Goal: Task Accomplishment & Management: Manage account settings

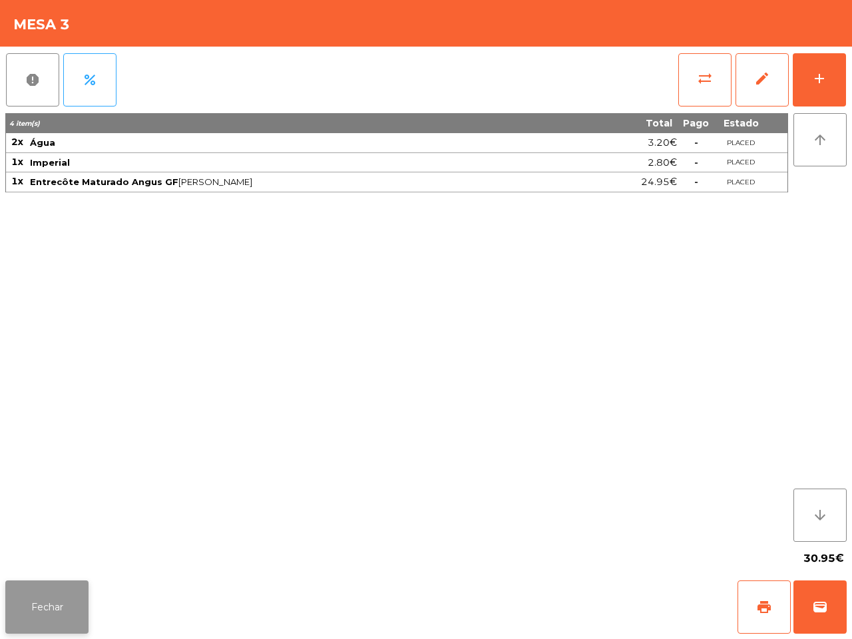
click at [64, 623] on button "Fechar" at bounding box center [46, 606] width 83 height 53
click at [37, 603] on button "Fechar" at bounding box center [46, 606] width 83 height 53
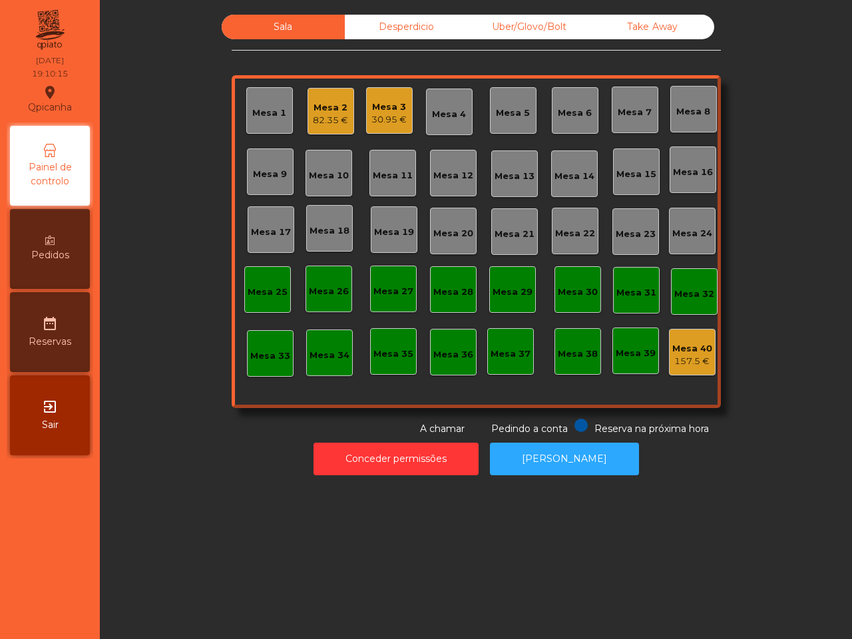
click at [313, 114] on div "82.35 €" at bounding box center [330, 120] width 35 height 13
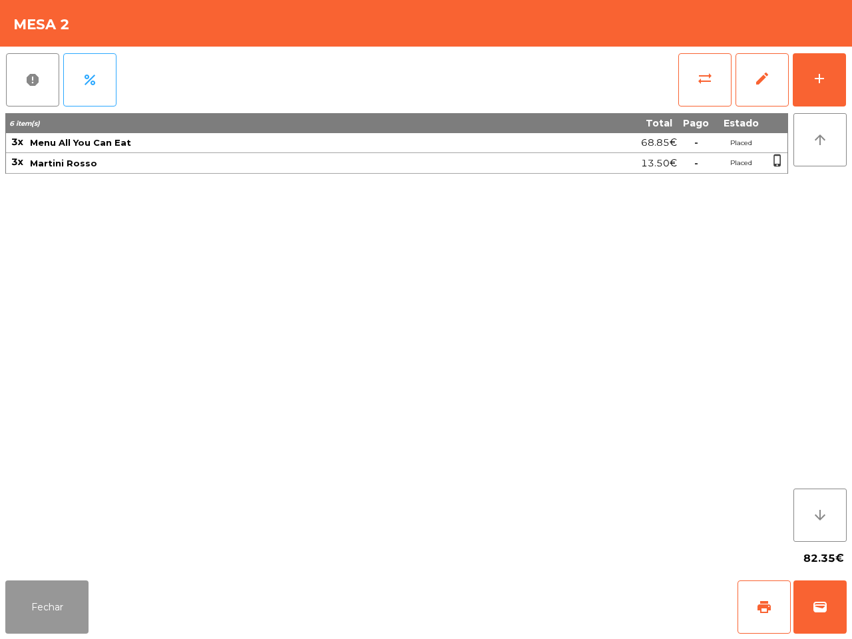
drag, startPoint x: 60, startPoint y: 587, endPoint x: 126, endPoint y: 517, distance: 96.5
click at [58, 590] on button "Fechar" at bounding box center [46, 606] width 83 height 53
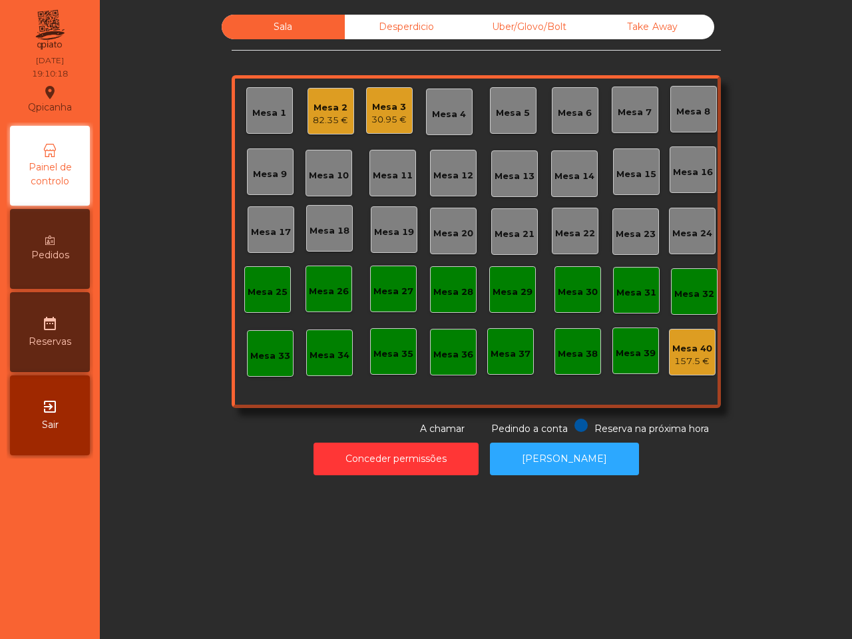
click at [373, 125] on div "30.95 €" at bounding box center [388, 119] width 35 height 13
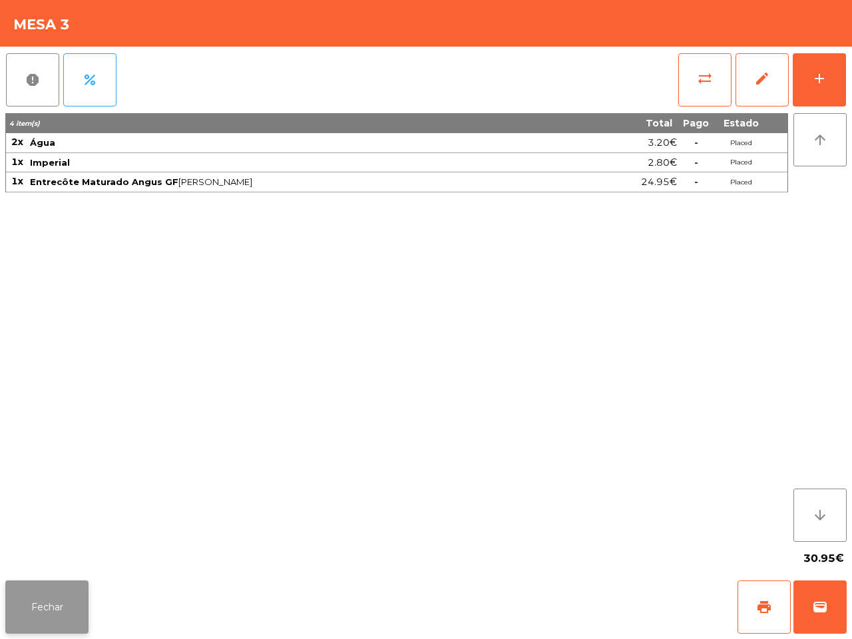
click at [65, 594] on button "Fechar" at bounding box center [46, 606] width 83 height 53
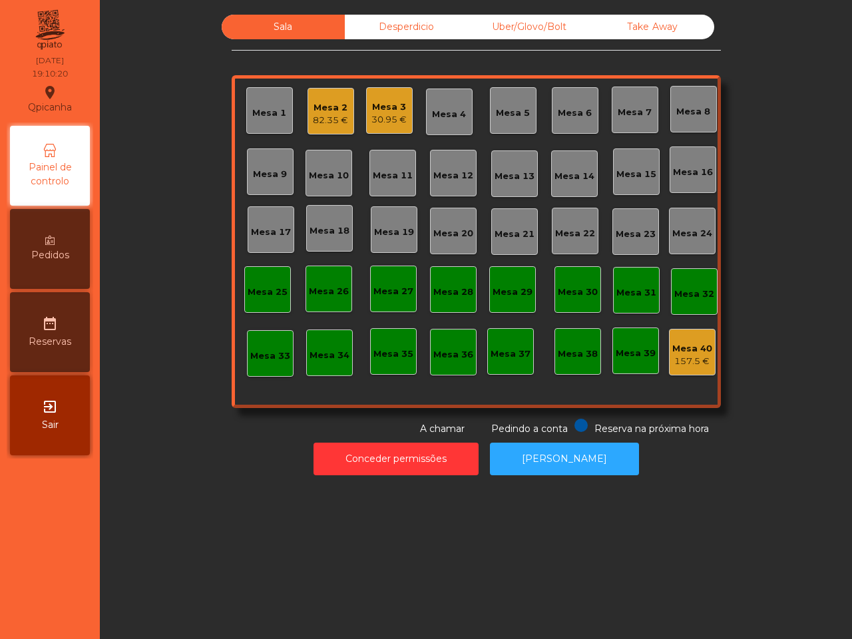
click at [167, 440] on div "Conceder permissões Abrir [PERSON_NAME]" at bounding box center [476, 459] width 716 height 46
click at [397, 104] on div "Mesa 3" at bounding box center [388, 106] width 35 height 13
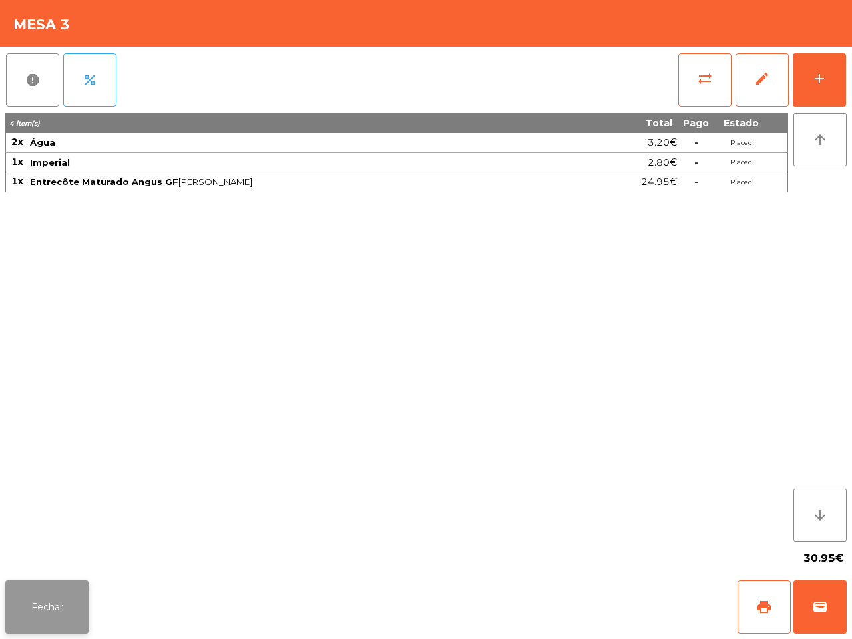
click at [54, 595] on button "Fechar" at bounding box center [46, 606] width 83 height 53
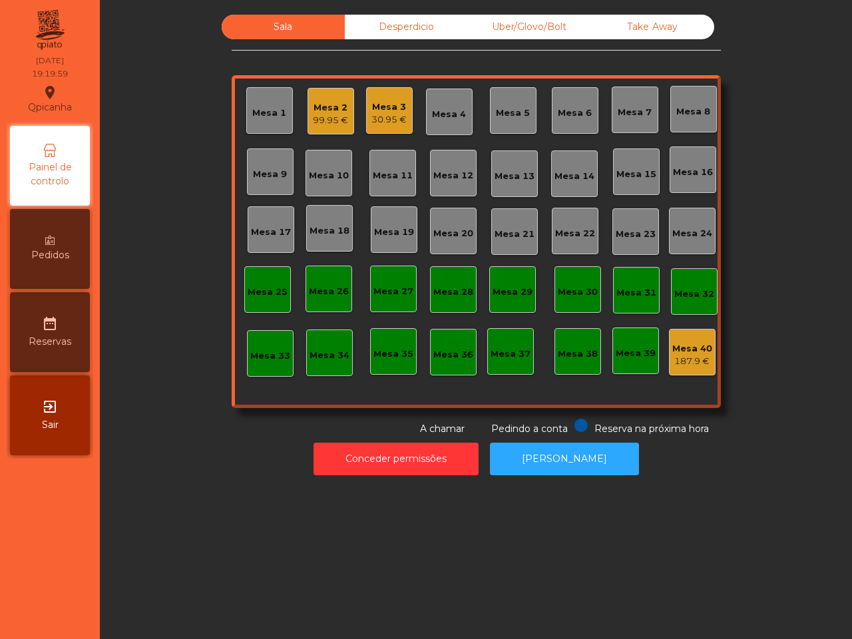
click at [373, 113] on div "30.95 €" at bounding box center [388, 119] width 35 height 13
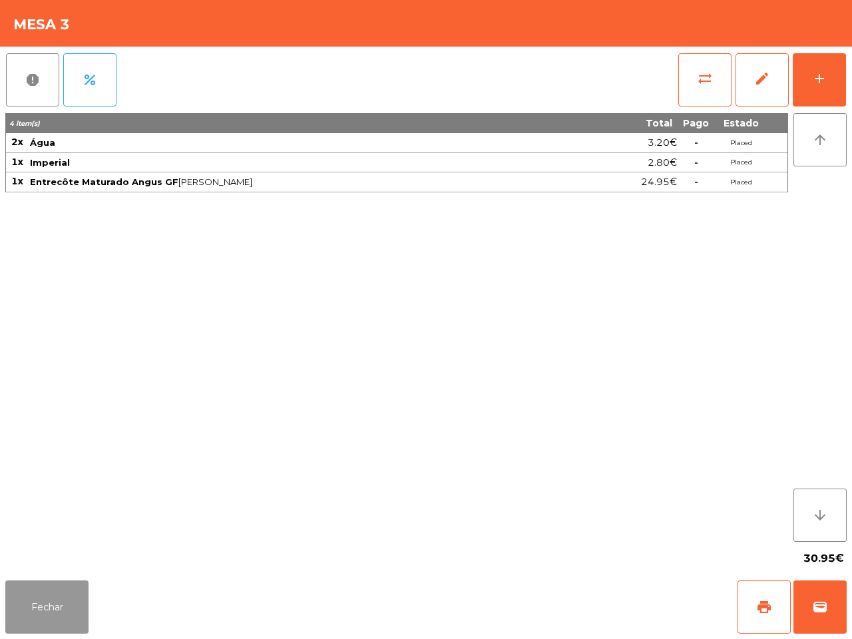
click at [61, 603] on button "Fechar" at bounding box center [46, 606] width 83 height 53
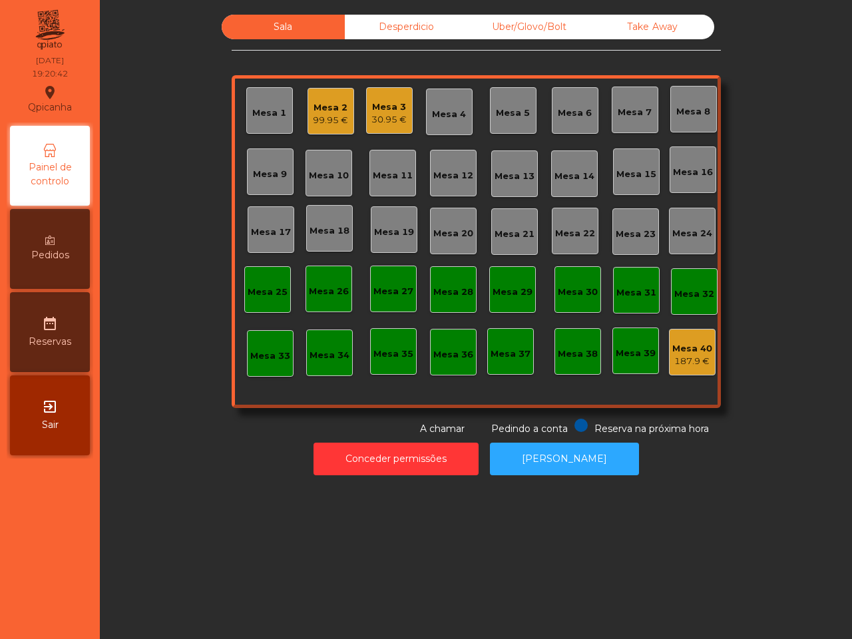
click at [530, 27] on div "Uber/Glovo/Bolt" at bounding box center [529, 27] width 123 height 25
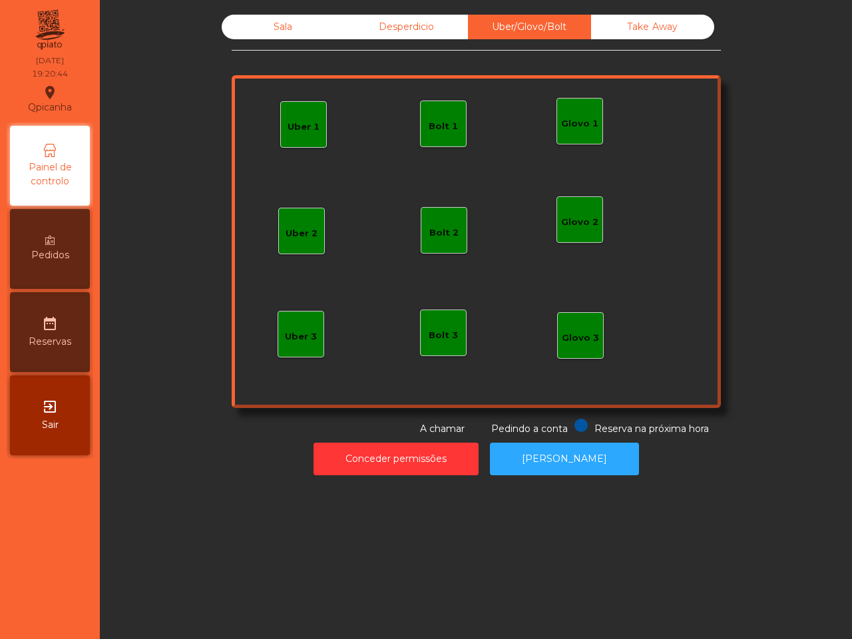
click at [432, 126] on div "Bolt 1" at bounding box center [442, 126] width 29 height 13
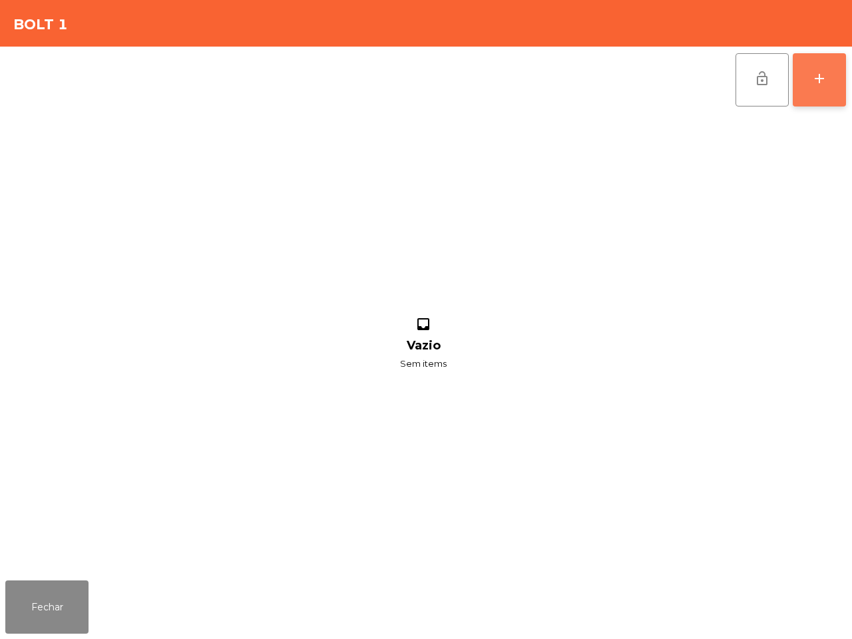
click at [816, 82] on div "add" at bounding box center [819, 79] width 16 height 16
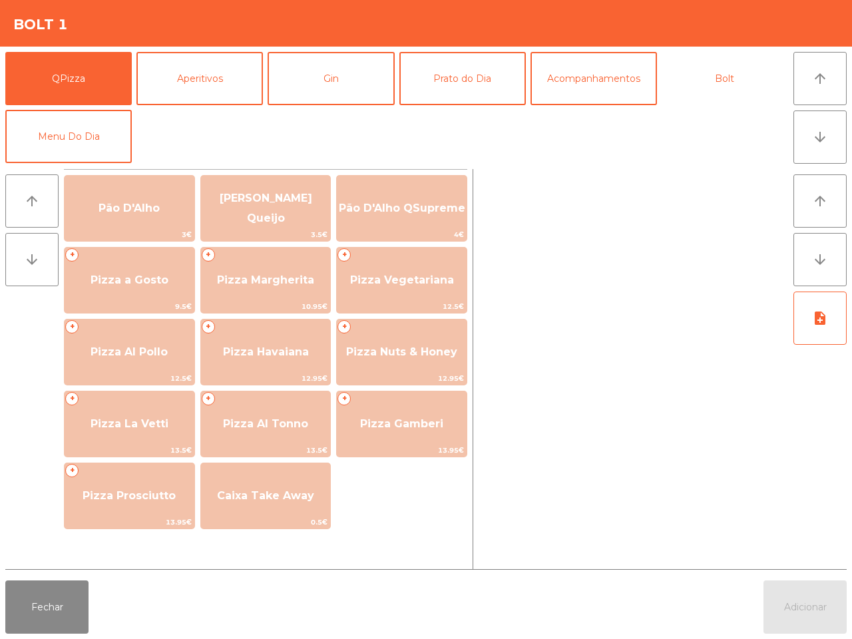
click at [701, 73] on button "Bolt" at bounding box center [724, 78] width 126 height 53
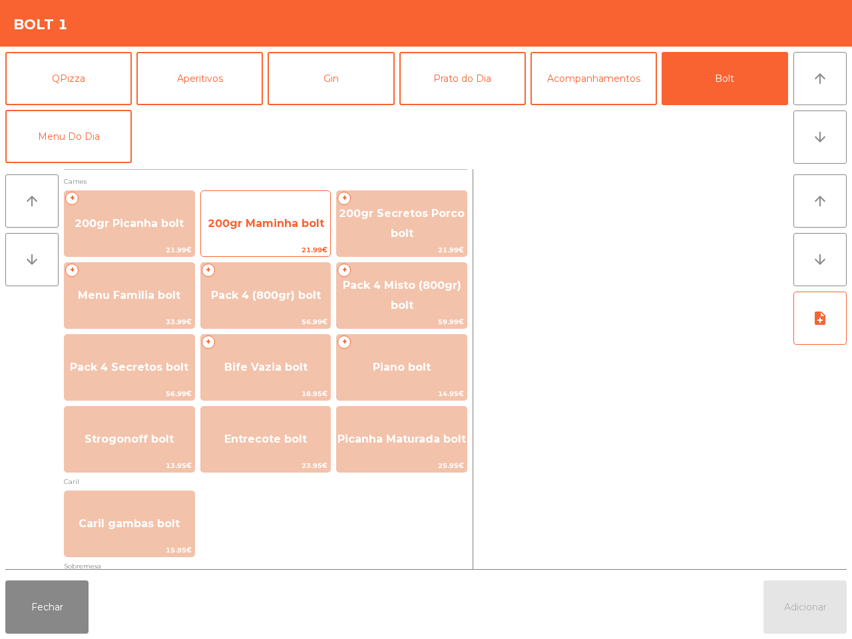
click at [261, 234] on span "200gr Maminha bolt" at bounding box center [266, 224] width 130 height 36
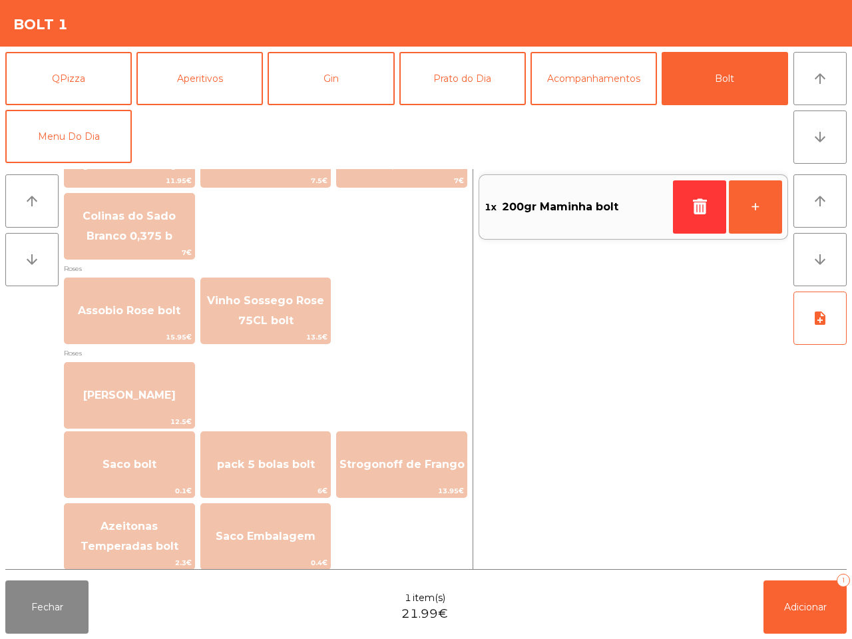
scroll to position [1516, 0]
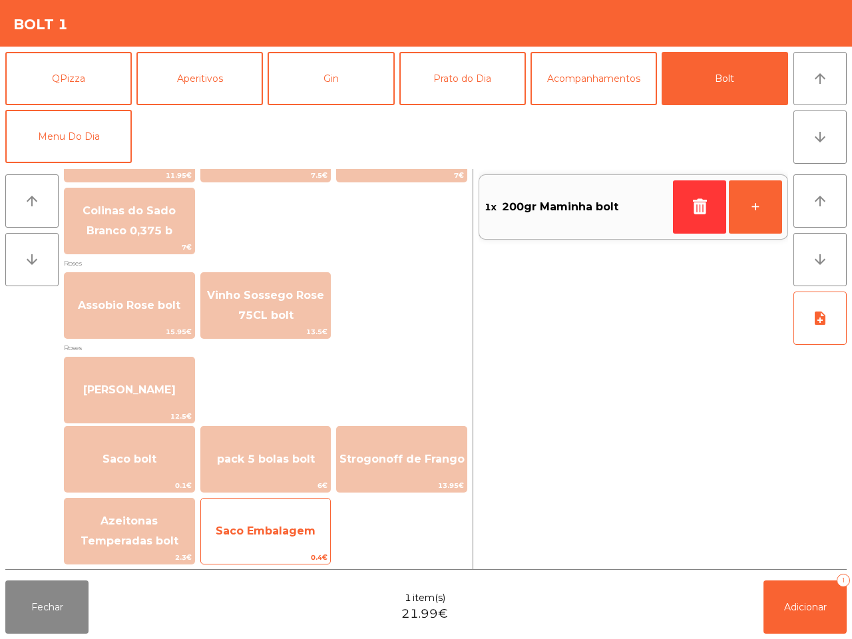
click at [256, 538] on span "Saco Embalagem" at bounding box center [266, 531] width 130 height 36
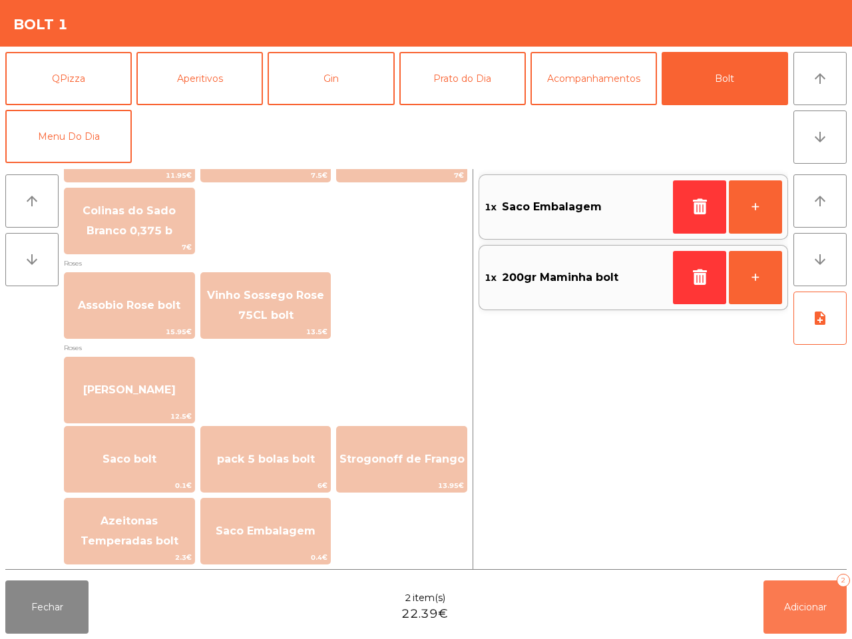
click at [785, 593] on button "Adicionar 2" at bounding box center [804, 606] width 83 height 53
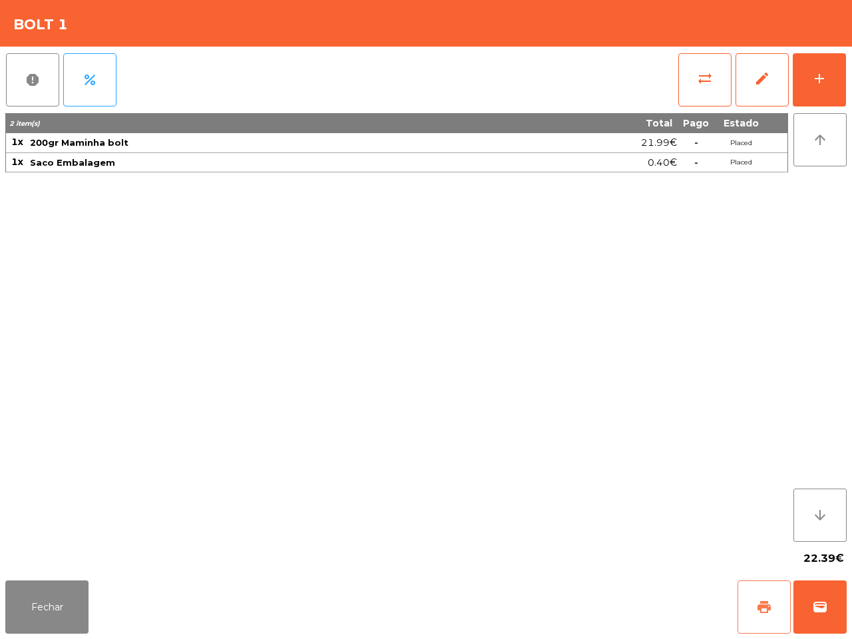
click at [752, 617] on button "print" at bounding box center [763, 606] width 53 height 53
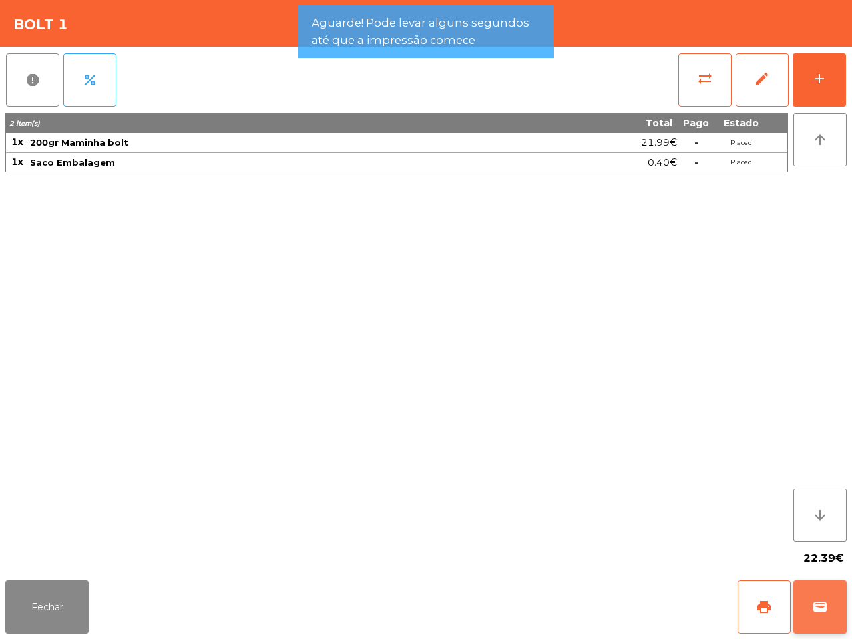
click at [822, 609] on span "wallet" at bounding box center [820, 607] width 16 height 16
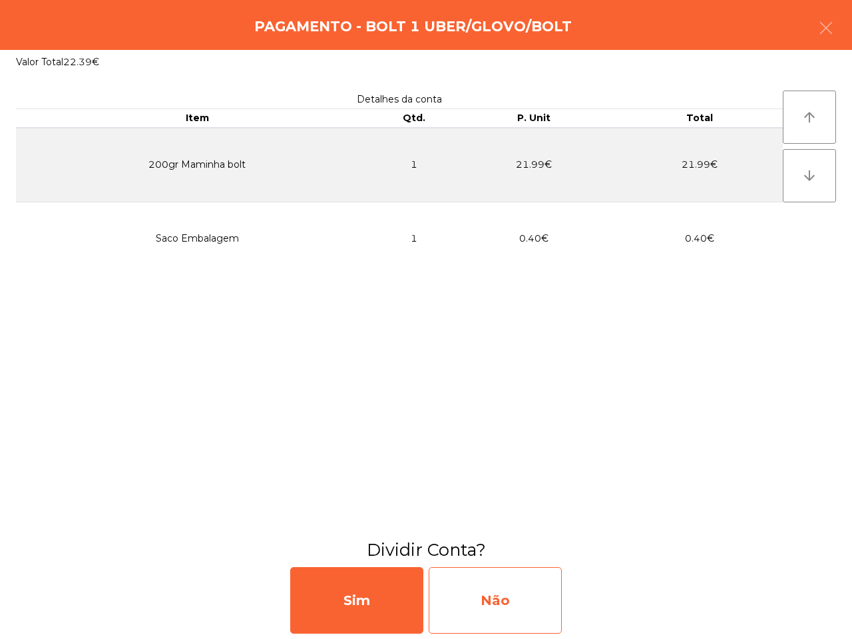
click at [506, 600] on div "Não" at bounding box center [494, 600] width 133 height 67
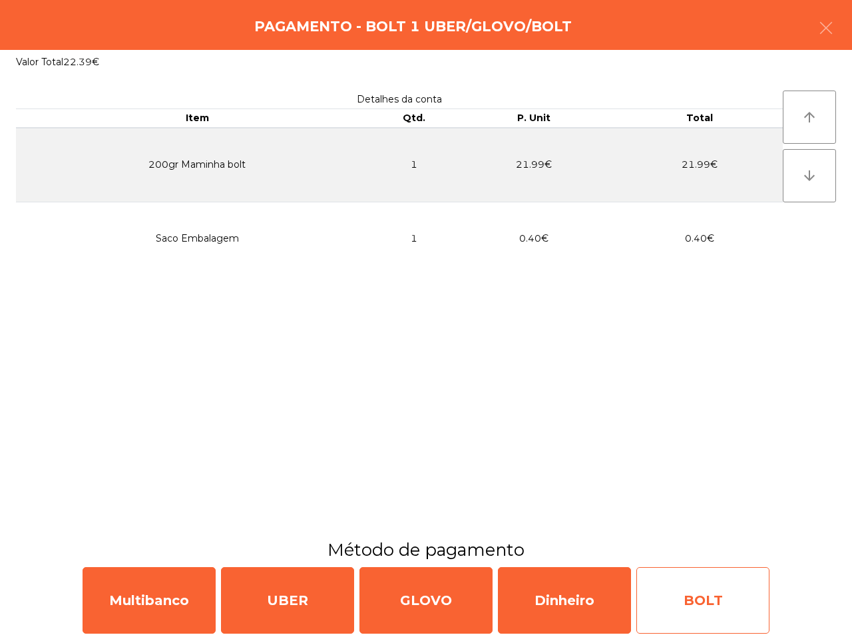
click at [697, 605] on div "BOLT" at bounding box center [702, 600] width 133 height 67
select select "**"
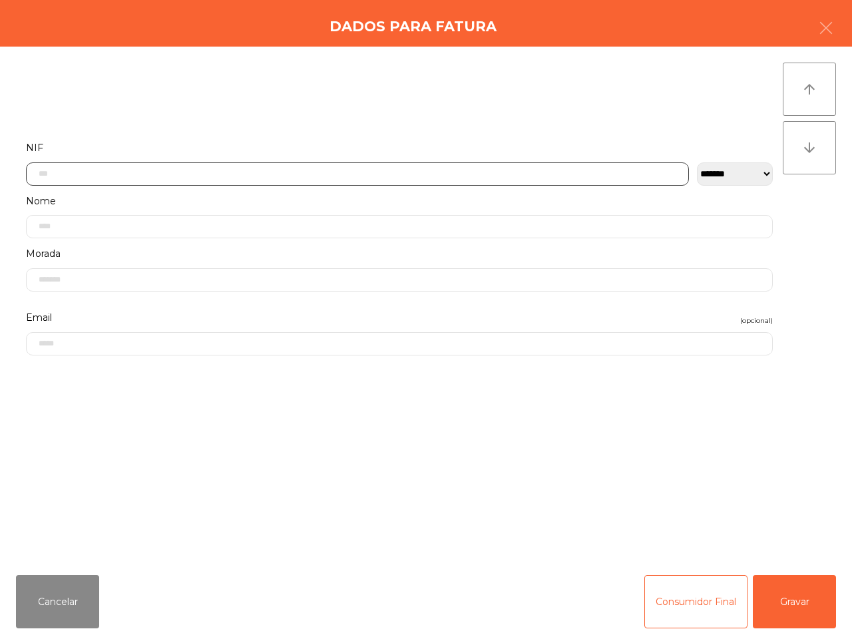
click at [190, 184] on input "text" at bounding box center [357, 173] width 663 height 23
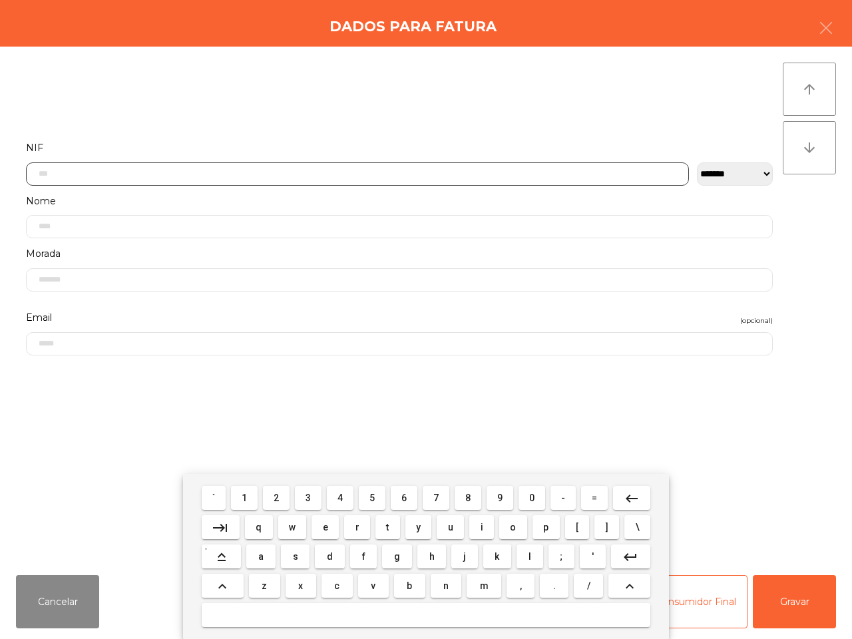
scroll to position [75, 0]
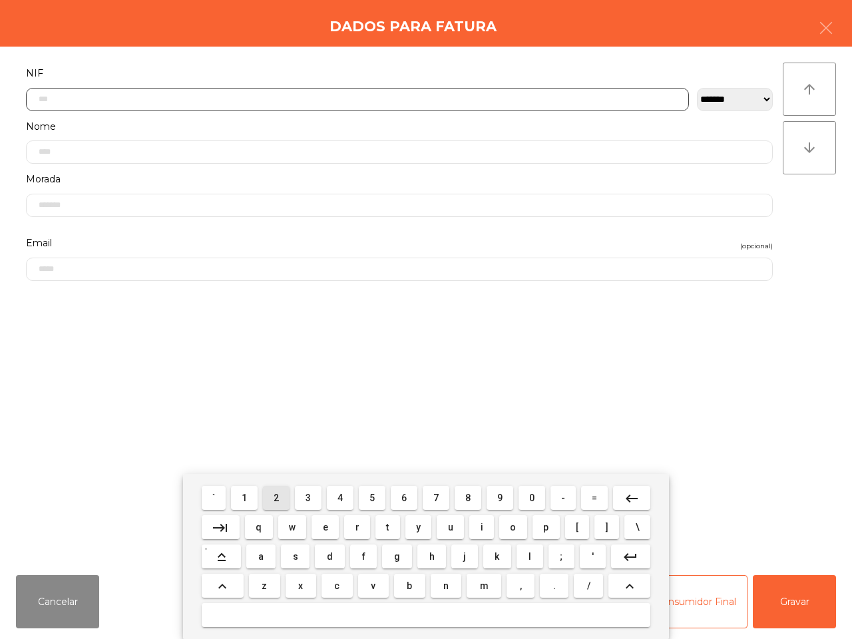
click at [277, 500] on span "2" at bounding box center [275, 497] width 5 height 11
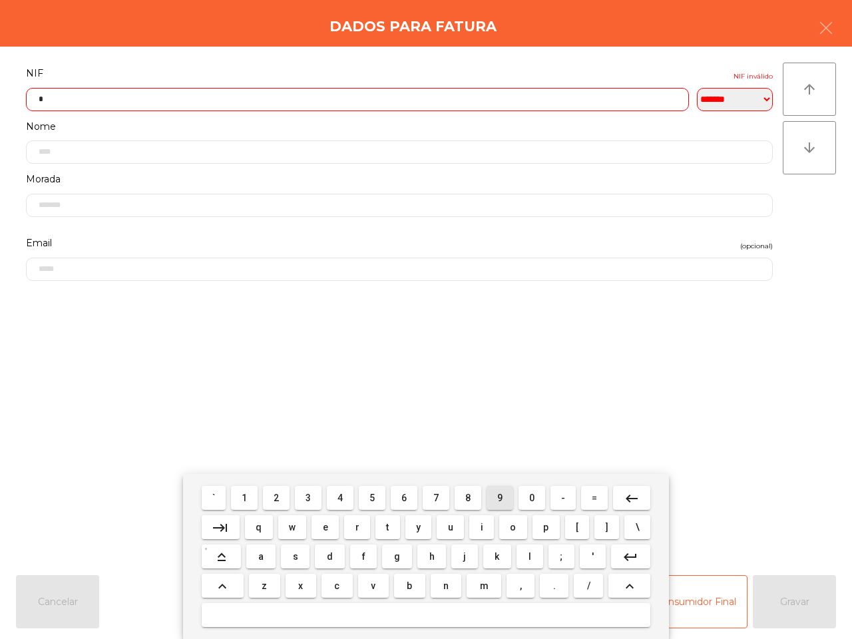
click at [504, 499] on button "9" at bounding box center [499, 498] width 27 height 24
click at [336, 494] on button "4" at bounding box center [340, 498] width 27 height 24
click at [502, 496] on button "9" at bounding box center [499, 498] width 27 height 24
click at [501, 496] on span "9" at bounding box center [499, 497] width 5 height 11
click at [531, 498] on span "0" at bounding box center [531, 497] width 5 height 11
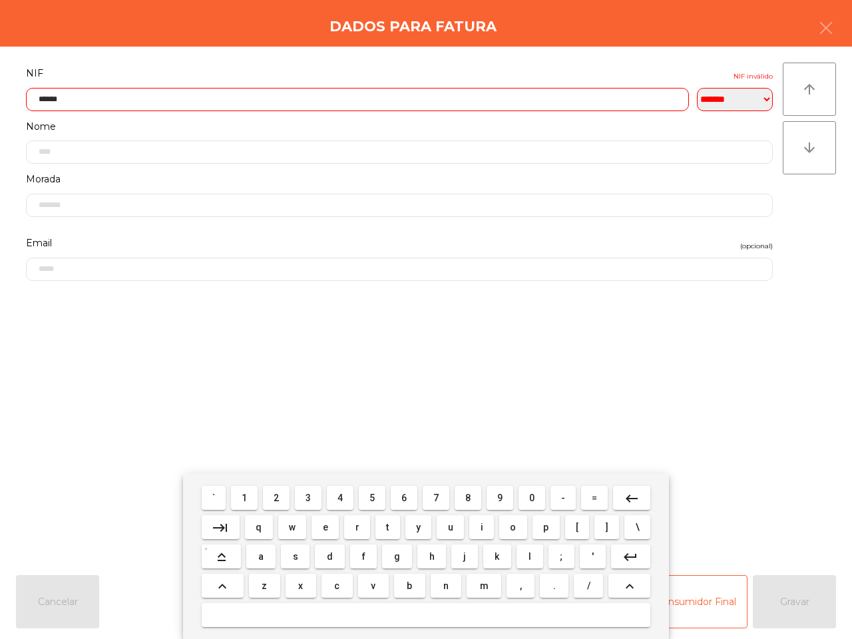
drag, startPoint x: 244, startPoint y: 496, endPoint x: 255, endPoint y: 496, distance: 11.3
click at [245, 496] on span "1" at bounding box center [244, 497] width 5 height 11
click at [463, 493] on button "8" at bounding box center [467, 498] width 27 height 24
click at [396, 498] on button "6" at bounding box center [404, 498] width 27 height 24
type input "*********"
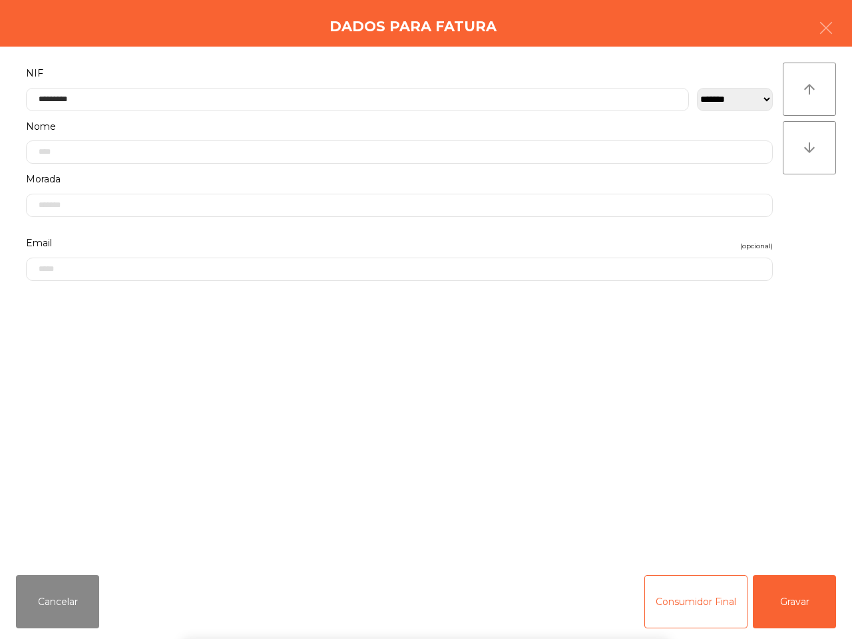
click at [808, 607] on div "` 1 2 3 4 5 6 7 8 9 0 - = keyboard_backspace keyboard_tab q w e r t y u i o p […" at bounding box center [426, 556] width 852 height 165
click at [796, 607] on button "Gravar" at bounding box center [793, 601] width 83 height 53
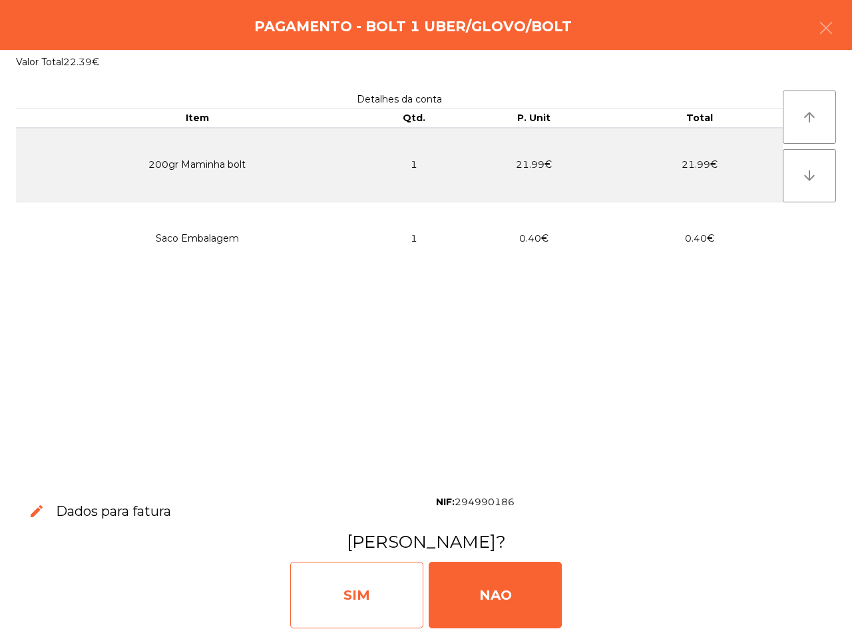
click at [351, 606] on div "SIM" at bounding box center [356, 595] width 133 height 67
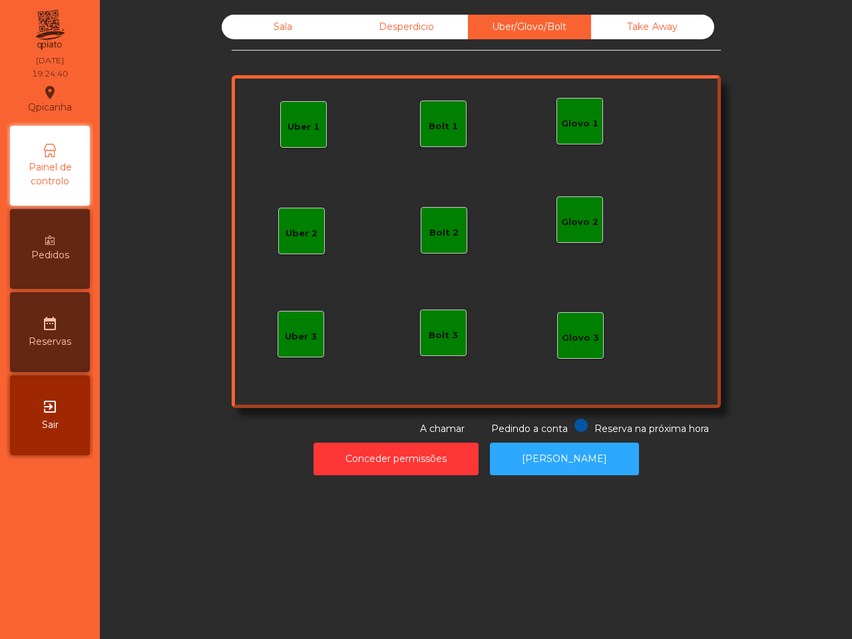
click at [434, 238] on div "Bolt 2" at bounding box center [443, 232] width 29 height 13
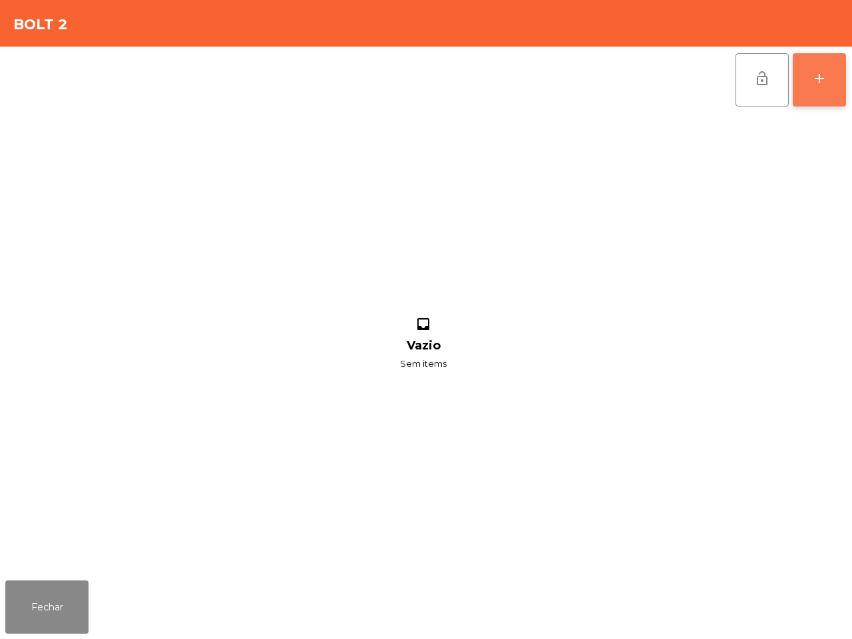
click at [822, 65] on button "add" at bounding box center [818, 79] width 53 height 53
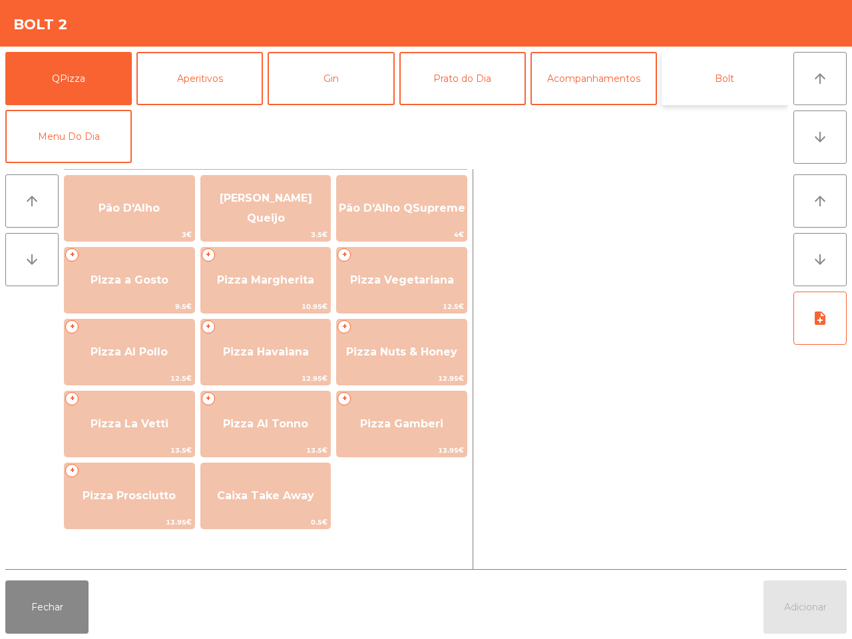
click at [740, 82] on button "Bolt" at bounding box center [724, 78] width 126 height 53
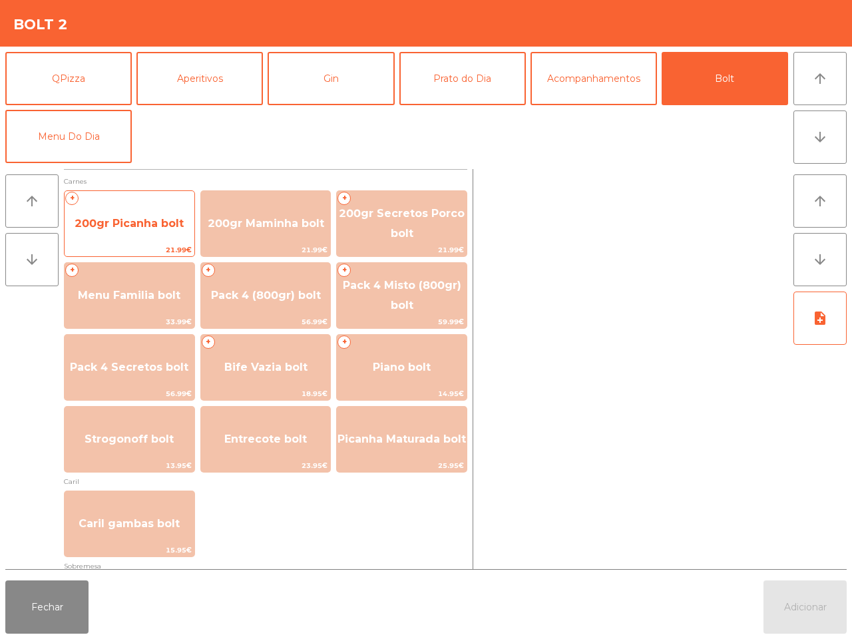
click at [160, 227] on span "200gr Picanha bolt" at bounding box center [129, 223] width 109 height 13
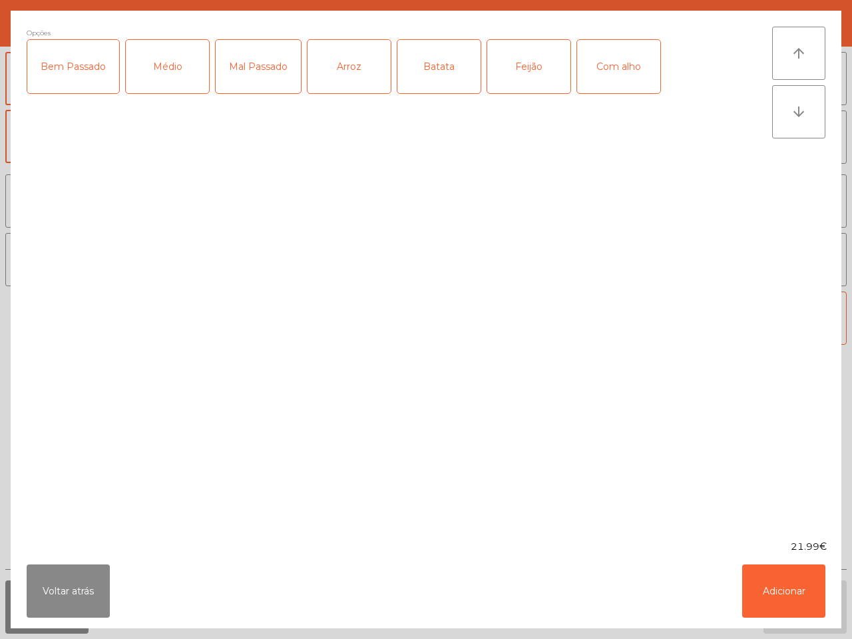
click at [168, 75] on div "Médio" at bounding box center [167, 66] width 83 height 53
drag, startPoint x: 423, startPoint y: 71, endPoint x: 437, endPoint y: 68, distance: 14.4
click at [424, 71] on div "Batata" at bounding box center [438, 66] width 83 height 53
click at [517, 60] on div "Feijão" at bounding box center [528, 66] width 83 height 53
click at [629, 62] on div "Com alho" at bounding box center [618, 66] width 83 height 53
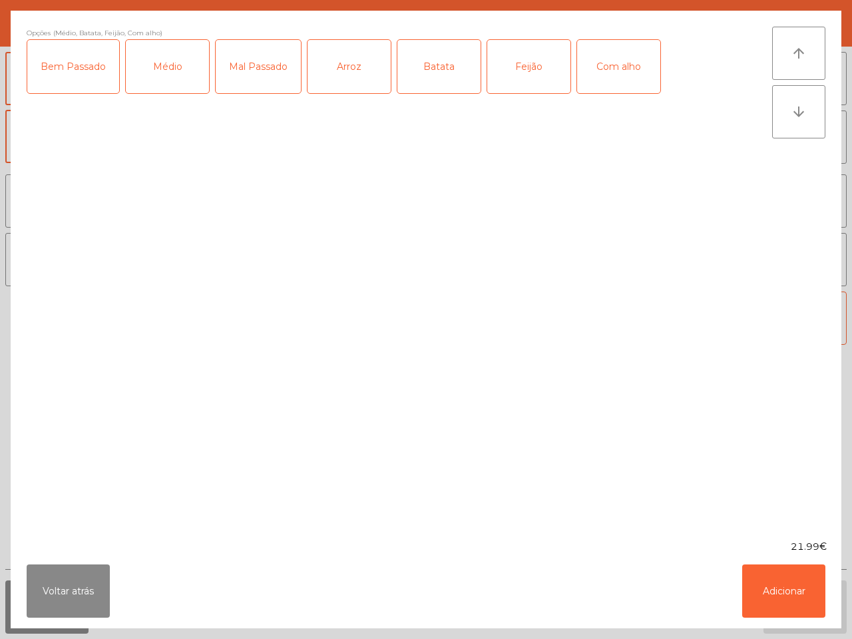
click at [356, 74] on div "Arroz" at bounding box center [348, 66] width 83 height 53
click at [802, 586] on button "Adicionar" at bounding box center [783, 590] width 83 height 53
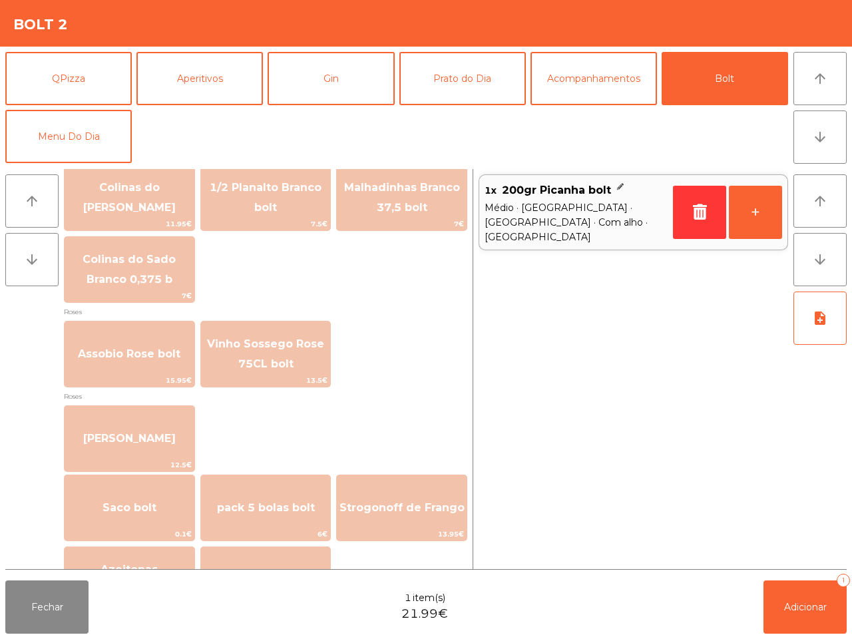
scroll to position [1516, 0]
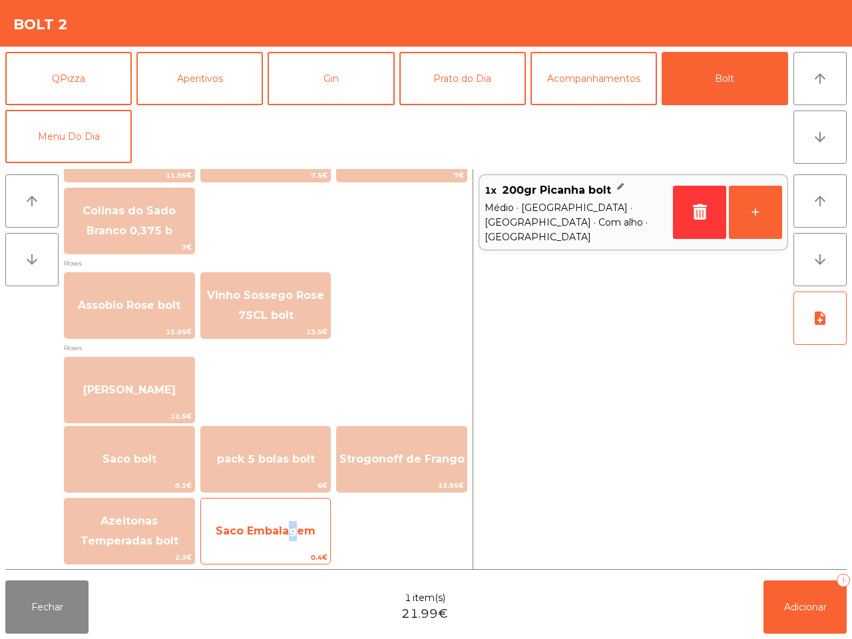
click at [288, 527] on span "Saco Embalagem" at bounding box center [266, 530] width 100 height 13
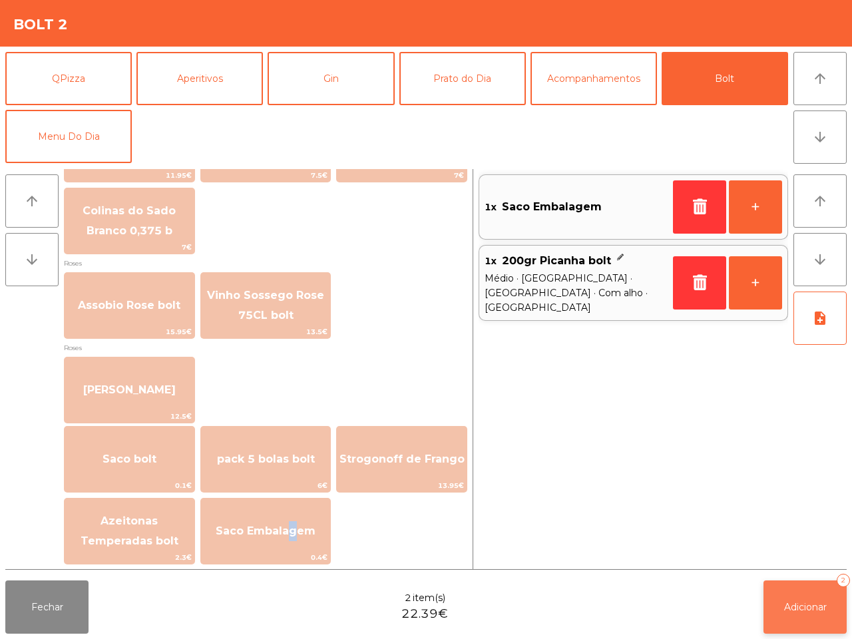
click at [787, 607] on span "Adicionar" at bounding box center [805, 607] width 43 height 12
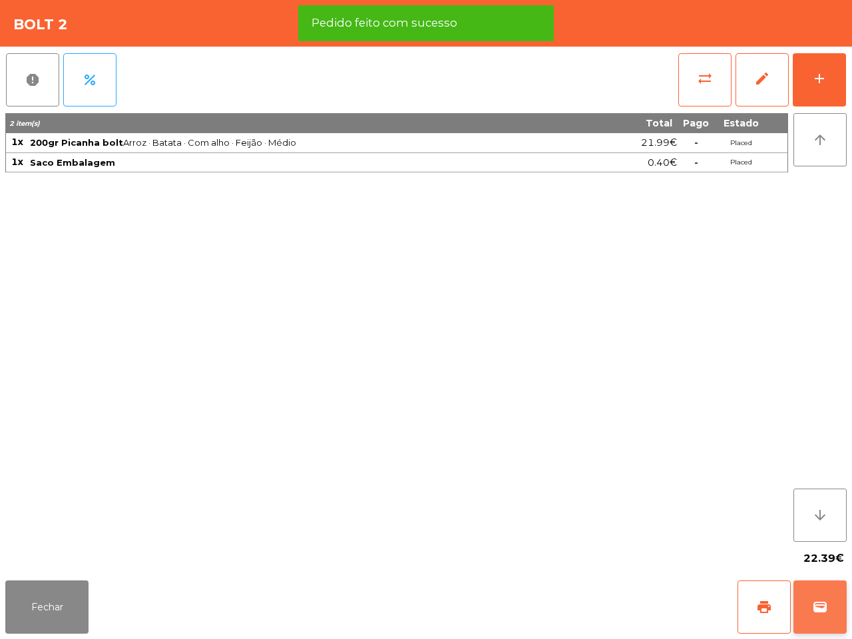
click at [824, 605] on span "wallet" at bounding box center [820, 607] width 16 height 16
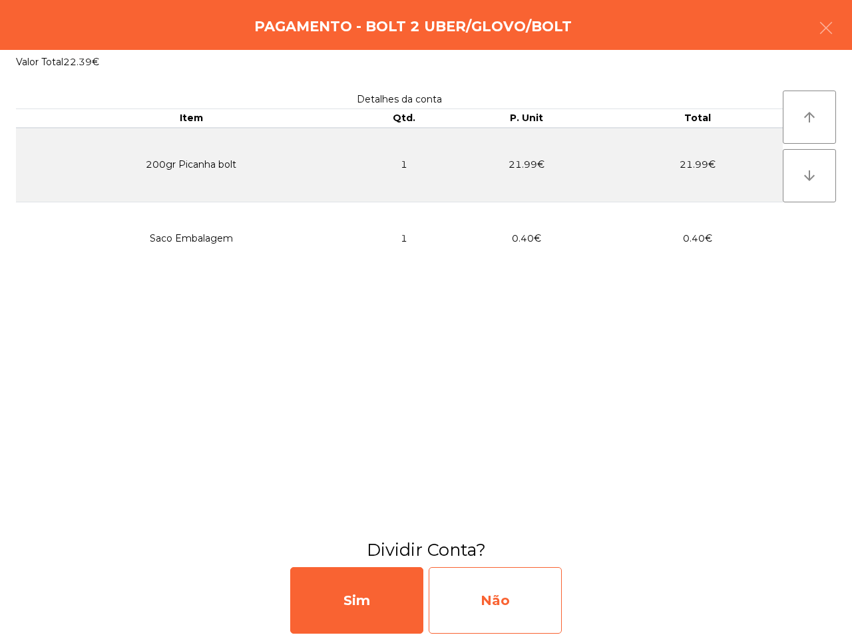
click at [537, 605] on div "Não" at bounding box center [494, 600] width 133 height 67
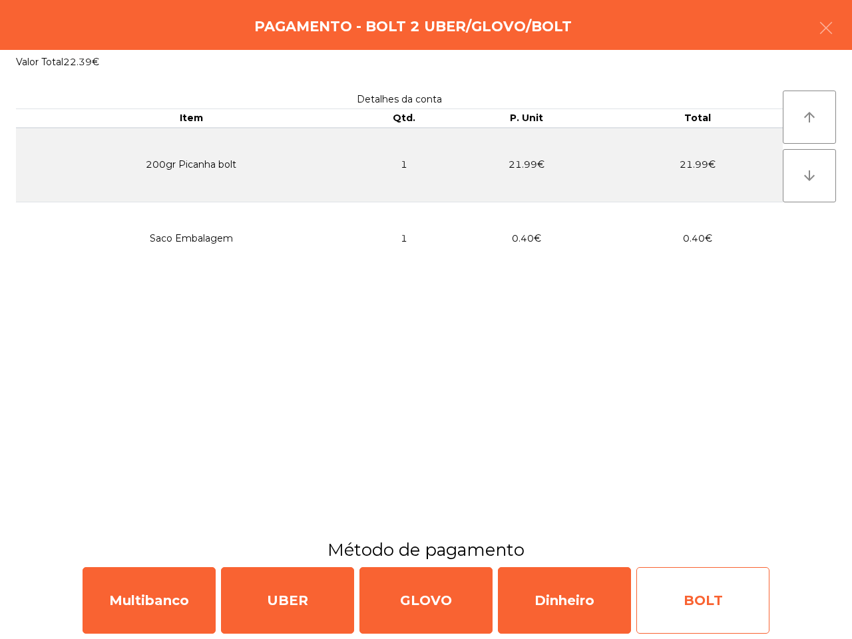
click at [700, 603] on div "BOLT" at bounding box center [702, 600] width 133 height 67
select select "**"
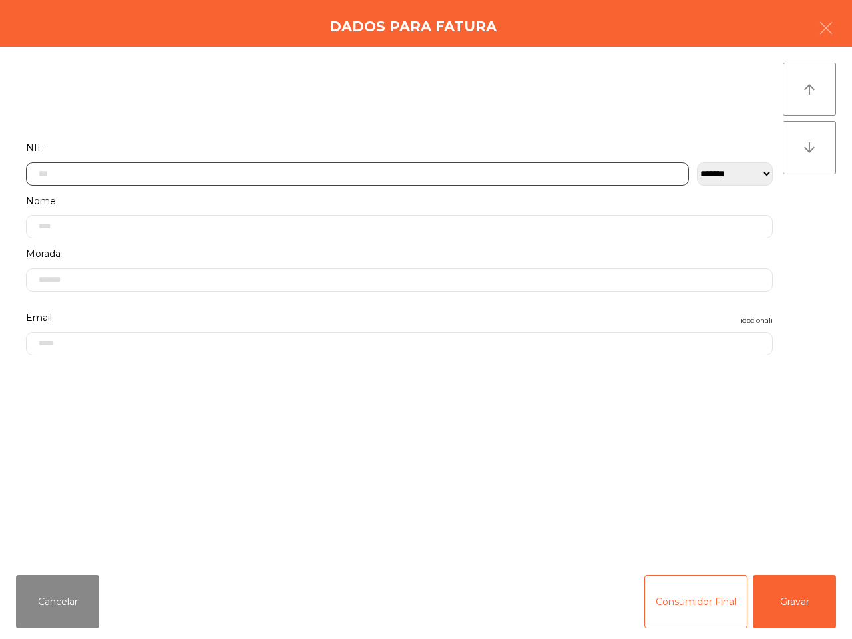
click at [125, 174] on input "text" at bounding box center [357, 173] width 663 height 23
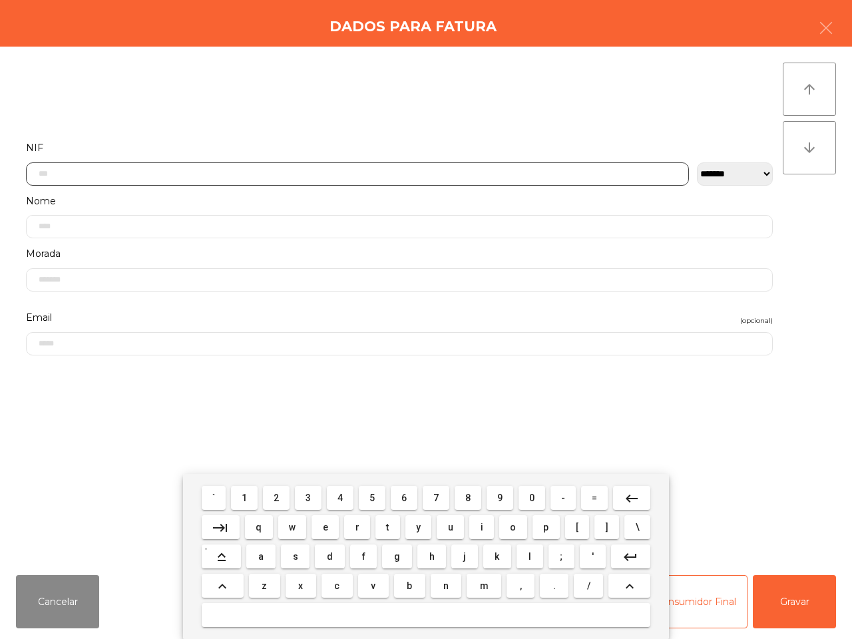
scroll to position [75, 0]
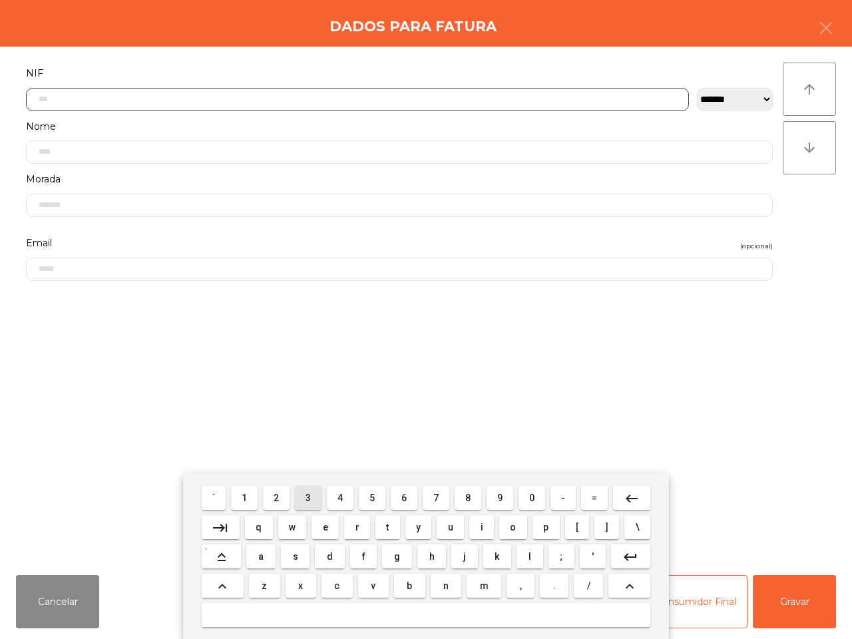
click at [311, 502] on span "3" at bounding box center [307, 497] width 5 height 11
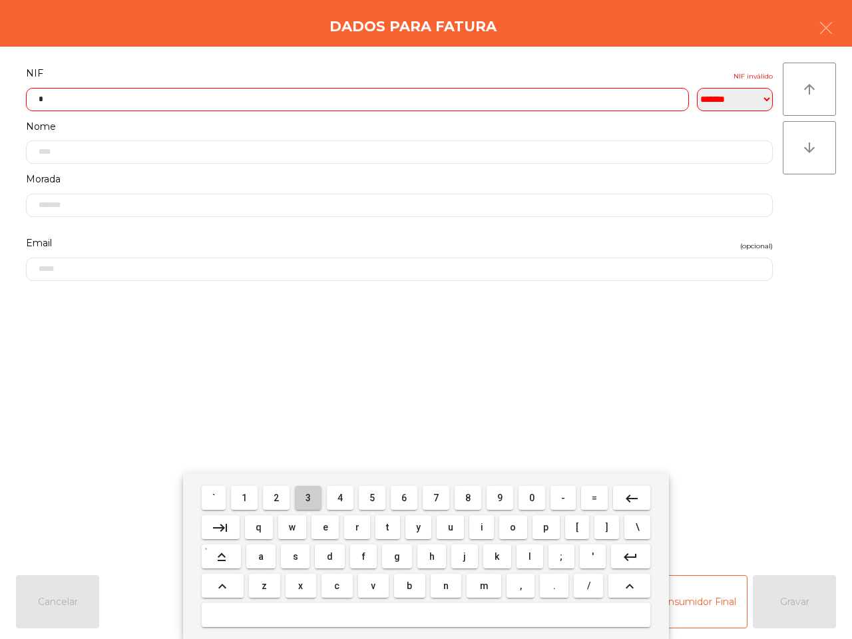
click at [310, 501] on span "3" at bounding box center [307, 497] width 5 height 11
click at [310, 499] on span "3" at bounding box center [307, 497] width 5 height 11
click at [250, 496] on button "1" at bounding box center [244, 498] width 27 height 24
click at [430, 496] on button "7" at bounding box center [435, 498] width 27 height 24
click at [403, 497] on span "6" at bounding box center [403, 497] width 5 height 11
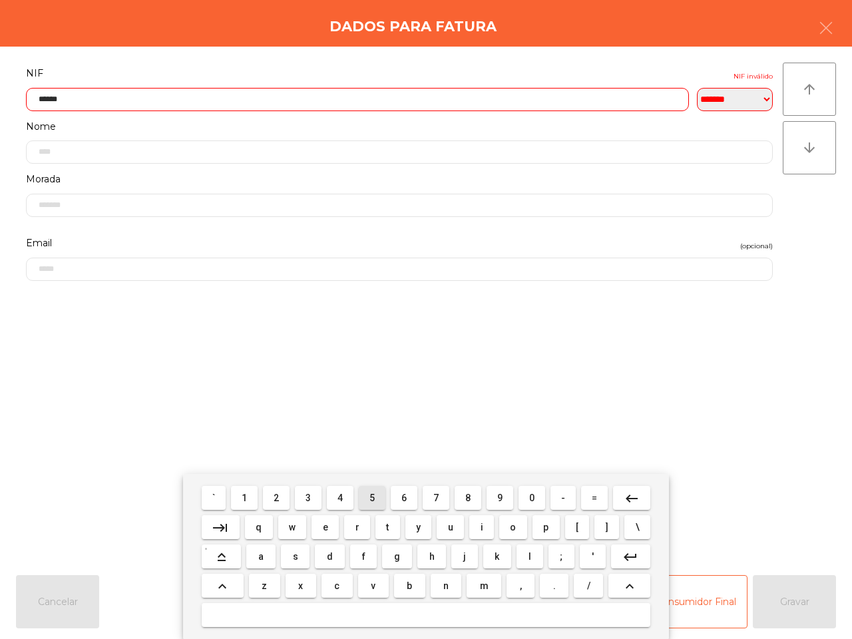
drag, startPoint x: 371, startPoint y: 498, endPoint x: 395, endPoint y: 497, distance: 23.3
click at [373, 498] on span "5" at bounding box center [371, 497] width 5 height 11
click at [434, 500] on span "7" at bounding box center [435, 497] width 5 height 11
click at [530, 494] on span "0" at bounding box center [531, 497] width 5 height 11
type input "*********"
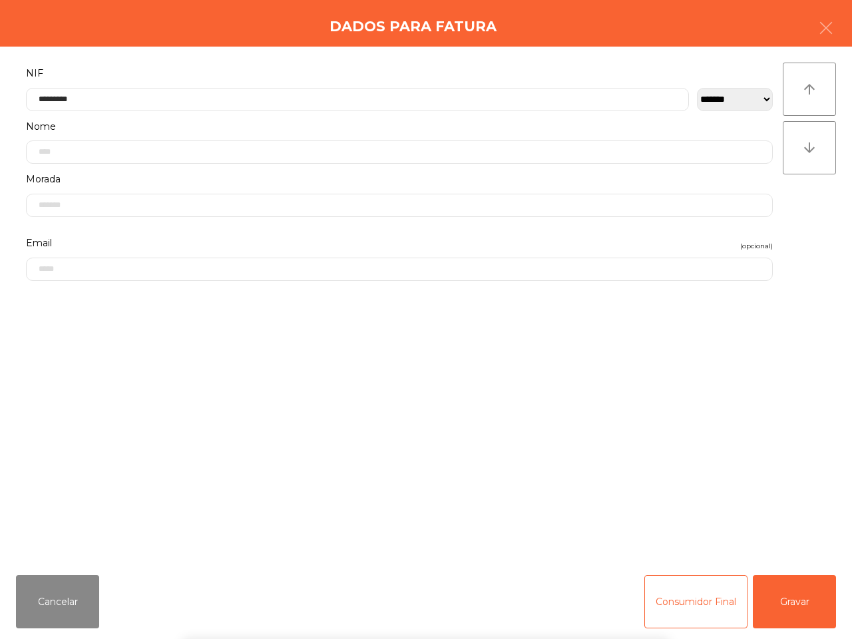
click at [806, 603] on div "` 1 2 3 4 5 6 7 8 9 0 - = keyboard_backspace keyboard_tab q w e r t y u i o p […" at bounding box center [426, 556] width 852 height 165
click at [806, 603] on button "Gravar" at bounding box center [793, 601] width 83 height 53
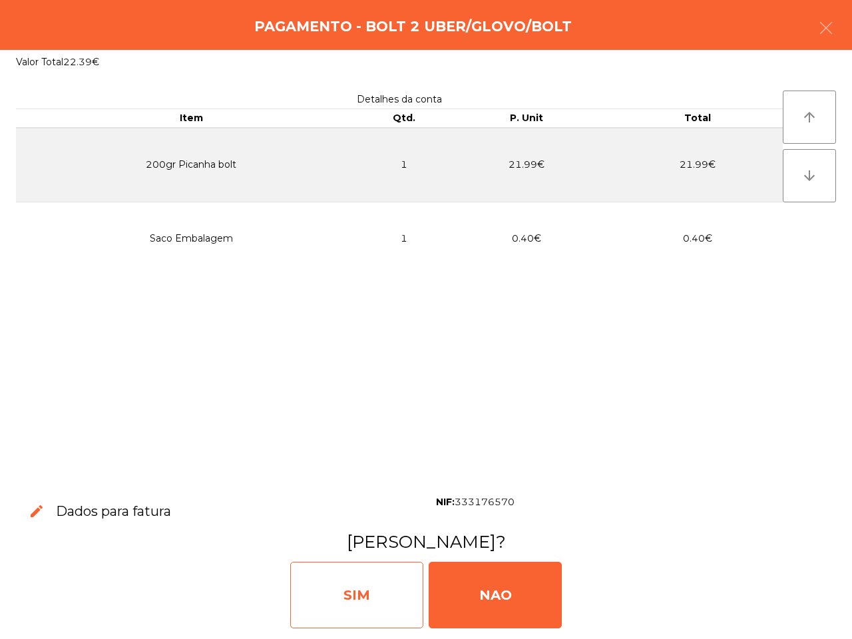
click at [400, 582] on div "SIM" at bounding box center [356, 595] width 133 height 67
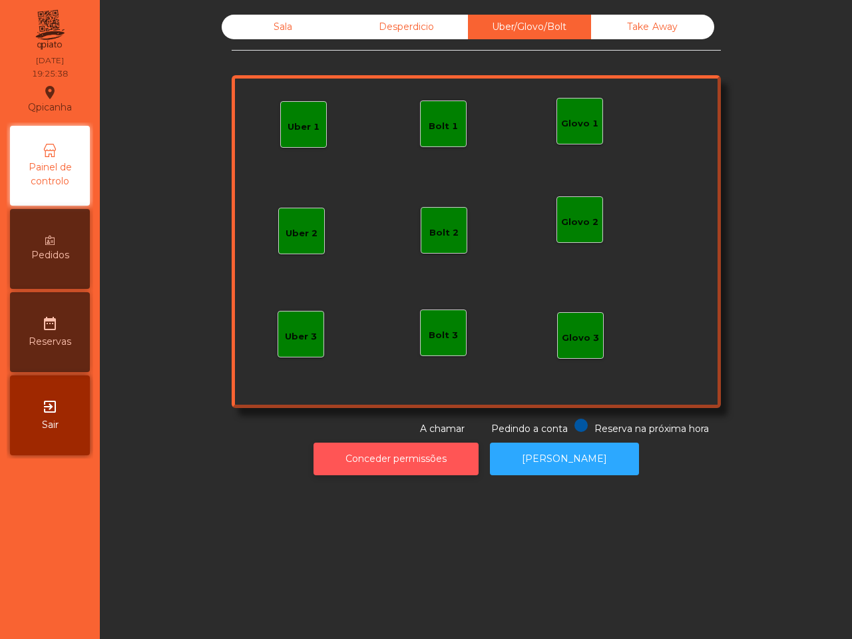
click at [378, 456] on button "Conceder permissões" at bounding box center [395, 458] width 165 height 33
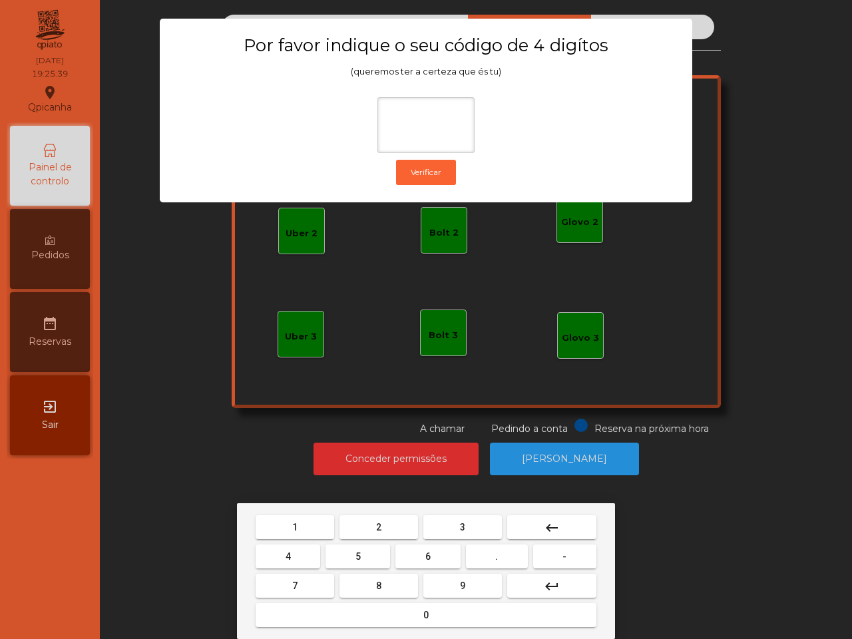
click at [287, 512] on mat-keyboard-key "1" at bounding box center [295, 526] width 84 height 29
click at [303, 522] on button "1" at bounding box center [294, 527] width 79 height 24
drag, startPoint x: 470, startPoint y: 581, endPoint x: 347, endPoint y: 570, distance: 123.5
click at [468, 581] on button "9" at bounding box center [462, 586] width 79 height 24
click at [296, 554] on button "4" at bounding box center [287, 556] width 65 height 24
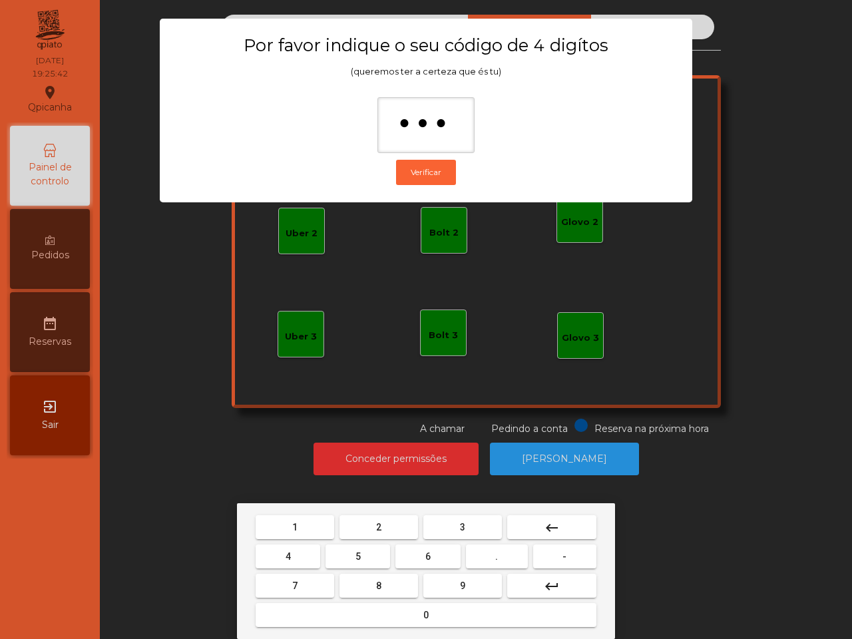
click at [346, 612] on button "0" at bounding box center [425, 615] width 341 height 24
type input "****"
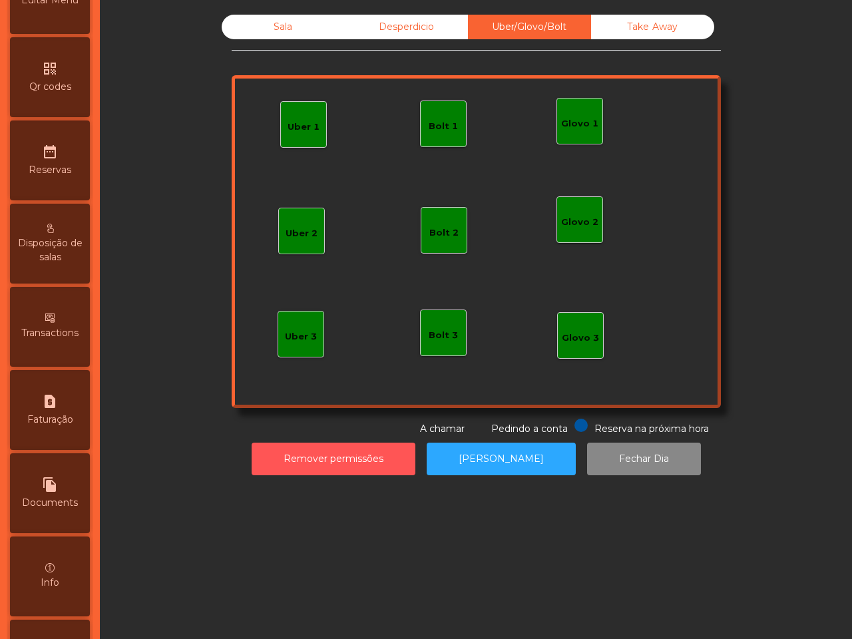
scroll to position [506, 0]
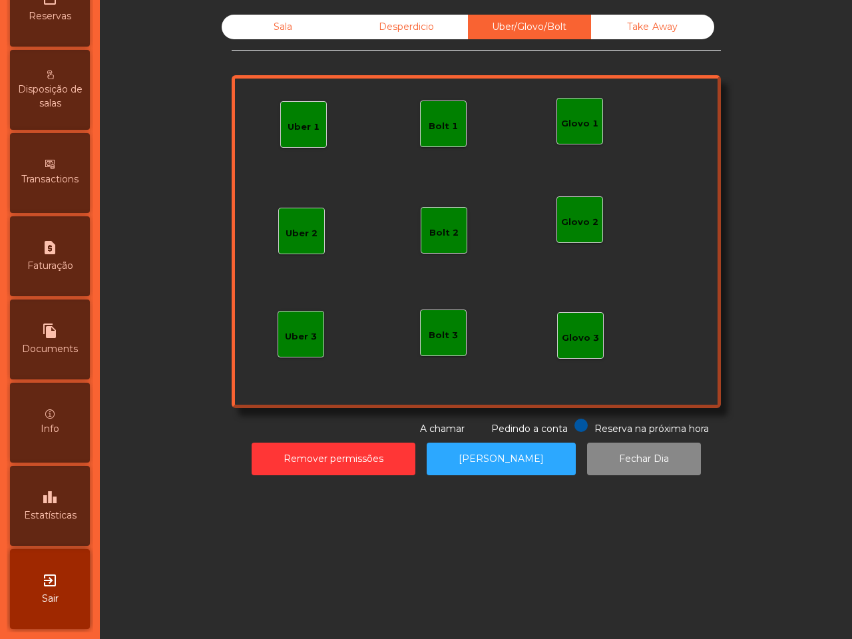
click at [55, 323] on icon "file_copy" at bounding box center [50, 331] width 16 height 16
select select "*"
select select "****"
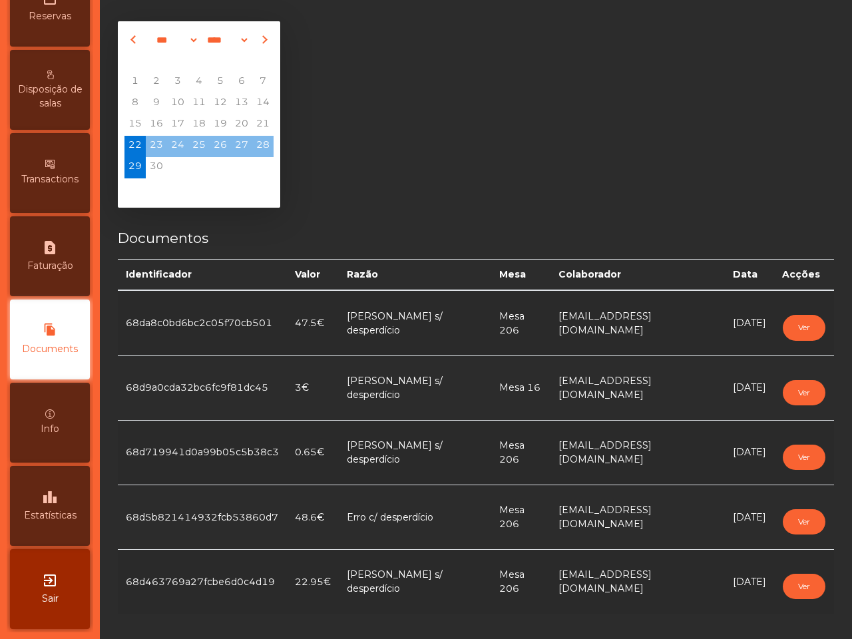
click at [68, 259] on span "Faturação" at bounding box center [50, 266] width 46 height 14
select select "*"
select select "****"
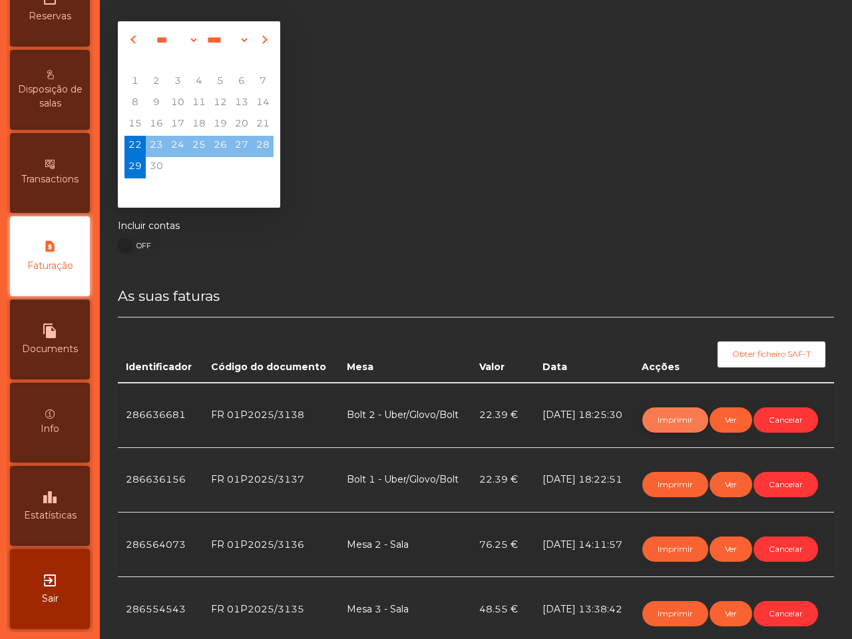
click at [659, 418] on button "Imprimir" at bounding box center [675, 419] width 66 height 25
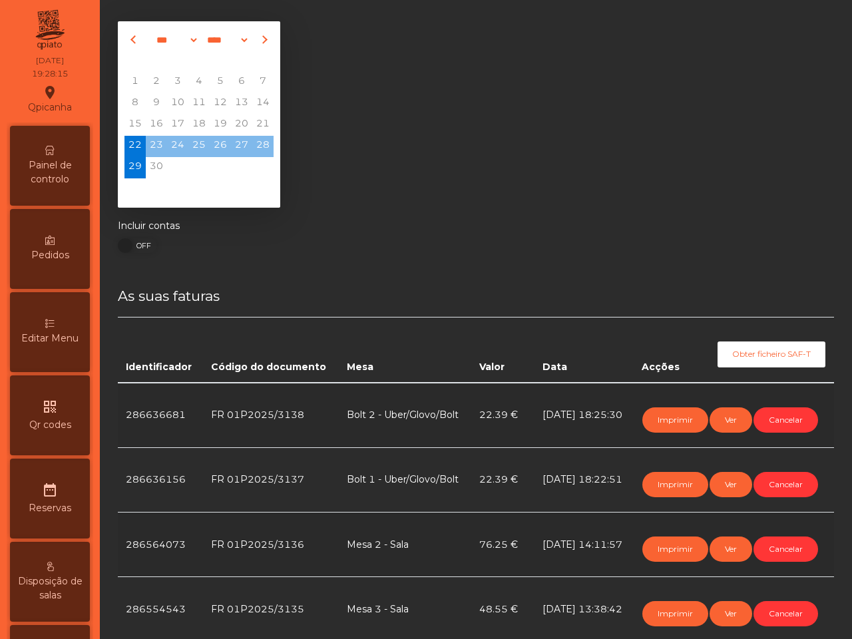
click at [71, 170] on span "Painel de controlo" at bounding box center [49, 172] width 73 height 28
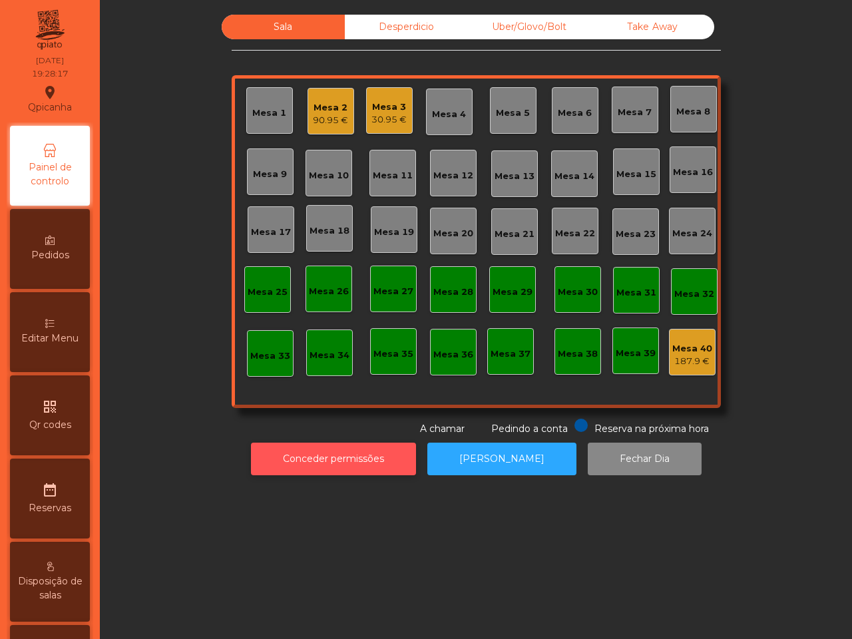
click at [275, 456] on button "Conceder permissões" at bounding box center [333, 458] width 165 height 33
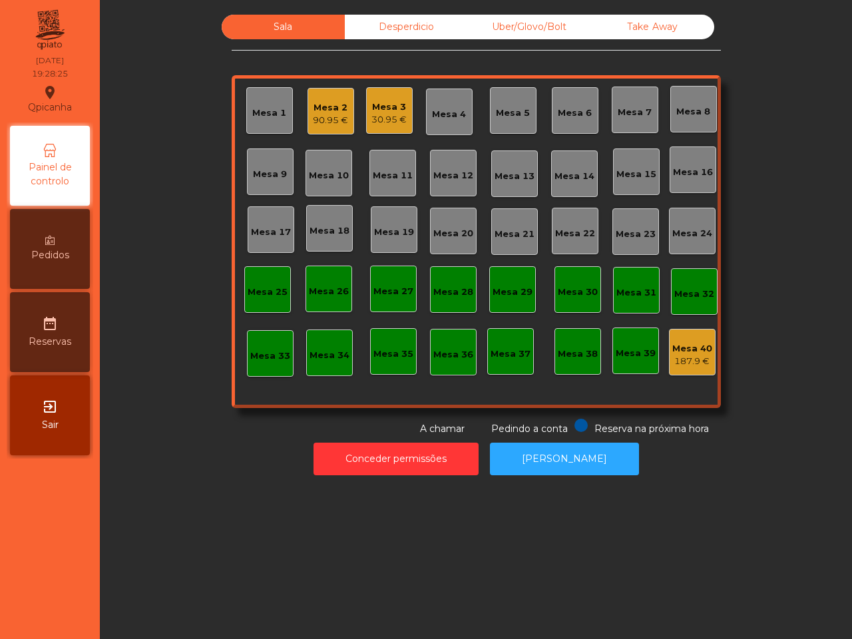
click at [187, 359] on div "Sala Desperdicio Uber/Glovo/Bolt Take Away Mesa 1 Mesa 2 90.95 € Mesa 3 30.95 €…" at bounding box center [476, 225] width 716 height 421
click at [657, 28] on div "Take Away" at bounding box center [652, 27] width 123 height 25
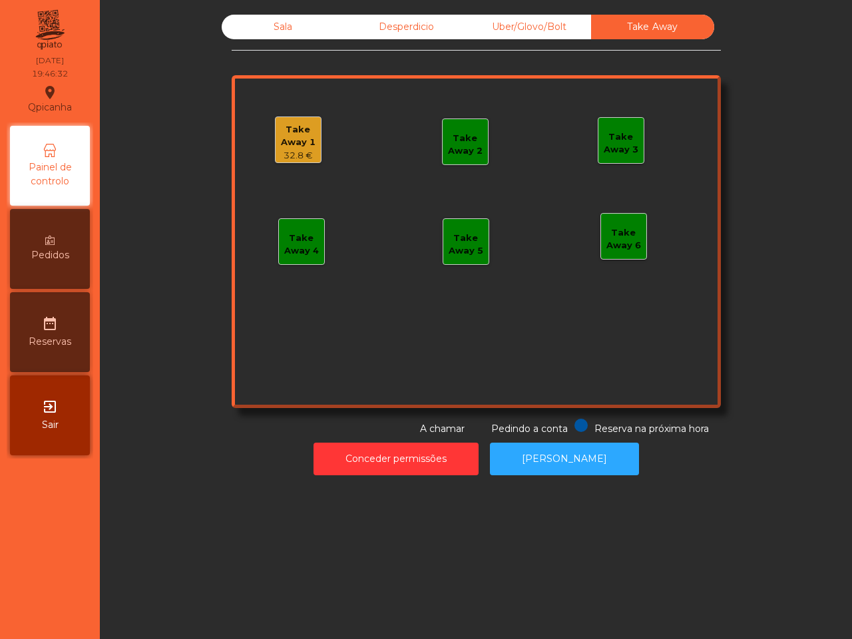
click at [315, 145] on div "Take Away 1 32.8 € Take Away 2 Take Away 3 Take Away 4 Take Away 5 Take Away 6" at bounding box center [476, 241] width 489 height 333
click at [309, 147] on div "Take Away 1" at bounding box center [297, 136] width 45 height 26
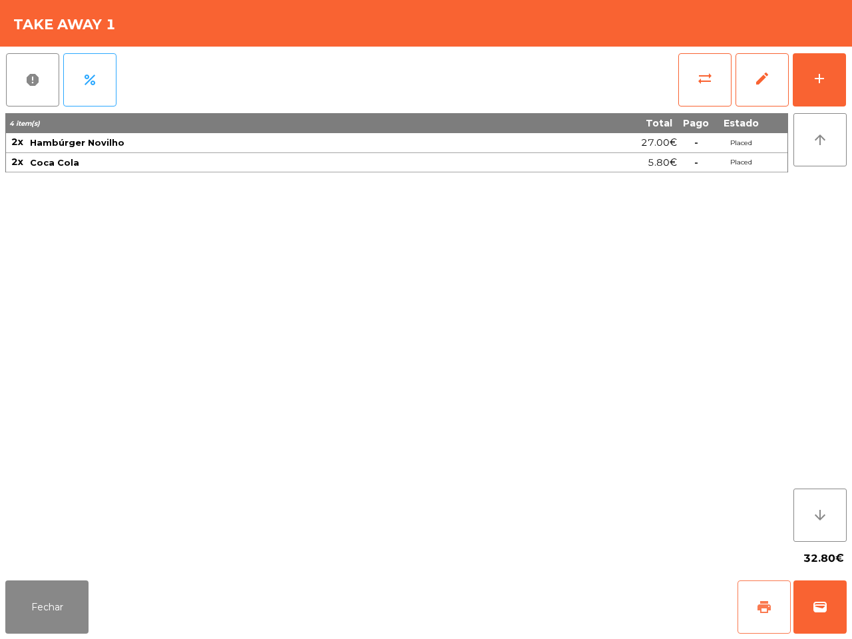
click at [744, 610] on button "print" at bounding box center [763, 606] width 53 height 53
click at [361, 417] on div "4 item(s) Total Pago Estado 2x Hambúrger Novilho 27.00€ - Placed 2x Coca Cola 5…" at bounding box center [396, 327] width 782 height 428
click at [190, 298] on div "4 item(s) Total Pago Estado 2x Hambúrger Novilho 27.00€ - Placed 2x Coca Cola 5…" at bounding box center [396, 327] width 782 height 428
click at [85, 607] on button "Fechar" at bounding box center [46, 606] width 83 height 53
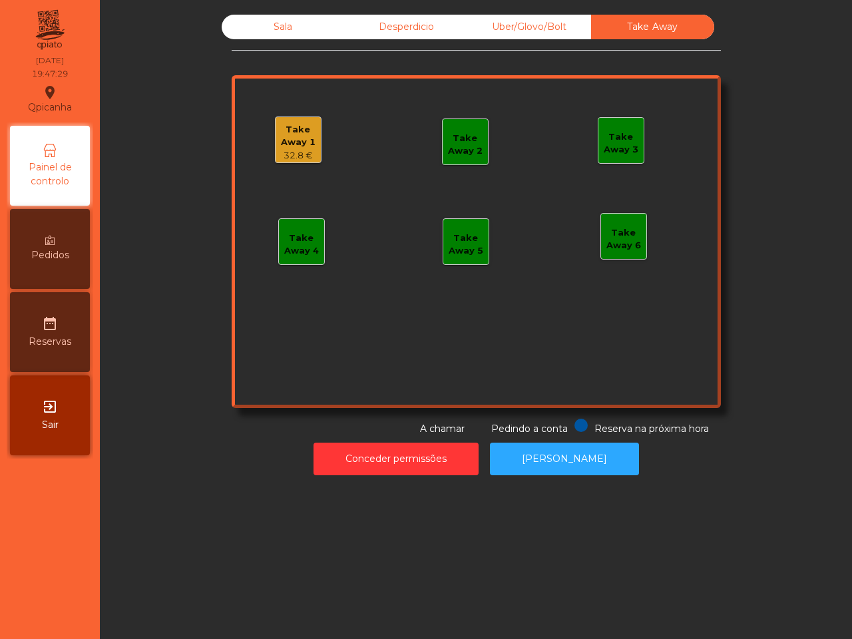
click at [369, 29] on div "Desperdicio" at bounding box center [406, 27] width 123 height 25
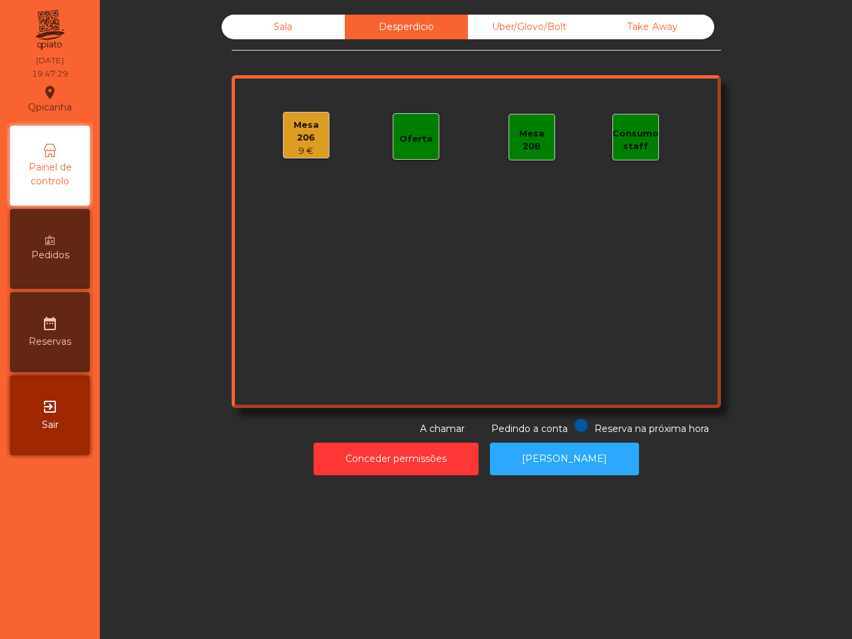
click at [331, 27] on div "Sala" at bounding box center [283, 27] width 123 height 25
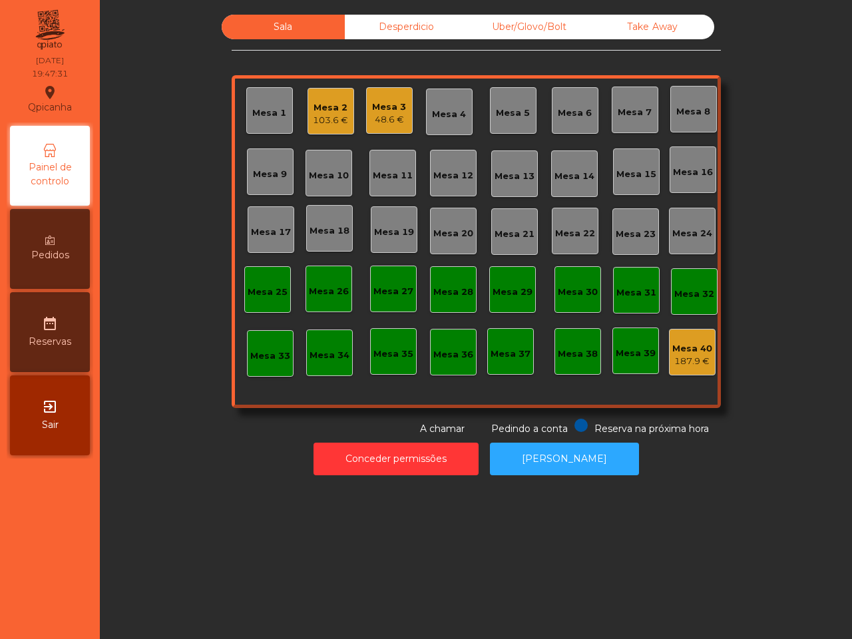
click at [325, 27] on div "Sala" at bounding box center [283, 27] width 123 height 25
click at [536, 25] on div "Uber/Glovo/Bolt" at bounding box center [529, 27] width 123 height 25
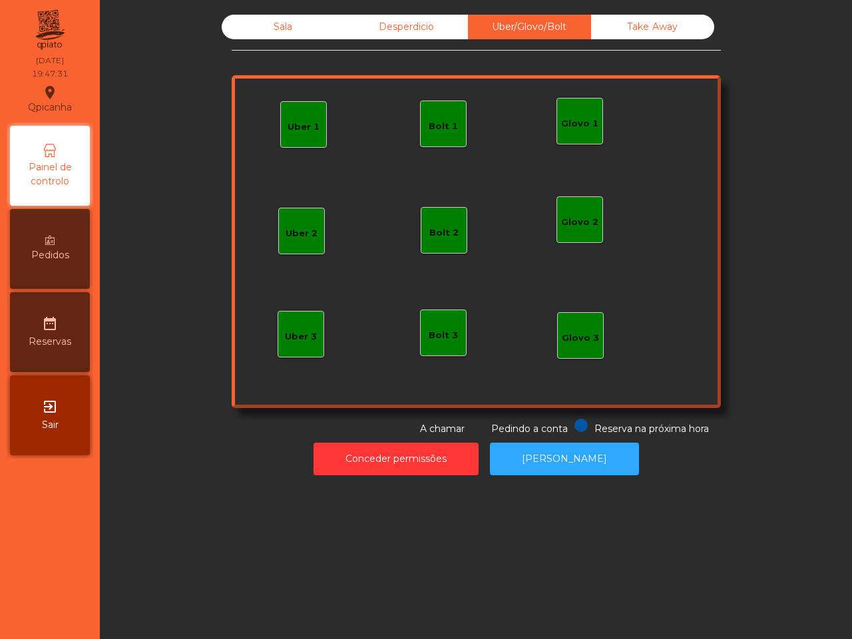
click at [309, 25] on div "Sala" at bounding box center [283, 27] width 123 height 25
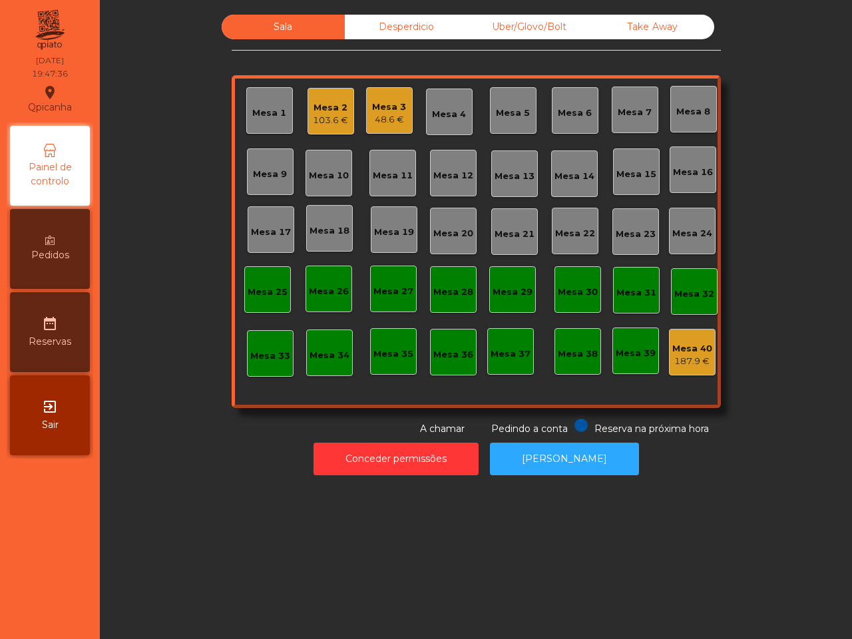
click at [398, 23] on div "Desperdicio" at bounding box center [406, 27] width 123 height 25
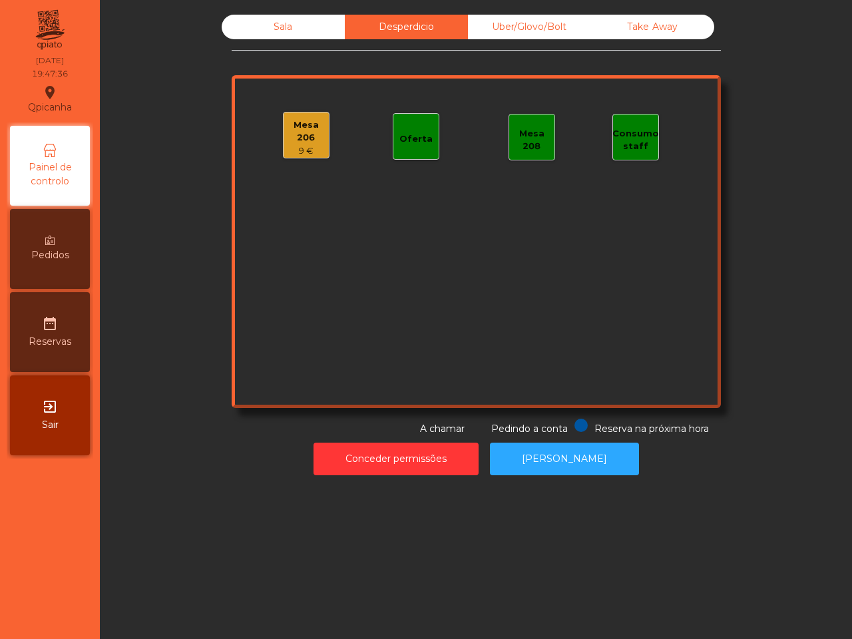
click at [526, 25] on div "Uber/Glovo/Bolt" at bounding box center [529, 27] width 123 height 25
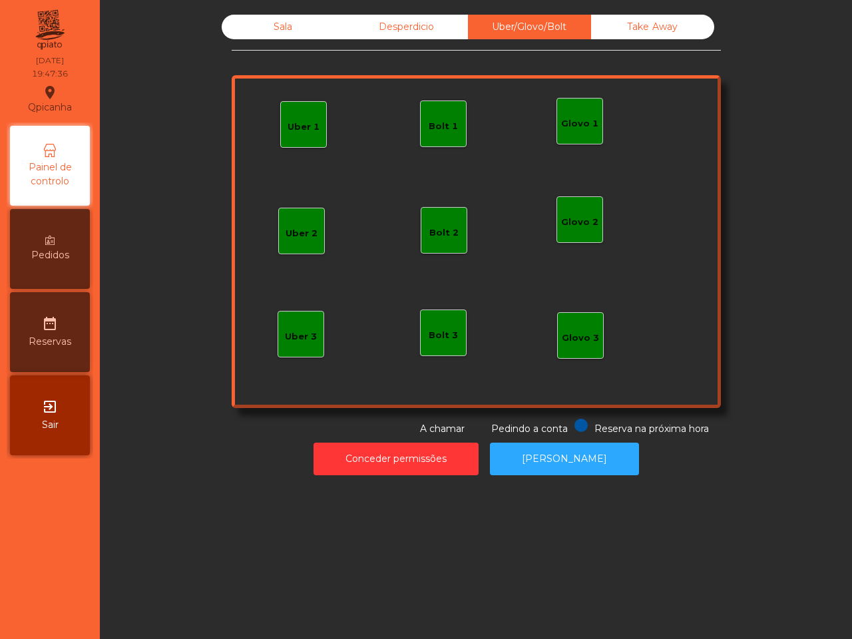
click at [620, 27] on div "Take Away" at bounding box center [652, 27] width 123 height 25
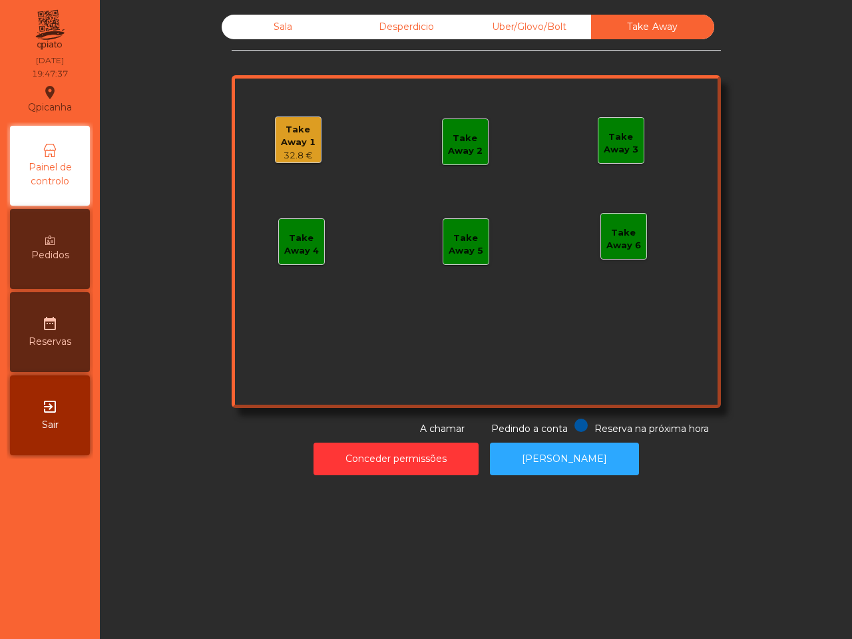
click at [286, 140] on div "Take Away 1" at bounding box center [297, 136] width 45 height 26
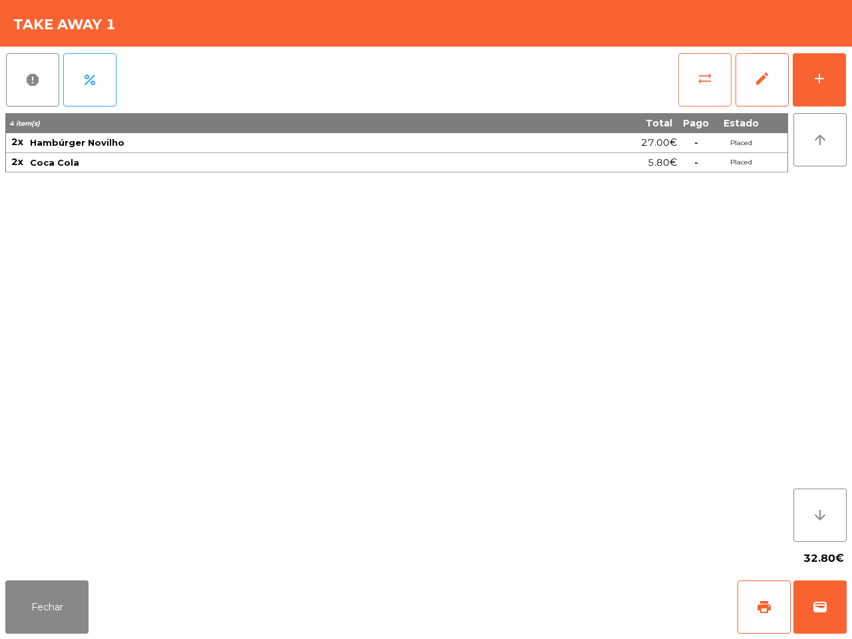
click at [714, 87] on button "sync_alt" at bounding box center [704, 79] width 53 height 53
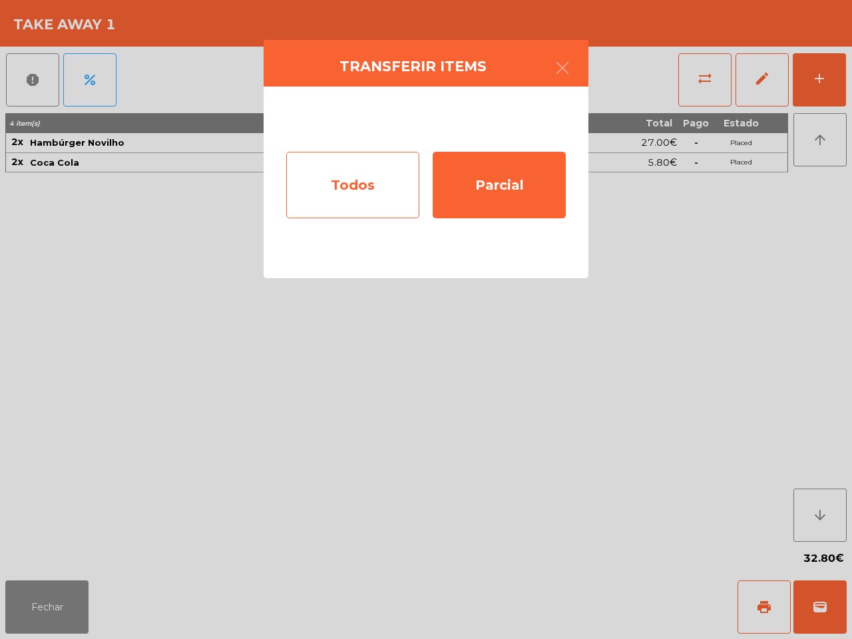
click at [339, 200] on div "Todos" at bounding box center [352, 185] width 133 height 67
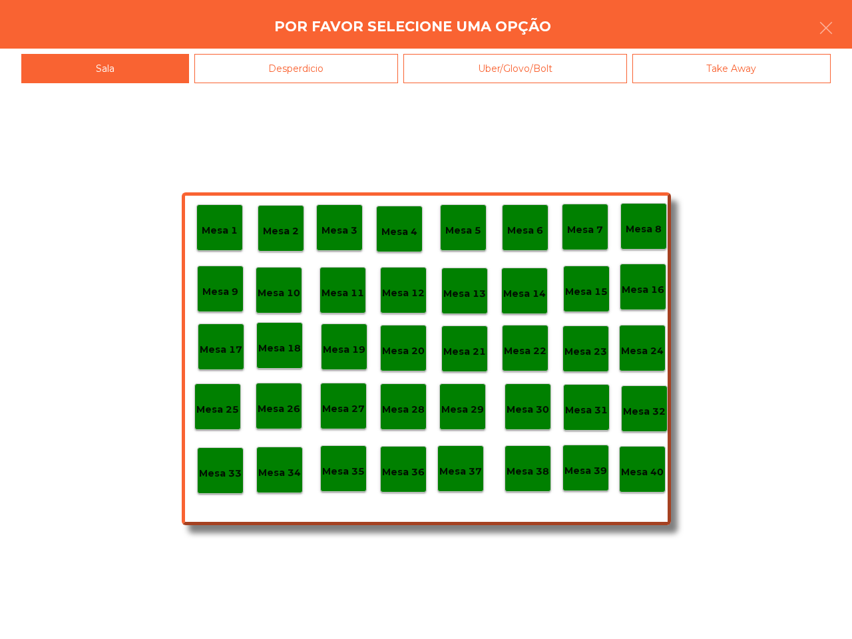
click at [629, 474] on p "Mesa 40" at bounding box center [642, 471] width 43 height 15
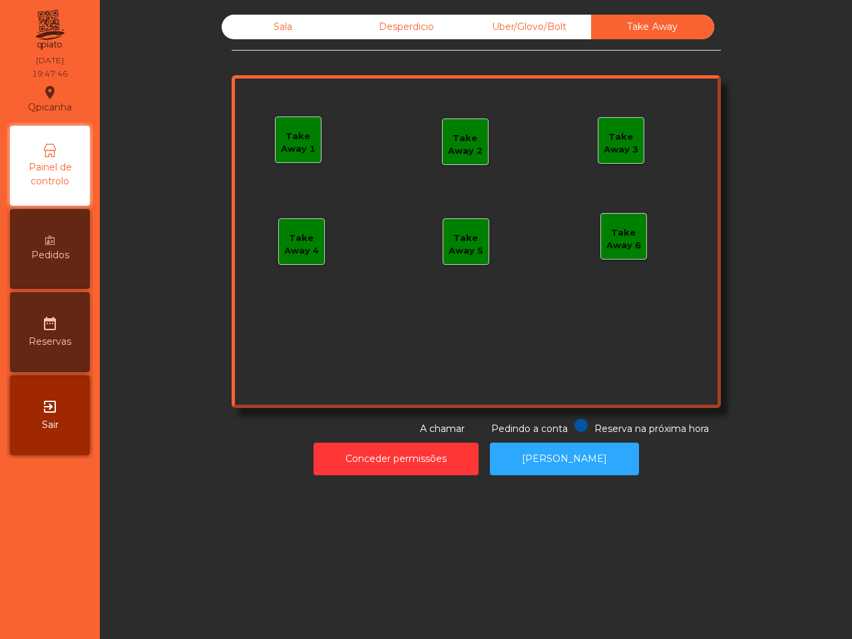
drag, startPoint x: 298, startPoint y: 21, endPoint x: 233, endPoint y: 81, distance: 88.1
click at [298, 22] on div "Sala" at bounding box center [283, 27] width 123 height 25
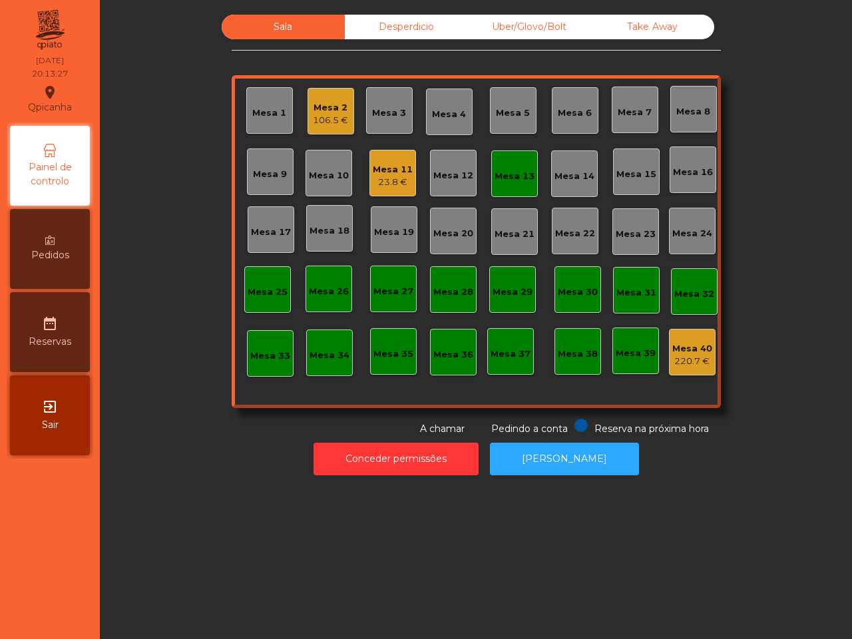
click at [490, 32] on div "Uber/Glovo/Bolt" at bounding box center [529, 27] width 123 height 25
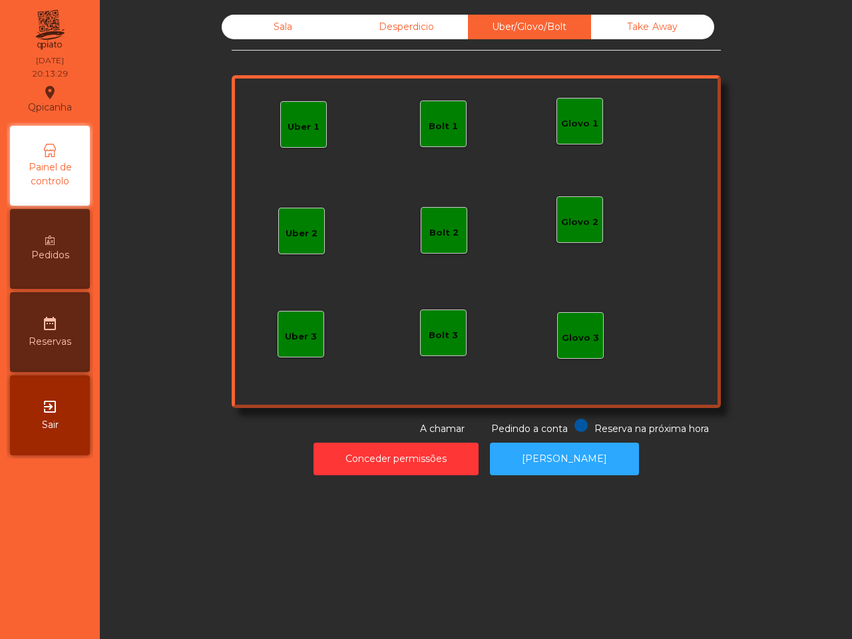
click at [291, 17] on div "Sala" at bounding box center [283, 27] width 123 height 25
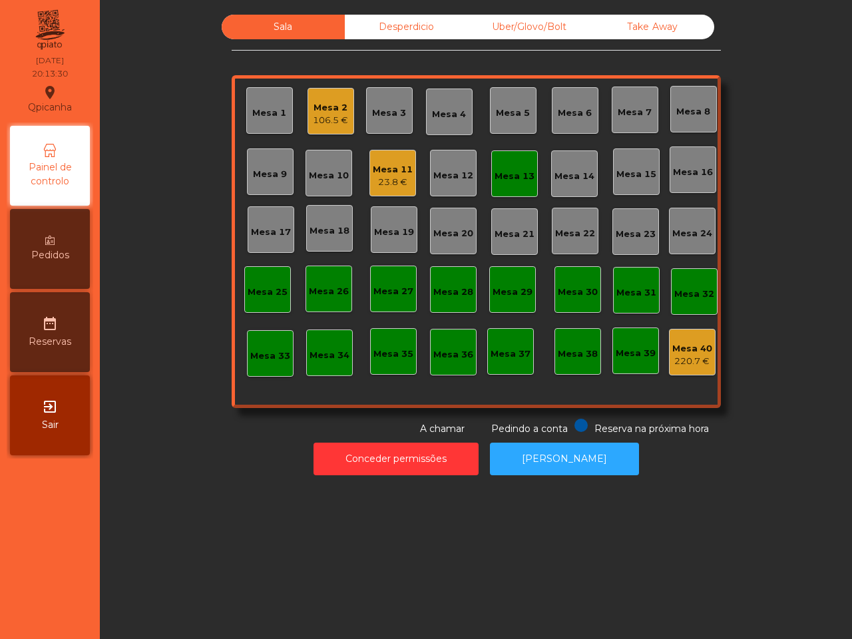
click at [494, 172] on div "Mesa 13" at bounding box center [514, 176] width 40 height 13
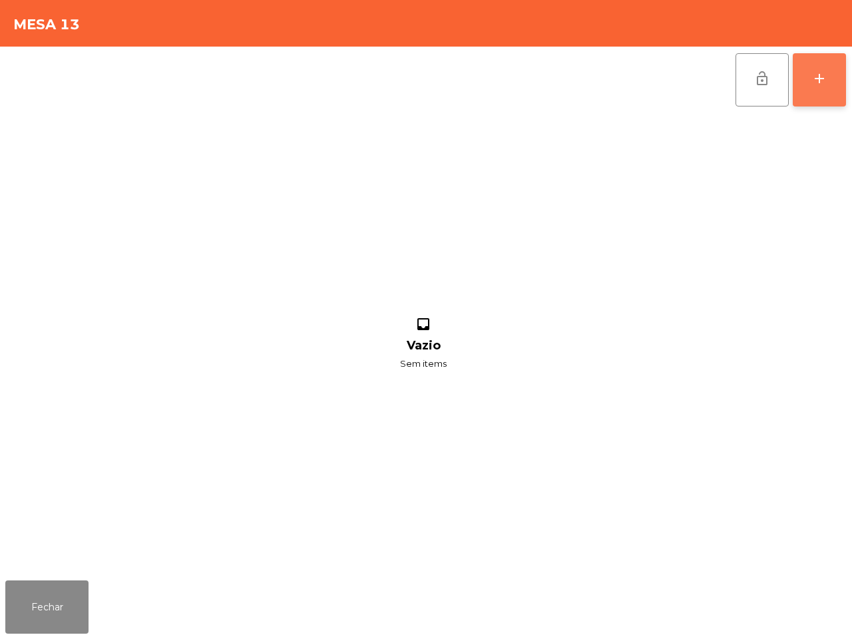
click at [814, 75] on div "add" at bounding box center [819, 79] width 16 height 16
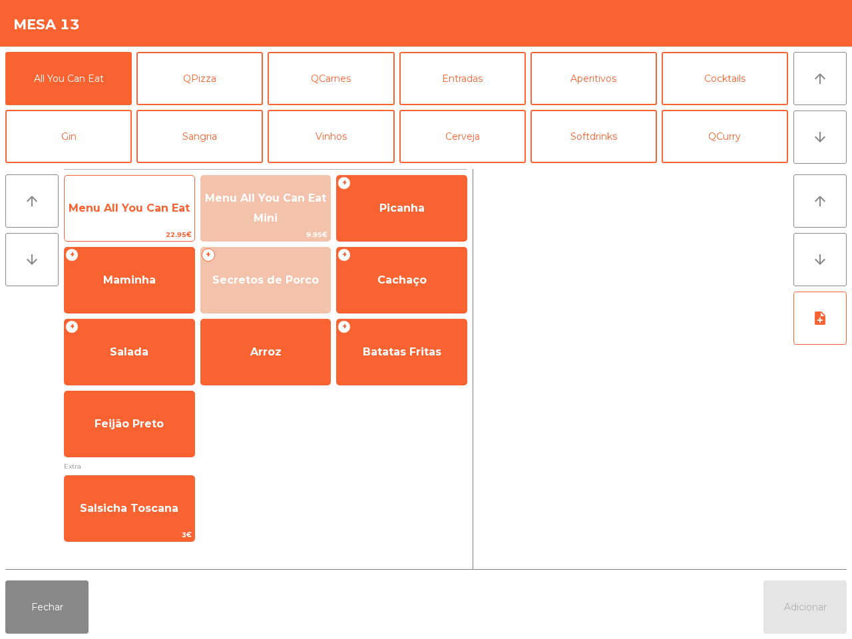
click at [154, 178] on div "Menu All You Can Eat 22.95€" at bounding box center [129, 208] width 131 height 67
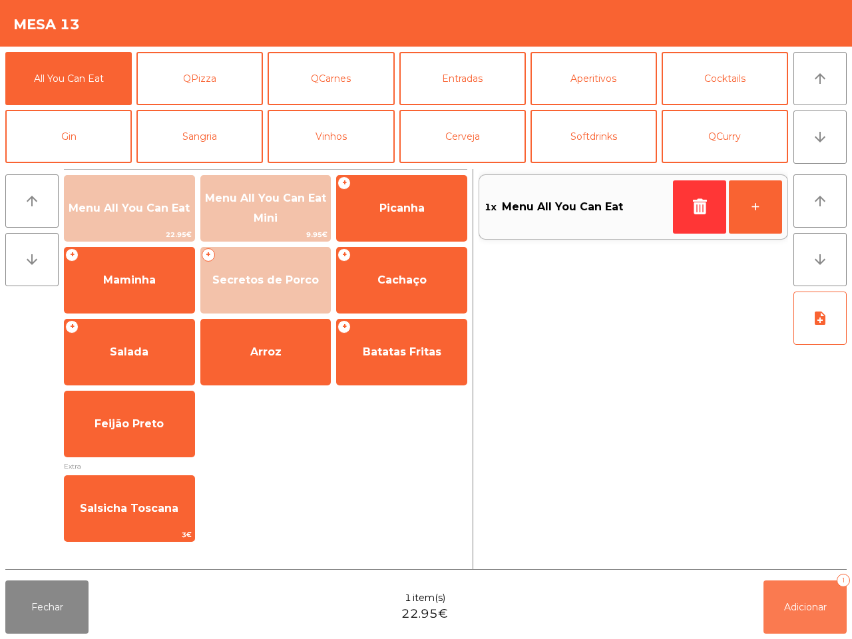
click at [814, 602] on span "Adicionar" at bounding box center [805, 607] width 43 height 12
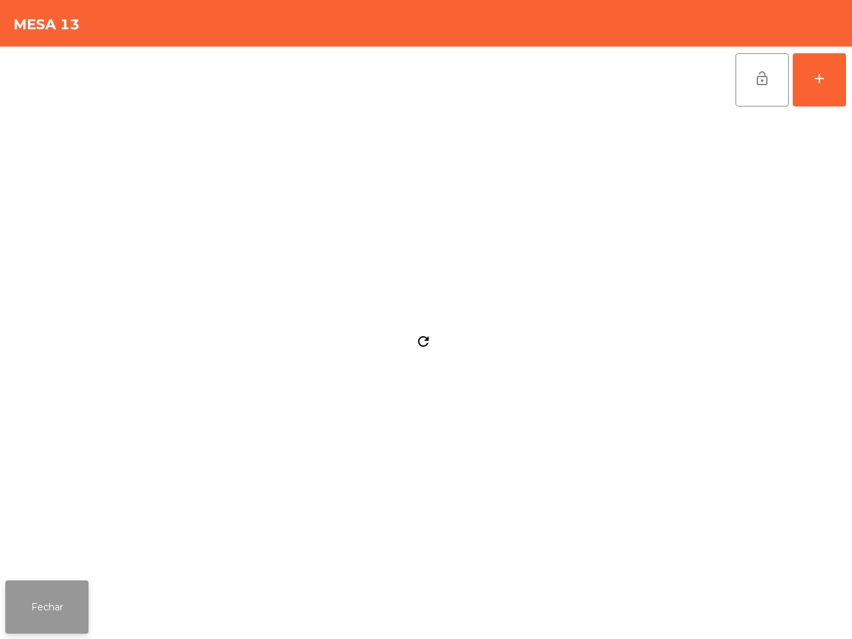
click at [70, 597] on button "Fechar" at bounding box center [46, 606] width 83 height 53
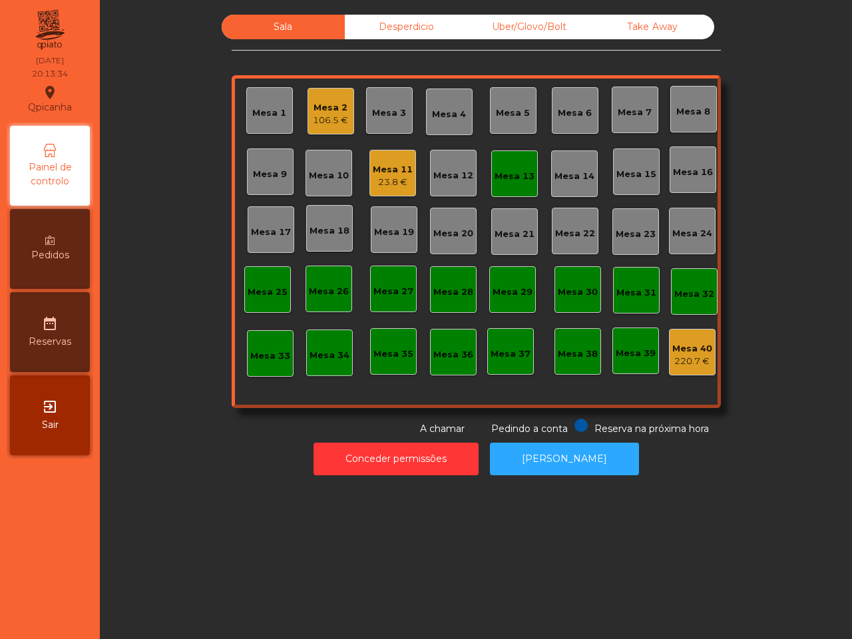
click at [538, 39] on div "Uber/Glovo/Bolt" at bounding box center [529, 27] width 123 height 25
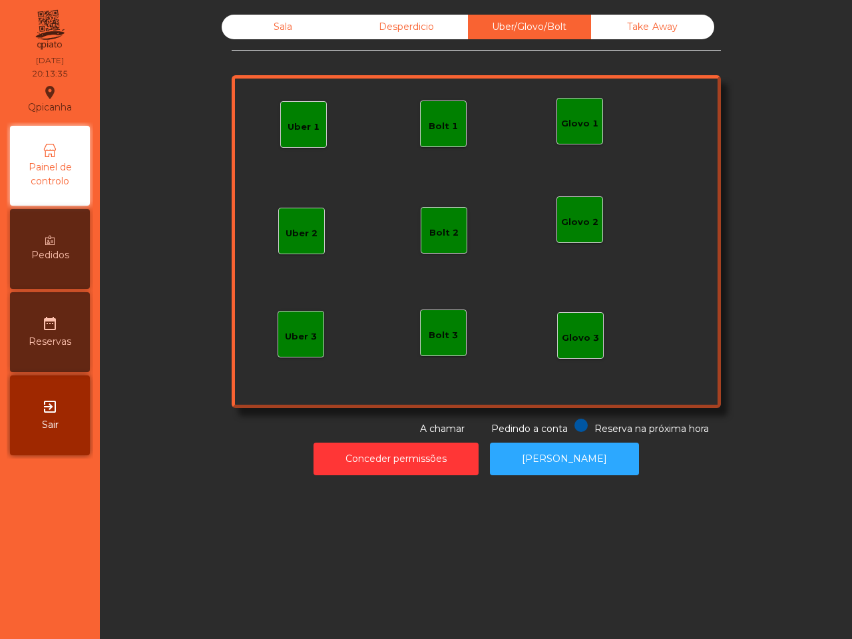
click at [437, 134] on div "Bolt 1" at bounding box center [443, 123] width 47 height 47
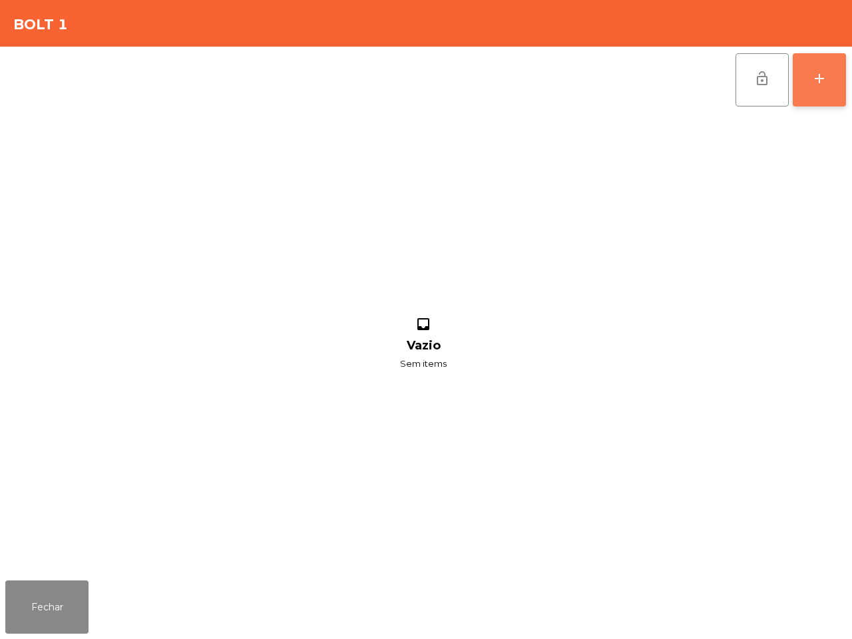
click at [823, 82] on div "add" at bounding box center [819, 79] width 16 height 16
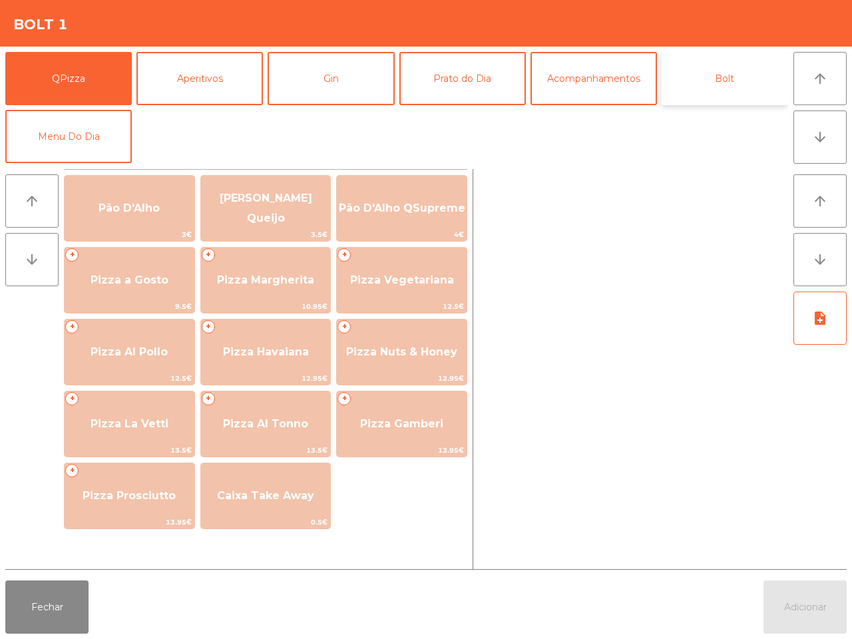
click at [686, 80] on button "Bolt" at bounding box center [724, 78] width 126 height 53
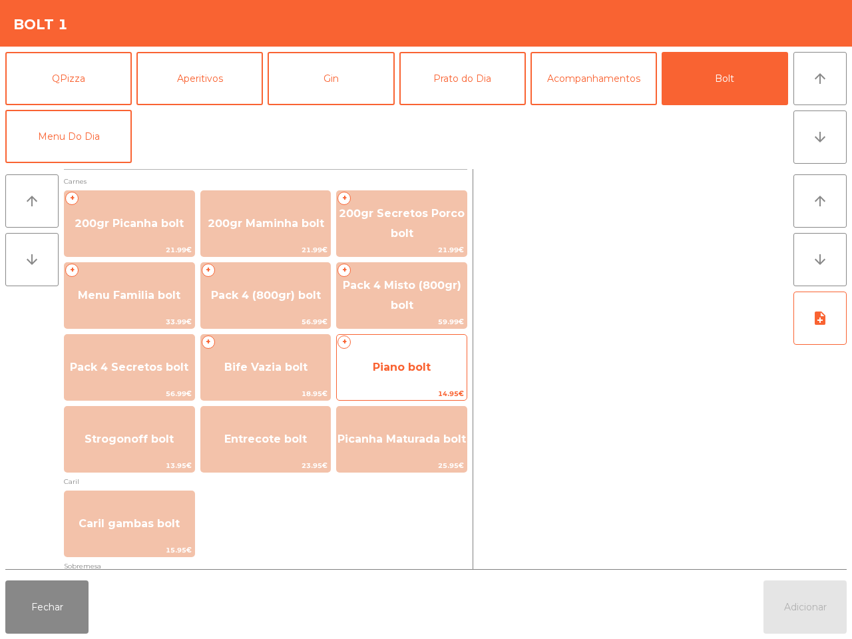
click at [391, 368] on span "Piano bolt" at bounding box center [402, 367] width 58 height 13
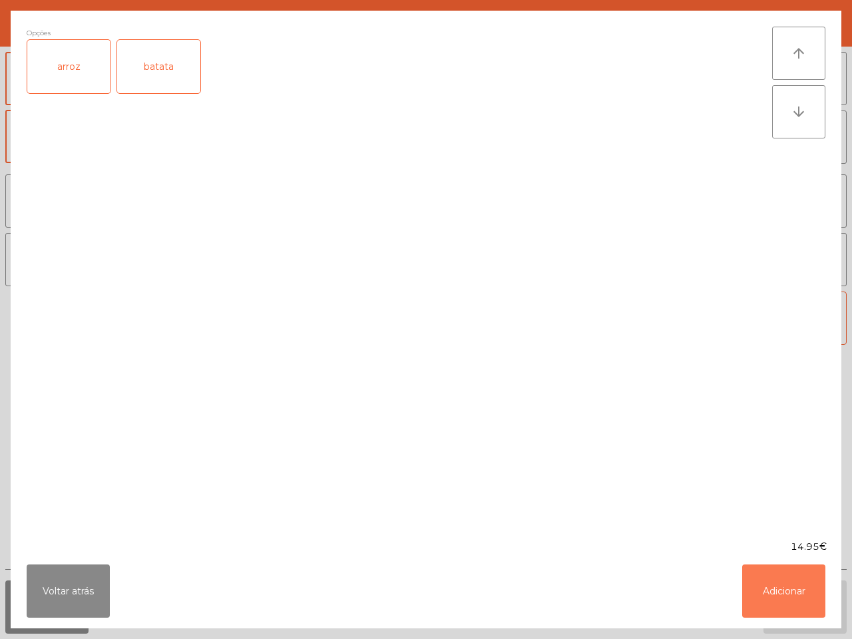
click at [773, 577] on button "Adicionar" at bounding box center [783, 590] width 83 height 53
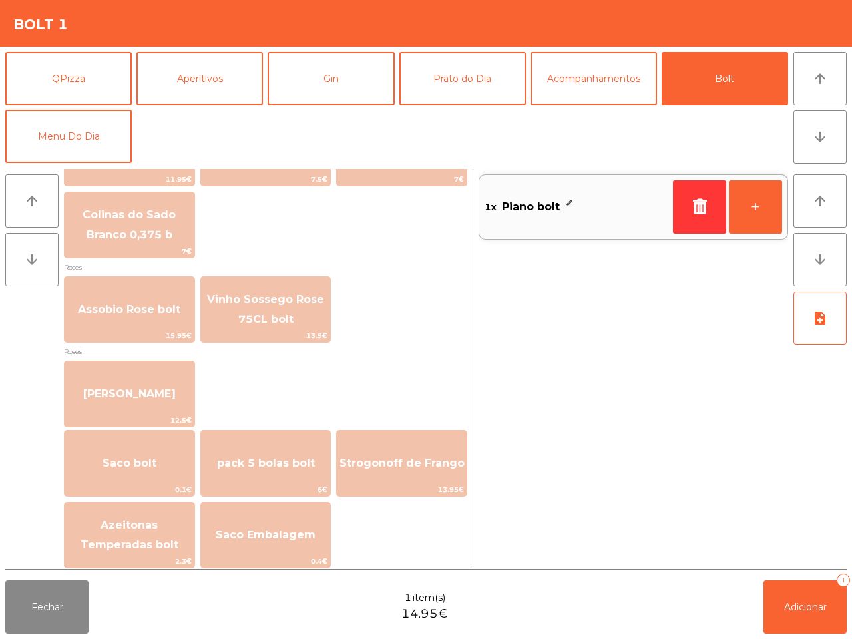
scroll to position [1516, 0]
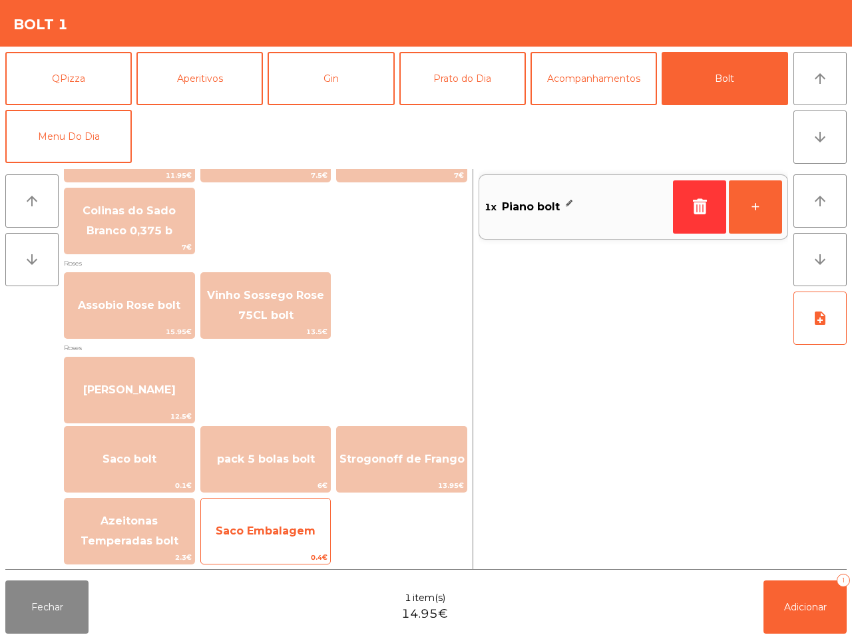
click at [287, 533] on span "Saco Embalagem" at bounding box center [266, 530] width 100 height 13
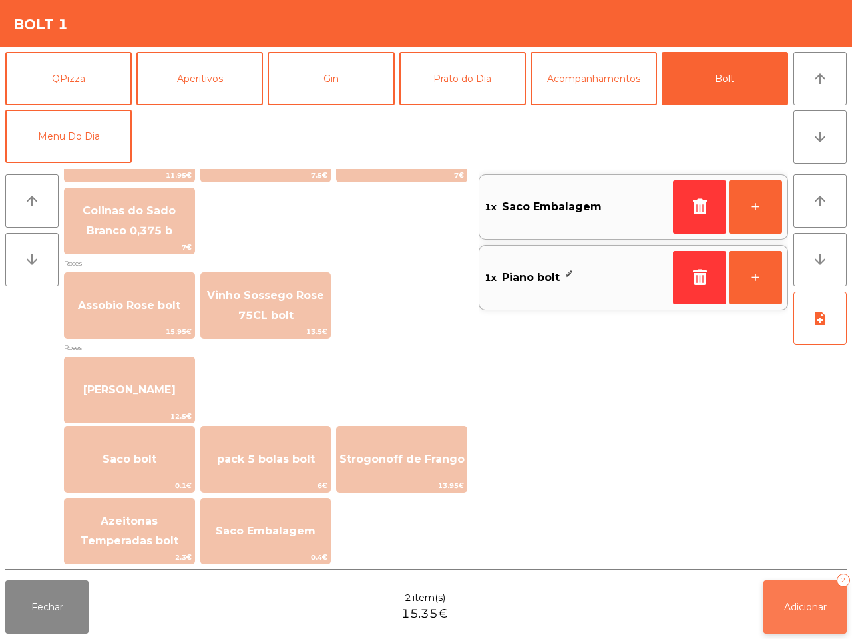
click at [802, 610] on span "Adicionar" at bounding box center [805, 607] width 43 height 12
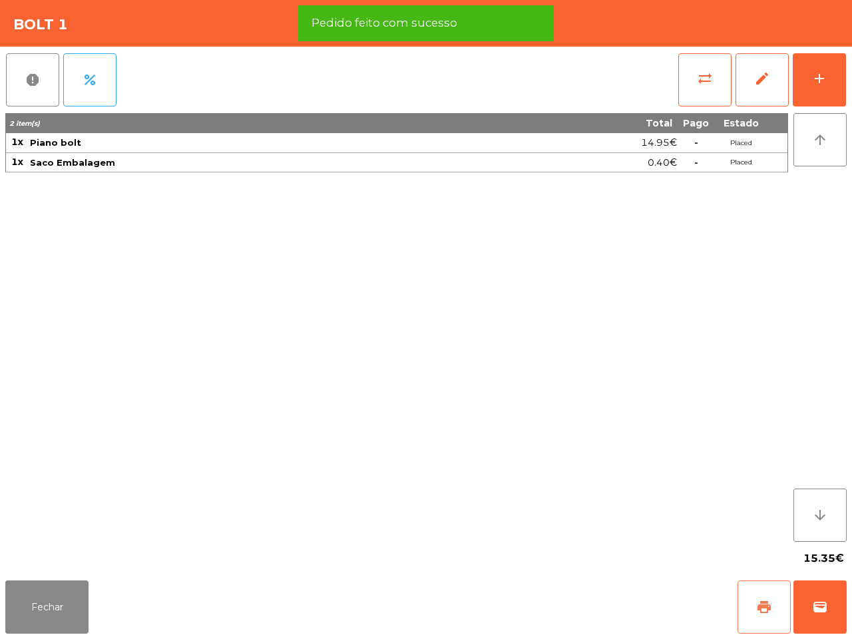
click at [772, 617] on button "print" at bounding box center [763, 606] width 53 height 53
click at [807, 610] on button "wallet" at bounding box center [819, 606] width 53 height 53
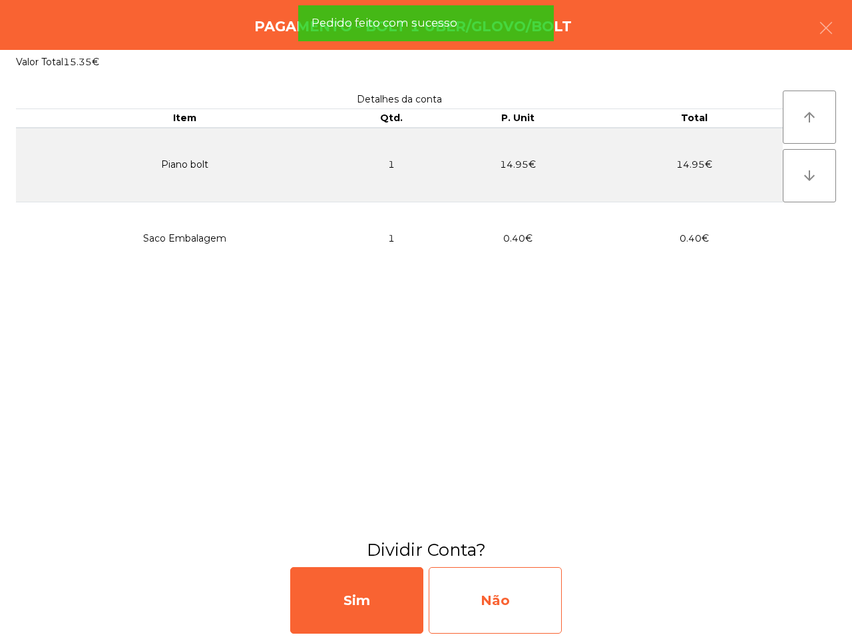
click at [527, 613] on div "Não" at bounding box center [494, 600] width 133 height 67
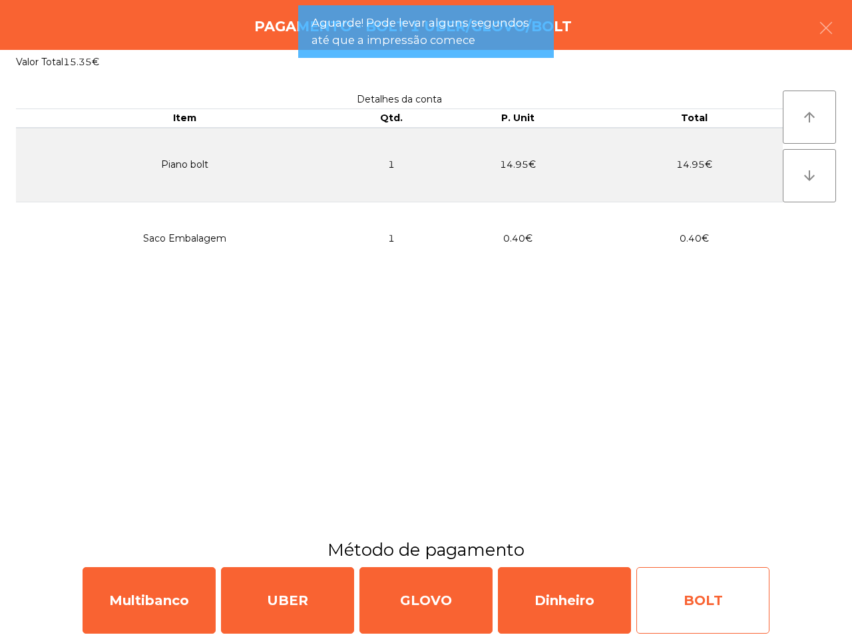
click at [697, 594] on div "BOLT" at bounding box center [702, 600] width 133 height 67
select select "**"
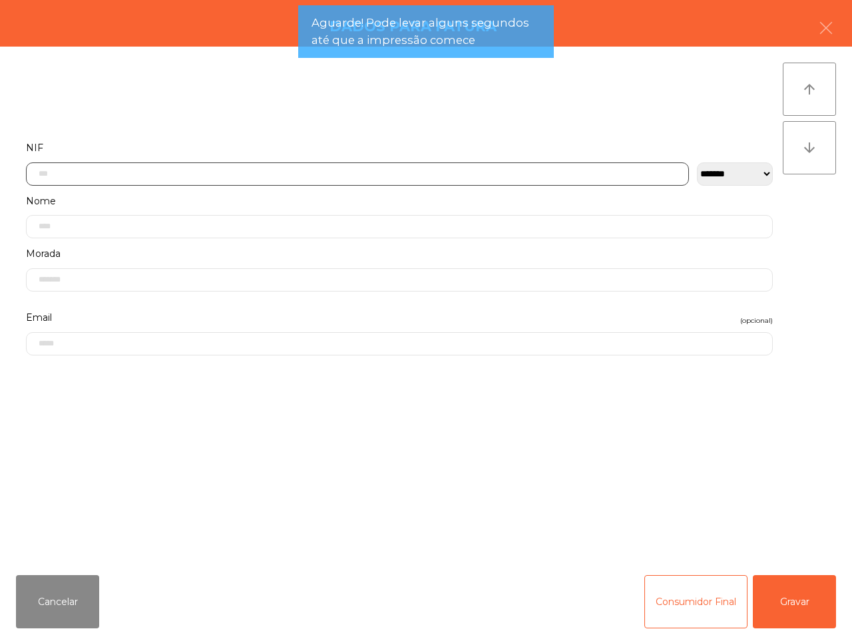
click at [287, 176] on input "text" at bounding box center [357, 173] width 663 height 23
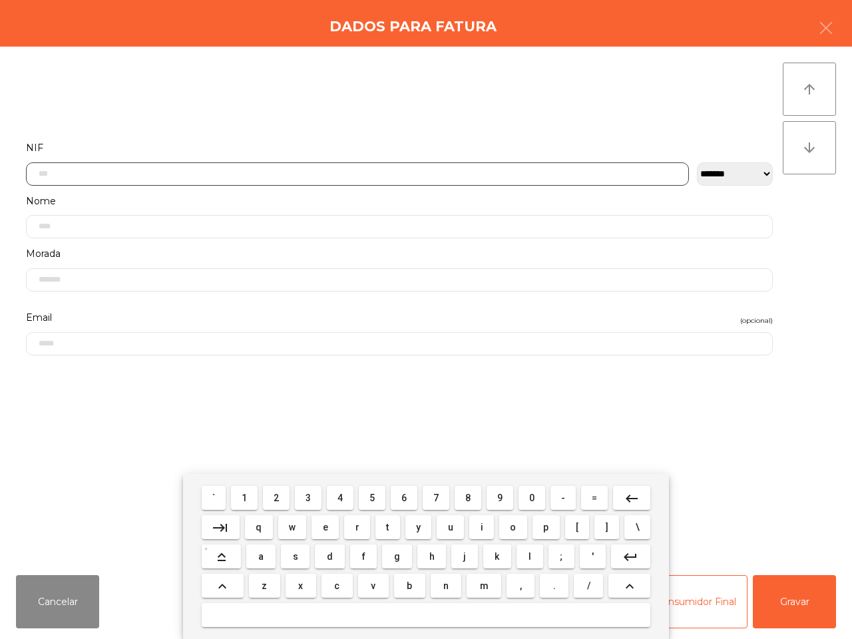
scroll to position [75, 0]
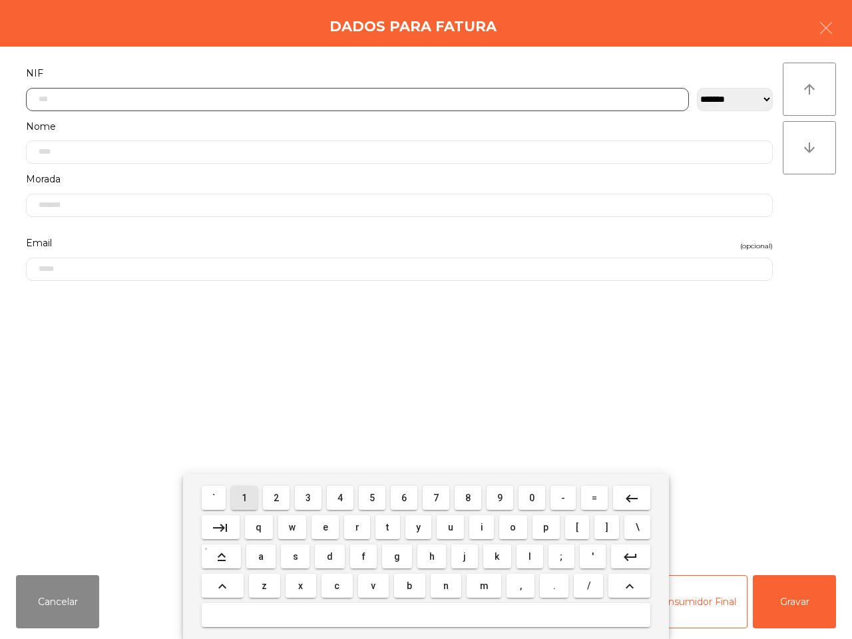
click at [243, 494] on button "1" at bounding box center [244, 498] width 27 height 24
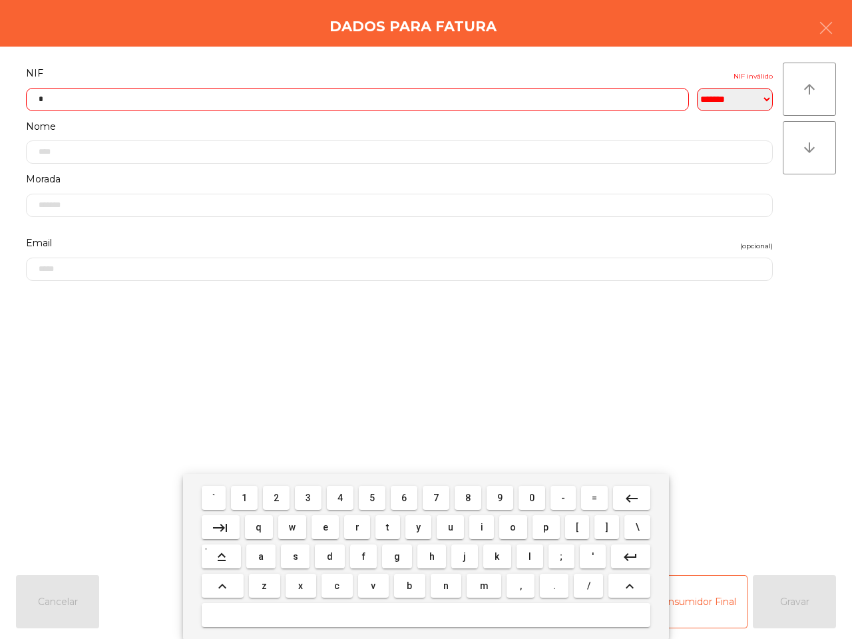
click at [500, 501] on span "9" at bounding box center [499, 497] width 5 height 11
click at [313, 496] on button "3" at bounding box center [308, 498] width 27 height 24
click at [469, 496] on span "8" at bounding box center [467, 497] width 5 height 11
drag, startPoint x: 409, startPoint y: 497, endPoint x: 473, endPoint y: 498, distance: 63.9
click at [410, 498] on button "6" at bounding box center [404, 498] width 27 height 24
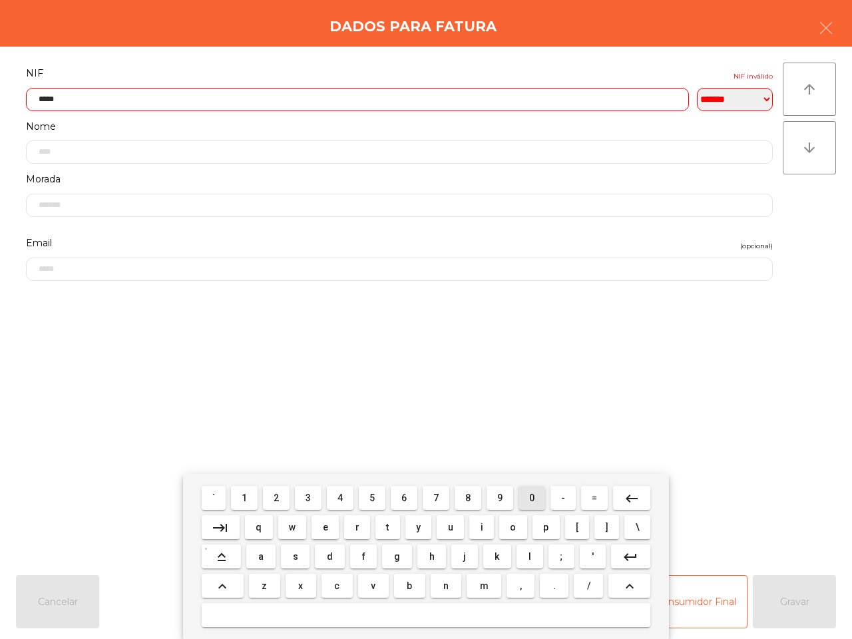
click at [530, 496] on span "0" at bounding box center [531, 497] width 5 height 11
click at [440, 499] on button "7" at bounding box center [435, 498] width 27 height 24
click at [277, 496] on span "2" at bounding box center [275, 497] width 5 height 11
click at [334, 496] on button "4" at bounding box center [340, 498] width 27 height 24
type input "*********"
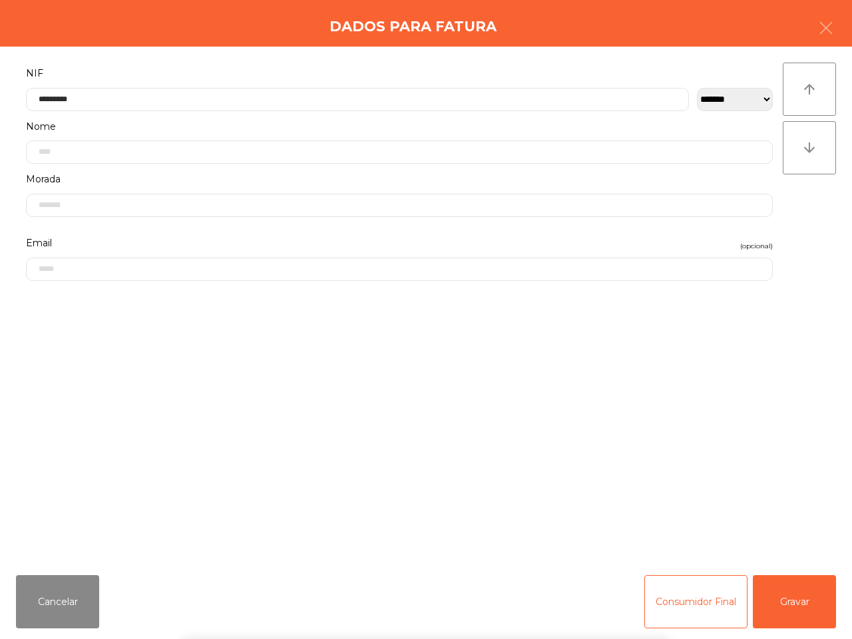
click at [391, 431] on form "**********" at bounding box center [399, 308] width 766 height 486
drag, startPoint x: 810, startPoint y: 581, endPoint x: 742, endPoint y: 577, distance: 68.0
click at [810, 582] on button "Gravar" at bounding box center [793, 601] width 83 height 53
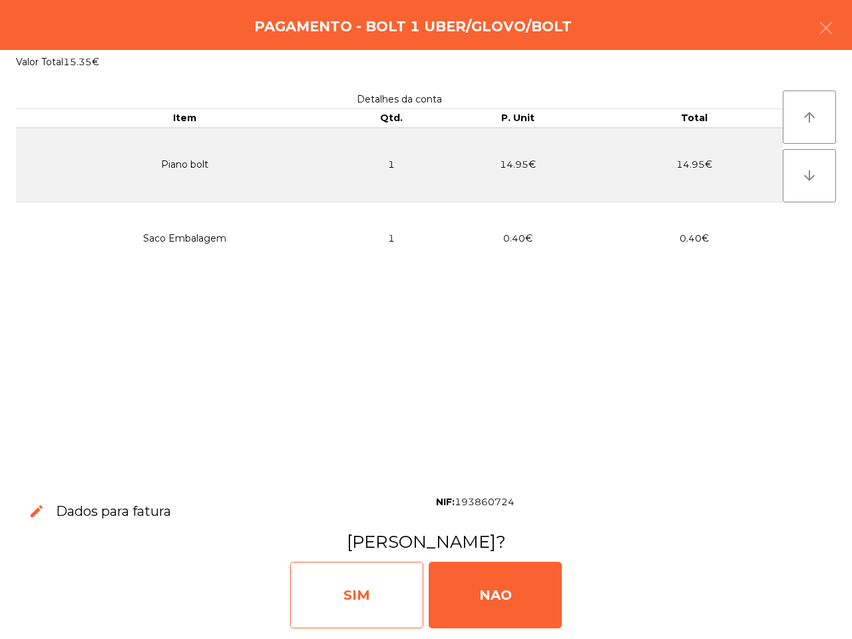
drag, startPoint x: 397, startPoint y: 606, endPoint x: 404, endPoint y: 609, distance: 7.2
click at [398, 607] on div "SIM" at bounding box center [356, 595] width 133 height 67
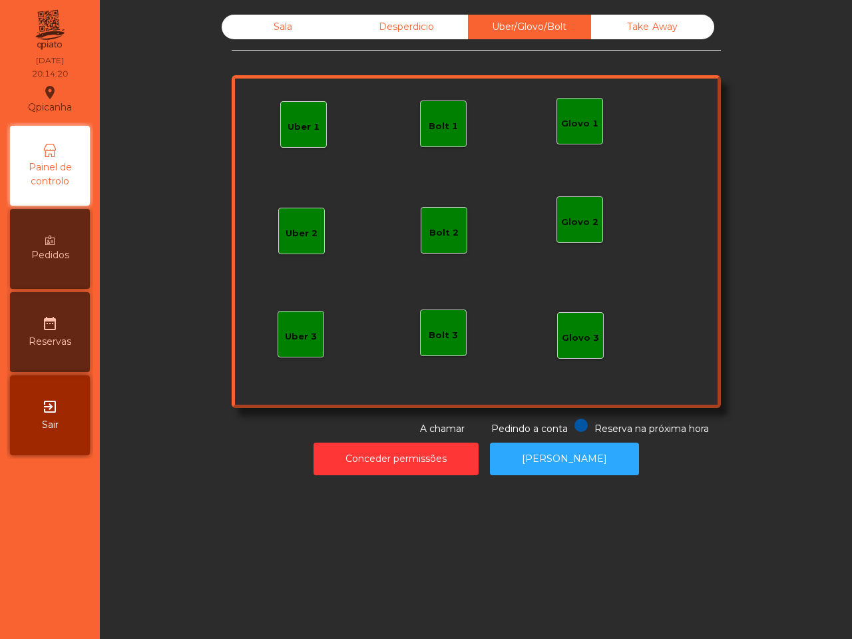
click at [246, 27] on div "Sala" at bounding box center [283, 27] width 123 height 25
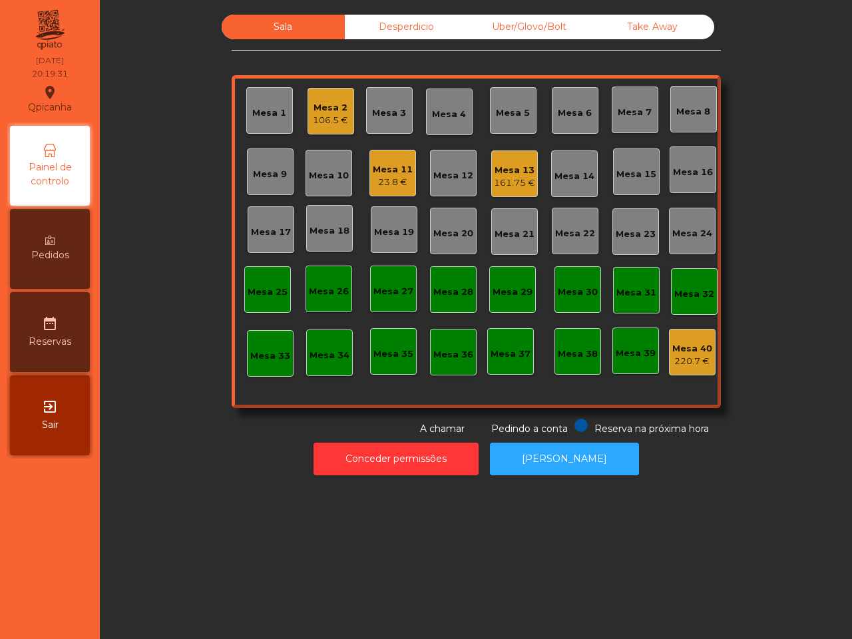
click at [366, 110] on div "Mesa 3" at bounding box center [389, 110] width 47 height 47
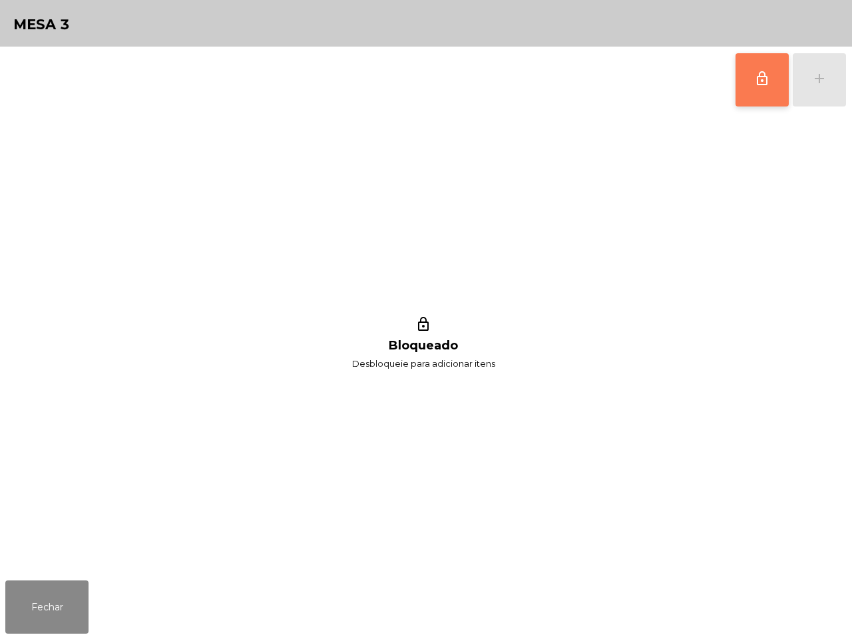
click at [756, 71] on span "lock_outline" at bounding box center [762, 79] width 16 height 16
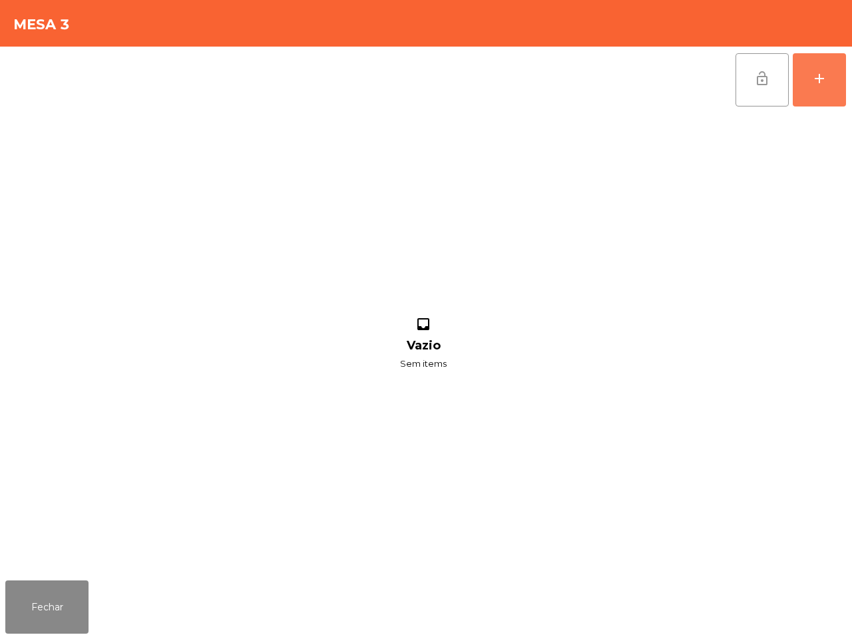
click at [817, 82] on div "add" at bounding box center [819, 79] width 16 height 16
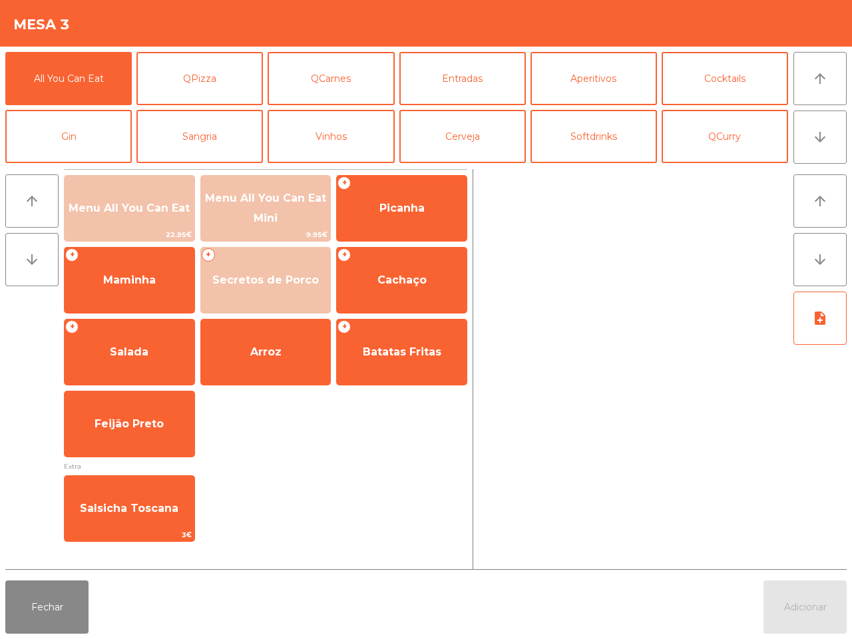
click at [83, 190] on span "Menu All You Can Eat" at bounding box center [130, 208] width 130 height 36
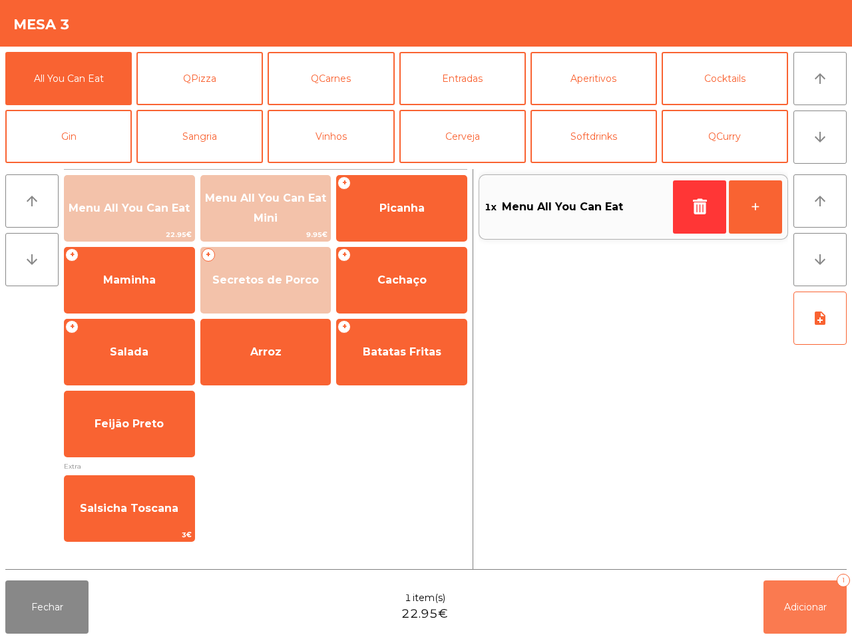
drag, startPoint x: 793, startPoint y: 607, endPoint x: 697, endPoint y: 603, distance: 95.9
click at [793, 609] on span "Adicionar" at bounding box center [805, 607] width 43 height 12
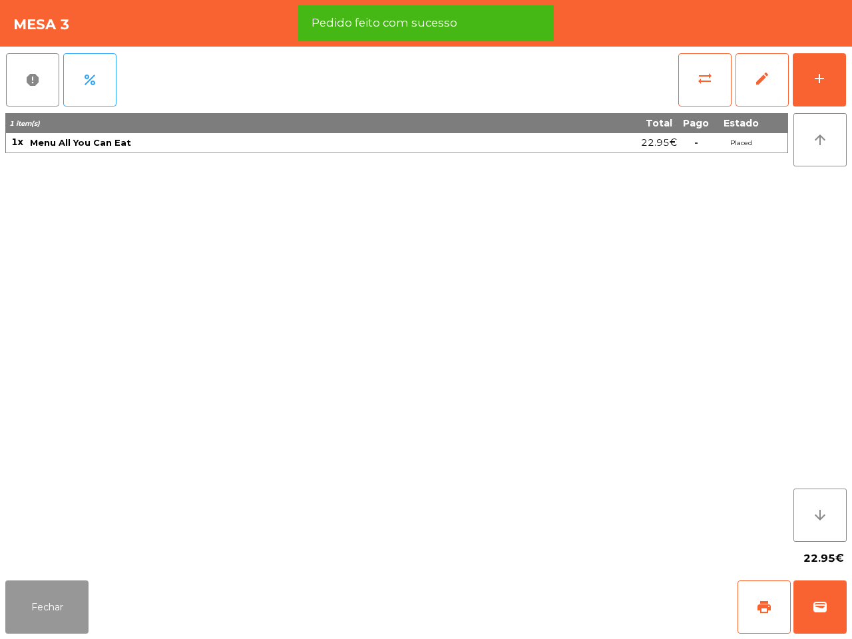
click at [40, 592] on button "Fechar" at bounding box center [46, 606] width 83 height 53
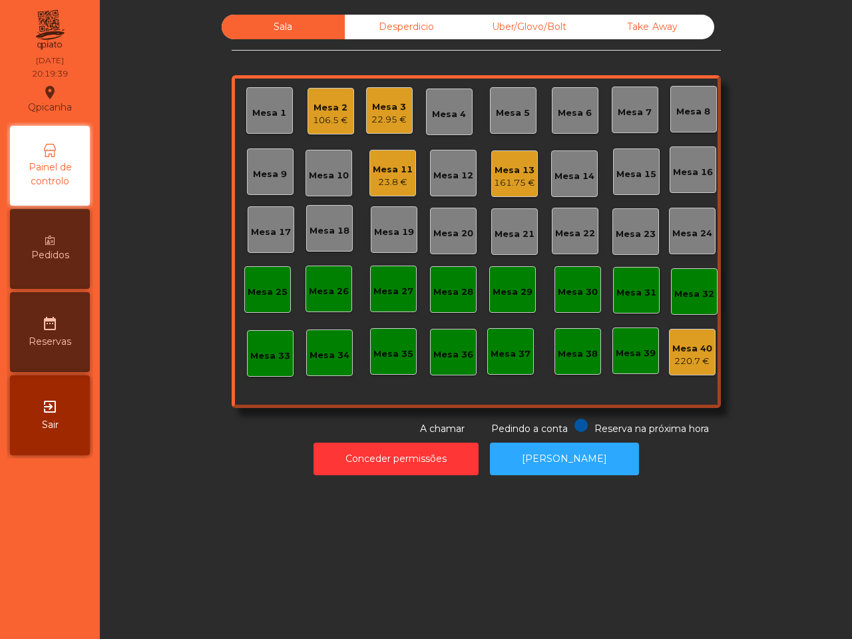
click at [502, 175] on div "Mesa 13" at bounding box center [514, 170] width 41 height 13
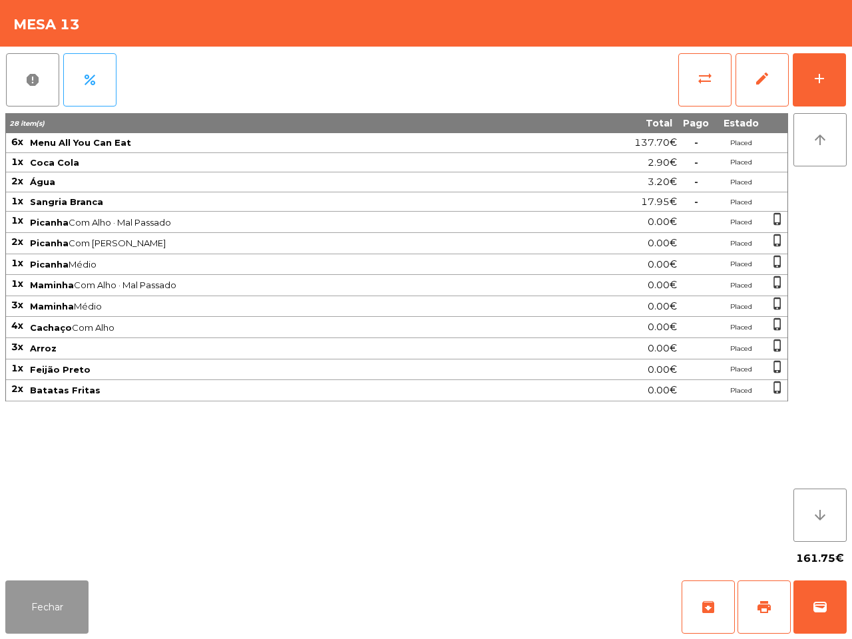
drag, startPoint x: 55, startPoint y: 602, endPoint x: 80, endPoint y: 553, distance: 55.0
click at [57, 600] on button "Fechar" at bounding box center [46, 606] width 83 height 53
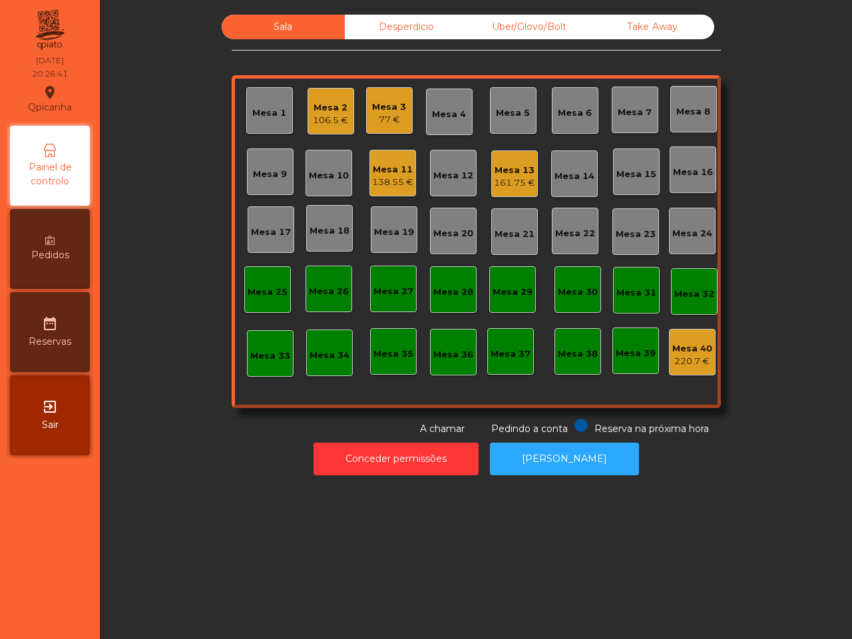
click at [374, 104] on div "Mesa 3" at bounding box center [389, 106] width 34 height 13
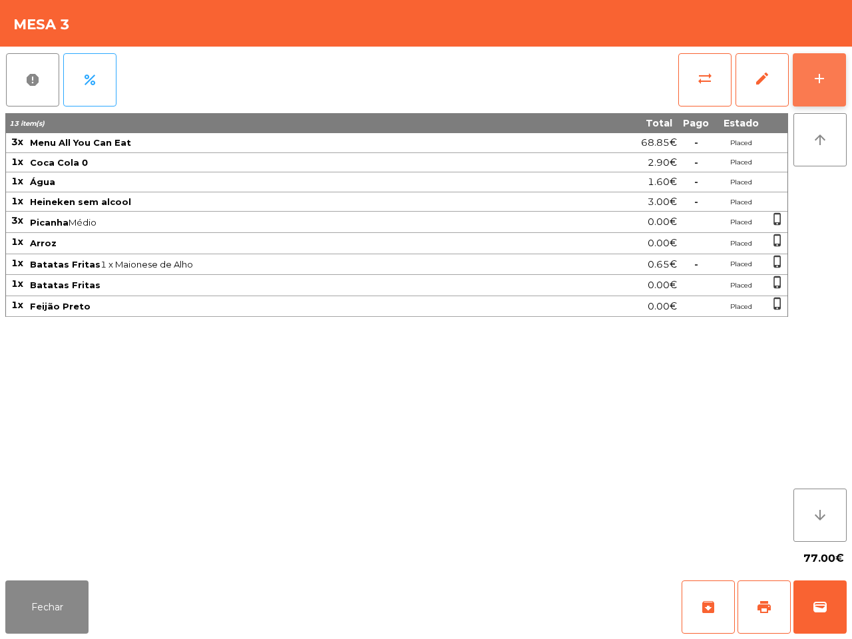
click at [815, 84] on div "add" at bounding box center [819, 79] width 16 height 16
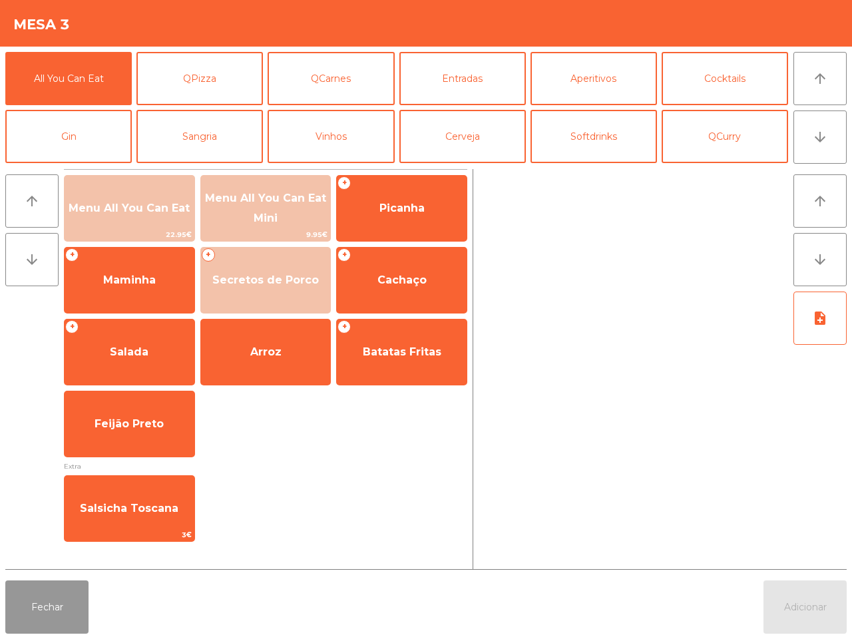
click at [58, 604] on button "Fechar" at bounding box center [46, 606] width 83 height 53
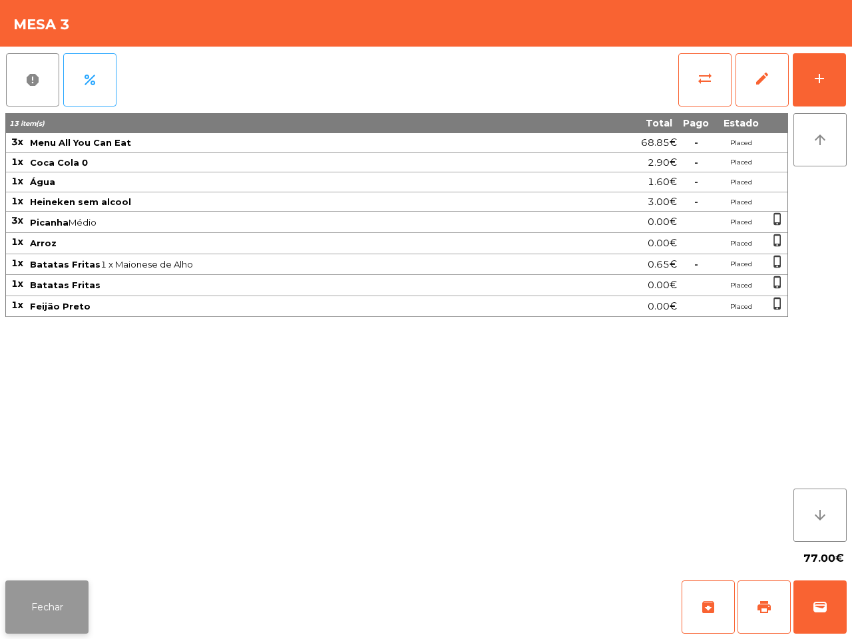
click at [71, 606] on button "Fechar" at bounding box center [46, 606] width 83 height 53
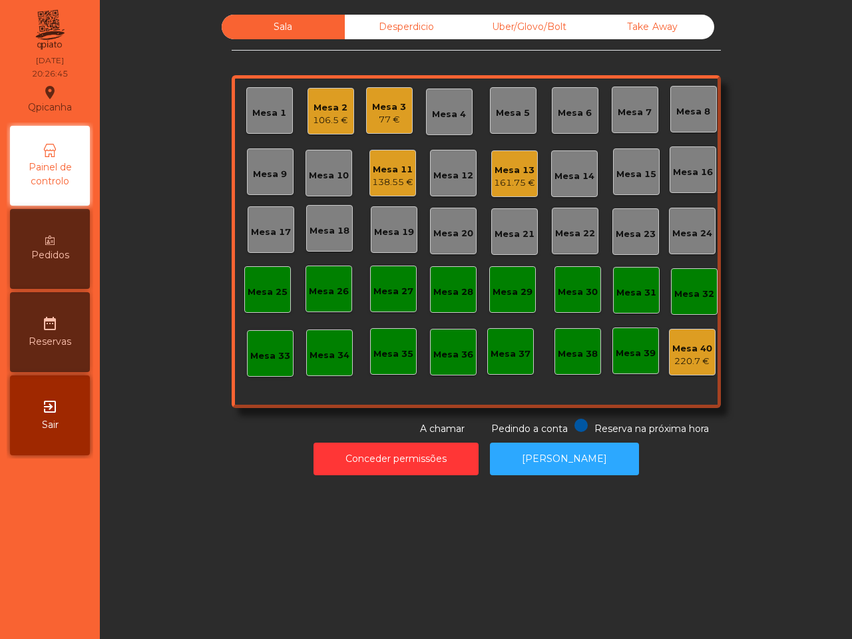
click at [311, 128] on div "Mesa 2 106.5 €" at bounding box center [330, 111] width 47 height 47
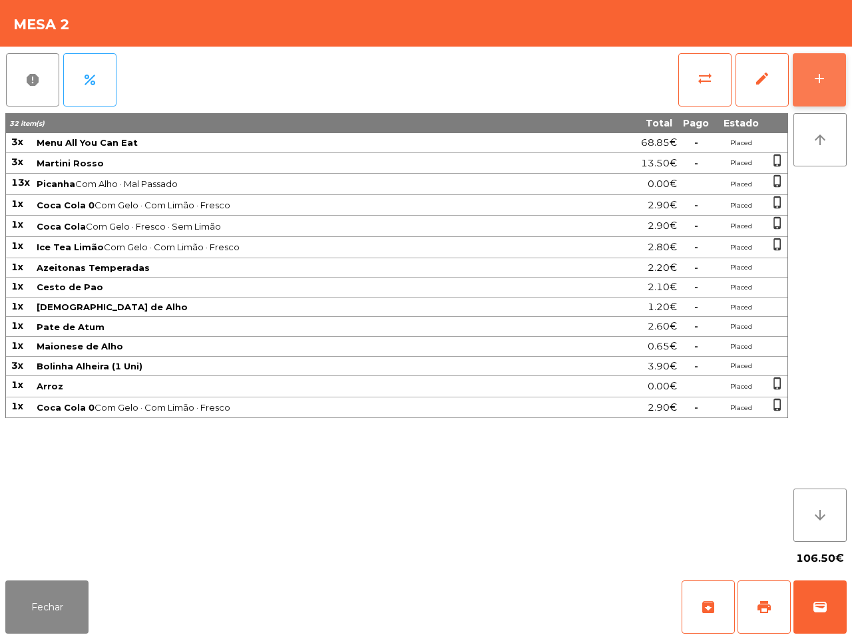
click at [825, 77] on div "add" at bounding box center [819, 79] width 16 height 16
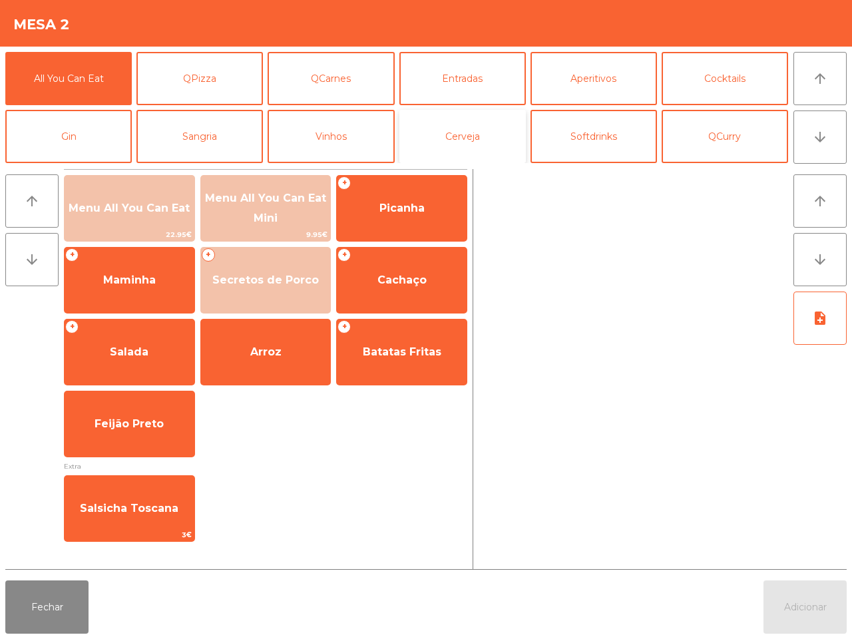
click at [464, 144] on button "Cerveja" at bounding box center [462, 136] width 126 height 53
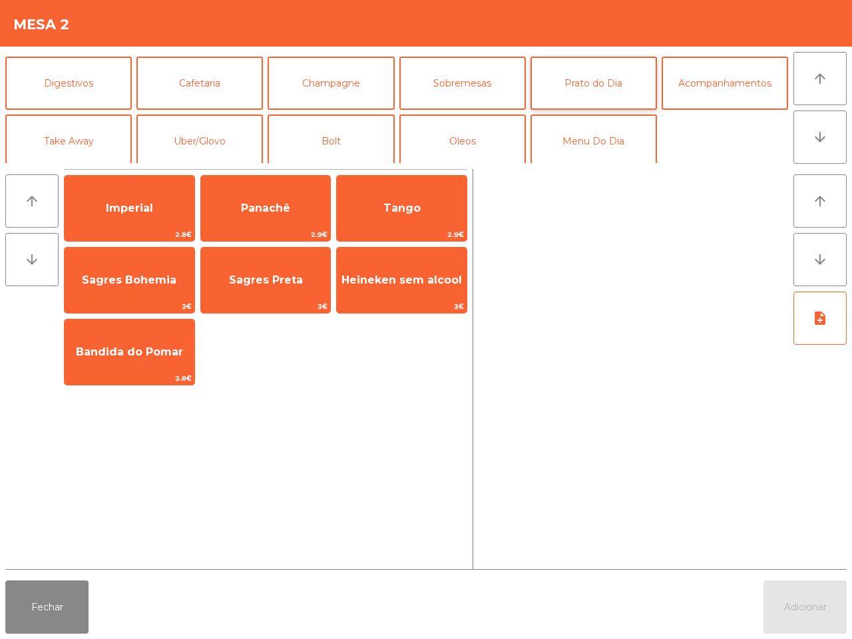
scroll to position [115, 0]
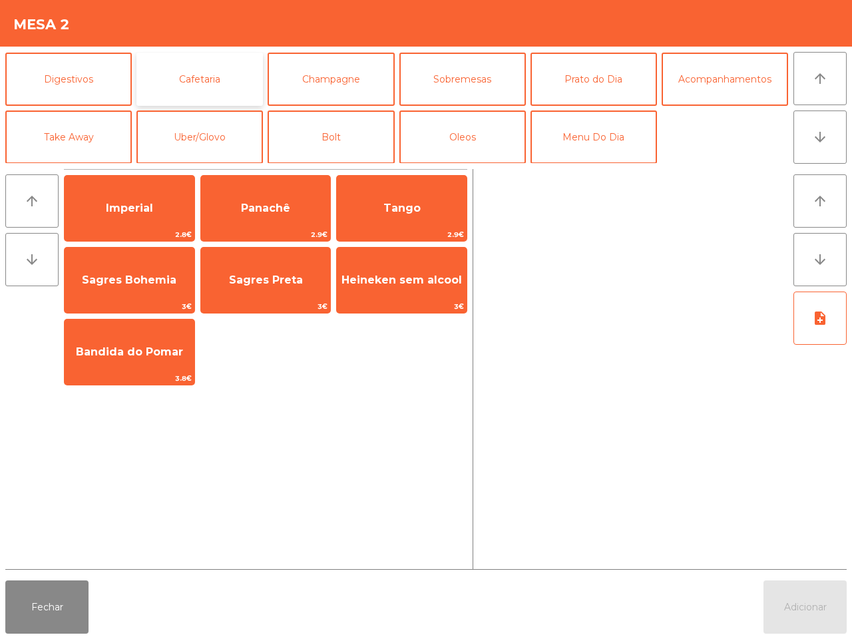
click at [200, 77] on button "Cafetaria" at bounding box center [199, 79] width 126 height 53
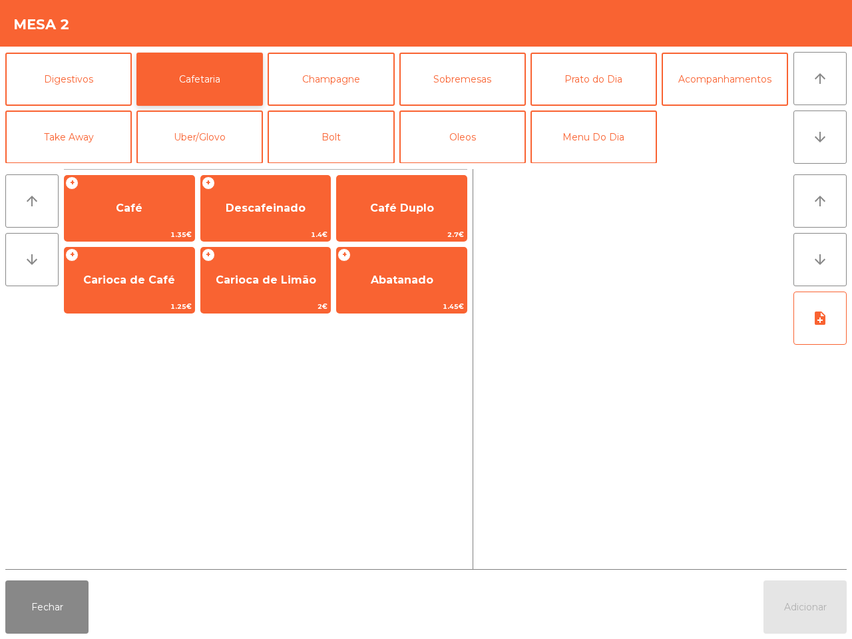
click at [138, 190] on span "Café" at bounding box center [130, 208] width 130 height 36
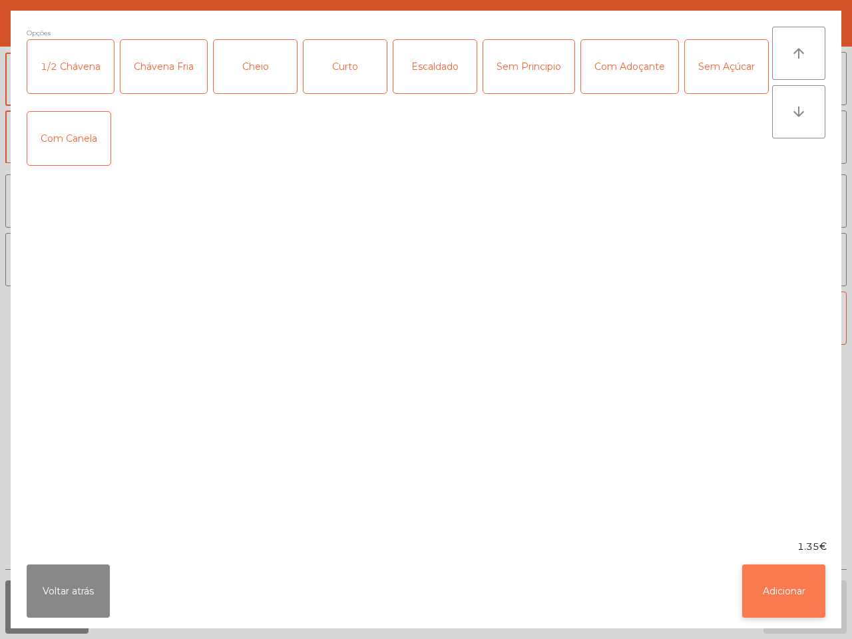
click at [798, 597] on button "Adicionar" at bounding box center [783, 590] width 83 height 53
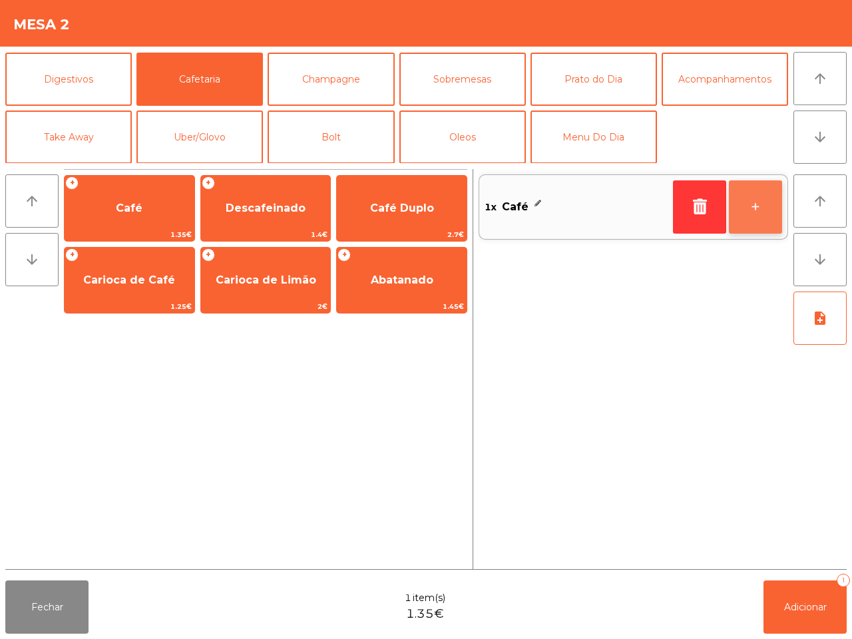
click at [756, 210] on button "+" at bounding box center [755, 206] width 53 height 53
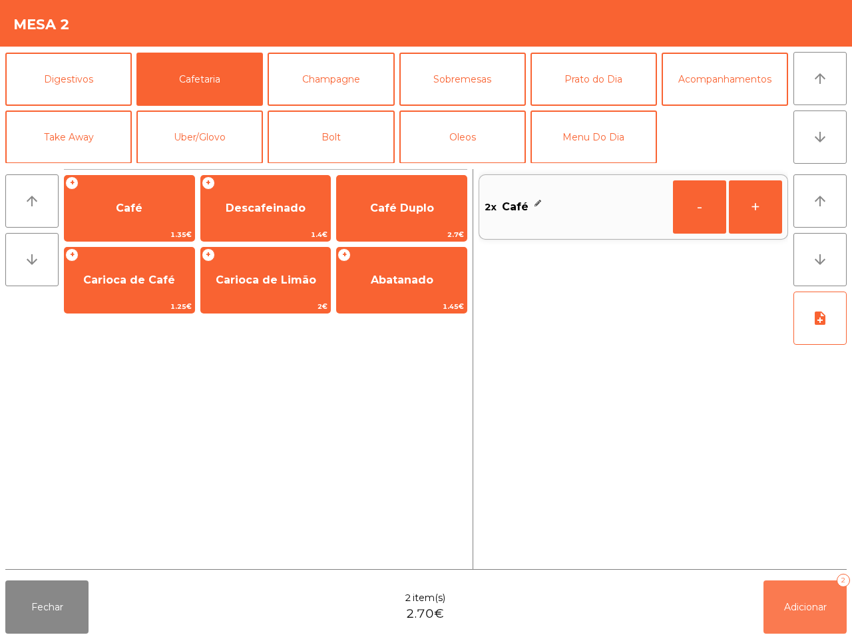
click at [799, 622] on button "Adicionar 2" at bounding box center [804, 606] width 83 height 53
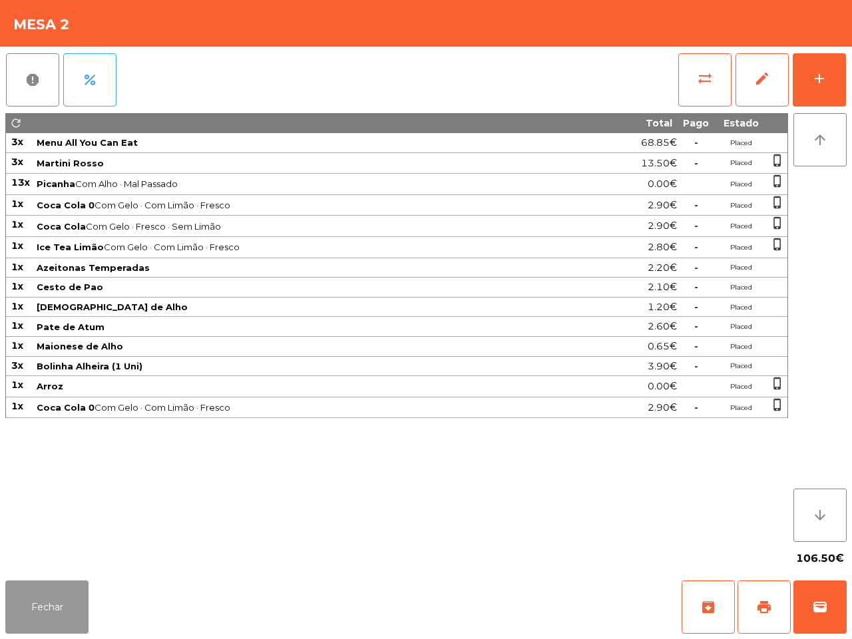
click at [75, 623] on button "Fechar" at bounding box center [46, 606] width 83 height 53
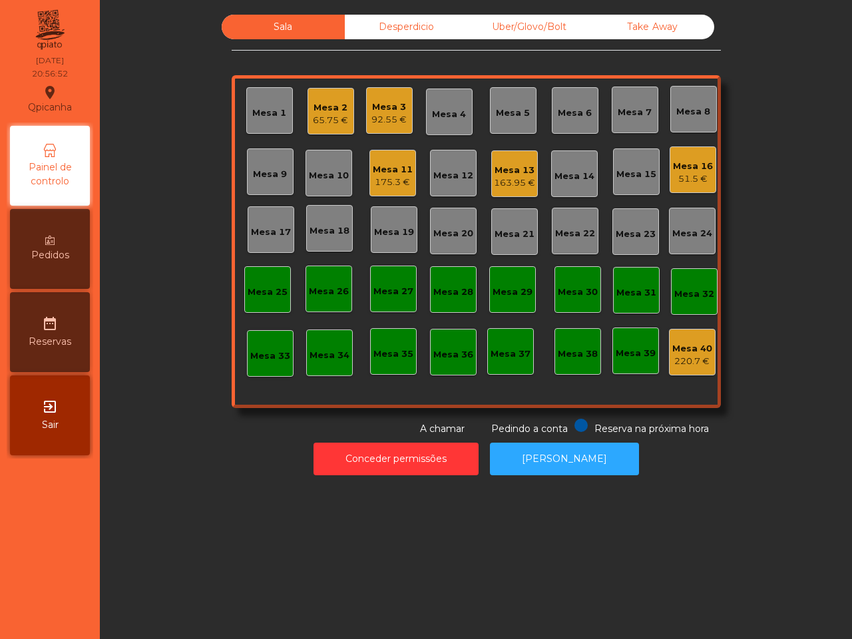
drag, startPoint x: 178, startPoint y: 501, endPoint x: 172, endPoint y: 474, distance: 28.1
click at [174, 489] on div "Sala Desperdicio Uber/Glovo/Bolt Take Away Mesa 1 Mesa 2 65.75 € Mesa 3 92.55 €…" at bounding box center [476, 319] width 752 height 639
click at [324, 107] on div "Mesa 2" at bounding box center [330, 107] width 35 height 13
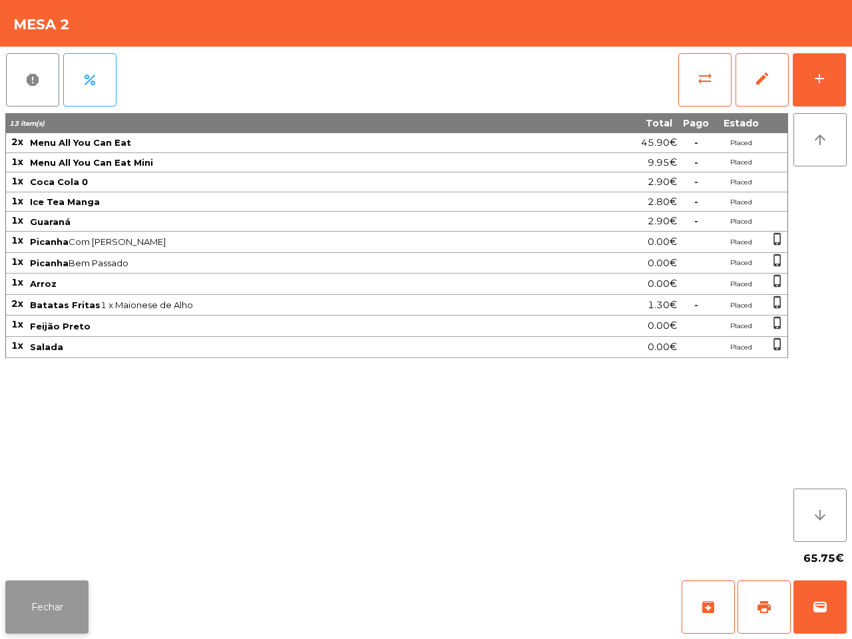
click at [65, 605] on button "Fechar" at bounding box center [46, 606] width 83 height 53
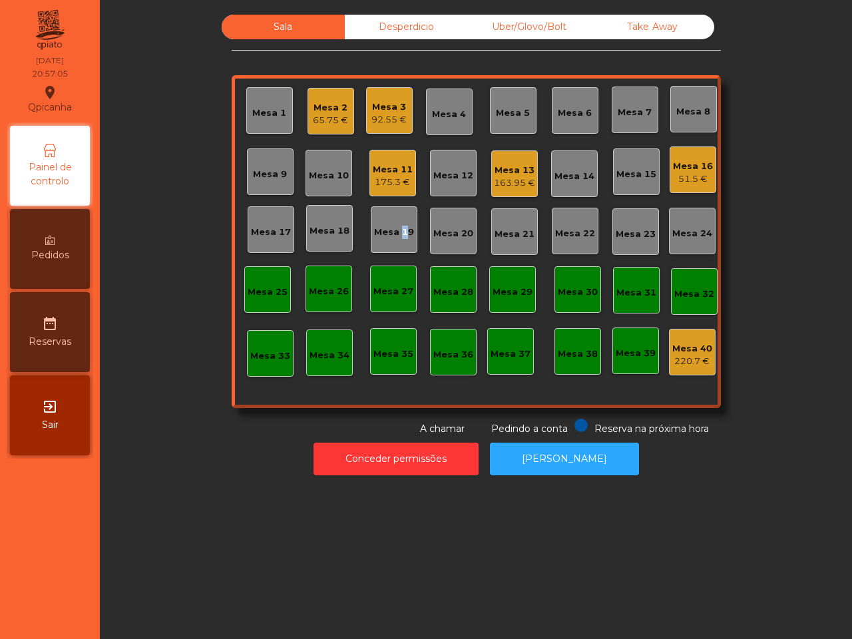
click at [396, 234] on div "Mesa 19" at bounding box center [394, 232] width 40 height 13
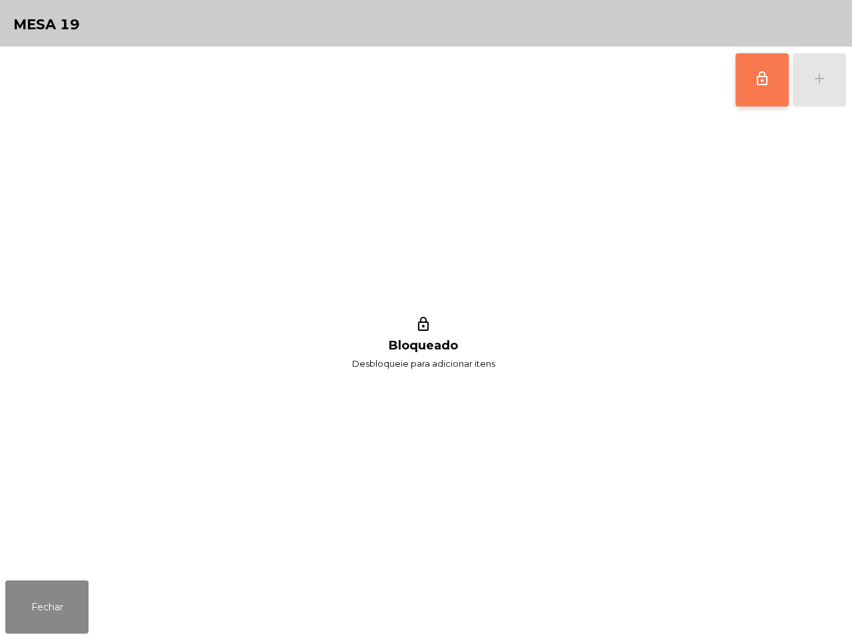
click at [772, 75] on button "lock_outline" at bounding box center [761, 79] width 53 height 53
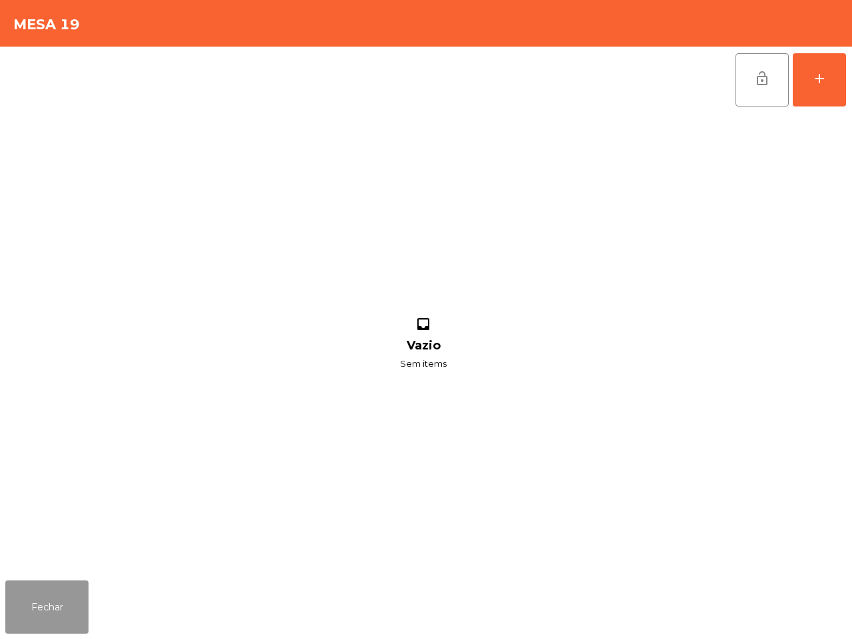
click at [71, 590] on button "Fechar" at bounding box center [46, 606] width 83 height 53
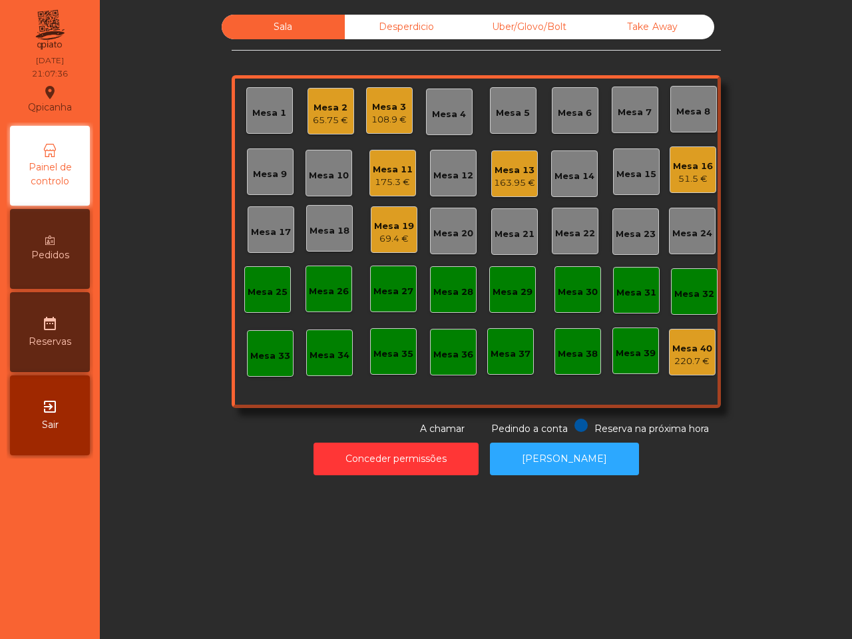
click at [377, 121] on div "108.9 €" at bounding box center [388, 119] width 35 height 13
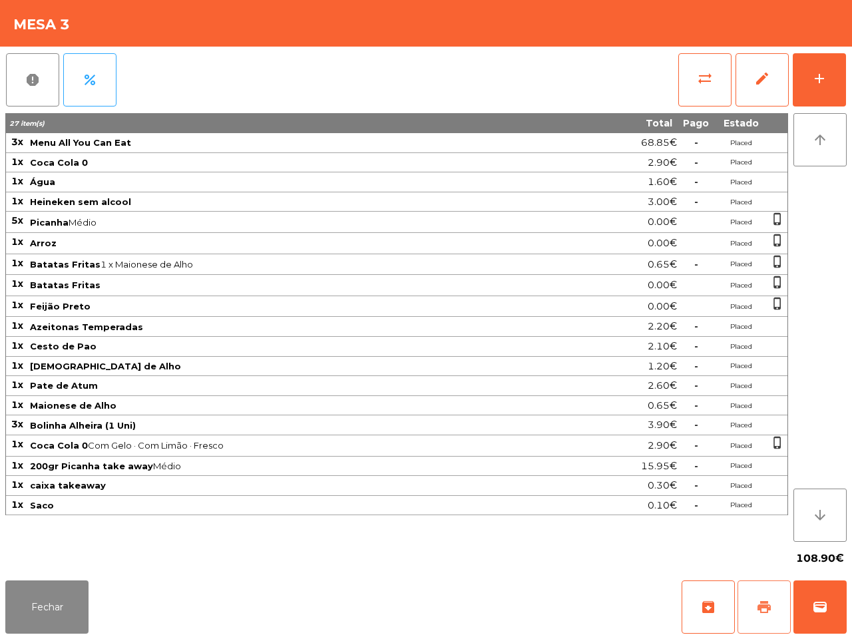
click at [748, 594] on button "print" at bounding box center [763, 606] width 53 height 53
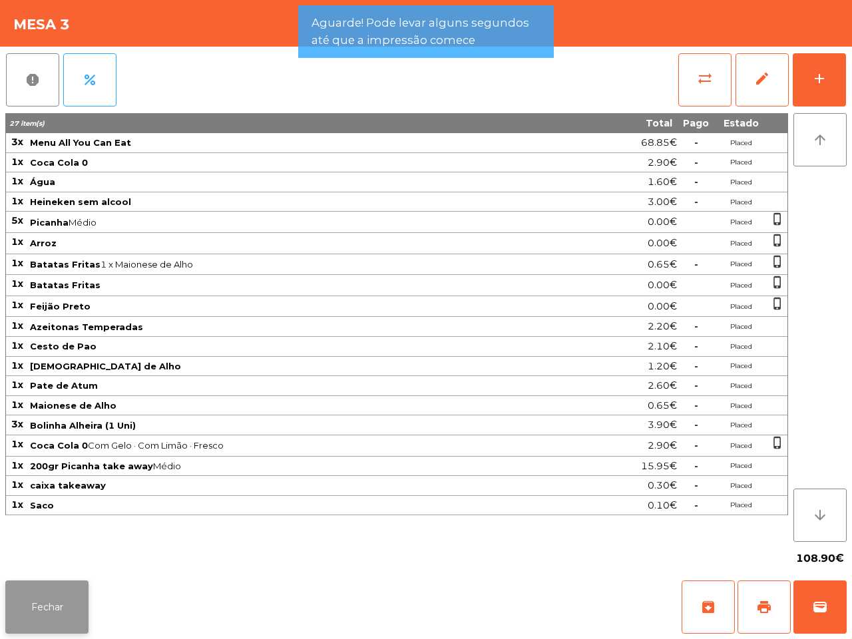
click at [52, 606] on button "Fechar" at bounding box center [46, 606] width 83 height 53
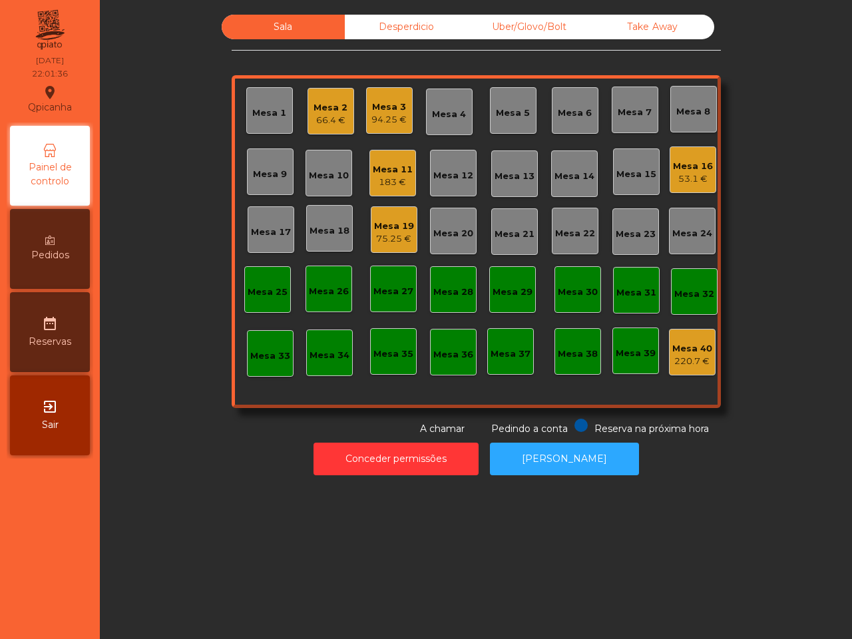
click at [373, 178] on div "183 €" at bounding box center [393, 182] width 40 height 13
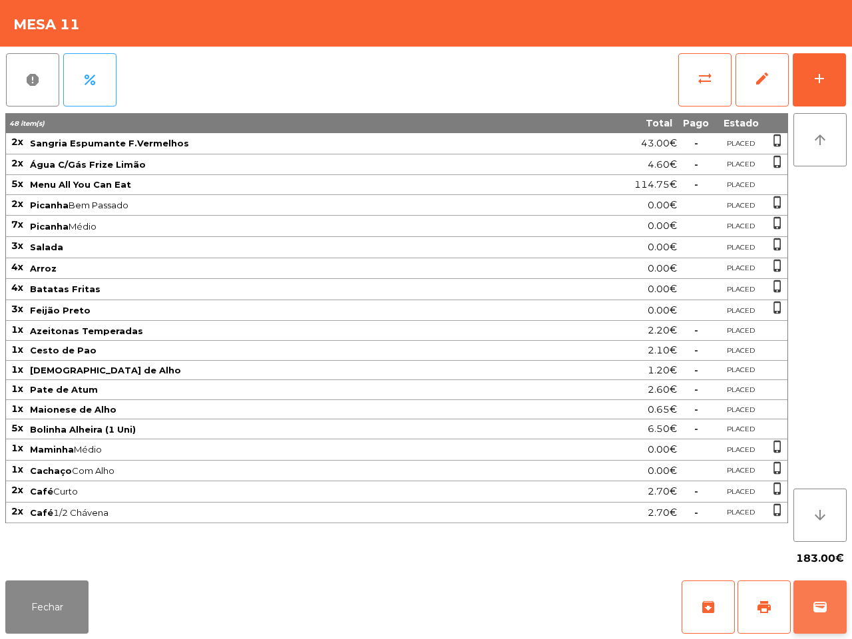
click at [815, 596] on button "wallet" at bounding box center [819, 606] width 53 height 53
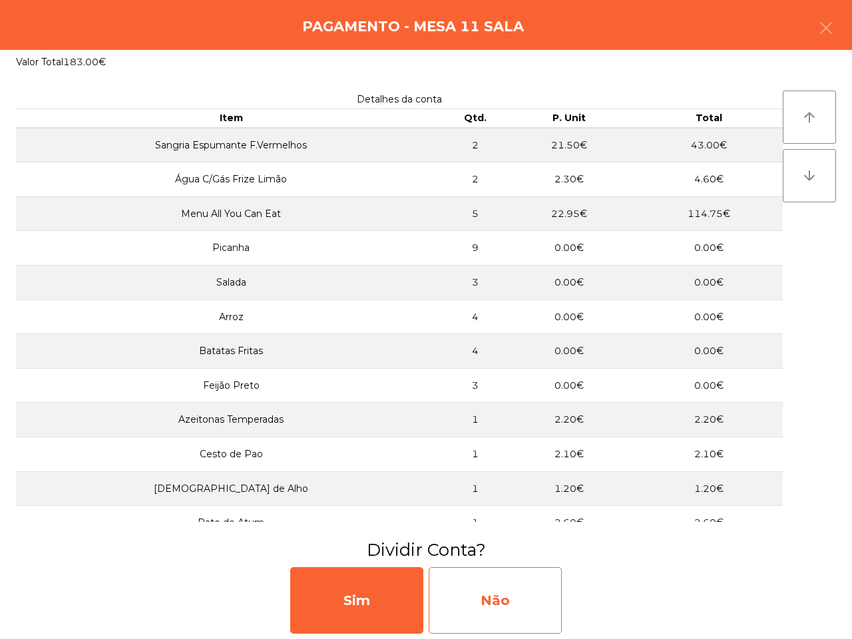
click at [533, 583] on div "Não" at bounding box center [494, 600] width 133 height 67
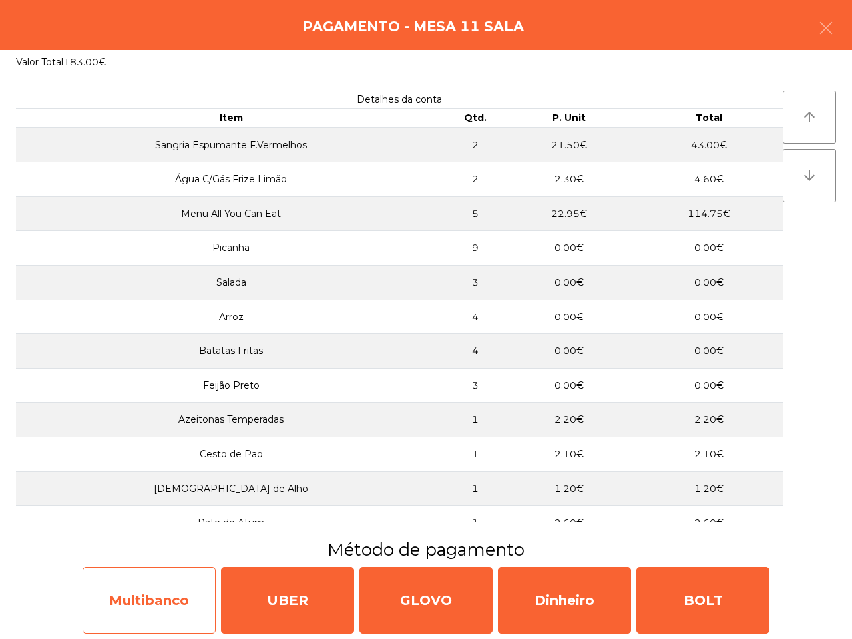
click at [191, 580] on div "Multibanco" at bounding box center [148, 600] width 133 height 67
select select "**"
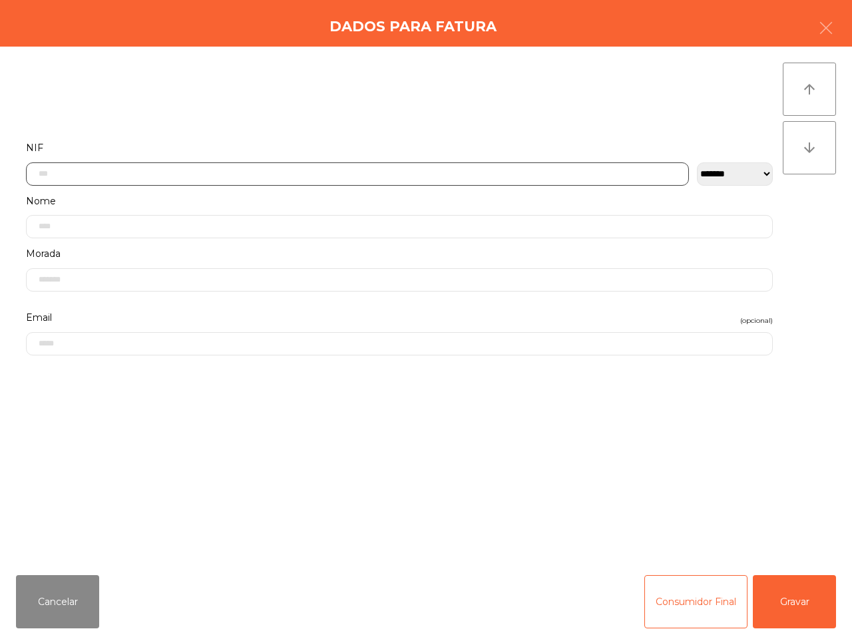
click at [174, 168] on input "text" at bounding box center [357, 173] width 663 height 23
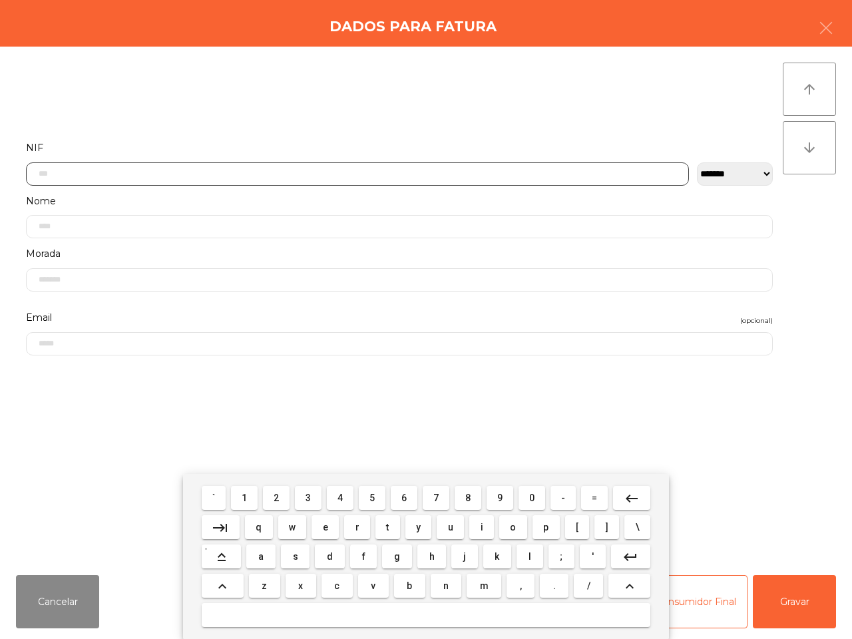
scroll to position [75, 0]
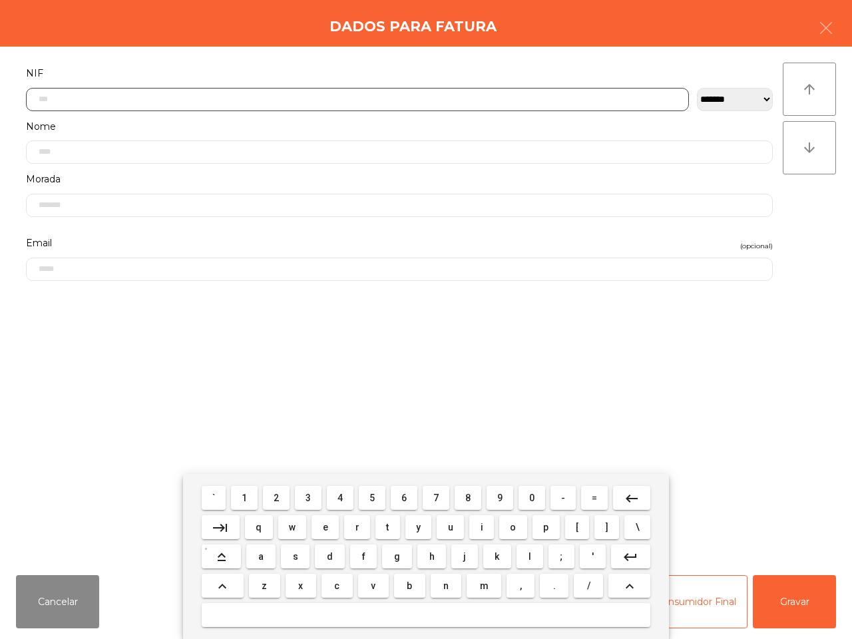
click at [279, 492] on span "2" at bounding box center [275, 497] width 5 height 11
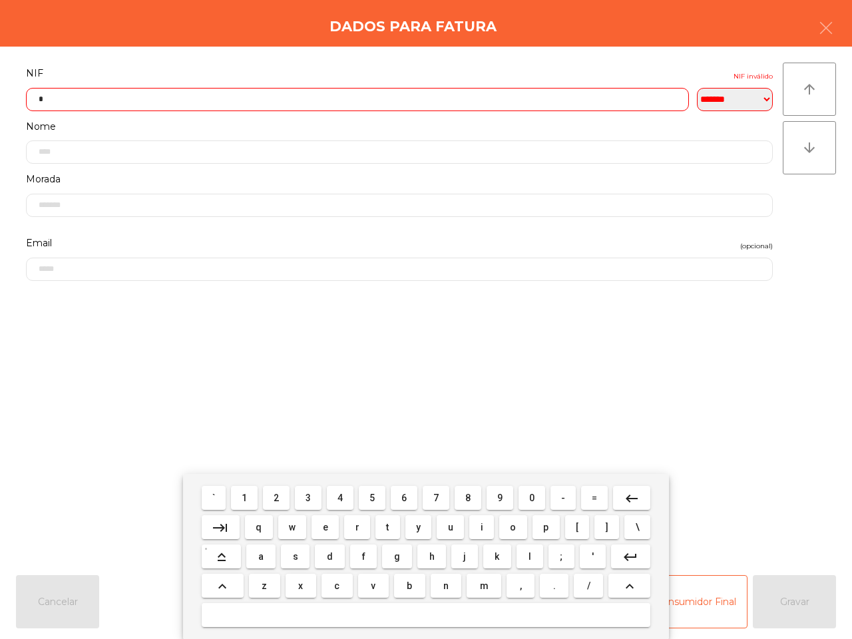
click at [257, 499] on button "1" at bounding box center [244, 498] width 27 height 24
click at [257, 500] on button "1" at bounding box center [244, 498] width 27 height 24
click at [484, 500] on mat-keyboard-key "9" at bounding box center [500, 497] width 32 height 29
click at [497, 497] on span "9" at bounding box center [499, 497] width 5 height 11
click at [468, 501] on span "8" at bounding box center [467, 497] width 5 height 11
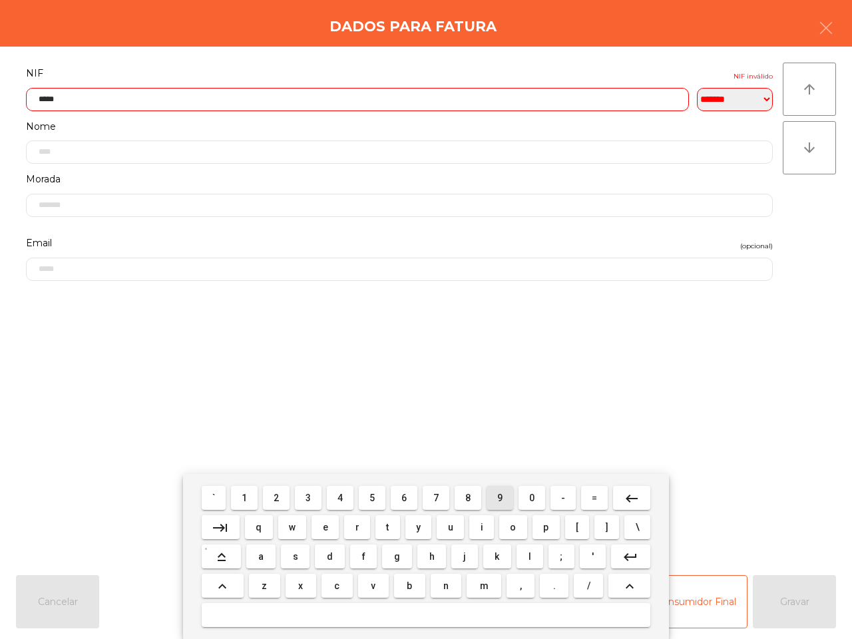
click at [501, 499] on span "9" at bounding box center [499, 497] width 5 height 11
click at [253, 494] on button "1" at bounding box center [244, 498] width 27 height 24
click at [521, 497] on button "0" at bounding box center [531, 498] width 27 height 24
drag, startPoint x: 521, startPoint y: 497, endPoint x: 530, endPoint y: 474, distance: 24.8
click at [523, 497] on button "0" at bounding box center [531, 498] width 27 height 24
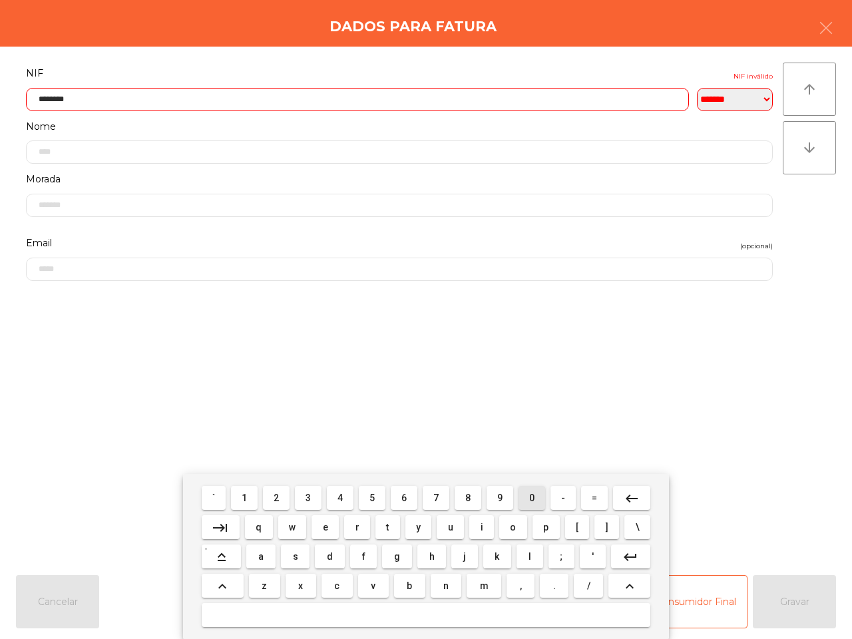
type input "*********"
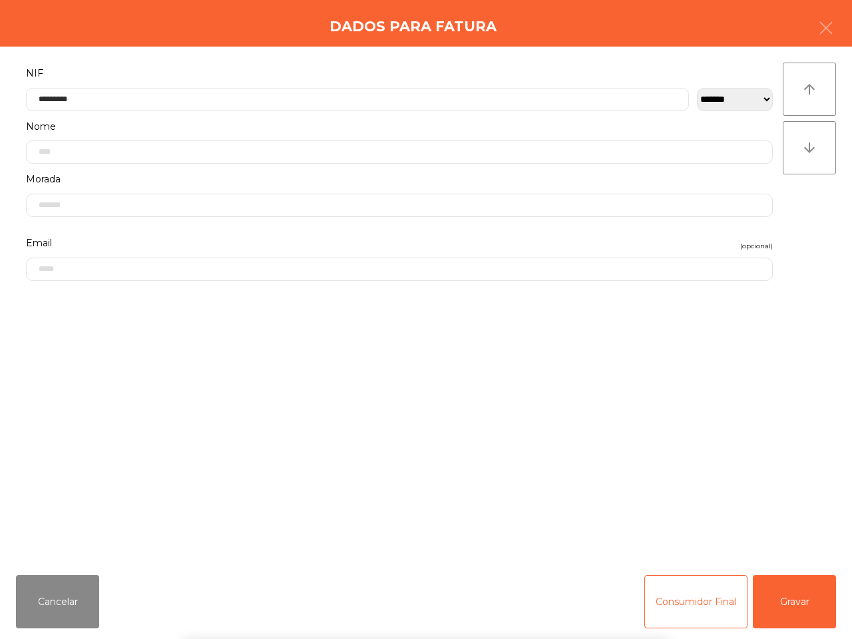
click at [546, 411] on form "**********" at bounding box center [399, 308] width 766 height 486
click at [764, 589] on button "Gravar" at bounding box center [793, 601] width 83 height 53
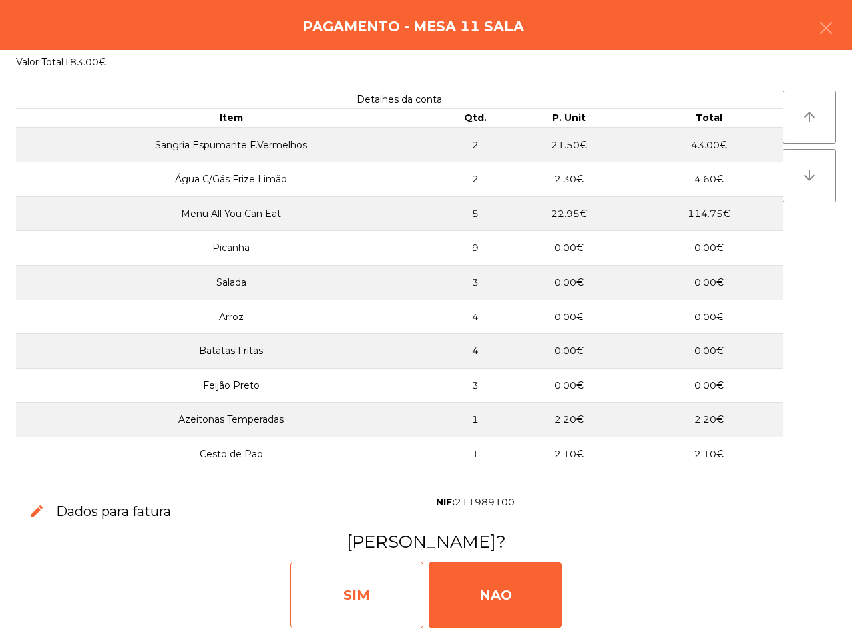
click at [295, 577] on div "SIM" at bounding box center [356, 595] width 133 height 67
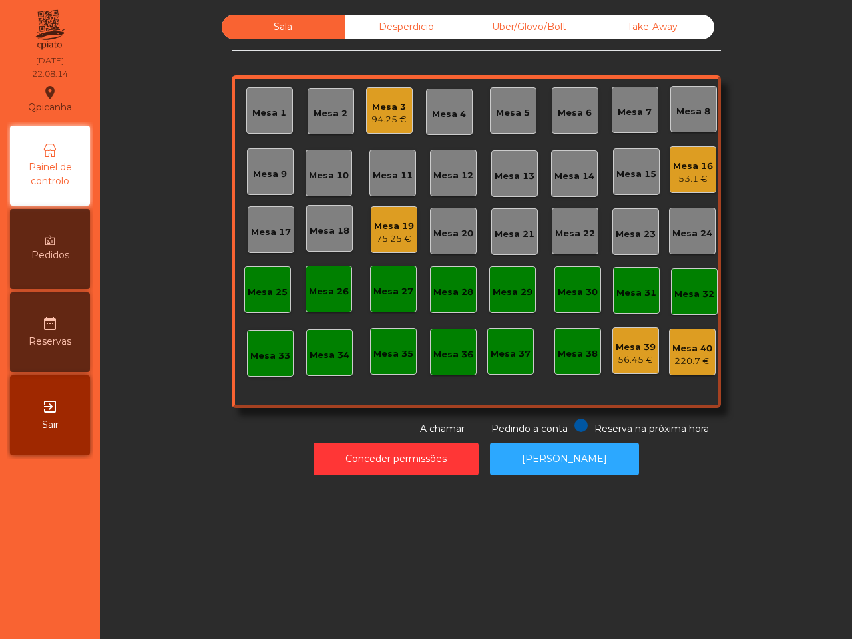
click at [280, 358] on div "Mesa 1 Mesa 2 Mesa 3 94.25 € Mesa 4 Mesa 5 Mesa 6 Mesa 7 Mesa 8 Mesa 9 Mesa 10 …" at bounding box center [476, 241] width 489 height 333
click at [381, 227] on div "Mesa 19" at bounding box center [394, 226] width 40 height 13
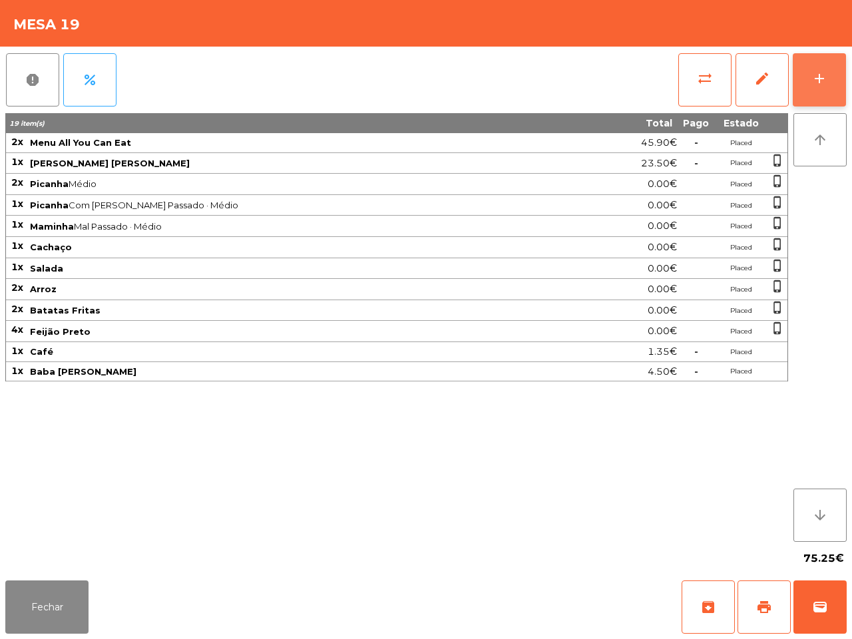
click at [812, 69] on button "add" at bounding box center [818, 79] width 53 height 53
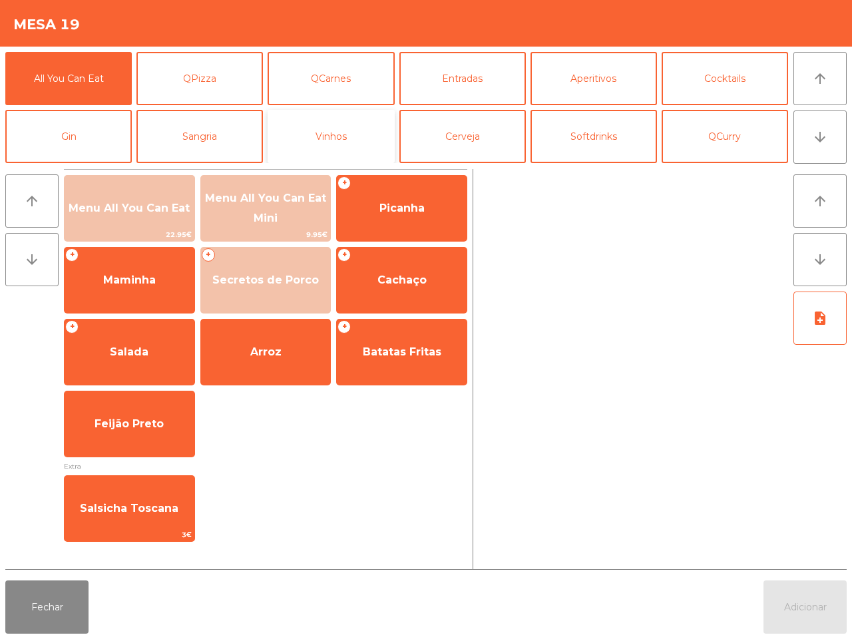
click at [347, 140] on button "Vinhos" at bounding box center [330, 136] width 126 height 53
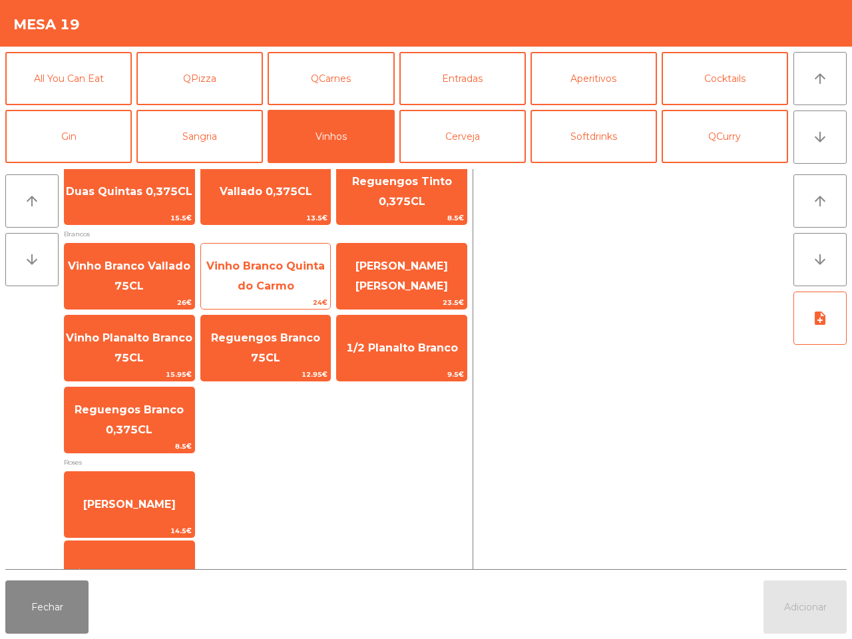
scroll to position [207, 0]
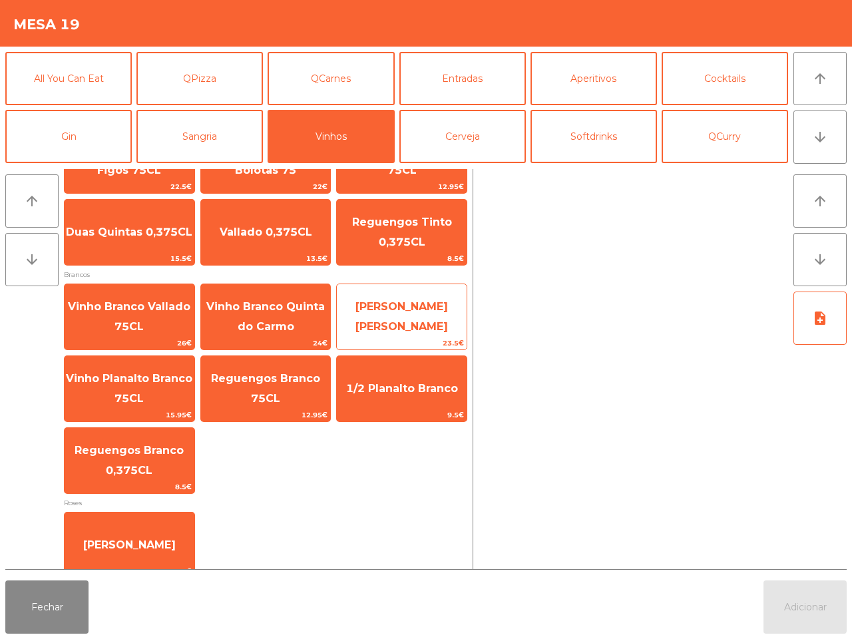
click at [393, 323] on span "Dom Vicente Encruzado Branco" at bounding box center [401, 316] width 92 height 33
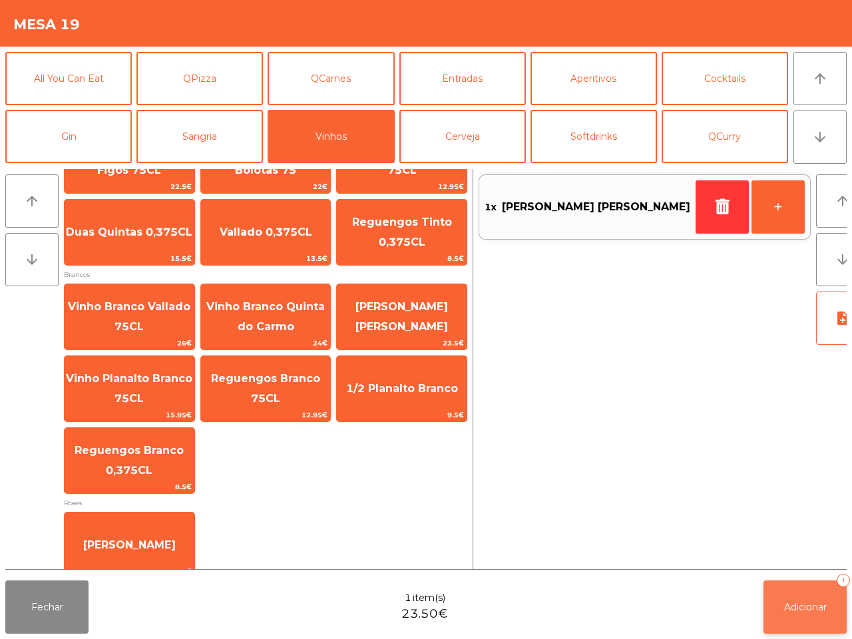
click at [810, 611] on span "Adicionar" at bounding box center [805, 607] width 43 height 12
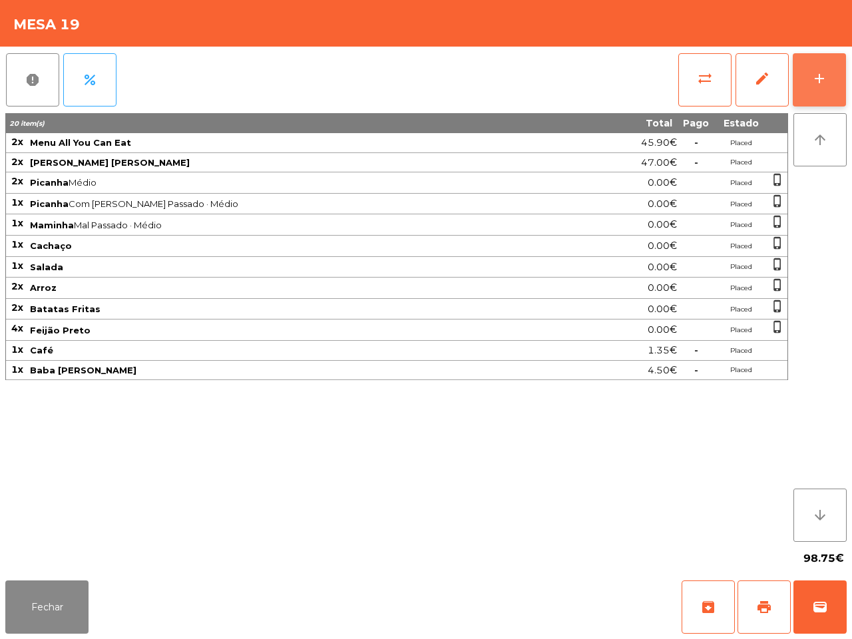
click at [813, 73] on div "add" at bounding box center [819, 79] width 16 height 16
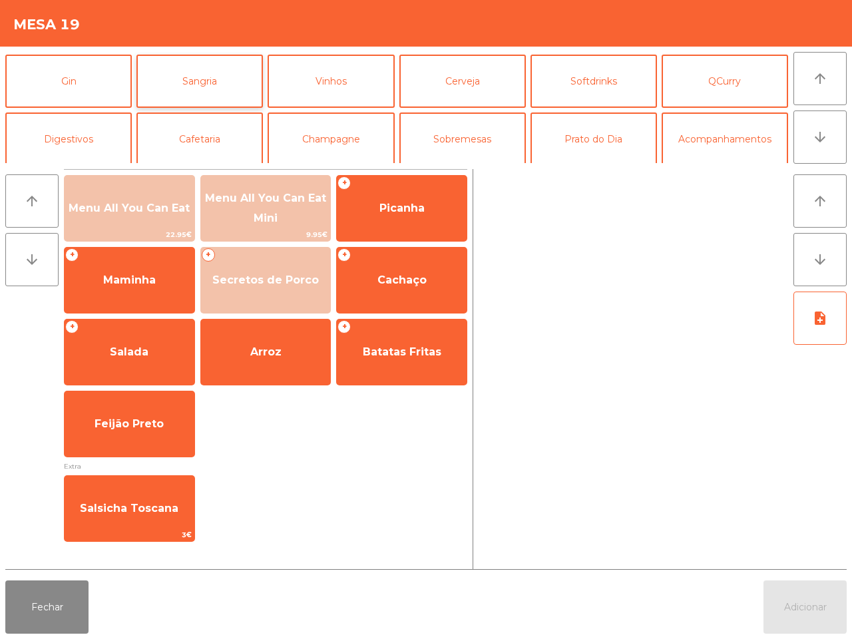
scroll to position [83, 0]
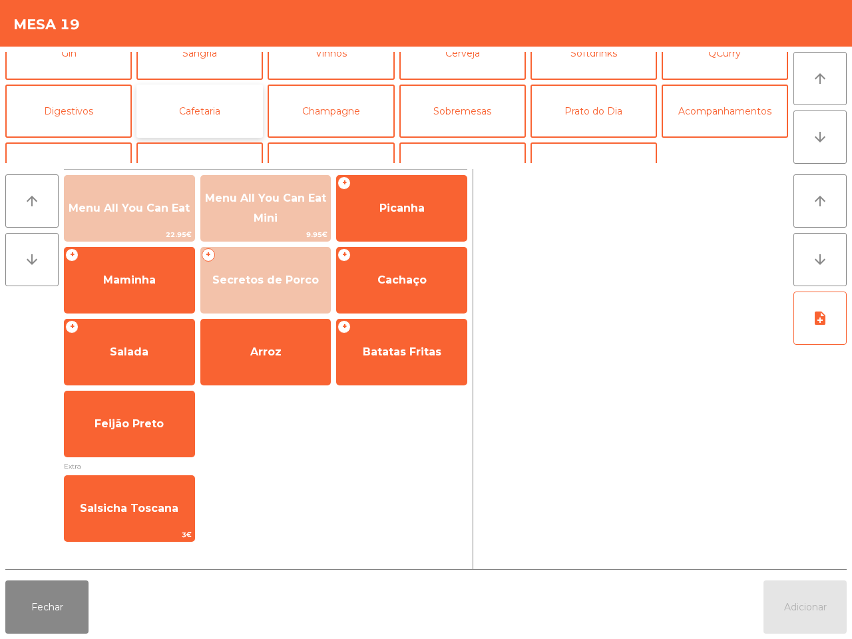
click at [198, 105] on button "Cafetaria" at bounding box center [199, 110] width 126 height 53
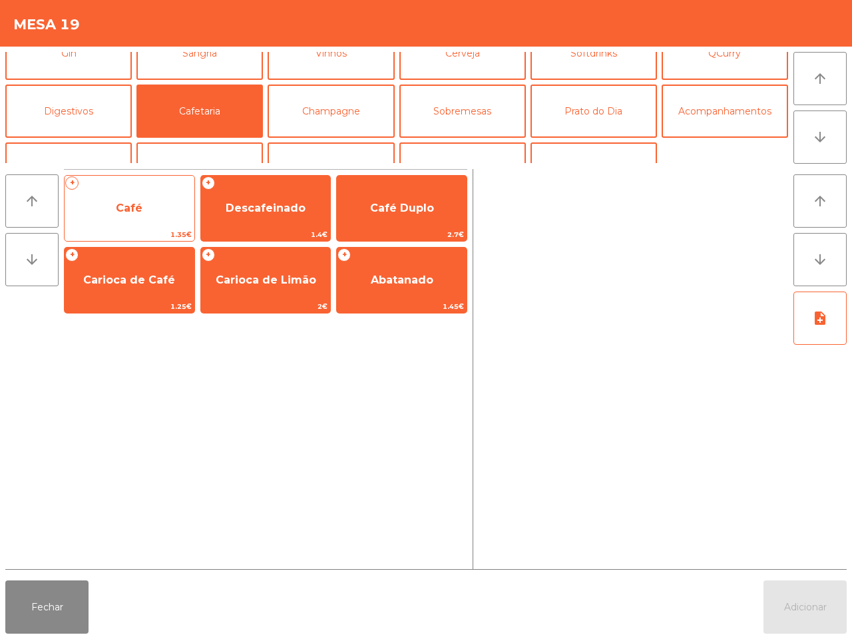
click at [108, 223] on span "Café" at bounding box center [130, 208] width 130 height 36
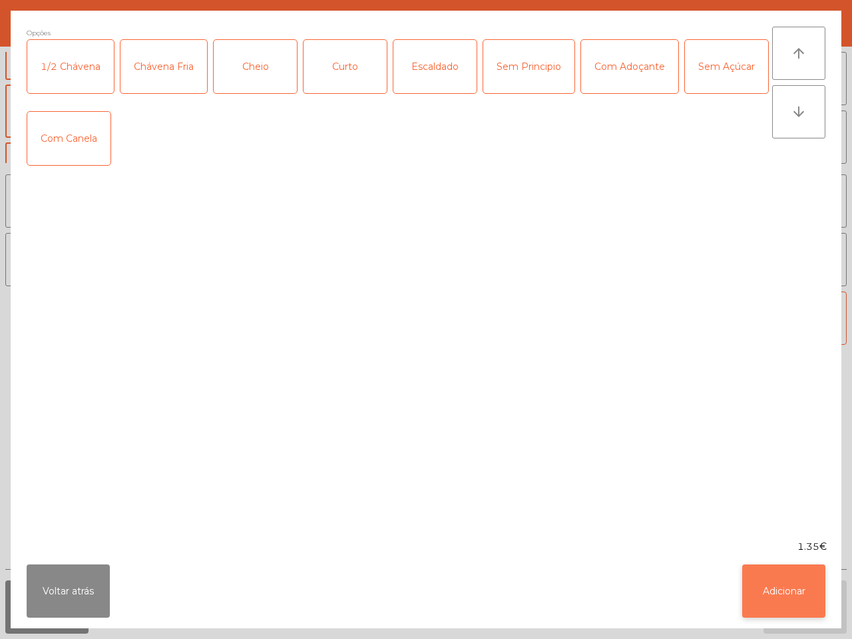
click at [776, 580] on button "Adicionar" at bounding box center [783, 590] width 83 height 53
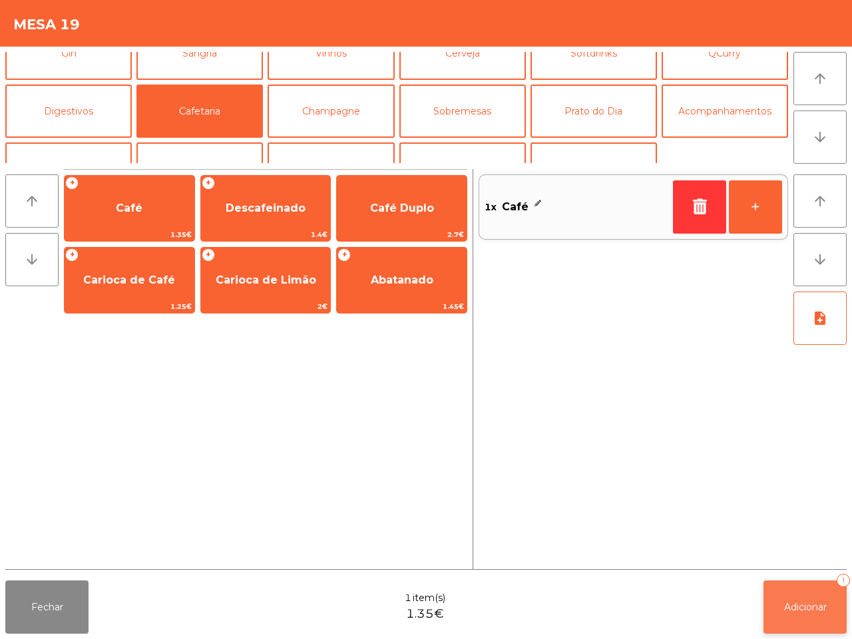
click at [788, 607] on span "Adicionar" at bounding box center [805, 607] width 43 height 12
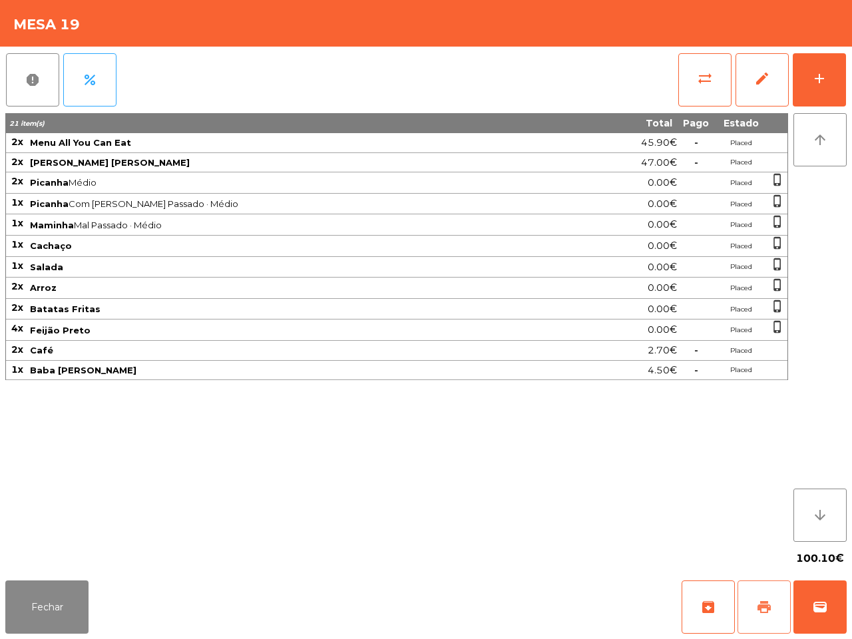
click at [762, 607] on span "print" at bounding box center [764, 607] width 16 height 16
click at [43, 607] on button "Fechar" at bounding box center [46, 606] width 83 height 53
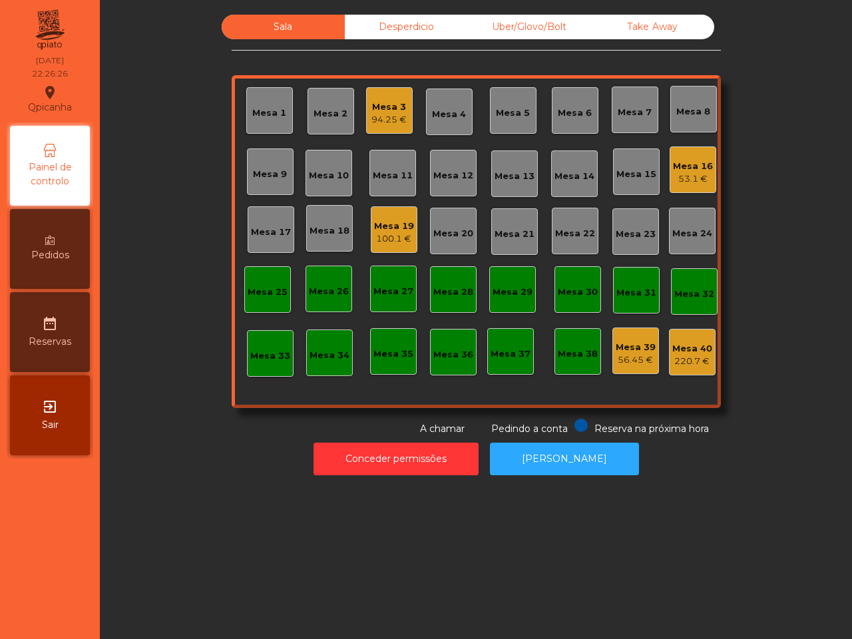
click at [404, 377] on div "Mesa 1 Mesa 2 Mesa 3 94.25 € Mesa 4 Mesa 5 Mesa 6 Mesa 7 Mesa 8 Mesa 9 Mesa 10 …" at bounding box center [476, 241] width 489 height 333
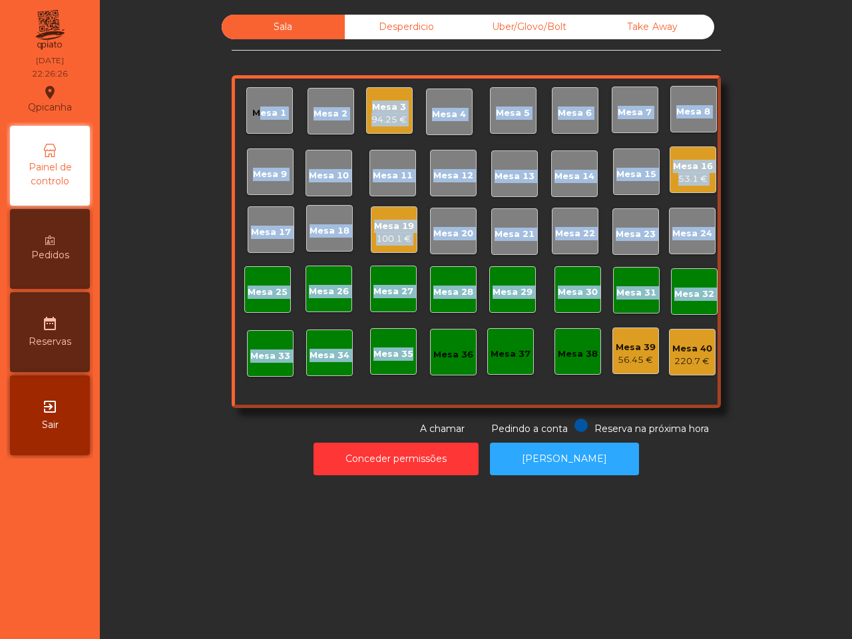
click at [393, 234] on div "100.1 €" at bounding box center [394, 238] width 40 height 13
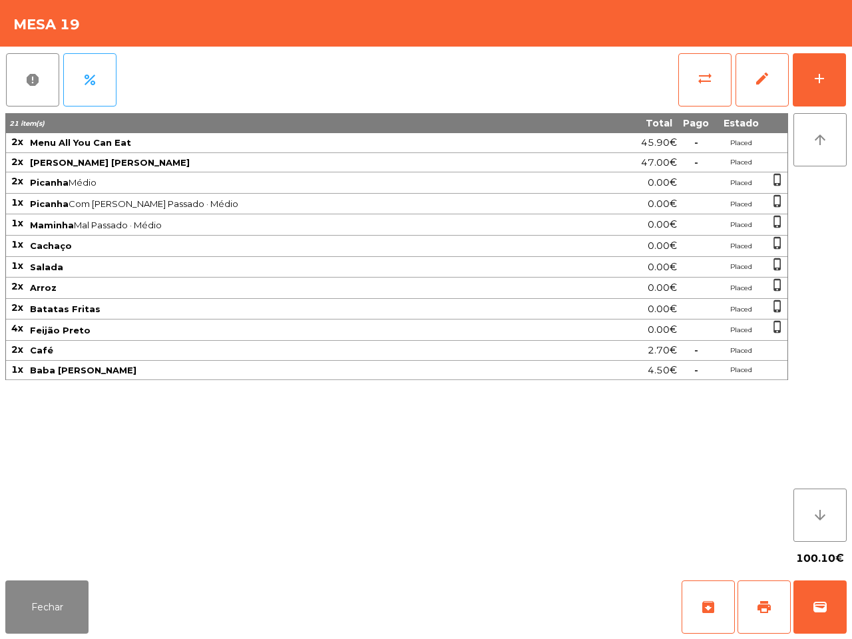
click at [162, 398] on div "21 item(s) Total Pago Estado 2x Menu All You Can Eat 45.90€ - Placed 2x Dom Vic…" at bounding box center [396, 327] width 782 height 428
click at [44, 587] on button "Fechar" at bounding box center [46, 606] width 83 height 53
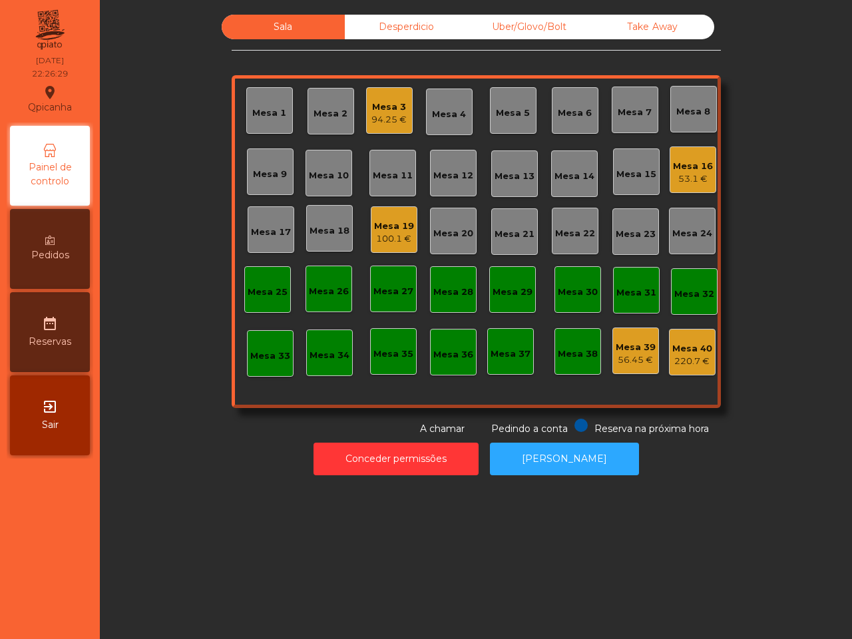
click at [146, 483] on div "Sala Desperdicio Uber/Glovo/Bolt Take Away Mesa 1 Mesa 2 Mesa 3 94.25 € Mesa 4 …" at bounding box center [476, 319] width 752 height 639
click at [387, 228] on div "Mesa 19" at bounding box center [394, 226] width 40 height 13
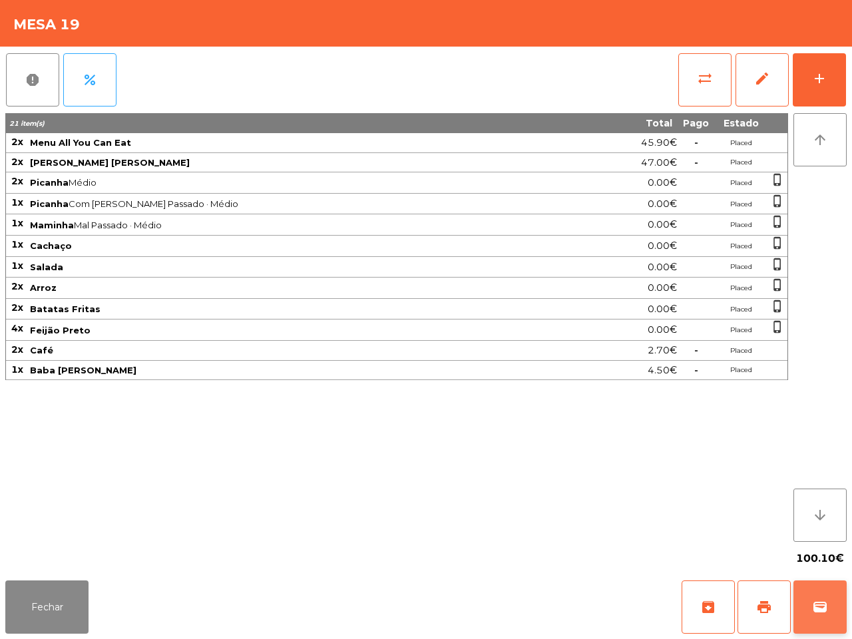
click at [810, 593] on button "wallet" at bounding box center [819, 606] width 53 height 53
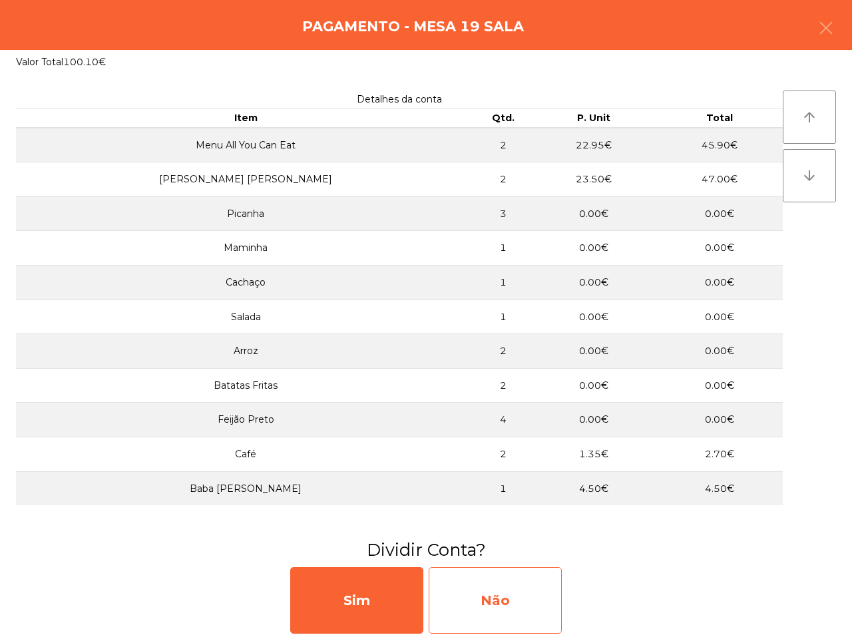
click at [511, 571] on div "Não" at bounding box center [494, 600] width 133 height 67
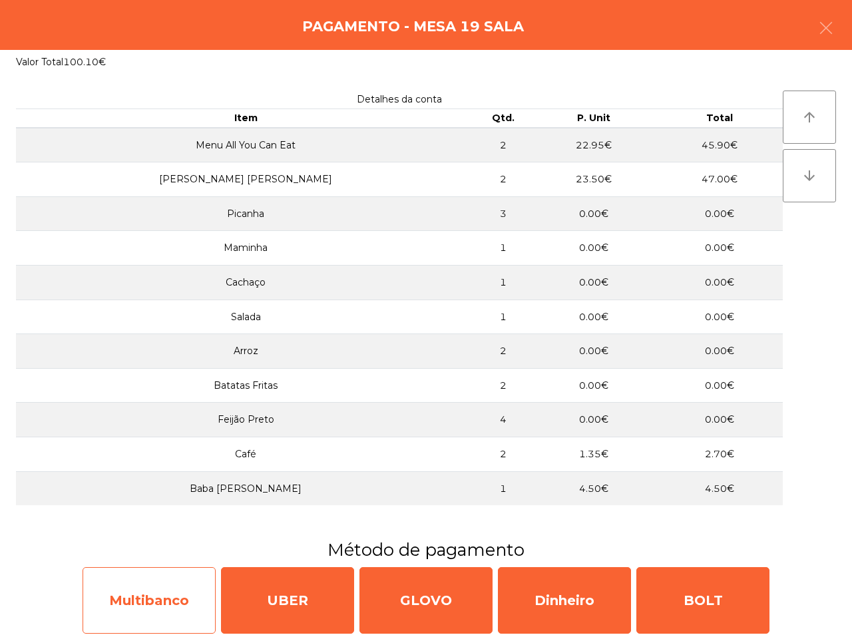
click at [180, 579] on div "Multibanco" at bounding box center [148, 600] width 133 height 67
select select "**"
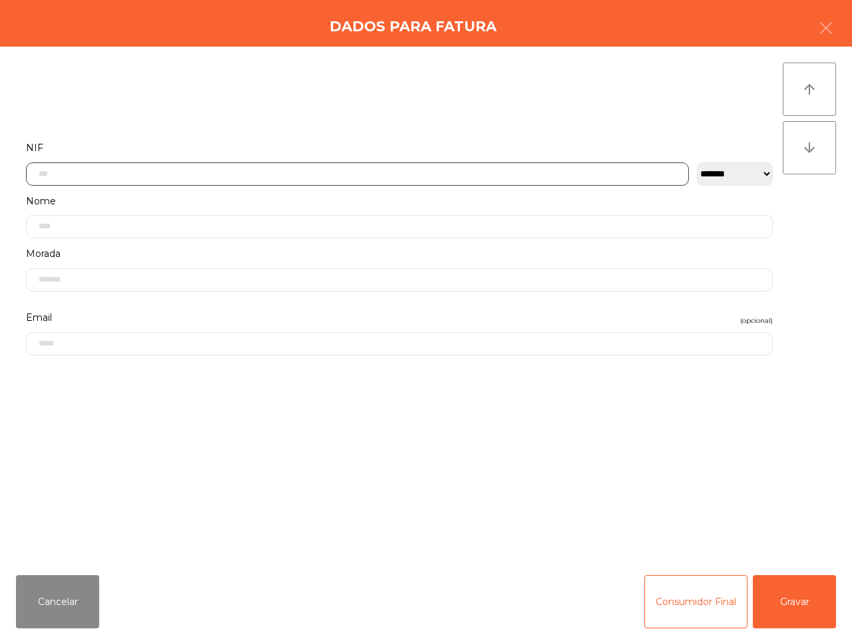
click at [270, 175] on input "text" at bounding box center [357, 173] width 663 height 23
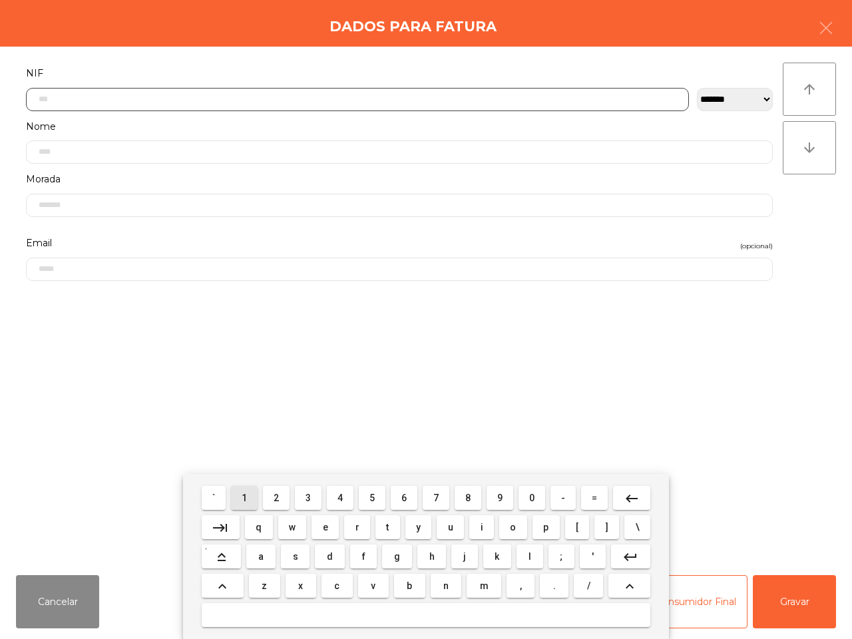
drag, startPoint x: 248, startPoint y: 498, endPoint x: 460, endPoint y: 498, distance: 212.2
click at [249, 498] on button "1" at bounding box center [244, 498] width 27 height 24
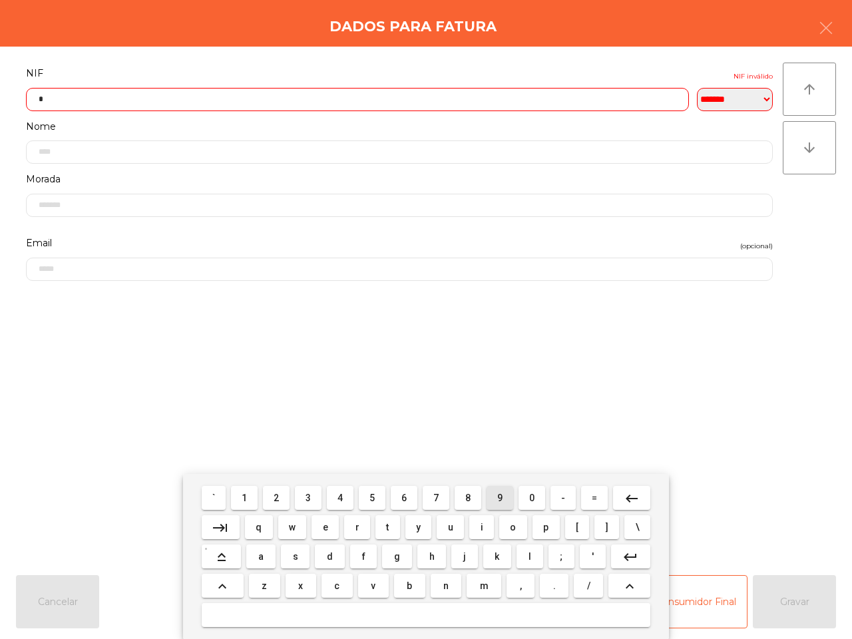
click at [488, 494] on button "9" at bounding box center [499, 498] width 27 height 24
click at [440, 497] on button "7" at bounding box center [435, 498] width 27 height 24
click at [337, 497] on button "4" at bounding box center [340, 498] width 27 height 24
drag, startPoint x: 357, startPoint y: 498, endPoint x: 367, endPoint y: 500, distance: 10.8
click at [361, 500] on mat-keyboard-key "5" at bounding box center [372, 497] width 32 height 29
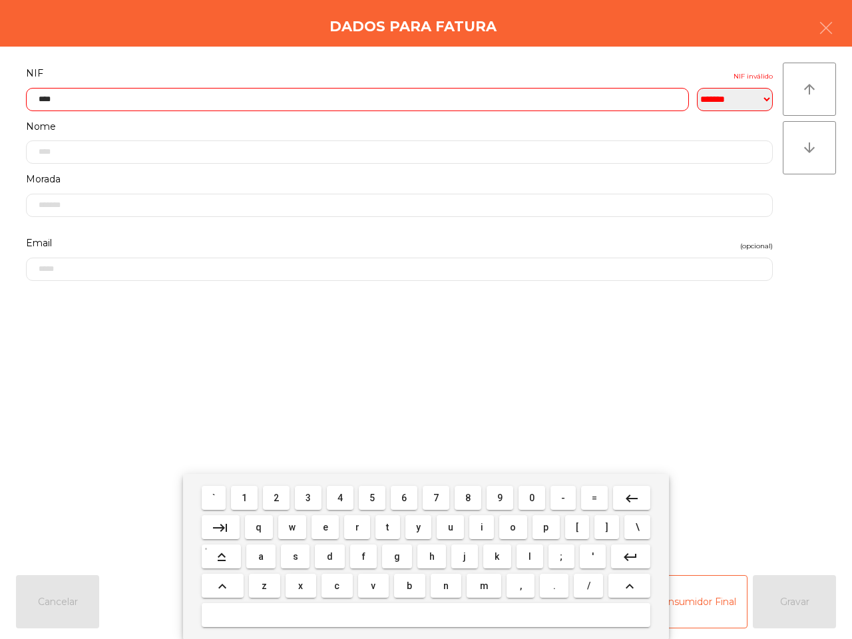
click at [367, 500] on button "5" at bounding box center [372, 498] width 27 height 24
click at [307, 498] on span "3" at bounding box center [307, 497] width 5 height 11
click at [442, 497] on button "7" at bounding box center [435, 498] width 27 height 24
click at [508, 500] on button "9" at bounding box center [499, 498] width 27 height 24
click at [247, 499] on span "1" at bounding box center [244, 497] width 5 height 11
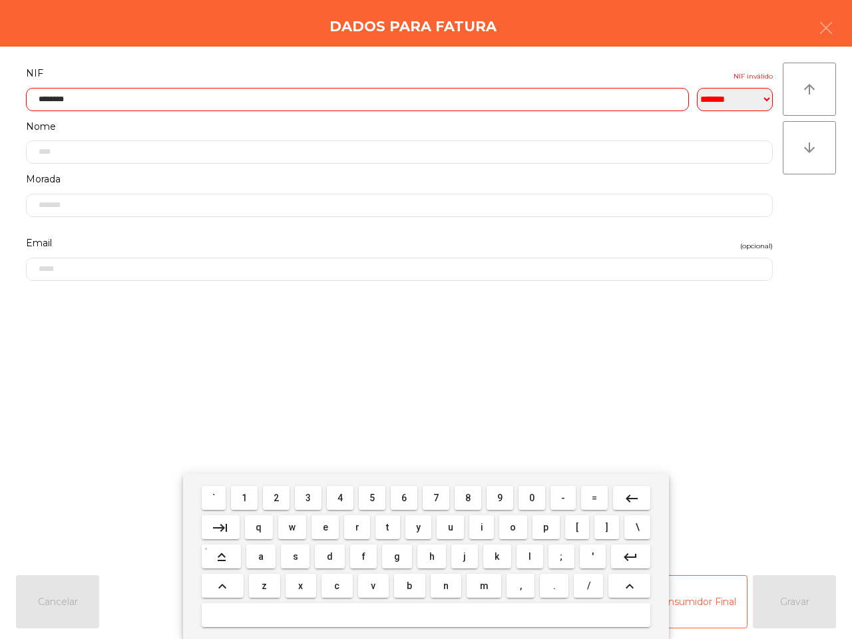
type input "*********"
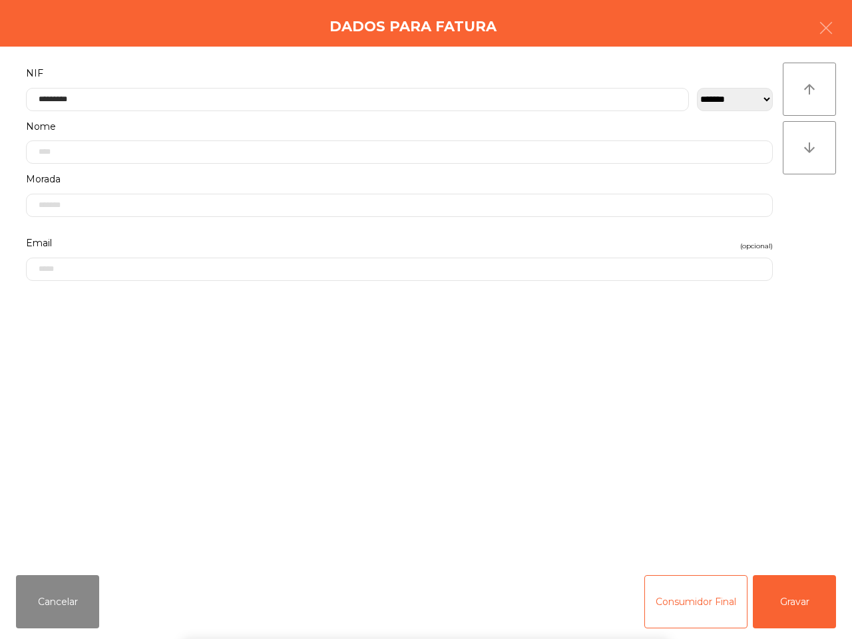
drag, startPoint x: 406, startPoint y: 404, endPoint x: 681, endPoint y: 562, distance: 317.1
click at [409, 404] on form "**********" at bounding box center [399, 308] width 766 height 486
click at [778, 595] on button "Gravar" at bounding box center [793, 601] width 83 height 53
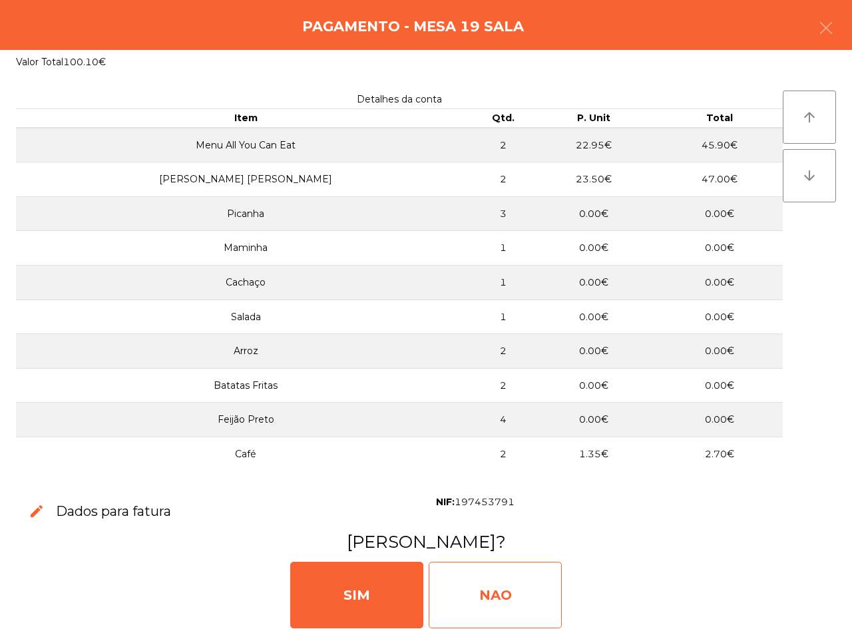
click at [556, 591] on div "NAO" at bounding box center [494, 595] width 133 height 67
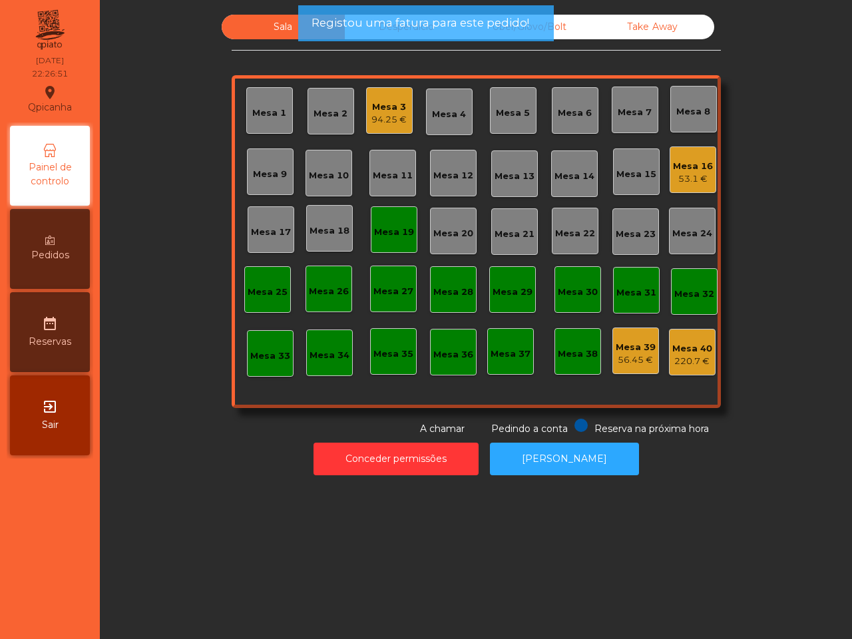
click at [677, 163] on div "Mesa 16" at bounding box center [693, 166] width 40 height 13
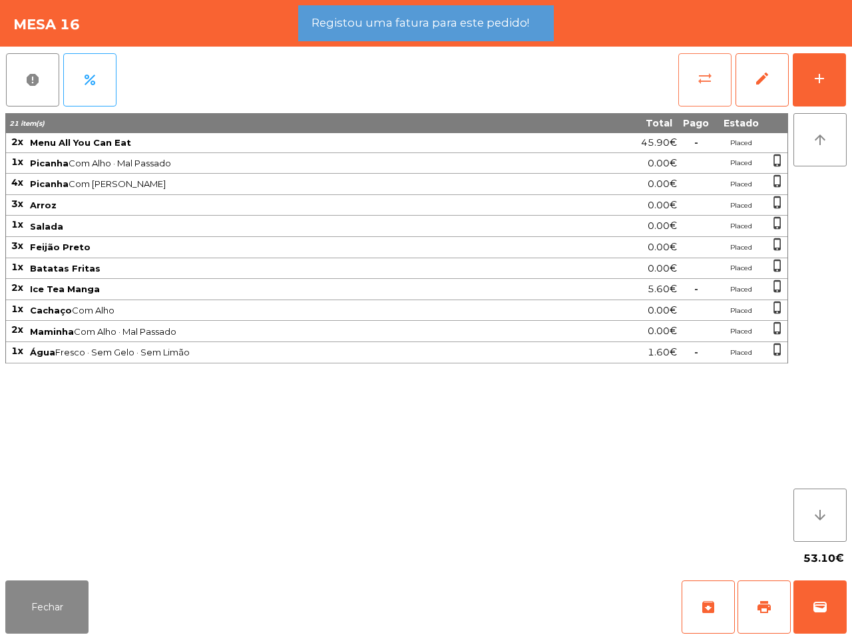
click at [710, 94] on button "sync_alt" at bounding box center [704, 79] width 53 height 53
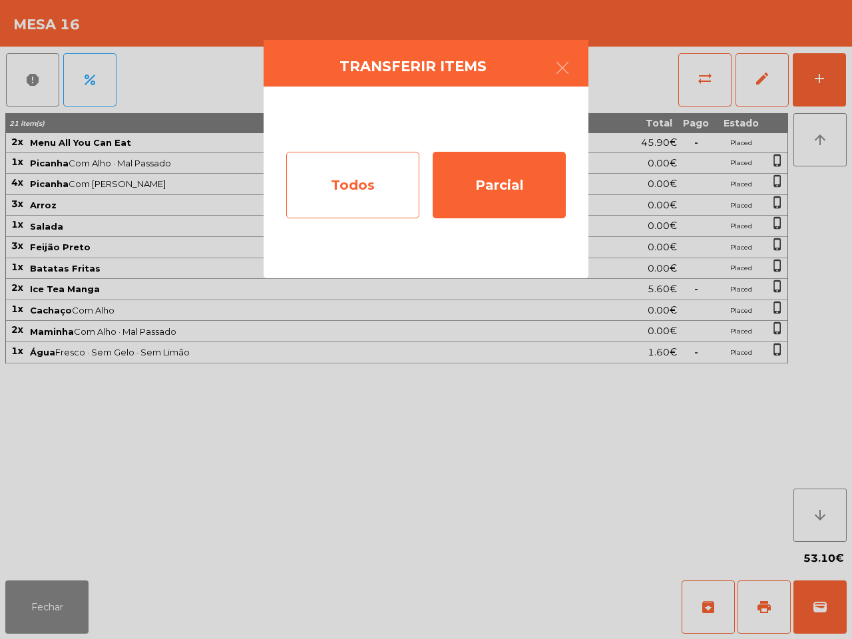
click at [380, 182] on div "Todos" at bounding box center [352, 185] width 133 height 67
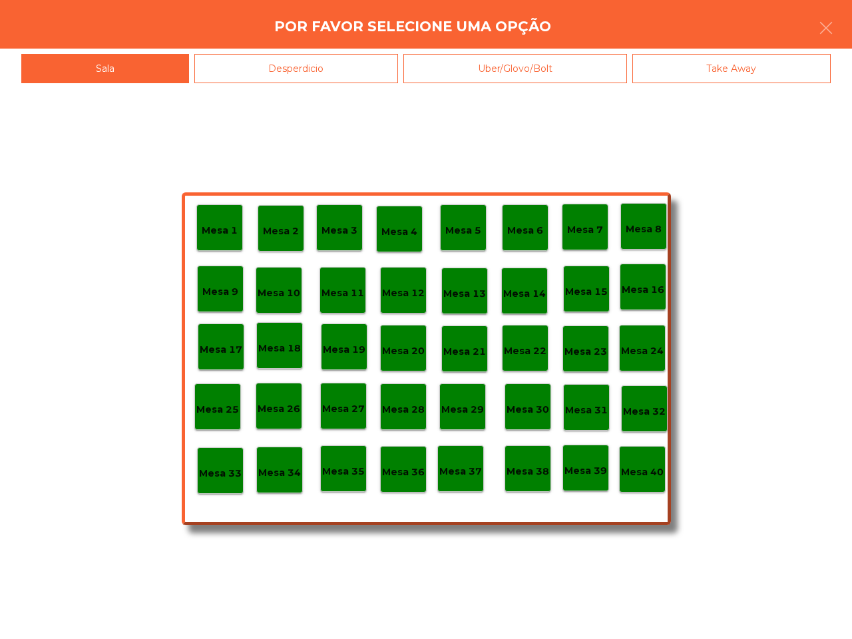
click at [646, 474] on p "Mesa 40" at bounding box center [642, 471] width 43 height 15
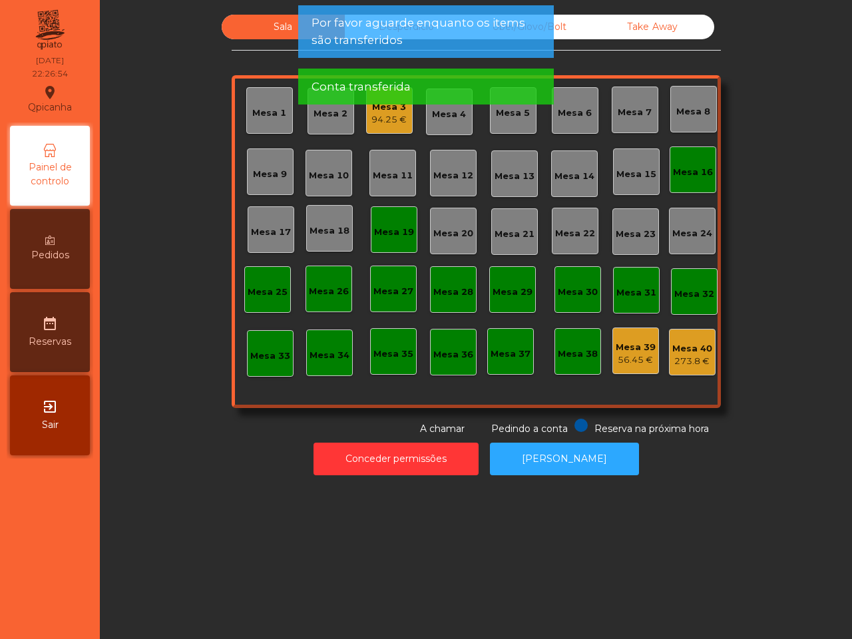
click at [623, 356] on div "56.45 €" at bounding box center [635, 359] width 40 height 13
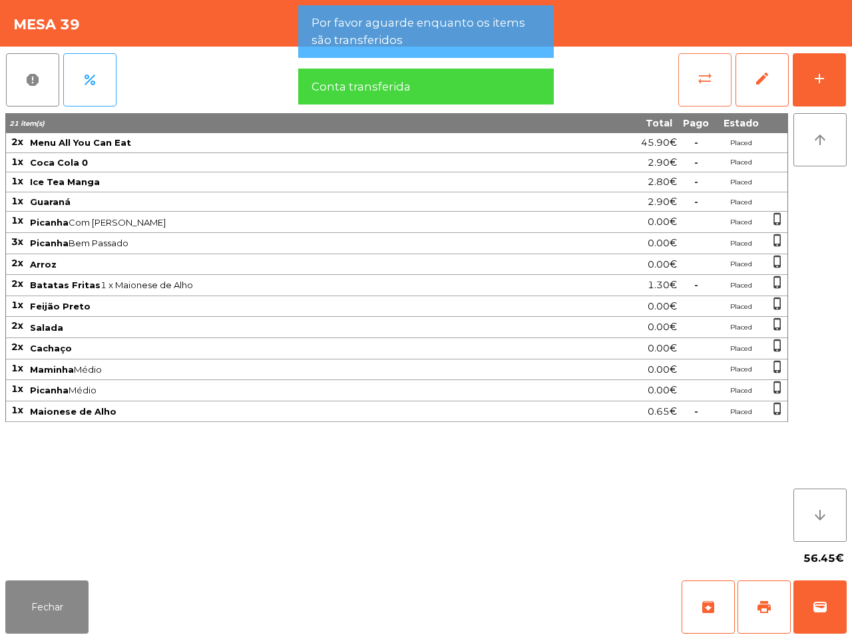
click at [727, 84] on button "sync_alt" at bounding box center [704, 79] width 53 height 53
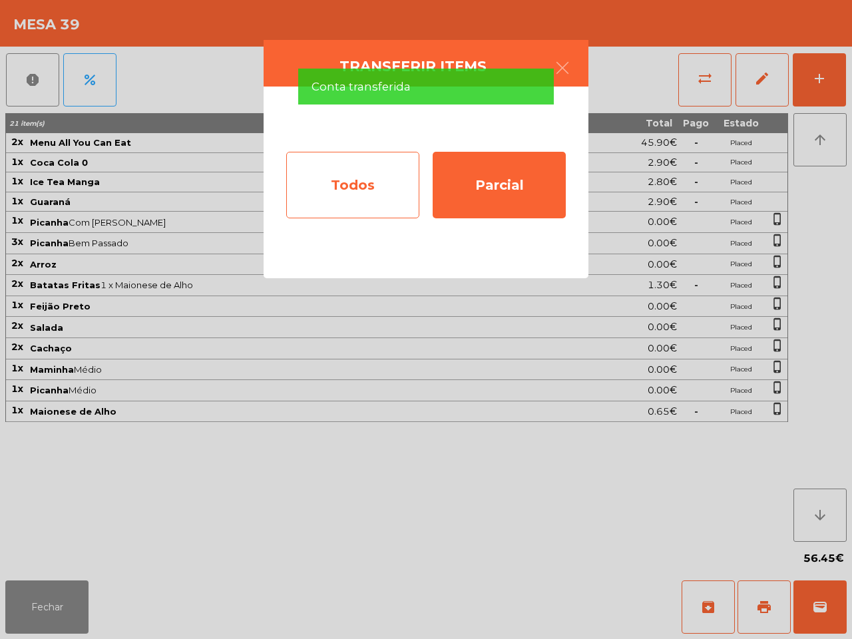
click at [397, 160] on div "Todos" at bounding box center [352, 185] width 133 height 67
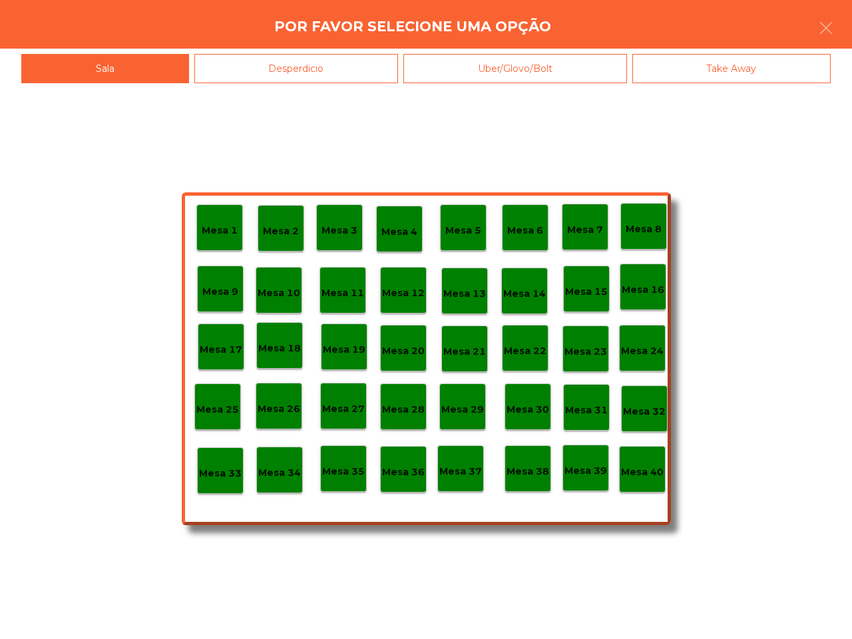
click at [660, 467] on p "Mesa 40" at bounding box center [642, 471] width 43 height 15
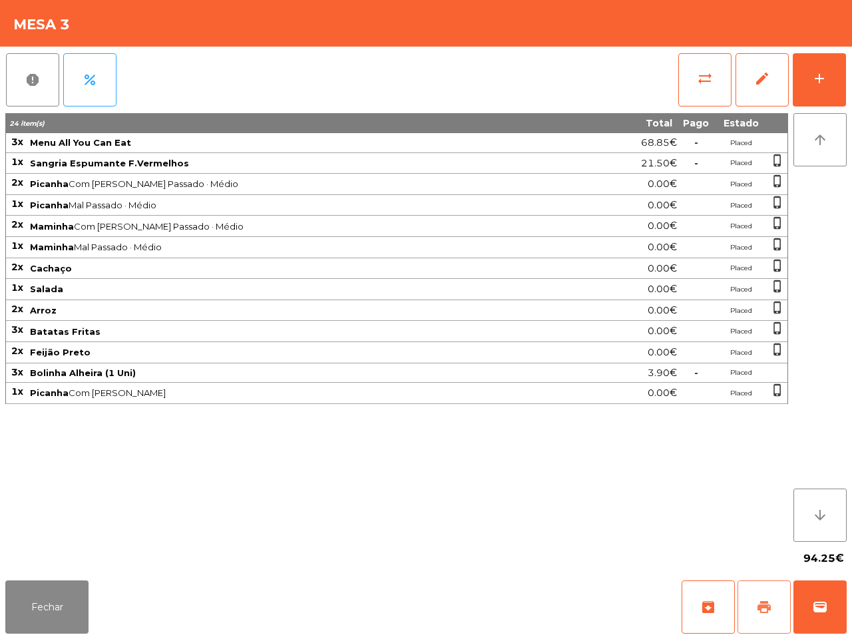
click at [759, 605] on span "print" at bounding box center [764, 607] width 16 height 16
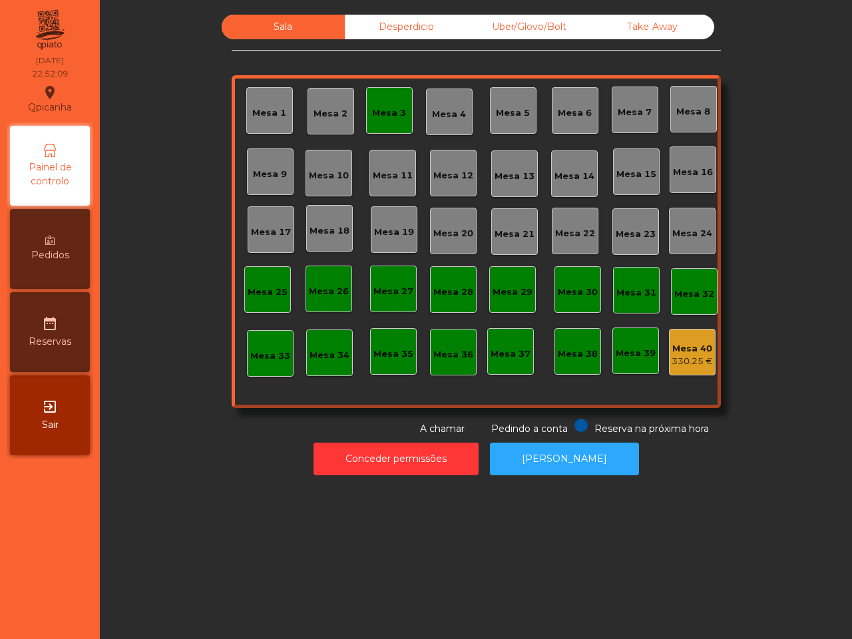
drag, startPoint x: 731, startPoint y: 537, endPoint x: 785, endPoint y: 476, distance: 81.5
click at [784, 490] on div "Sala Desperdicio Uber/Glovo/Bolt Take Away Mesa 1 Mesa 2 Mesa 3 Mesa 4 Mesa 5 M…" at bounding box center [476, 319] width 752 height 639
click at [653, 447] on div "Conceder permissões Abrir [PERSON_NAME]" at bounding box center [476, 459] width 716 height 46
click at [703, 353] on div "Mesa 40" at bounding box center [691, 348] width 41 height 13
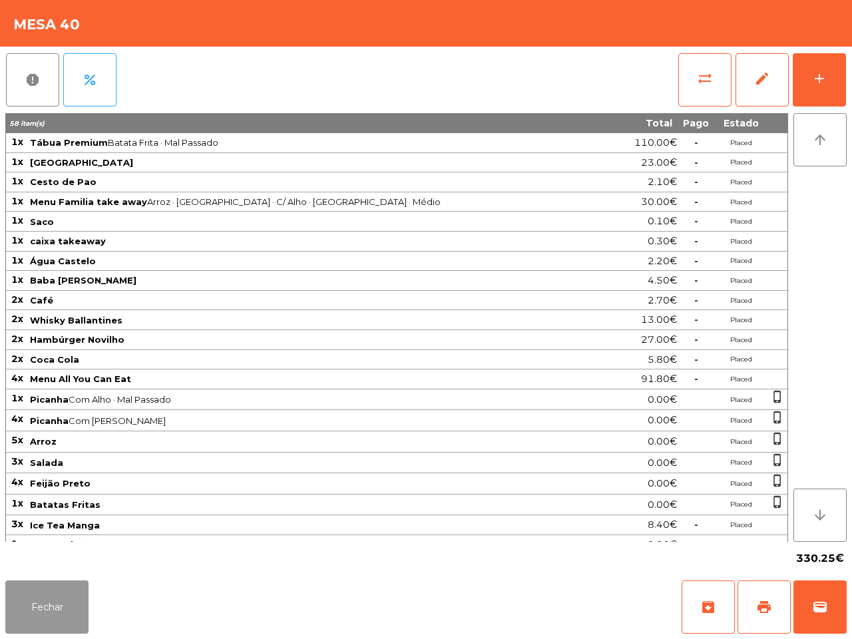
click at [57, 617] on button "Fechar" at bounding box center [46, 606] width 83 height 53
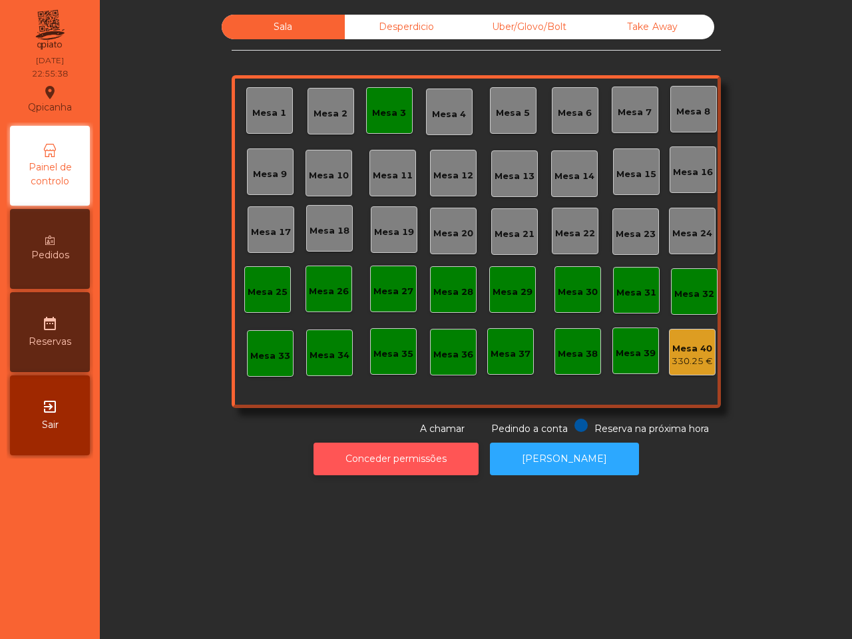
click at [407, 453] on button "Conceder permissões" at bounding box center [395, 458] width 165 height 33
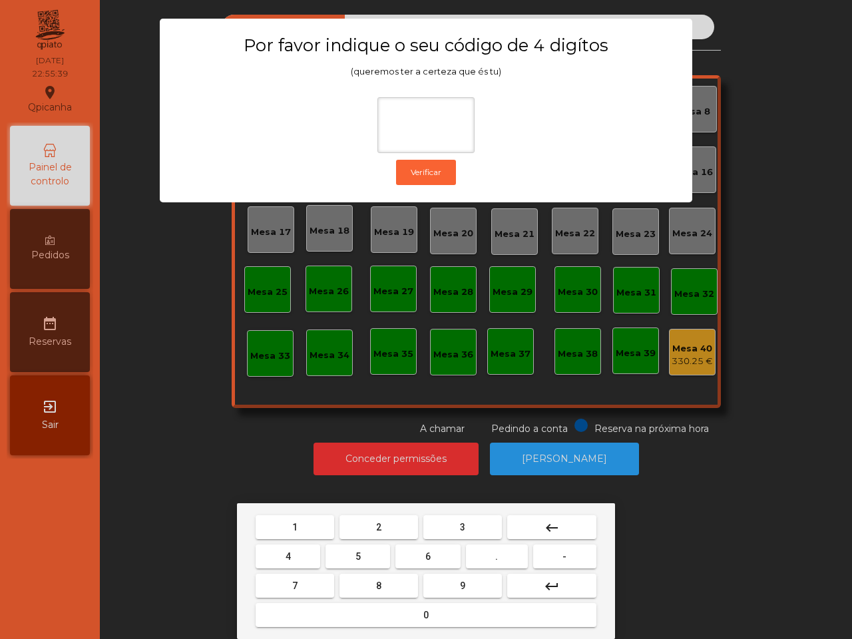
click at [307, 524] on button "1" at bounding box center [294, 527] width 79 height 24
drag, startPoint x: 473, startPoint y: 583, endPoint x: 354, endPoint y: 560, distance: 121.2
click at [470, 583] on button "9" at bounding box center [462, 586] width 79 height 24
drag, startPoint x: 285, startPoint y: 552, endPoint x: 334, endPoint y: 573, distance: 53.4
click at [286, 552] on span "4" at bounding box center [287, 556] width 5 height 11
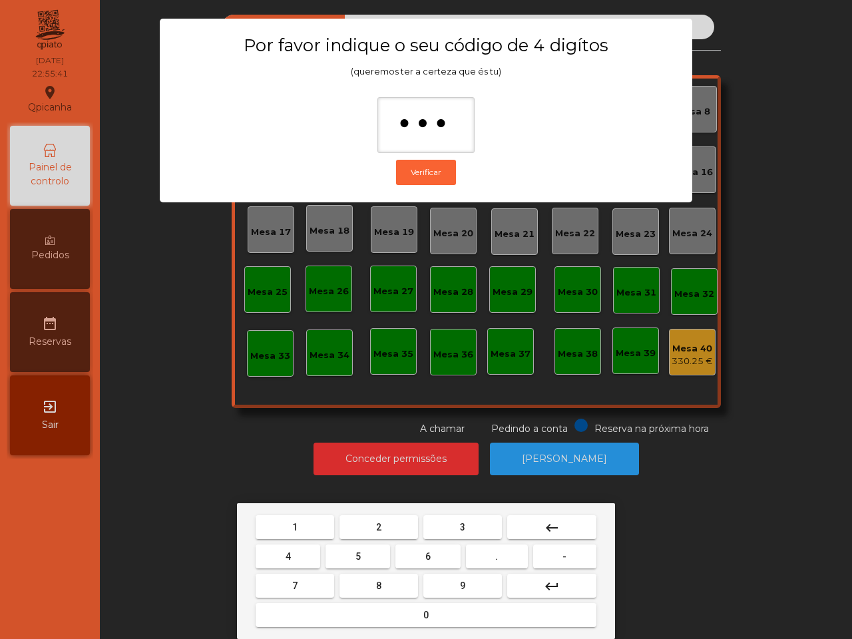
click at [397, 613] on button "0" at bounding box center [425, 615] width 341 height 24
type input "****"
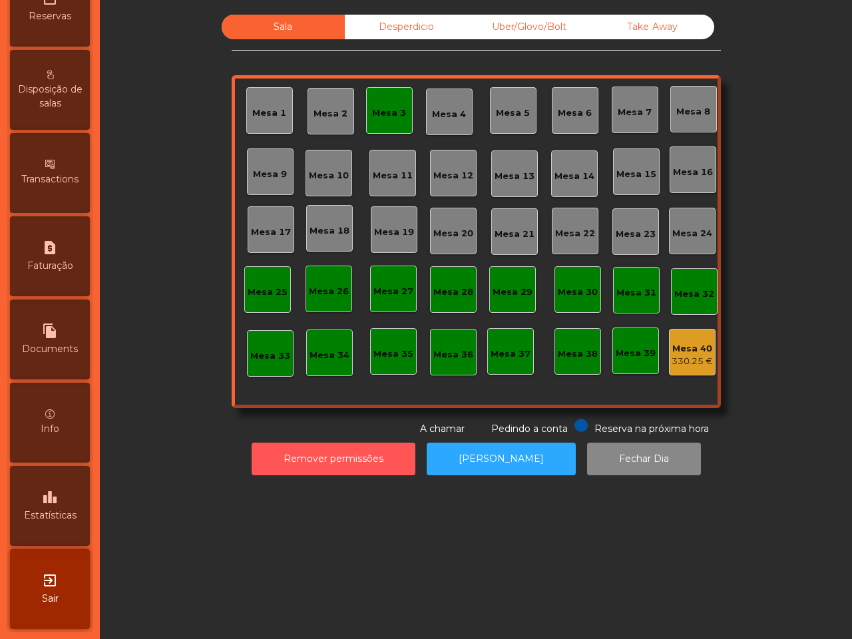
scroll to position [506, 0]
click at [55, 489] on icon "leaderboard" at bounding box center [50, 497] width 16 height 16
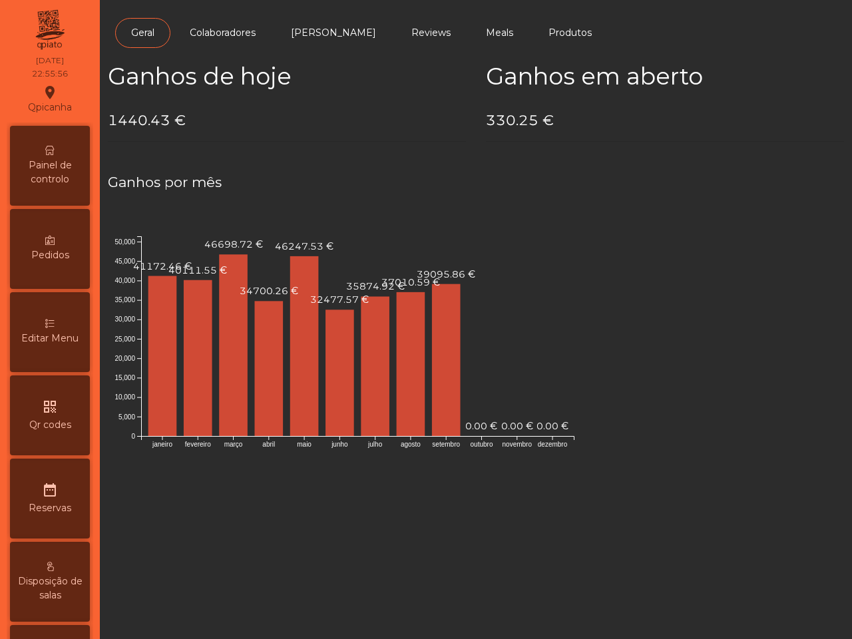
click at [74, 174] on span "Painel de controlo" at bounding box center [49, 172] width 73 height 28
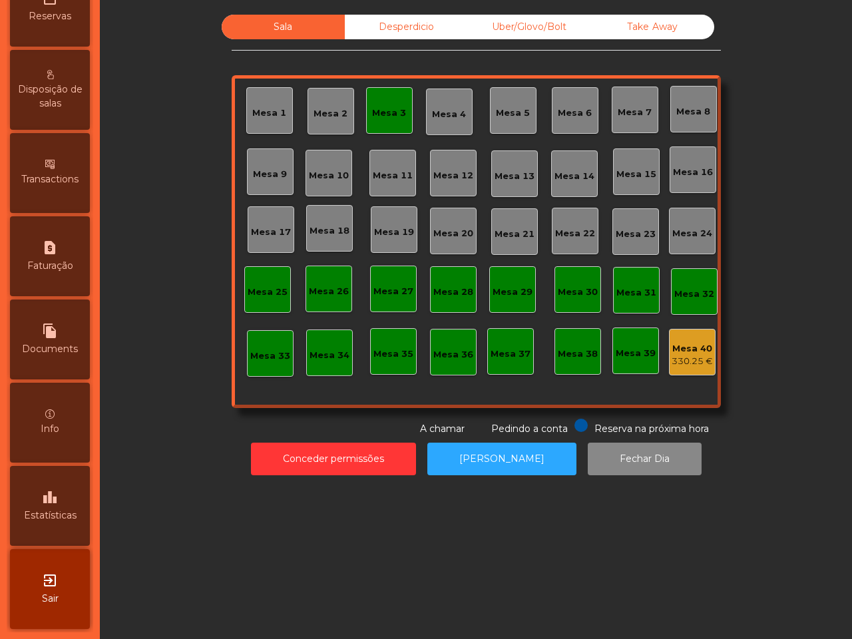
scroll to position [506, 0]
click at [69, 318] on div "file_copy Documents" at bounding box center [50, 339] width 80 height 80
select select "*"
select select "****"
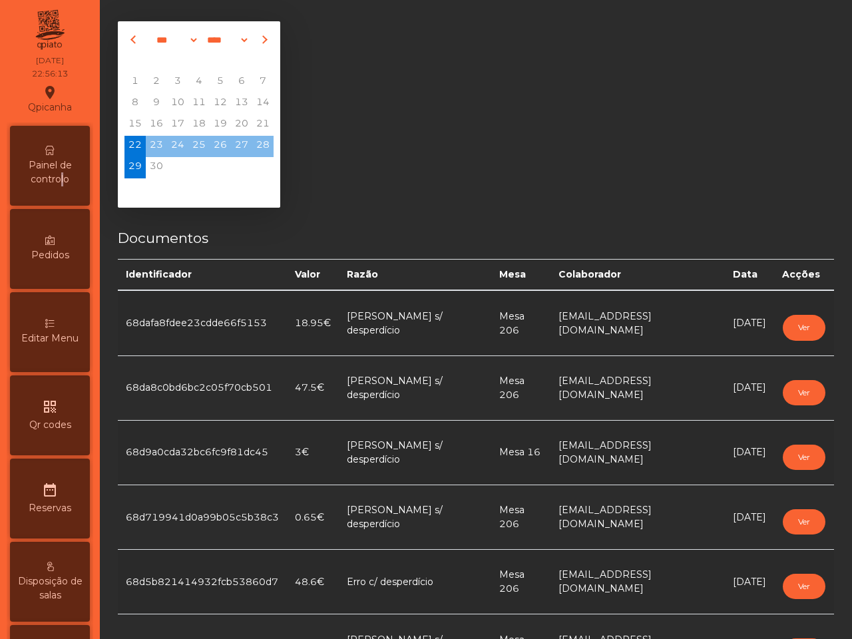
drag, startPoint x: 65, startPoint y: 174, endPoint x: 72, endPoint y: 190, distance: 17.6
click at [65, 174] on span "Painel de controlo" at bounding box center [49, 172] width 73 height 28
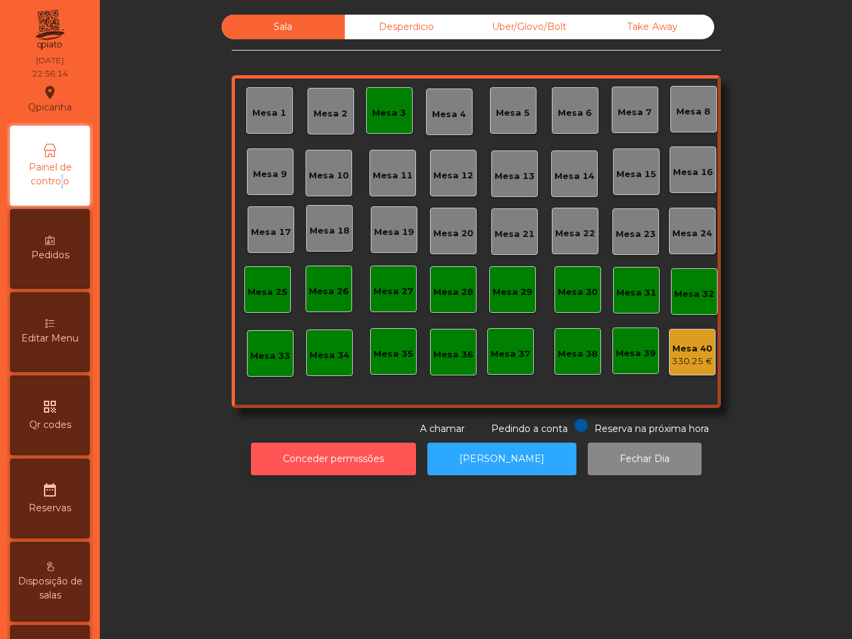
click at [351, 454] on button "Conceder permissões" at bounding box center [333, 458] width 165 height 33
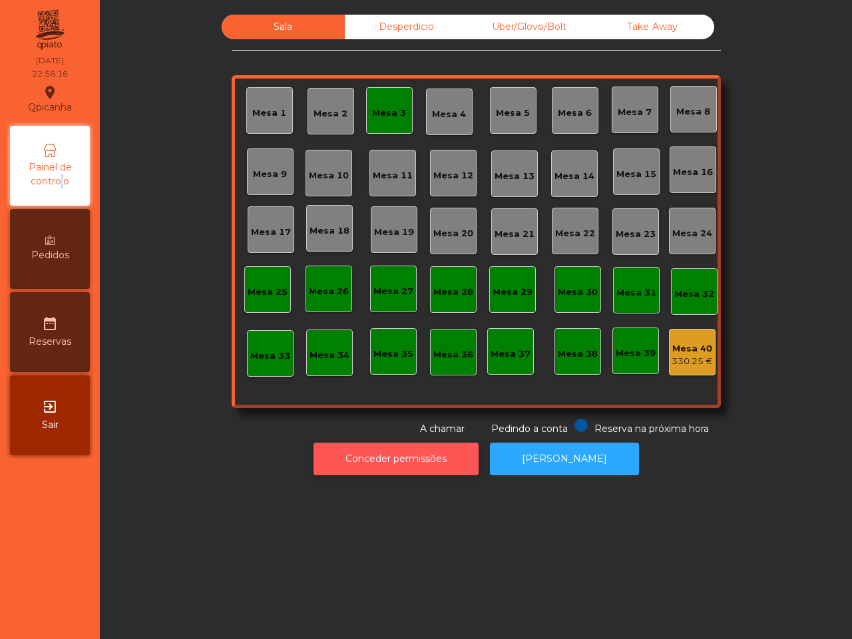
click at [368, 460] on button "Conceder permissões" at bounding box center [395, 458] width 165 height 33
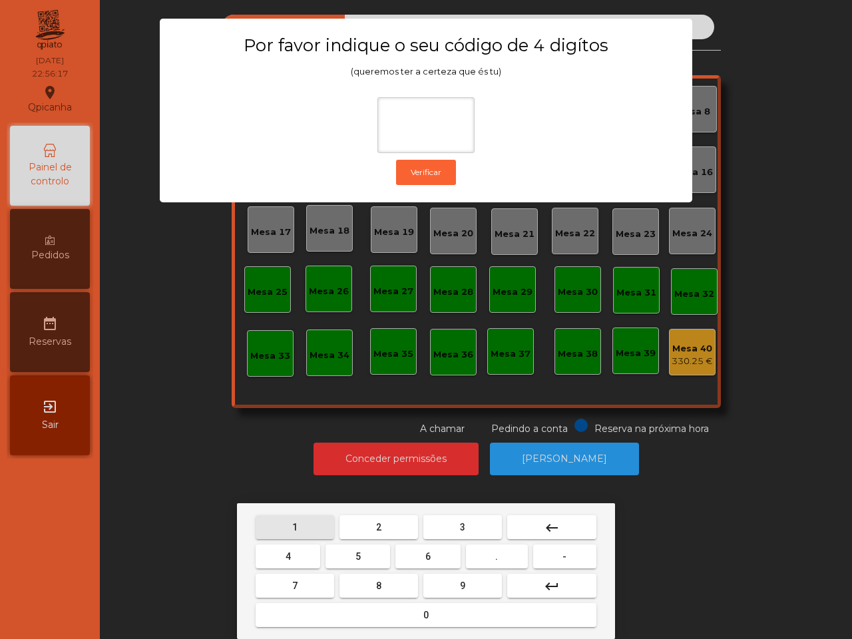
click at [290, 527] on button "1" at bounding box center [294, 527] width 79 height 24
drag, startPoint x: 444, startPoint y: 583, endPoint x: 426, endPoint y: 577, distance: 18.1
click at [440, 583] on button "9" at bounding box center [462, 586] width 79 height 24
click at [297, 548] on button "4" at bounding box center [287, 556] width 65 height 24
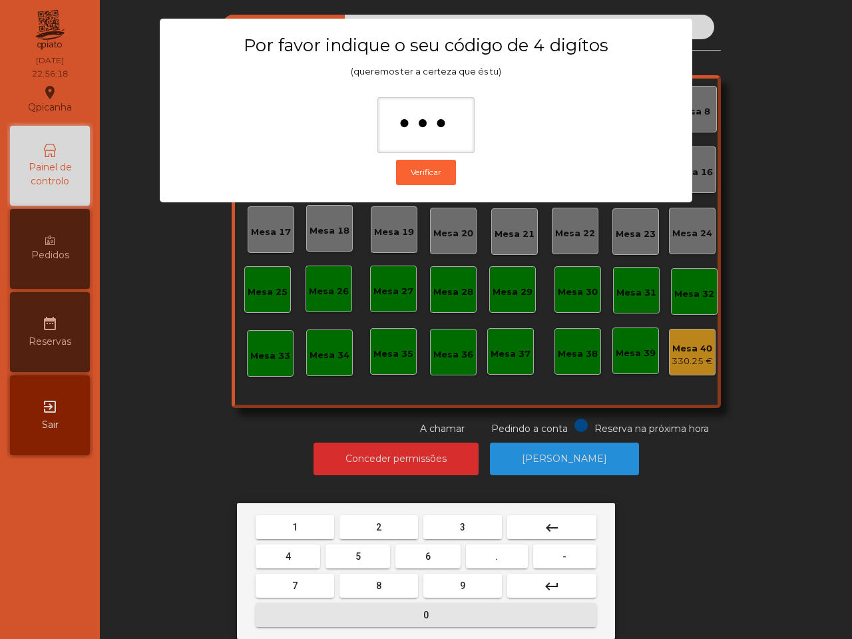
drag, startPoint x: 354, startPoint y: 616, endPoint x: 356, endPoint y: 609, distance: 6.9
click at [356, 616] on button "0" at bounding box center [425, 615] width 341 height 24
type input "****"
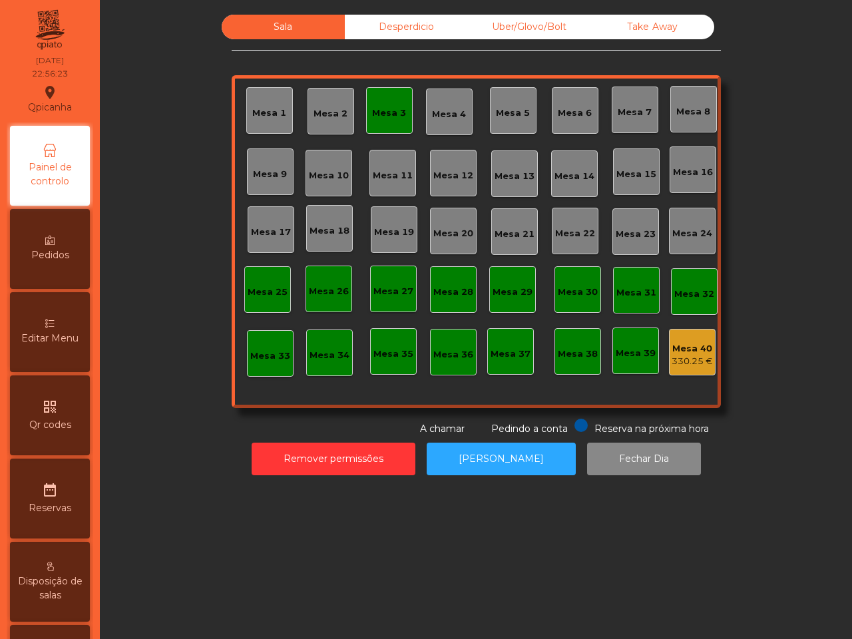
click at [381, 17] on div "Desperdicio" at bounding box center [406, 27] width 123 height 25
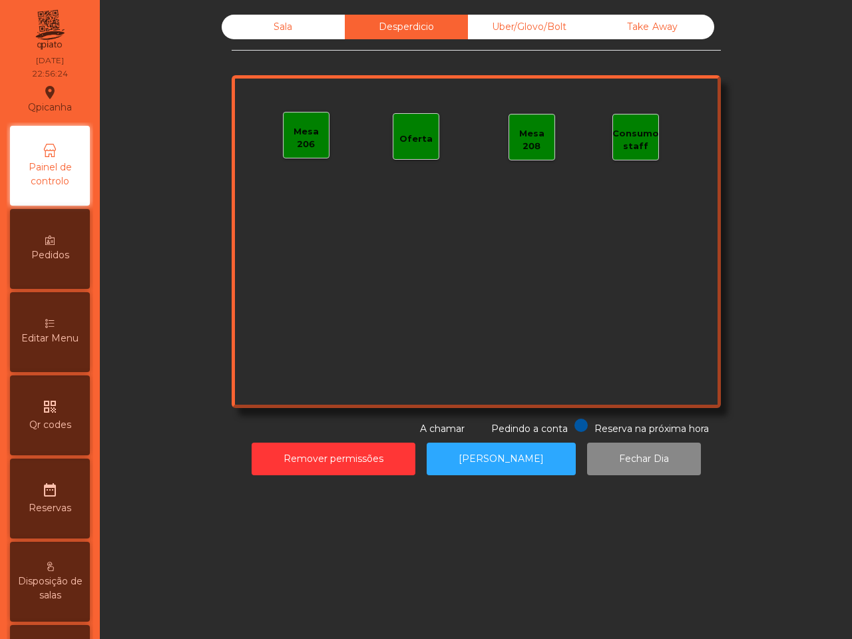
click at [488, 27] on div "Uber/Glovo/Bolt" at bounding box center [529, 27] width 123 height 25
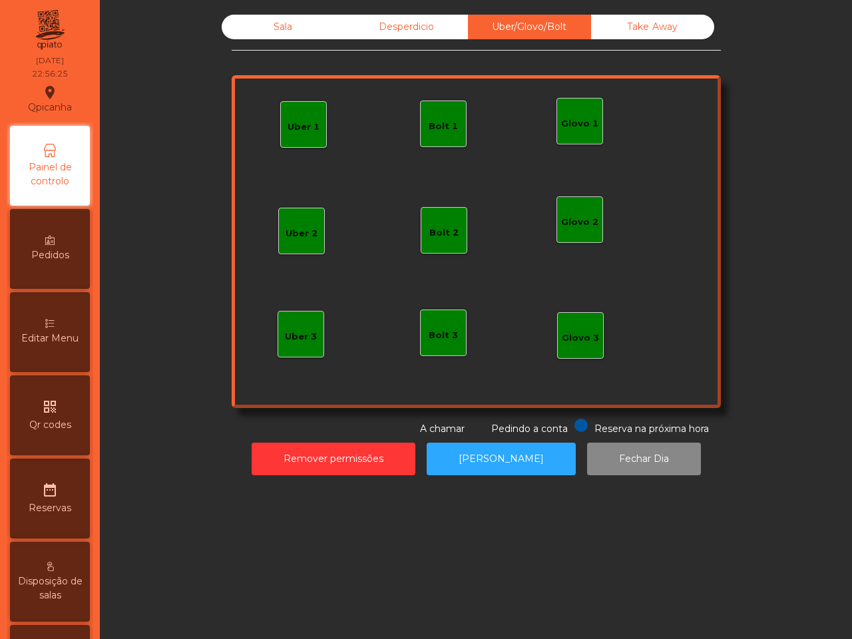
click at [653, 32] on div "Take Away" at bounding box center [652, 27] width 123 height 25
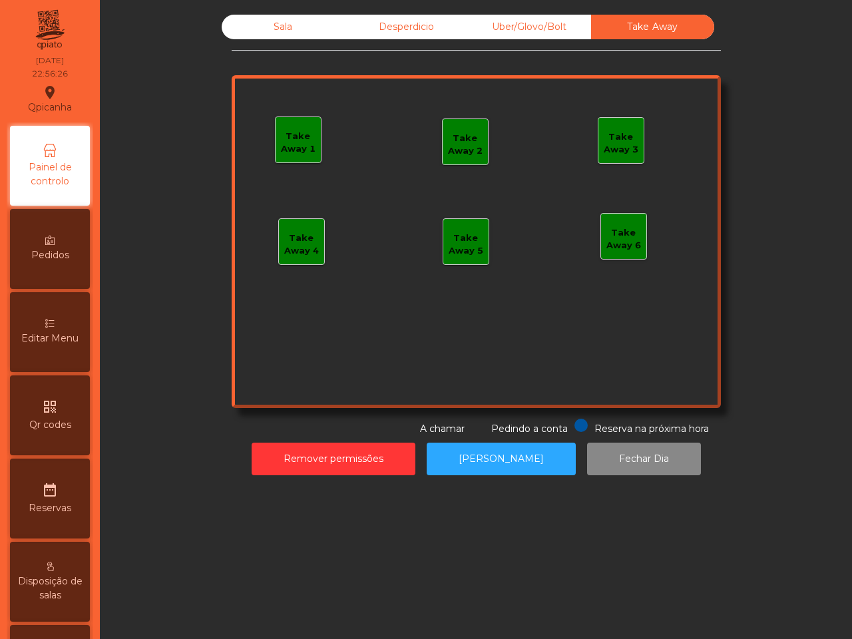
click at [276, 24] on div "Sala" at bounding box center [283, 27] width 123 height 25
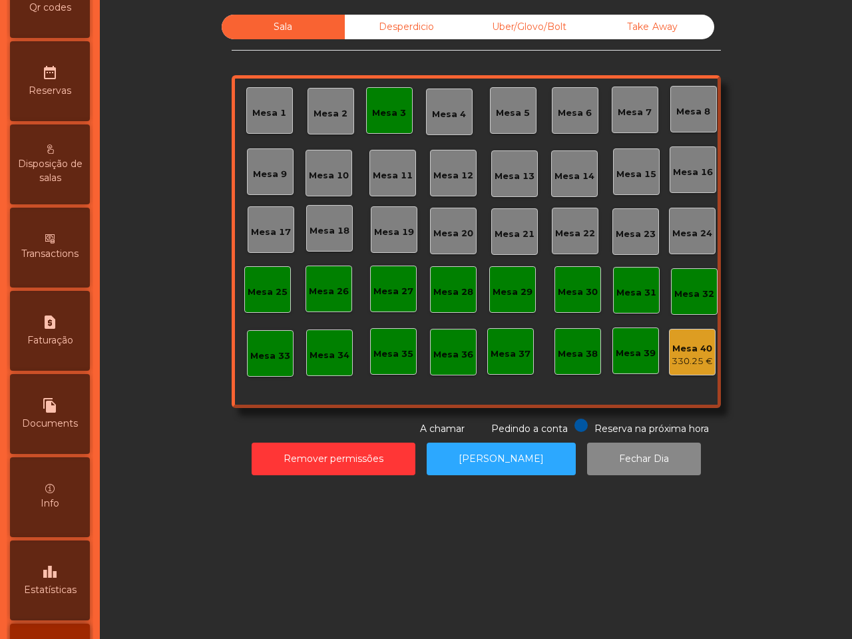
scroll to position [506, 0]
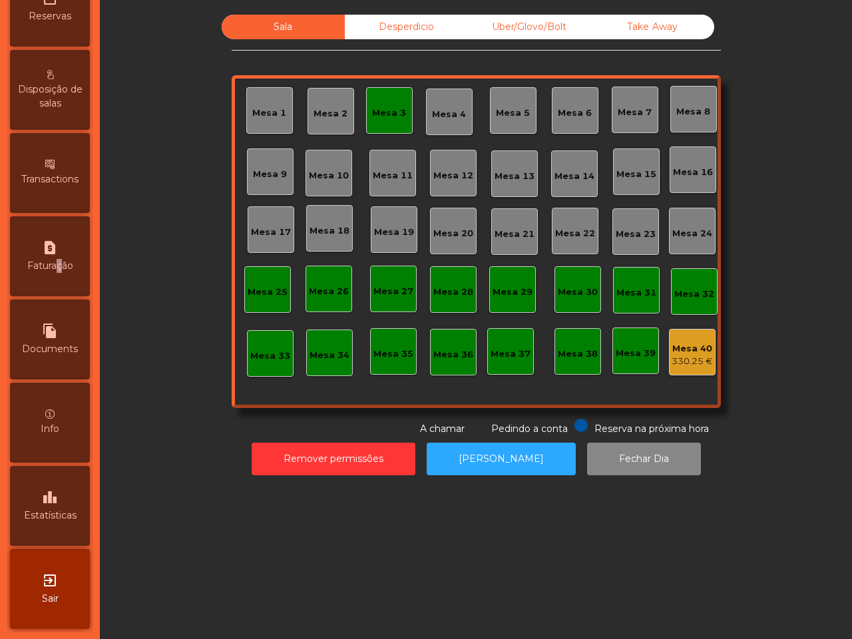
click at [64, 259] on span "Faturação" at bounding box center [50, 266] width 46 height 14
select select "*"
select select "****"
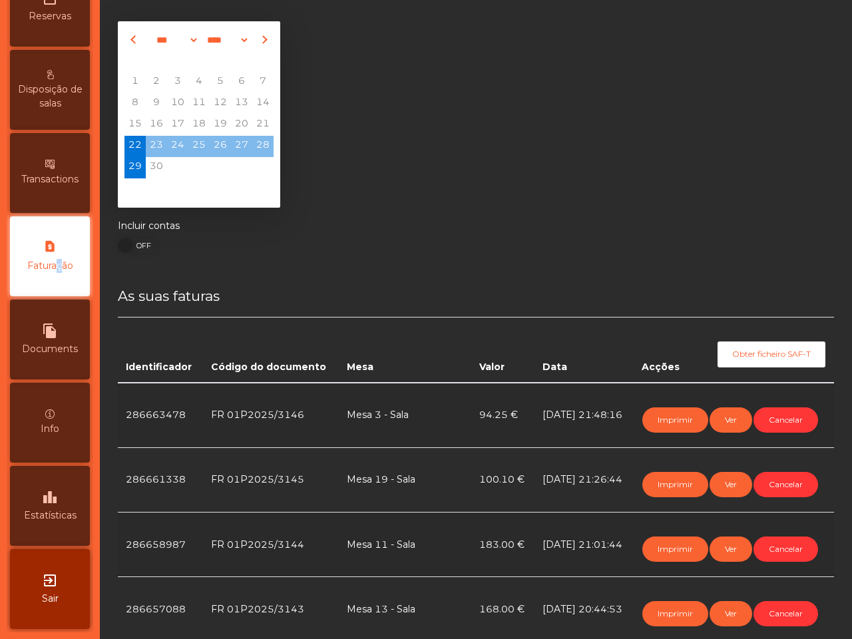
scroll to position [83, 0]
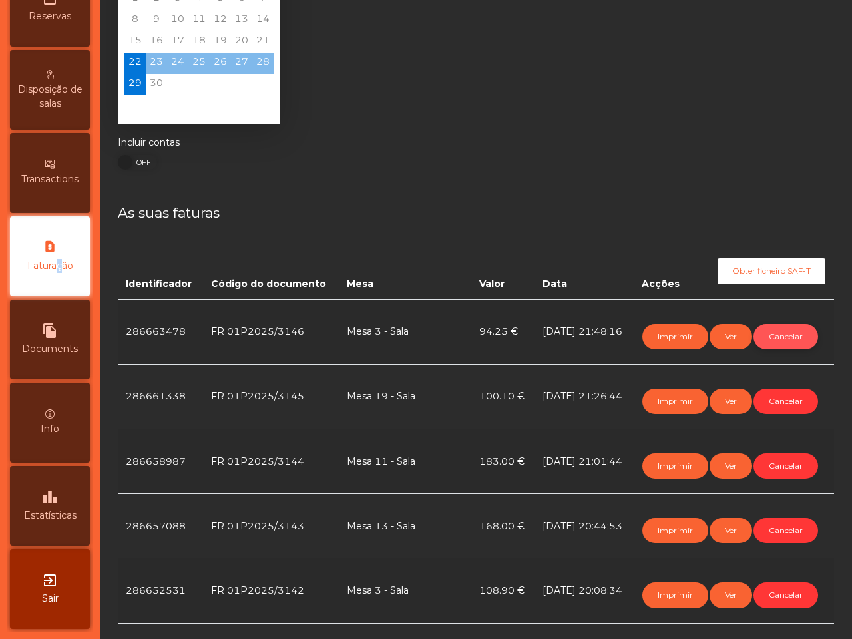
click at [753, 349] on button "Cancelar" at bounding box center [785, 336] width 65 height 25
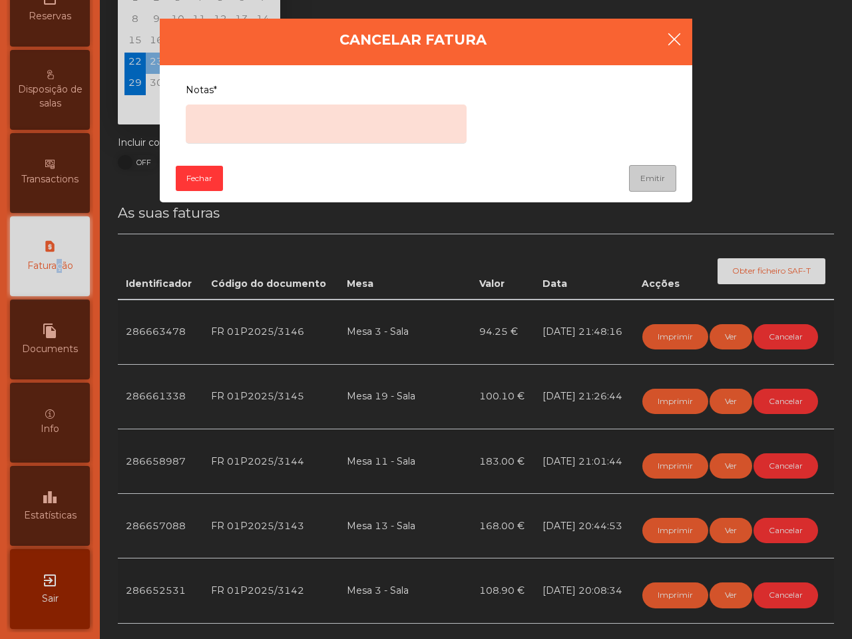
click at [674, 37] on icon "button" at bounding box center [674, 39] width 16 height 16
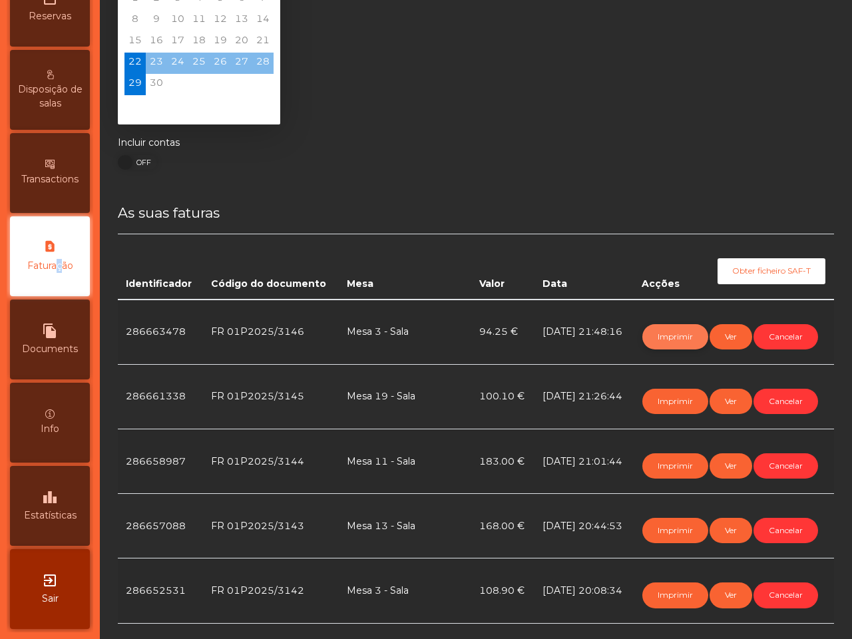
click at [669, 337] on button "Imprimir" at bounding box center [675, 336] width 66 height 25
click at [753, 349] on button "Cancelar" at bounding box center [785, 336] width 65 height 25
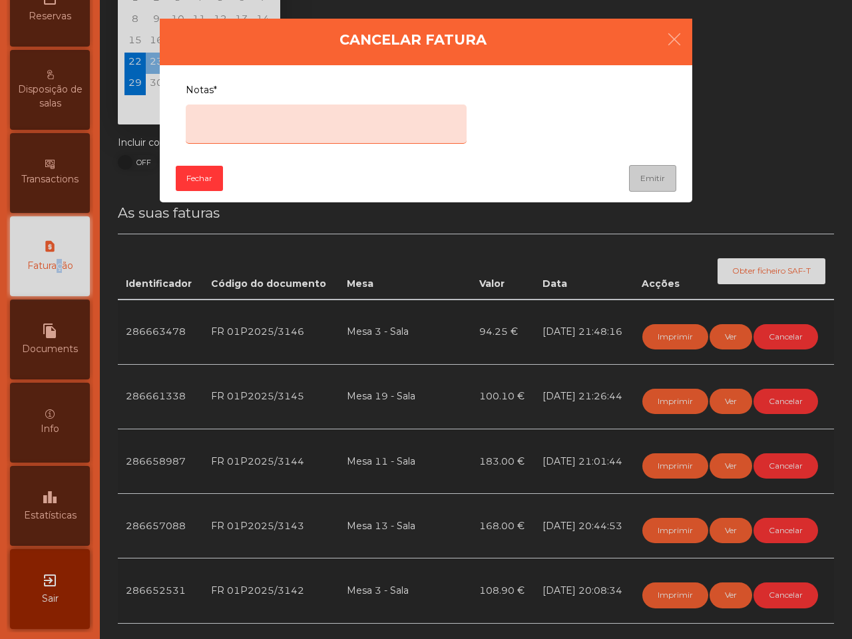
click at [356, 123] on textarea "Notas*" at bounding box center [326, 123] width 281 height 39
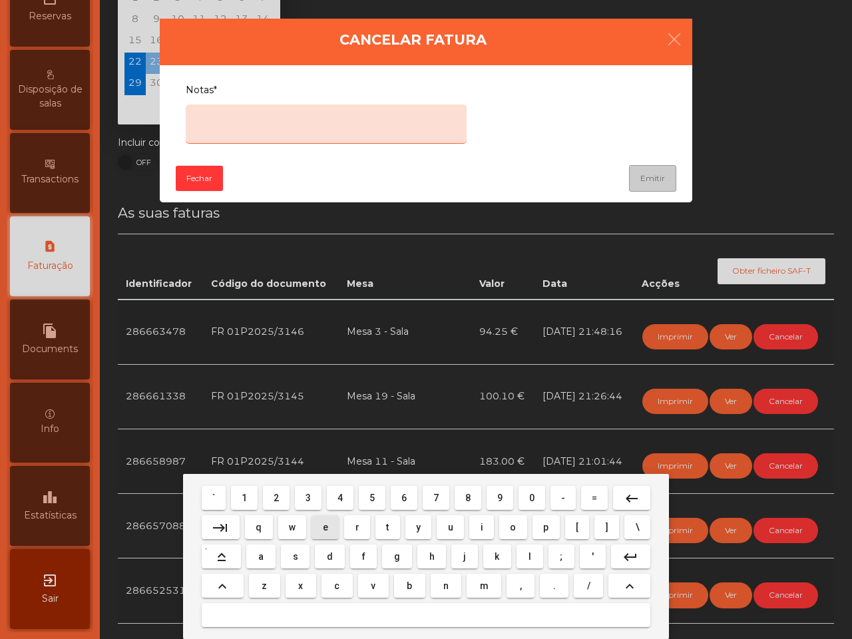
click at [327, 524] on span "e" at bounding box center [325, 527] width 5 height 11
click at [355, 529] on button "r" at bounding box center [357, 527] width 26 height 24
click at [353, 528] on button "r" at bounding box center [357, 527] width 26 height 24
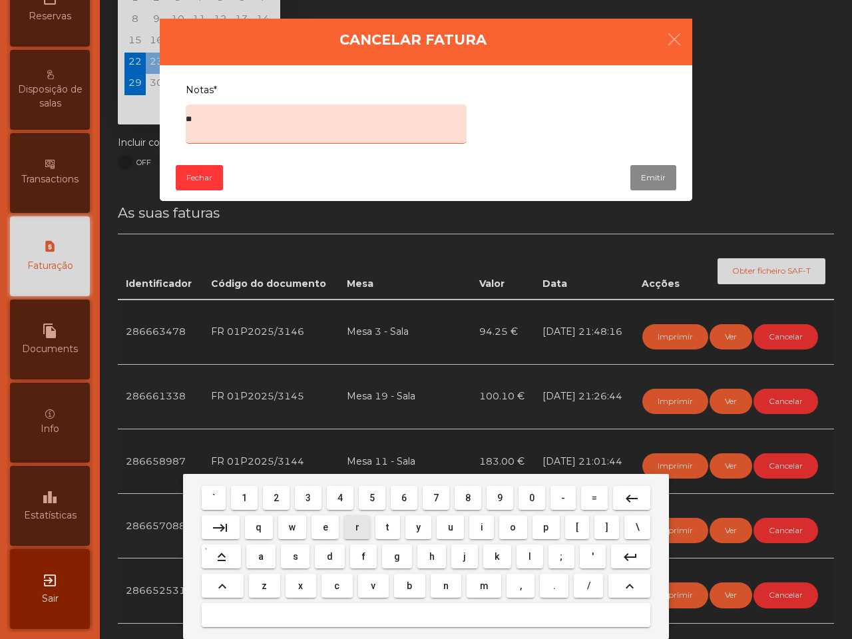
type textarea "***"
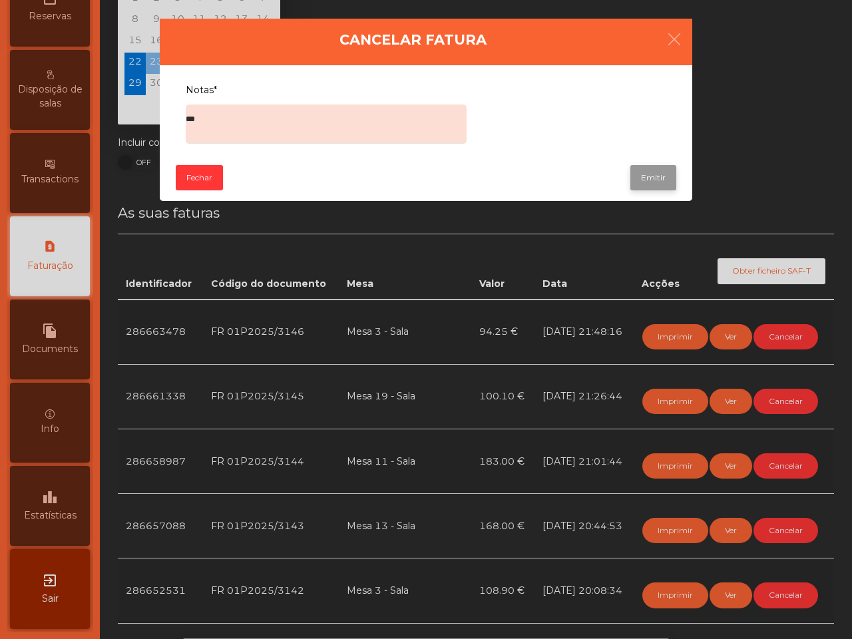
click at [650, 173] on button "Emitir" at bounding box center [653, 177] width 46 height 25
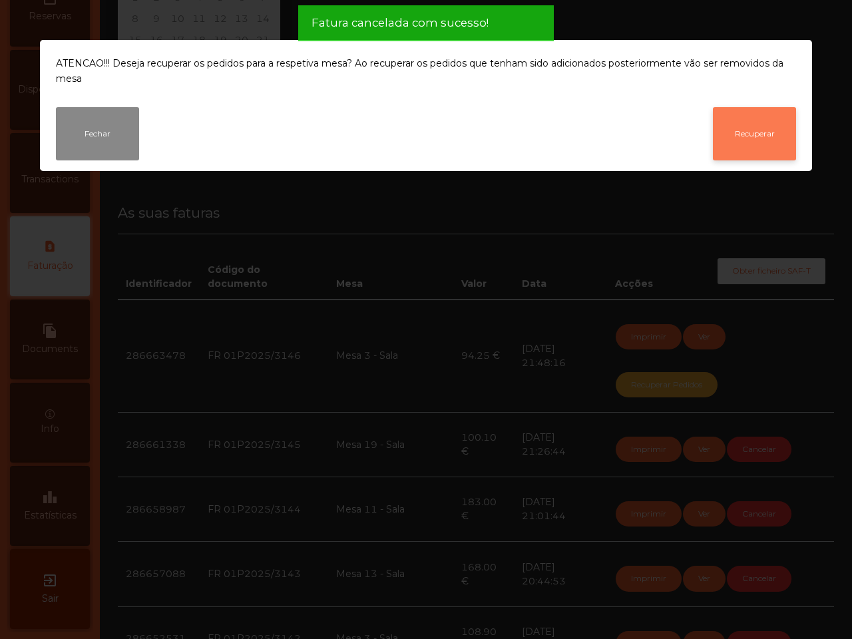
click at [735, 118] on button "Recuperar" at bounding box center [754, 133] width 83 height 53
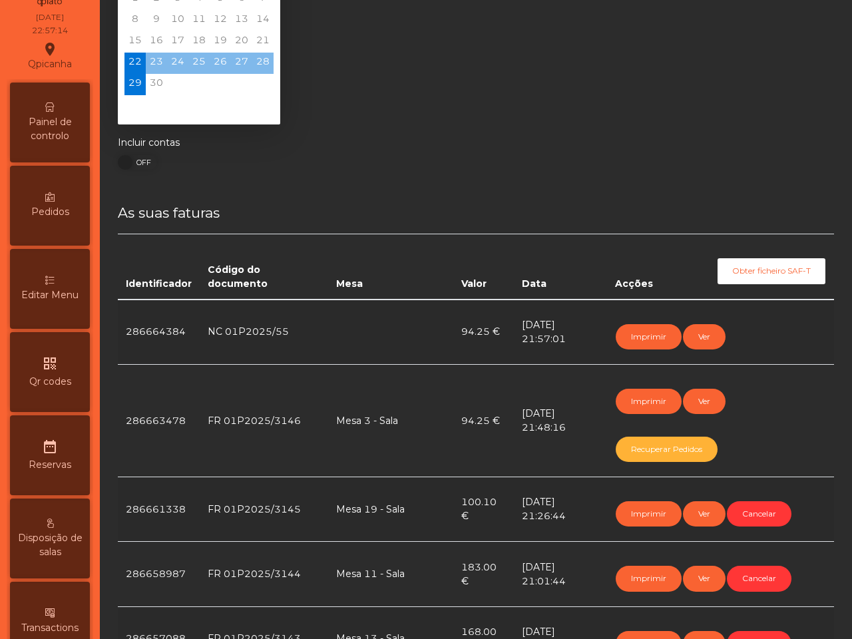
scroll to position [0, 0]
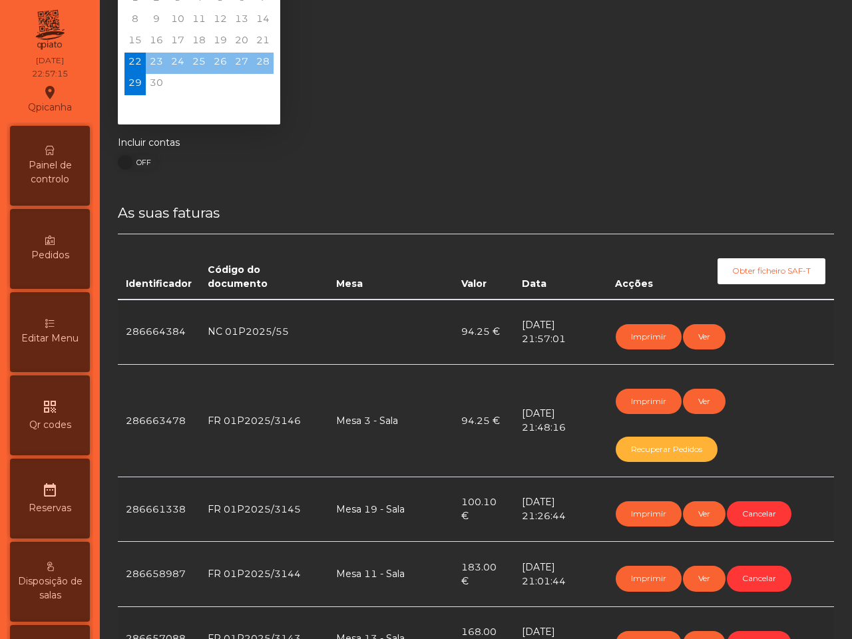
click at [69, 158] on span "Painel de controlo" at bounding box center [49, 172] width 73 height 28
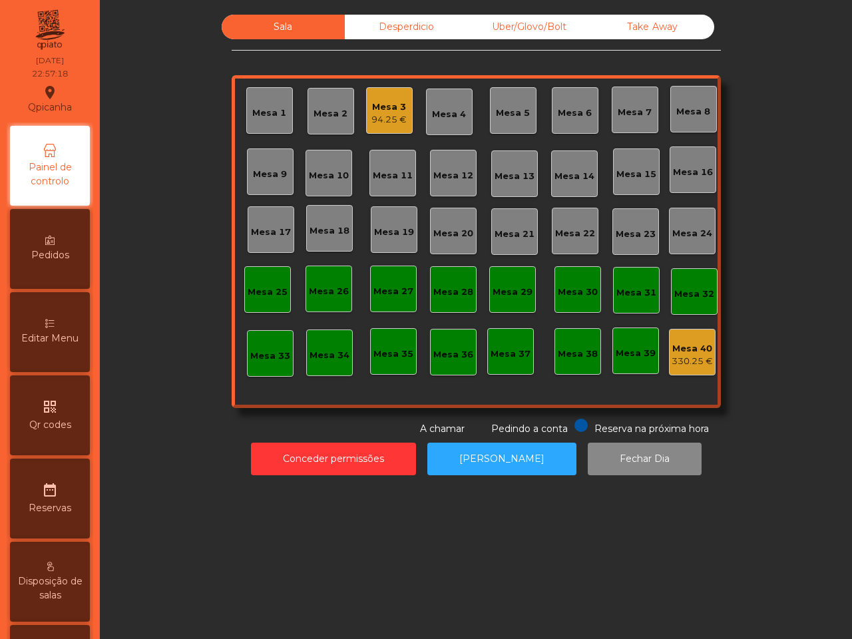
click at [371, 114] on div "94.25 €" at bounding box center [388, 119] width 35 height 13
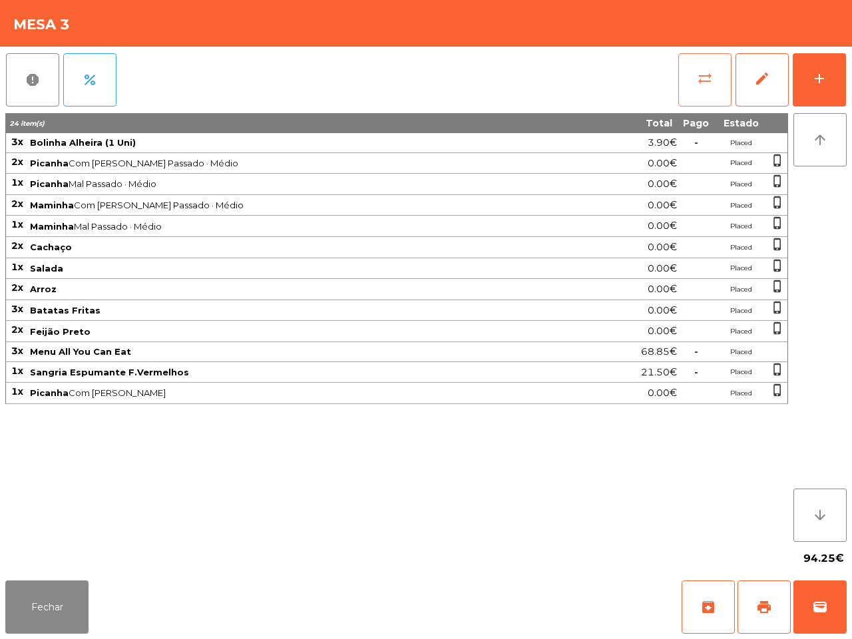
click at [689, 84] on button "sync_alt" at bounding box center [704, 79] width 53 height 53
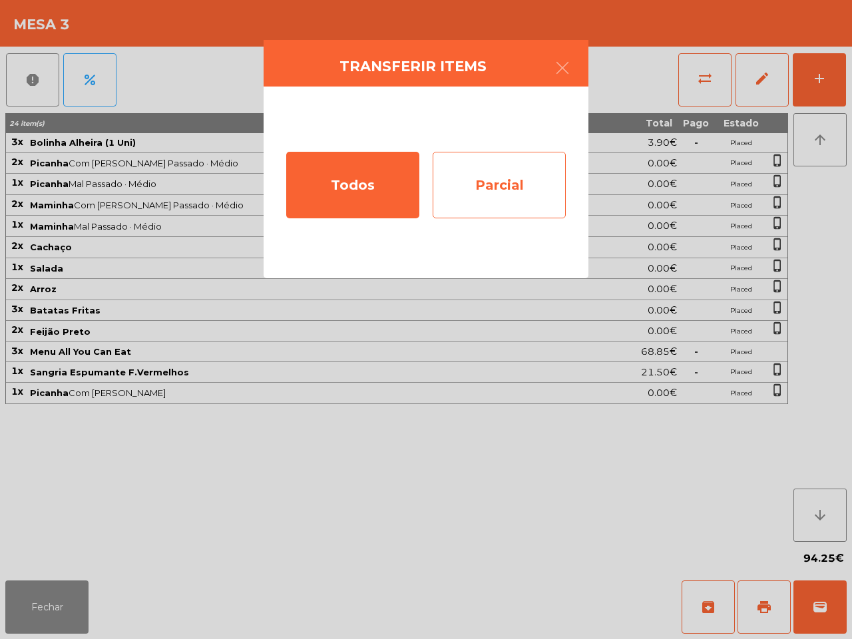
click at [514, 176] on div "Parcial" at bounding box center [498, 185] width 133 height 67
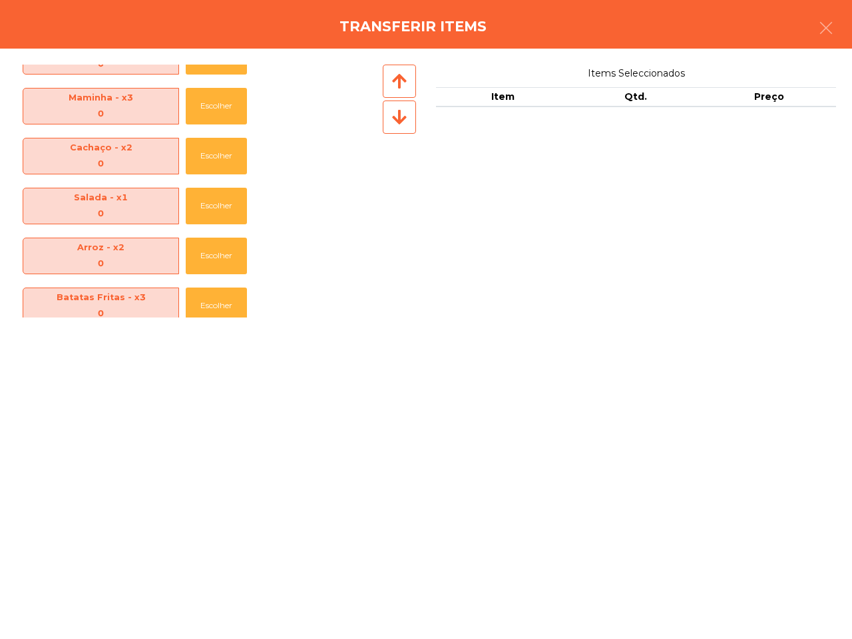
scroll to position [246, 0]
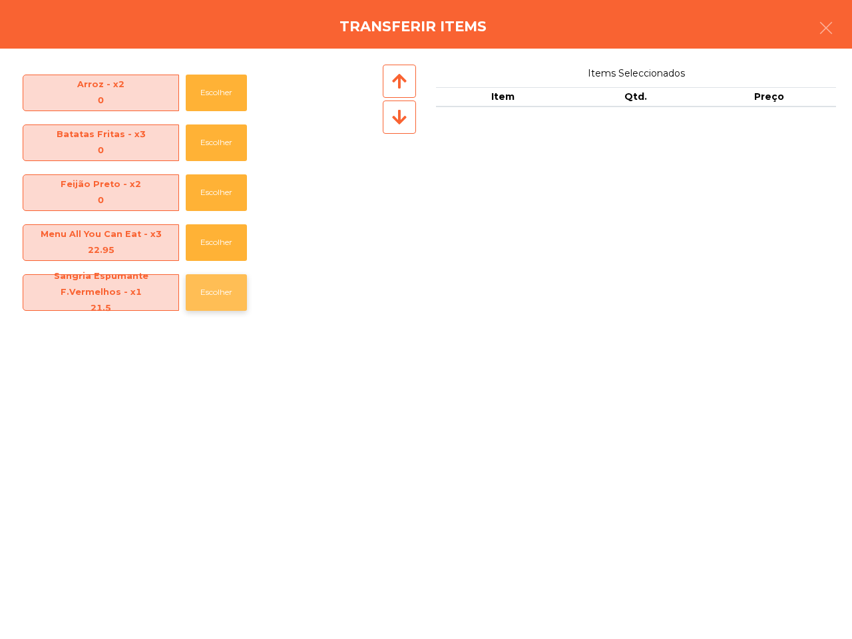
click at [232, 289] on button "Escolher" at bounding box center [216, 292] width 61 height 37
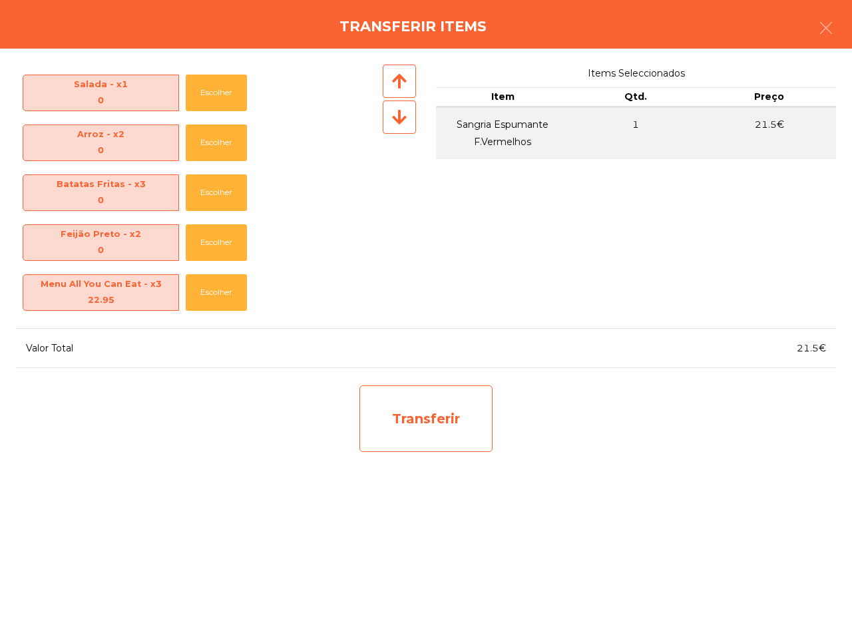
click at [426, 413] on div "Transferir" at bounding box center [425, 418] width 133 height 67
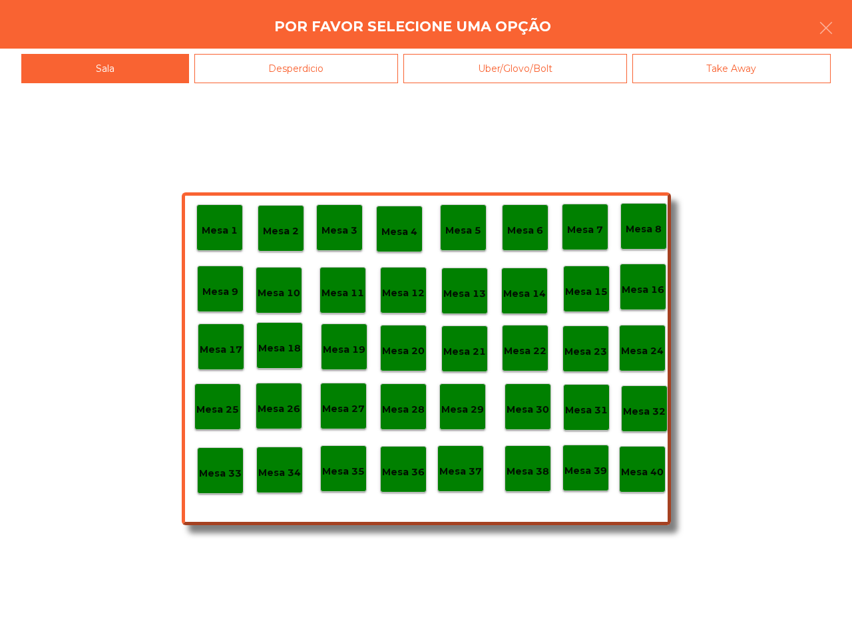
click at [403, 471] on p "Mesa 36" at bounding box center [403, 471] width 43 height 15
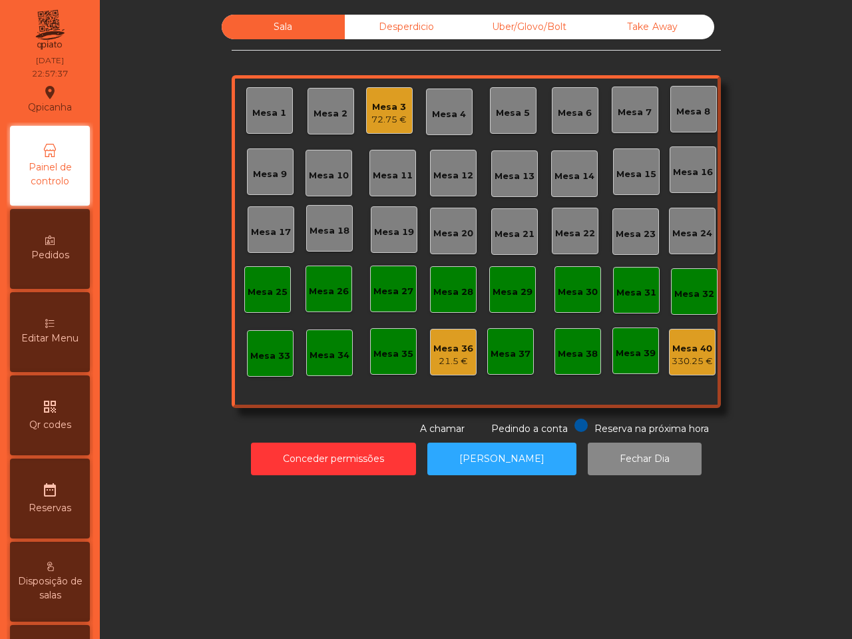
click at [446, 357] on div "21.5 €" at bounding box center [453, 361] width 40 height 13
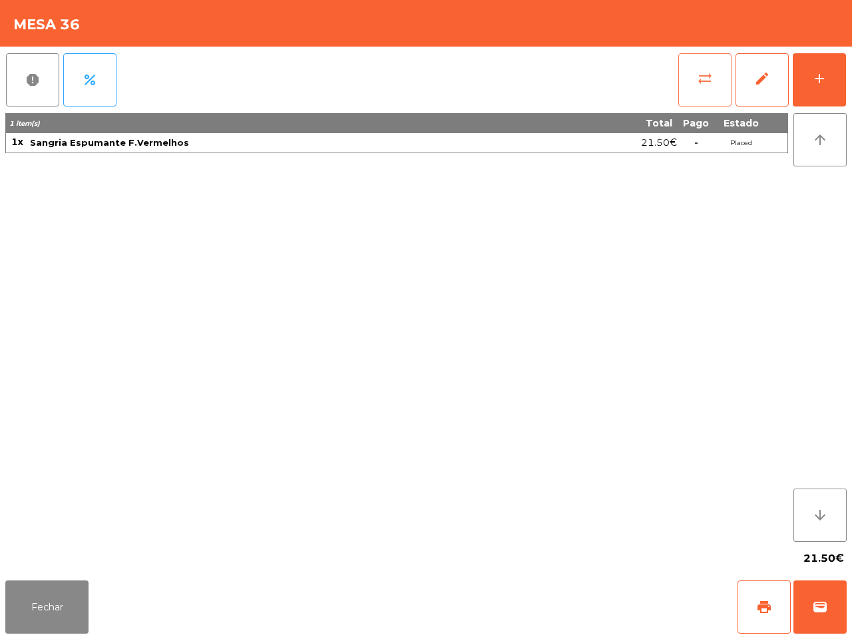
click at [699, 86] on button "sync_alt" at bounding box center [704, 79] width 53 height 53
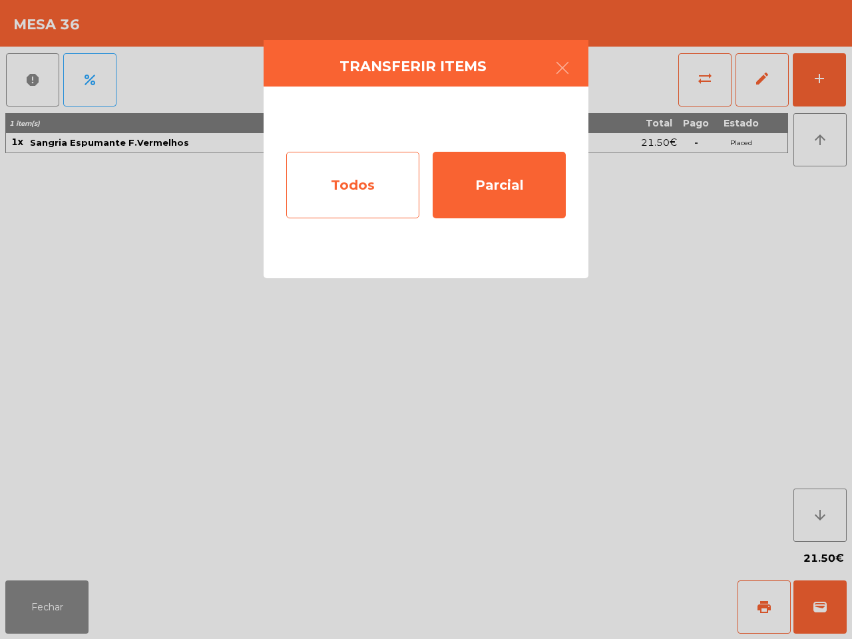
click at [396, 170] on div "Todos" at bounding box center [352, 185] width 133 height 67
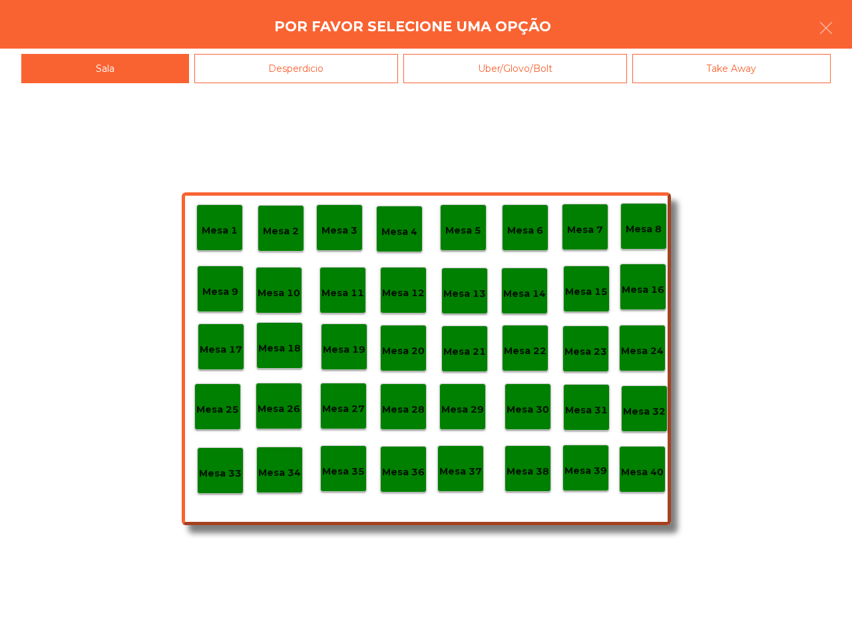
click at [646, 462] on div "Mesa 40" at bounding box center [642, 469] width 43 height 21
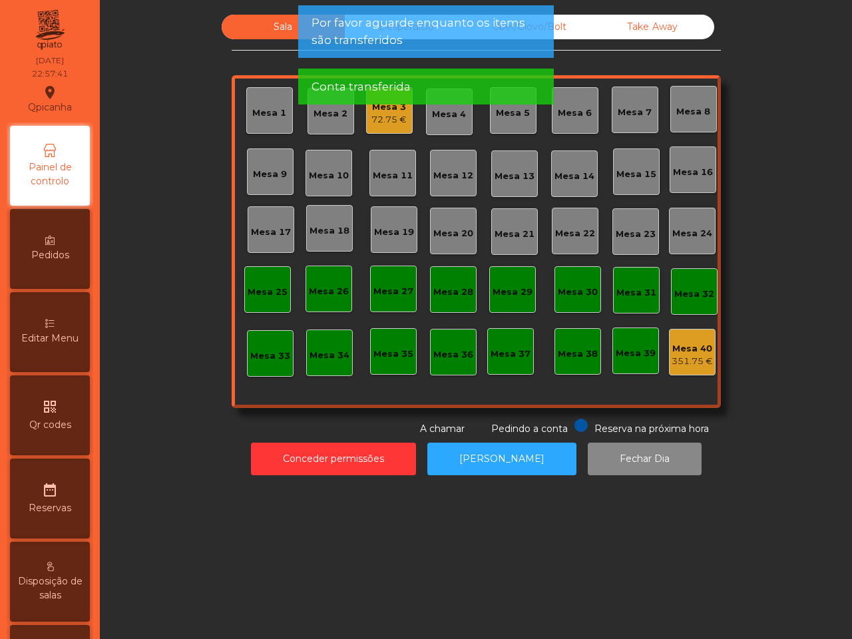
click at [391, 120] on div "72.75 €" at bounding box center [388, 119] width 35 height 13
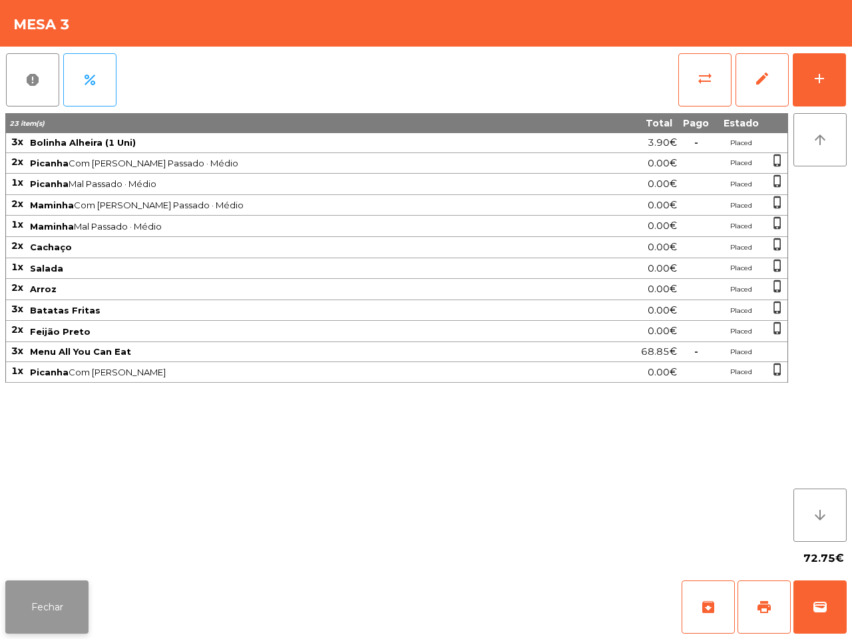
click at [53, 597] on button "Fechar" at bounding box center [46, 606] width 83 height 53
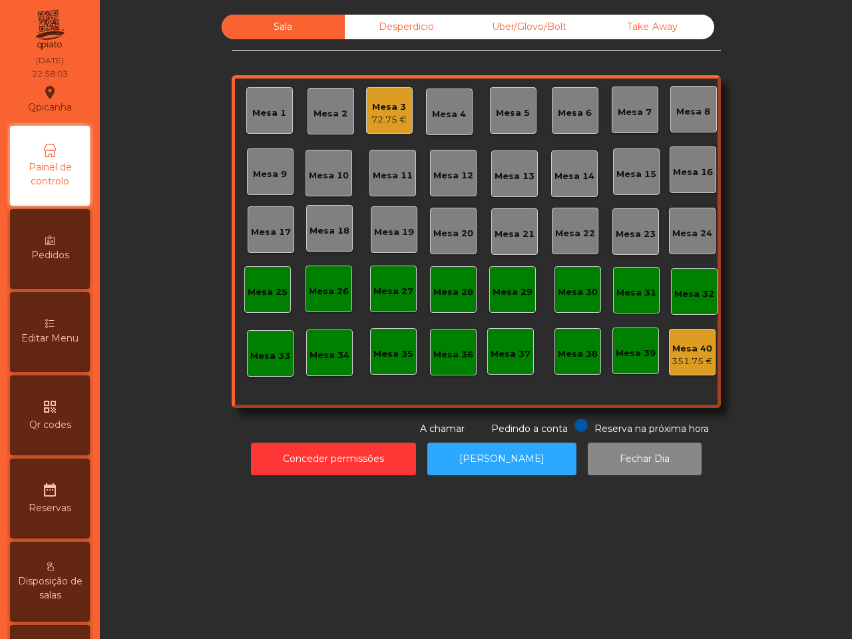
click at [677, 351] on div "Mesa 40" at bounding box center [691, 348] width 41 height 13
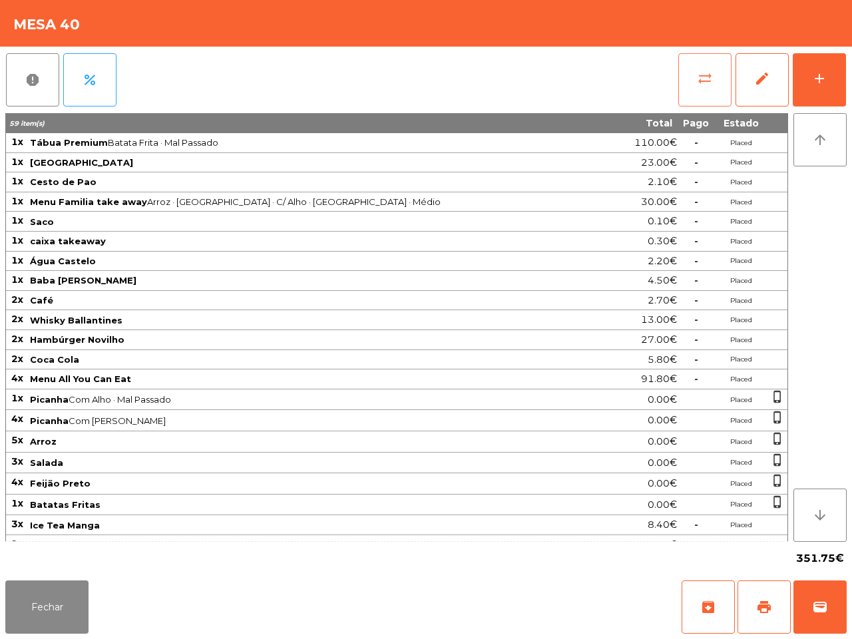
click at [703, 87] on button "sync_alt" at bounding box center [704, 79] width 53 height 53
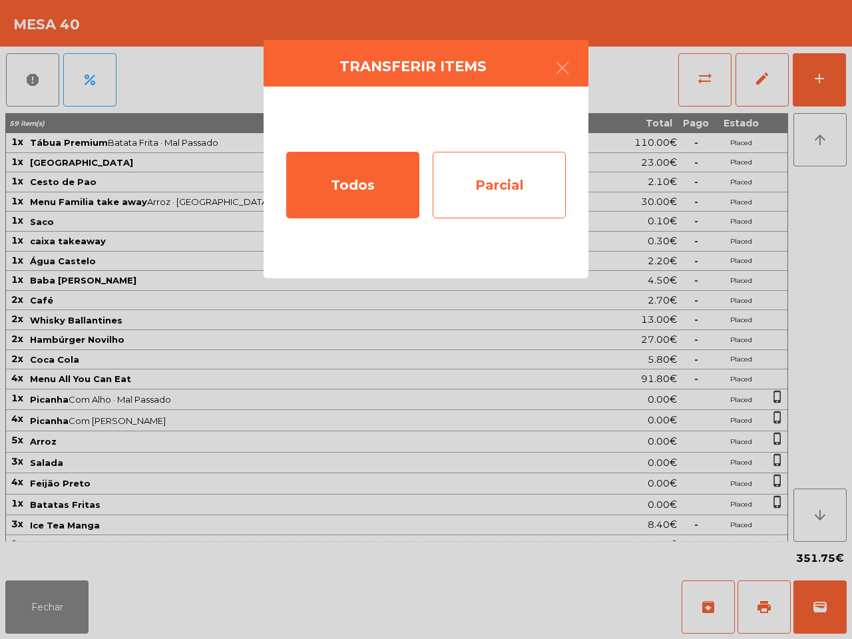
click at [530, 193] on div "Parcial" at bounding box center [498, 185] width 133 height 67
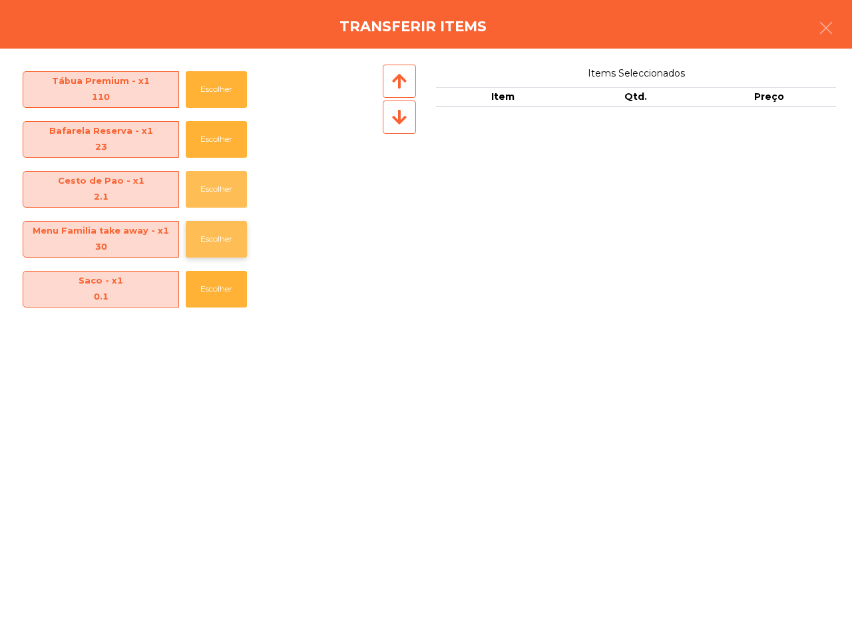
click at [216, 188] on button "Escolher" at bounding box center [216, 189] width 61 height 37
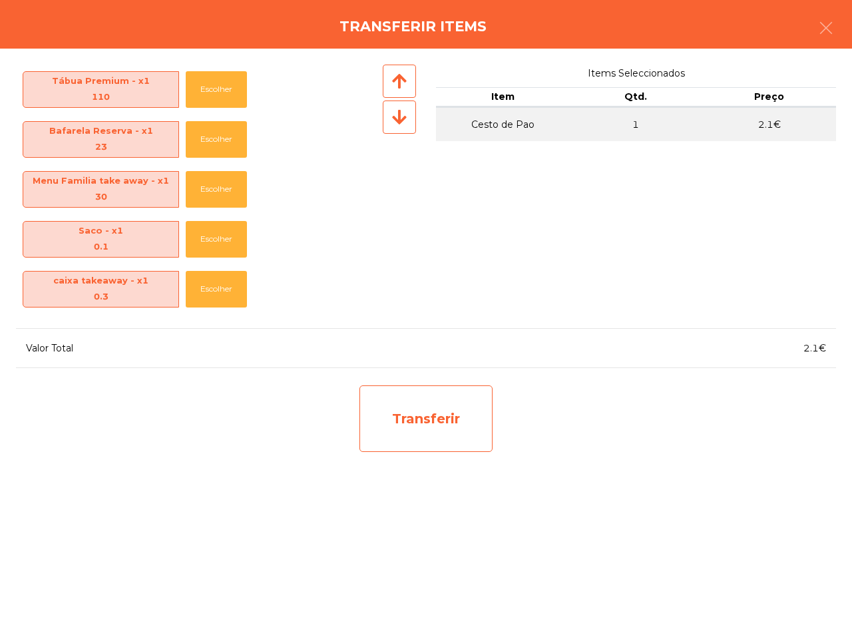
click at [407, 420] on div "Transferir" at bounding box center [425, 418] width 133 height 67
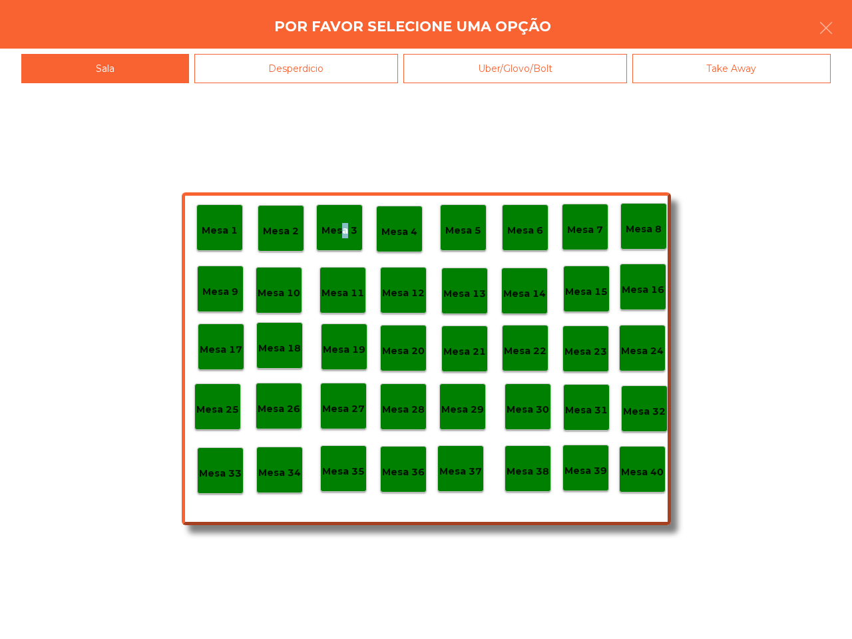
click at [340, 231] on p "Mesa 3" at bounding box center [339, 230] width 36 height 15
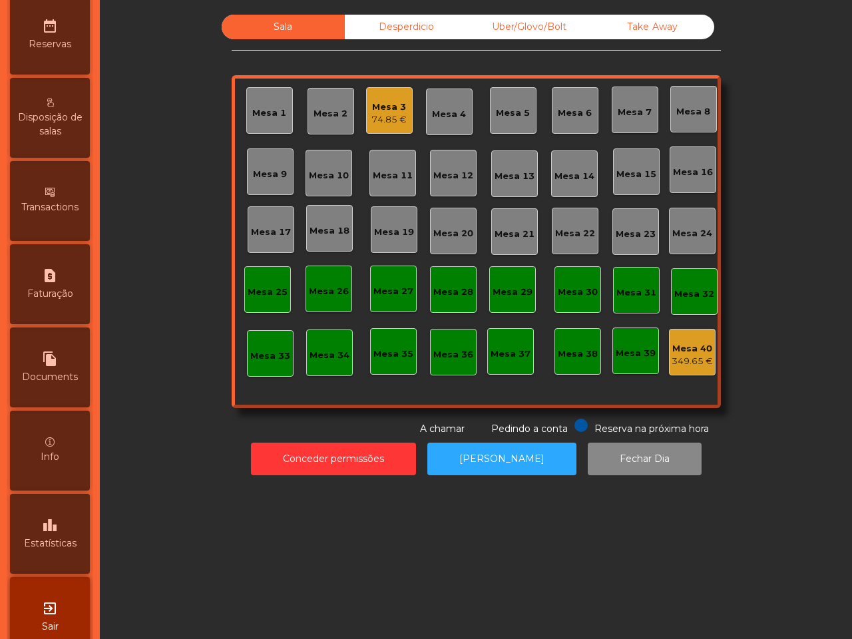
scroll to position [506, 0]
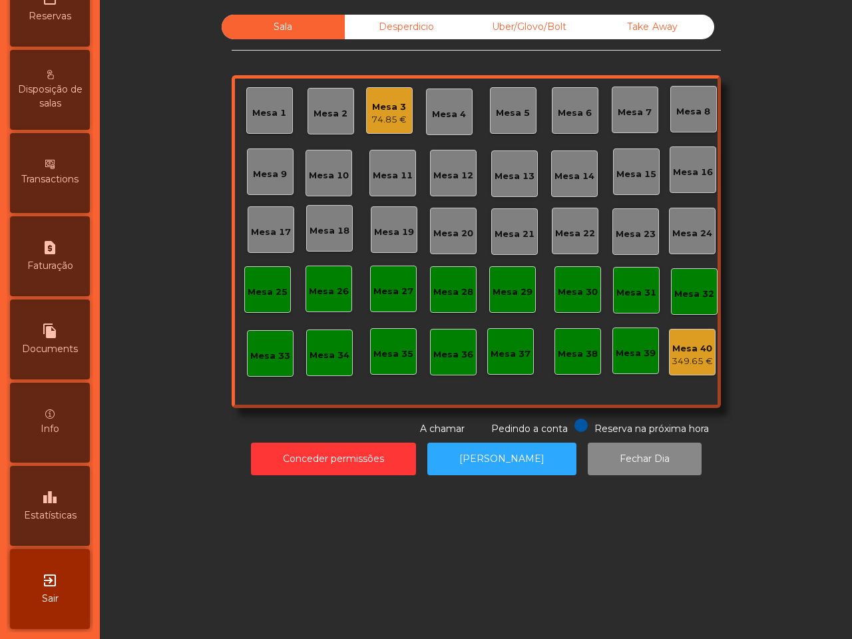
click at [54, 508] on span "Estatísticas" at bounding box center [50, 515] width 53 height 14
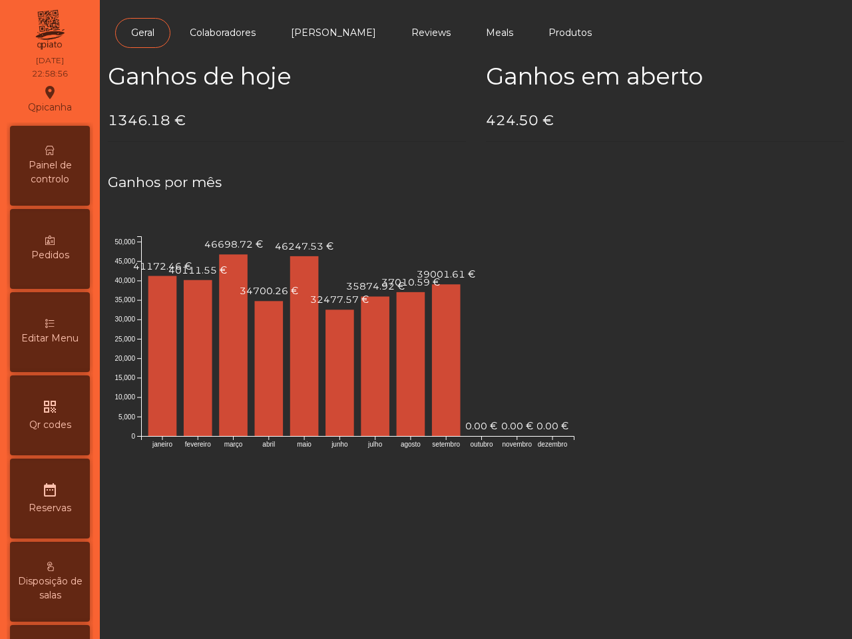
click at [78, 180] on span "Painel de controlo" at bounding box center [49, 172] width 73 height 28
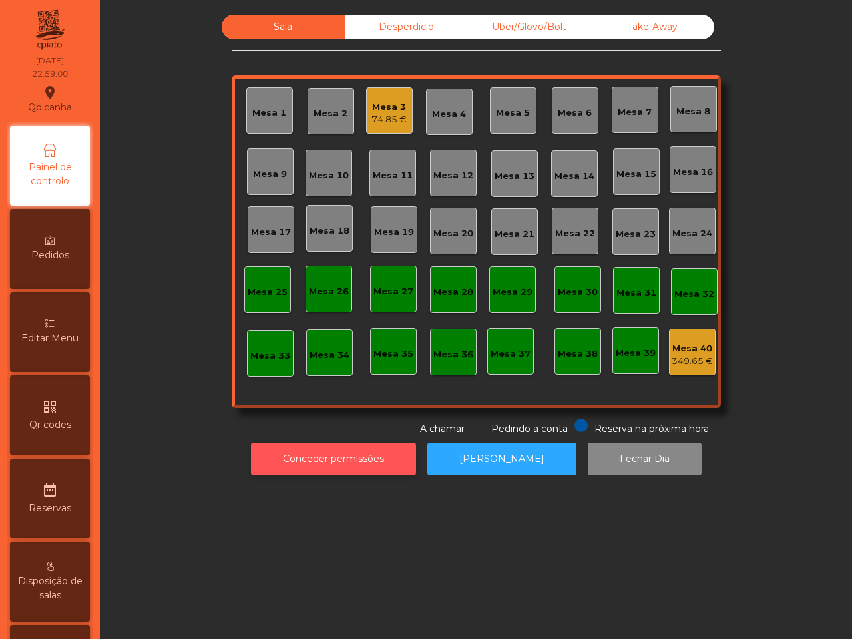
click at [281, 460] on button "Conceder permissões" at bounding box center [333, 458] width 165 height 33
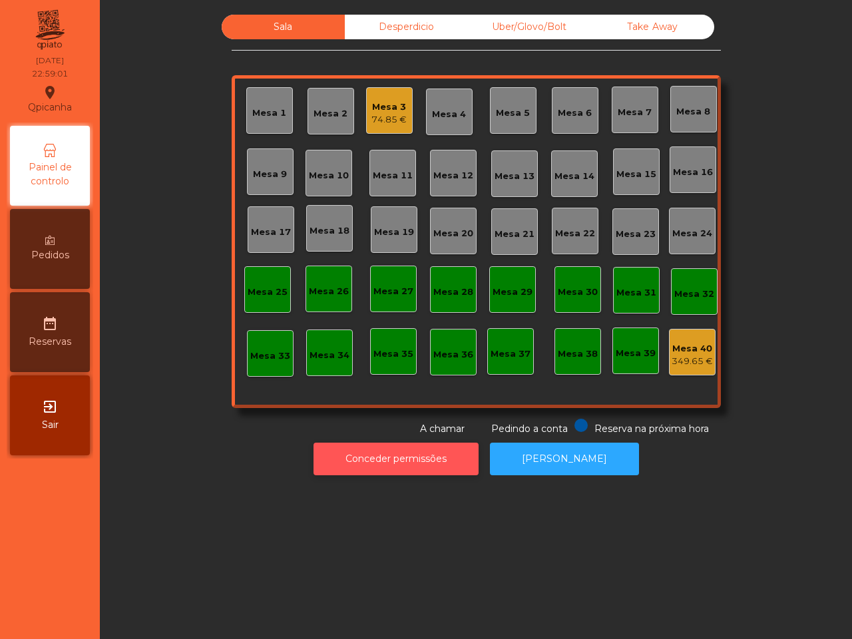
click at [413, 461] on button "Conceder permissões" at bounding box center [395, 458] width 165 height 33
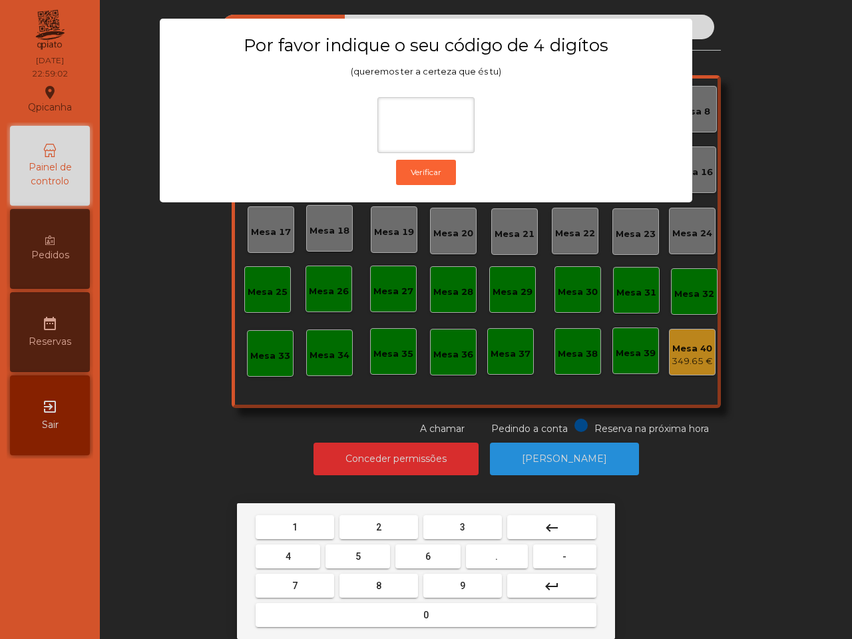
click at [284, 526] on button "1" at bounding box center [294, 527] width 79 height 24
drag, startPoint x: 450, startPoint y: 583, endPoint x: 331, endPoint y: 557, distance: 122.0
click at [449, 583] on button "9" at bounding box center [462, 586] width 79 height 24
click at [293, 553] on button "4" at bounding box center [287, 556] width 65 height 24
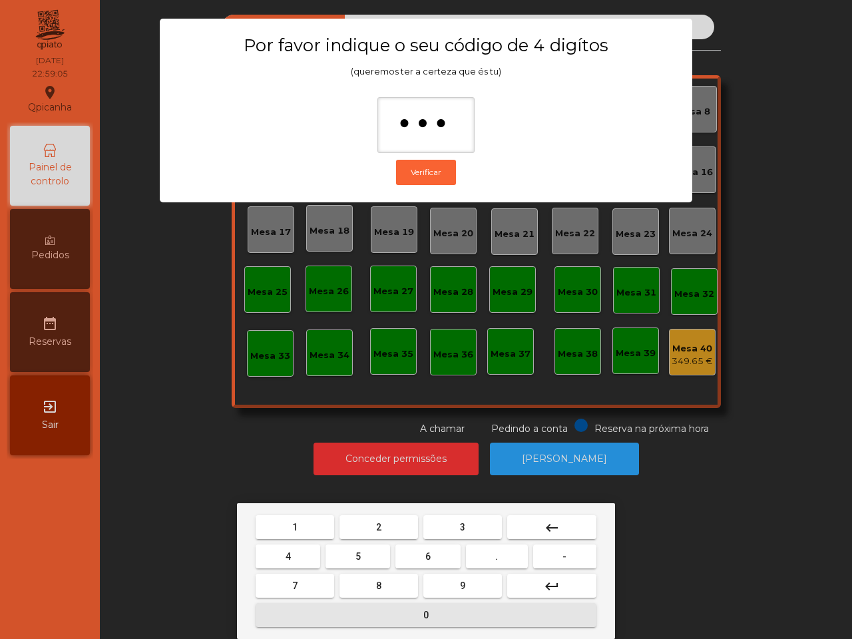
click at [357, 619] on button "0" at bounding box center [425, 615] width 341 height 24
type input "****"
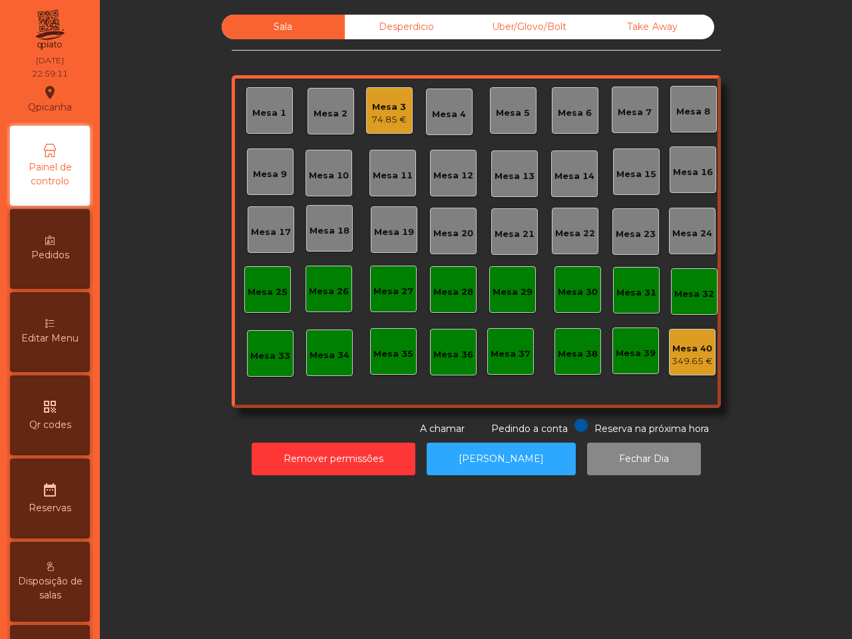
click at [371, 116] on div "74.85 €" at bounding box center [388, 119] width 35 height 13
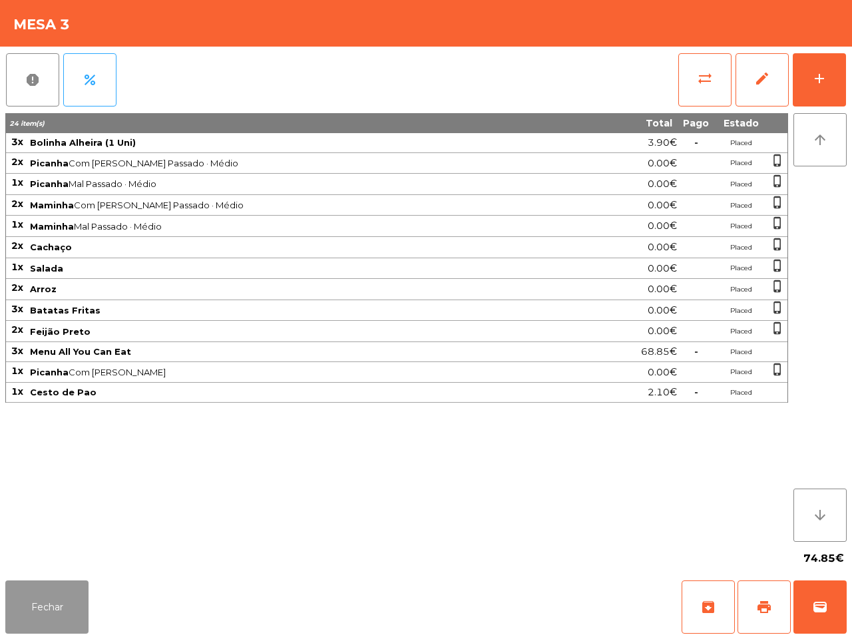
drag, startPoint x: 68, startPoint y: 599, endPoint x: 69, endPoint y: 589, distance: 9.3
click at [71, 599] on button "Fechar" at bounding box center [46, 606] width 83 height 53
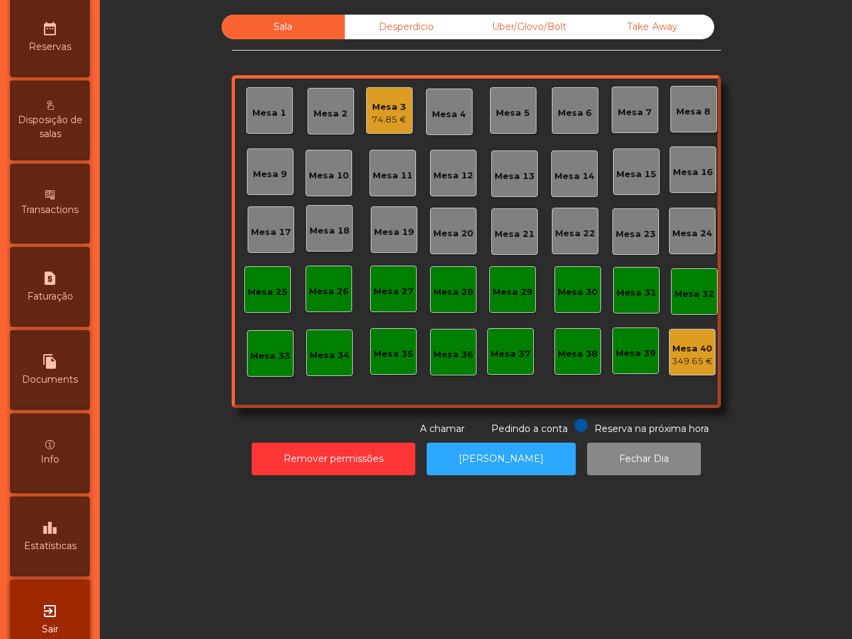
scroll to position [506, 0]
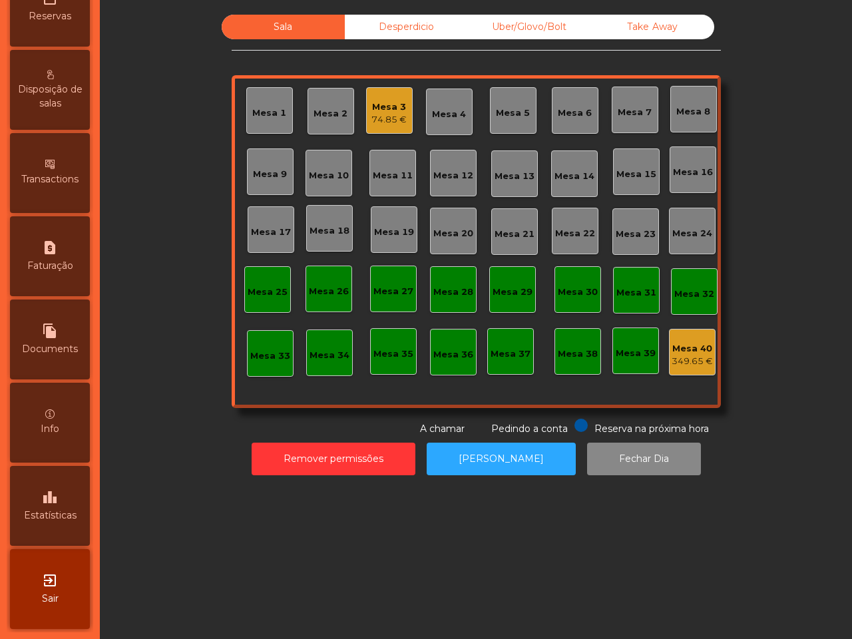
click at [44, 488] on div "leaderboard Estatísticas" at bounding box center [50, 506] width 80 height 80
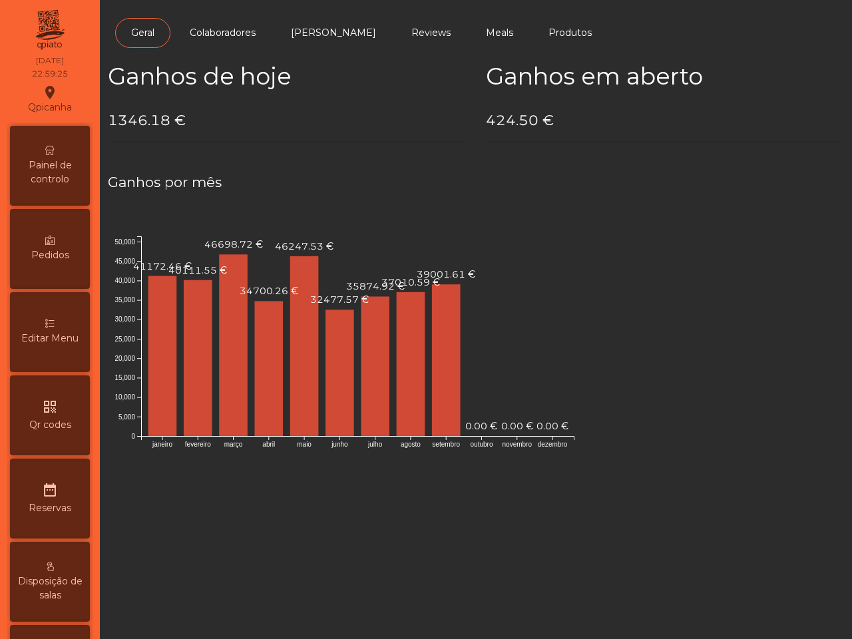
drag, startPoint x: 61, startPoint y: 161, endPoint x: 68, endPoint y: 157, distance: 8.3
click at [63, 161] on span "Painel de controlo" at bounding box center [49, 172] width 73 height 28
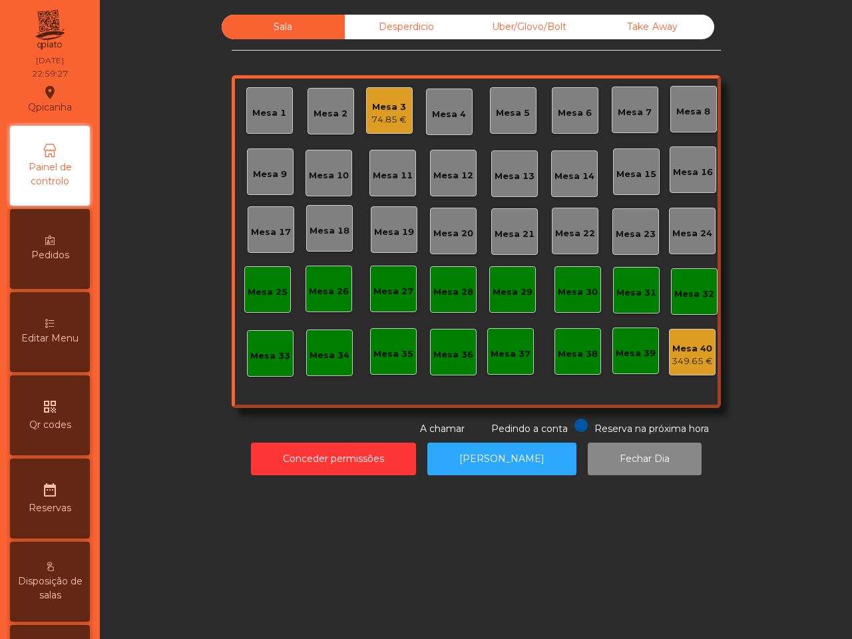
click at [383, 110] on div "Mesa 3" at bounding box center [388, 106] width 35 height 13
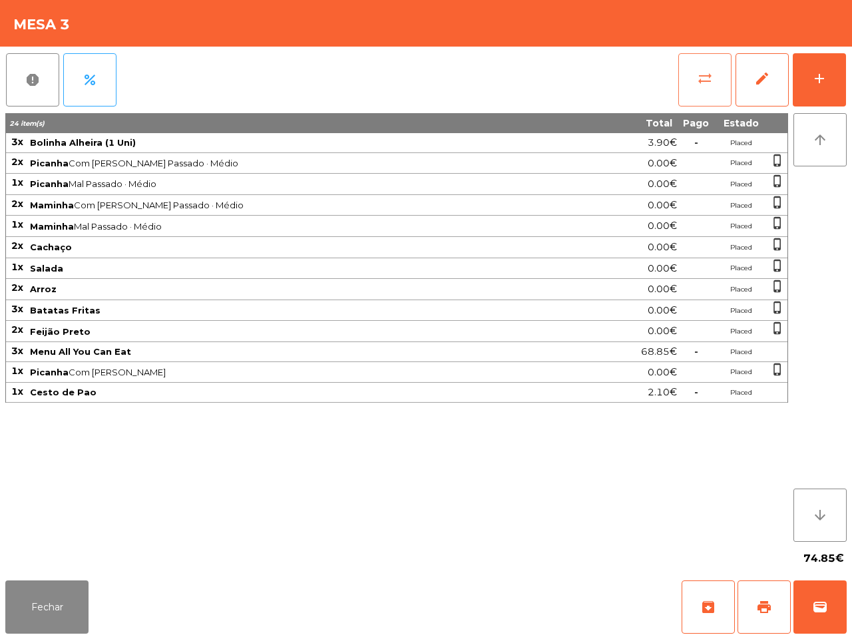
click at [693, 75] on button "sync_alt" at bounding box center [704, 79] width 53 height 53
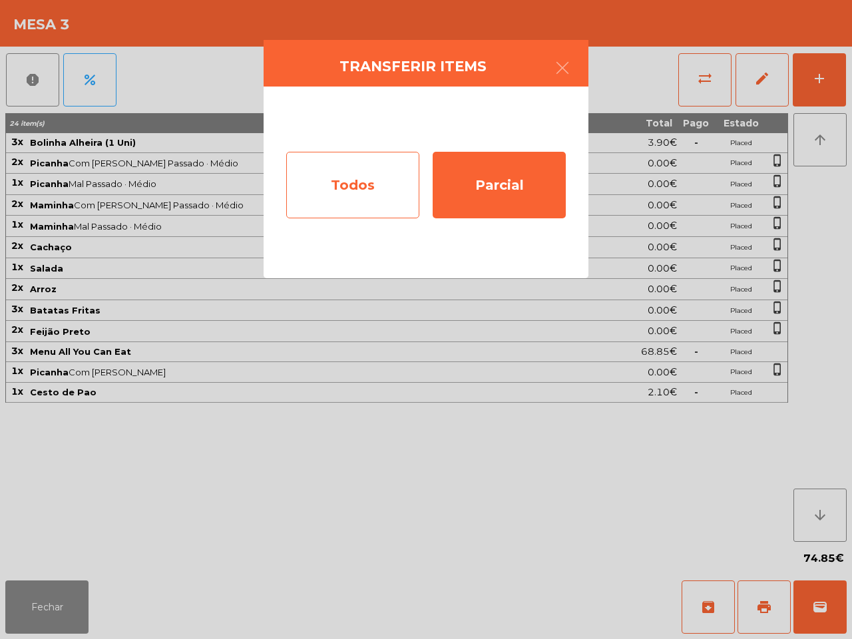
click at [321, 170] on div "Todos" at bounding box center [352, 185] width 133 height 67
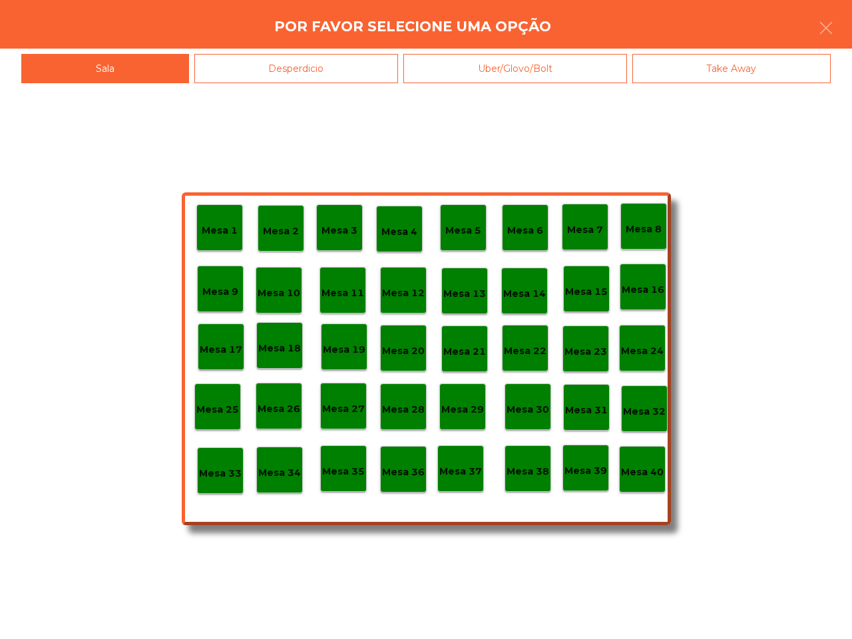
click at [640, 463] on div "Mesa 40" at bounding box center [642, 469] width 43 height 21
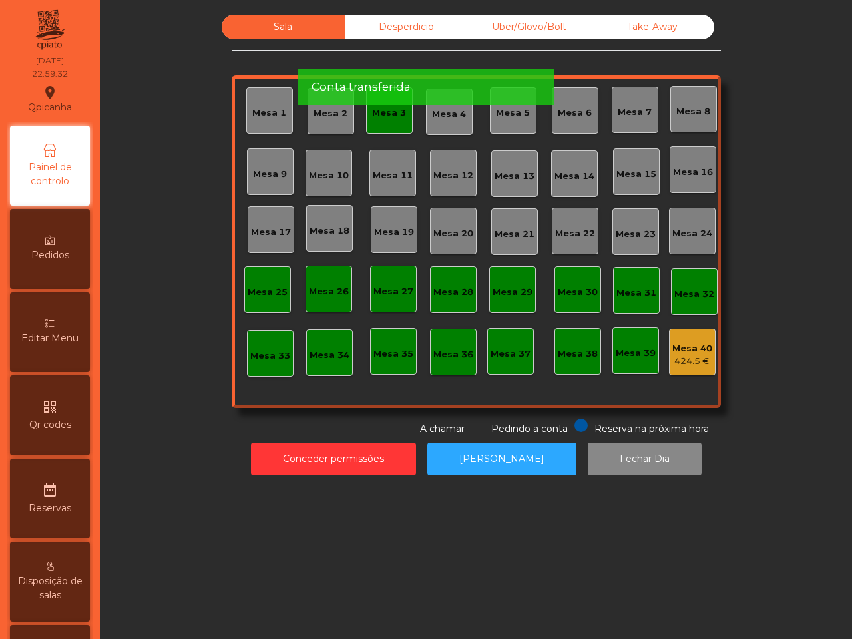
click at [672, 353] on div "Mesa 40" at bounding box center [692, 348] width 40 height 13
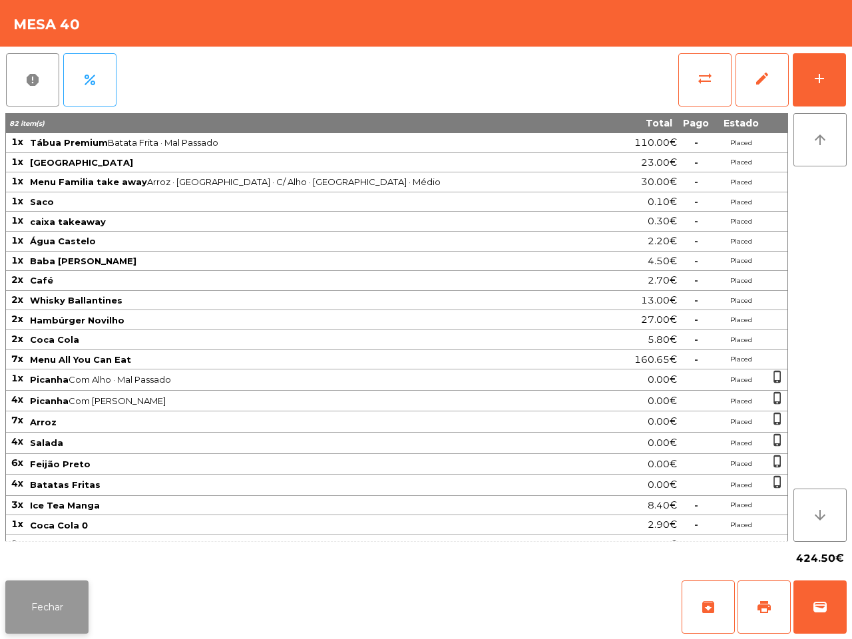
click at [67, 592] on button "Fechar" at bounding box center [46, 606] width 83 height 53
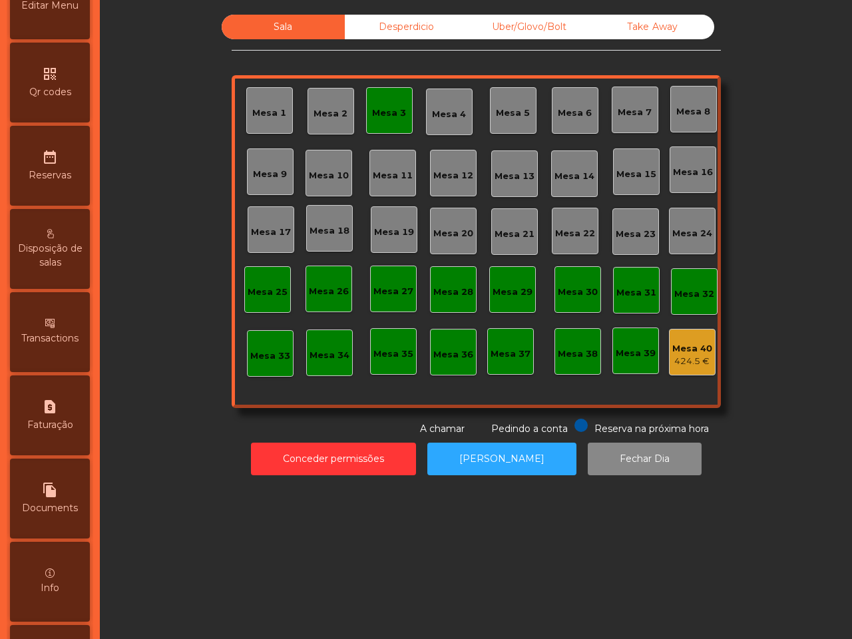
scroll to position [506, 0]
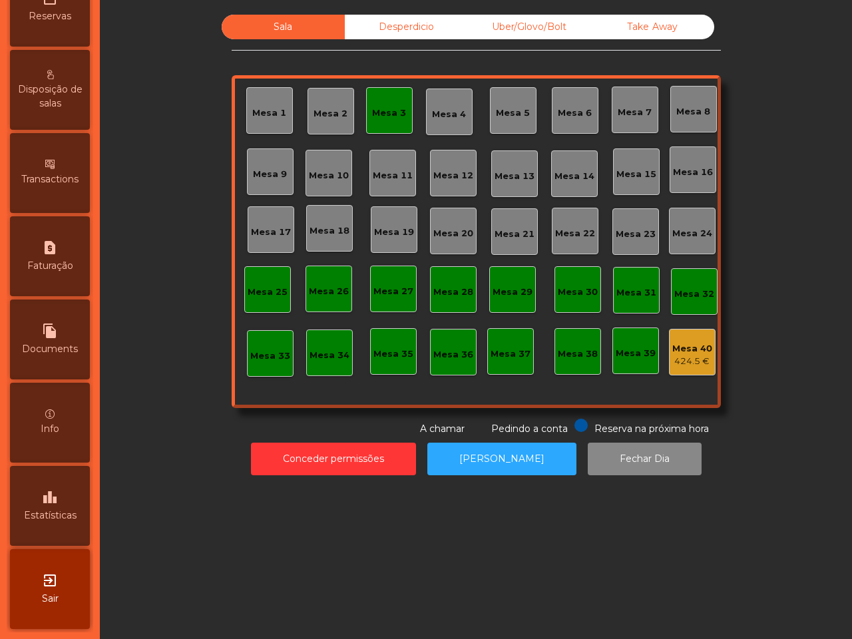
click at [58, 489] on icon "leaderboard" at bounding box center [50, 497] width 16 height 16
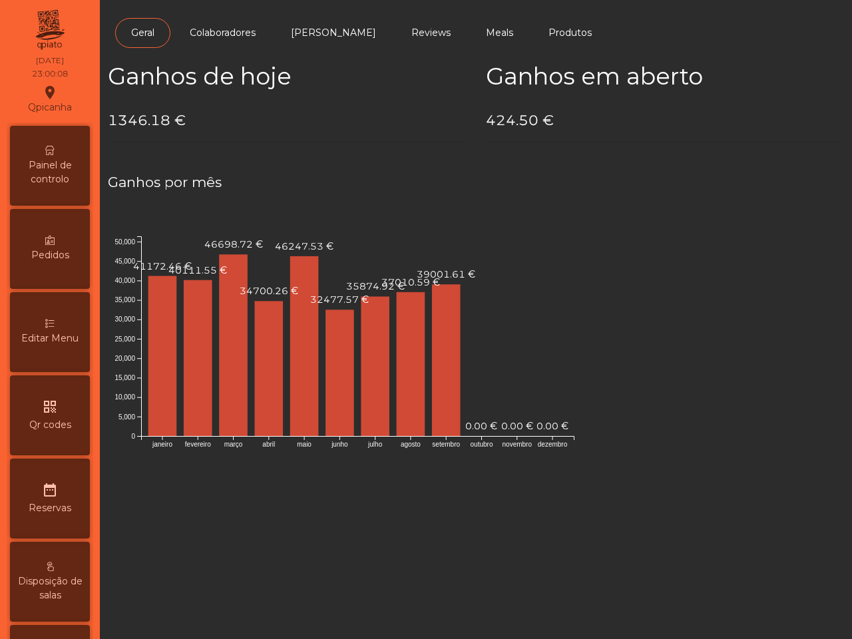
click at [51, 164] on span "Painel de controlo" at bounding box center [49, 172] width 73 height 28
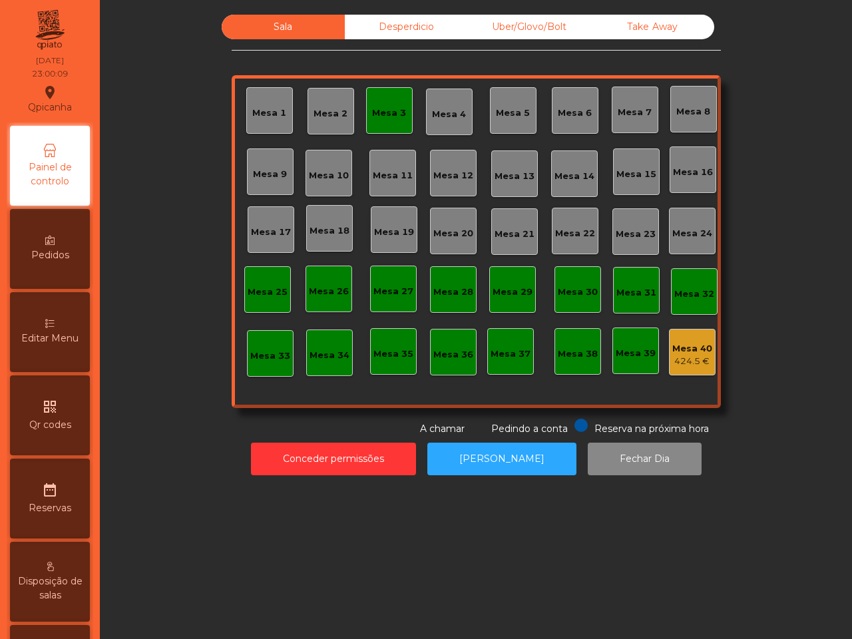
click at [695, 357] on div "424.5 €" at bounding box center [692, 361] width 40 height 13
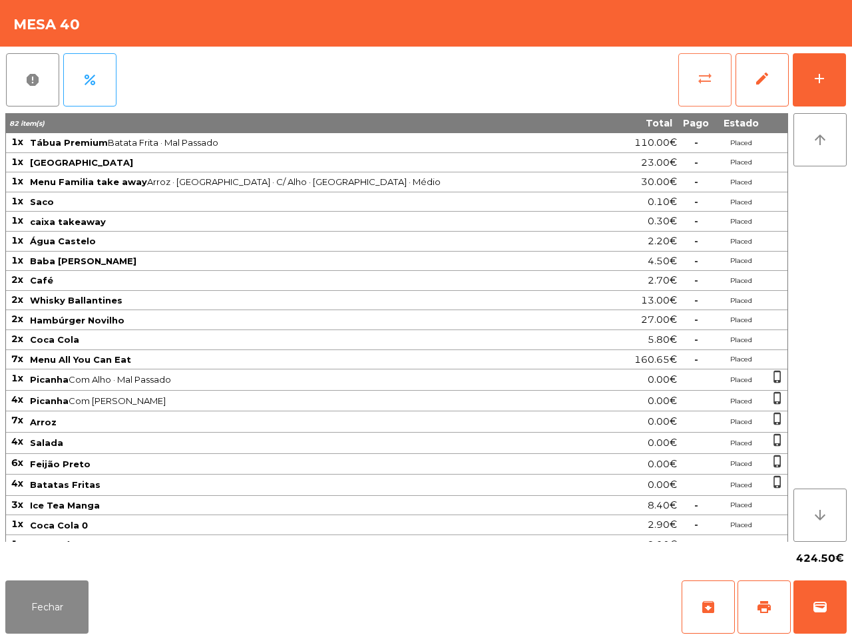
click at [707, 75] on span "sync_alt" at bounding box center [705, 79] width 16 height 16
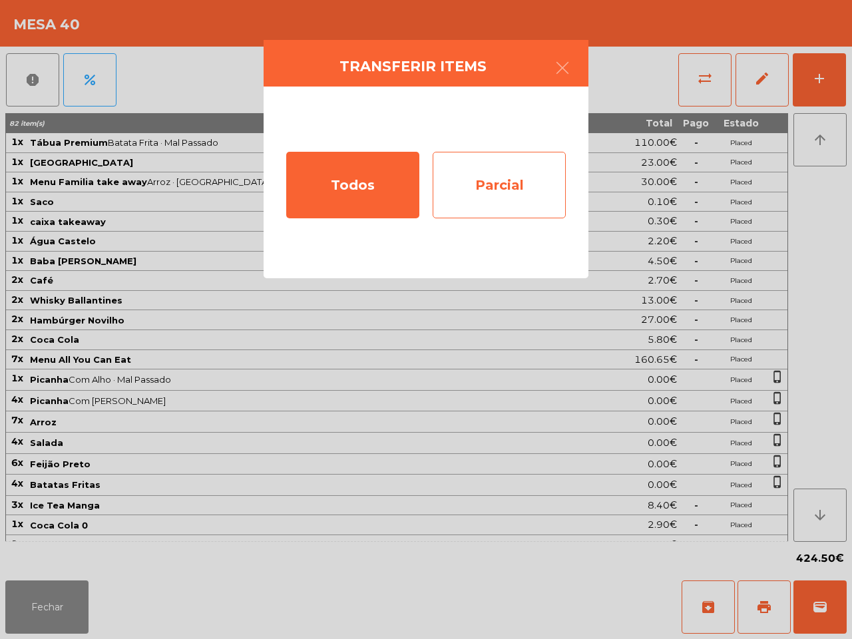
click at [521, 177] on div "Parcial" at bounding box center [498, 185] width 133 height 67
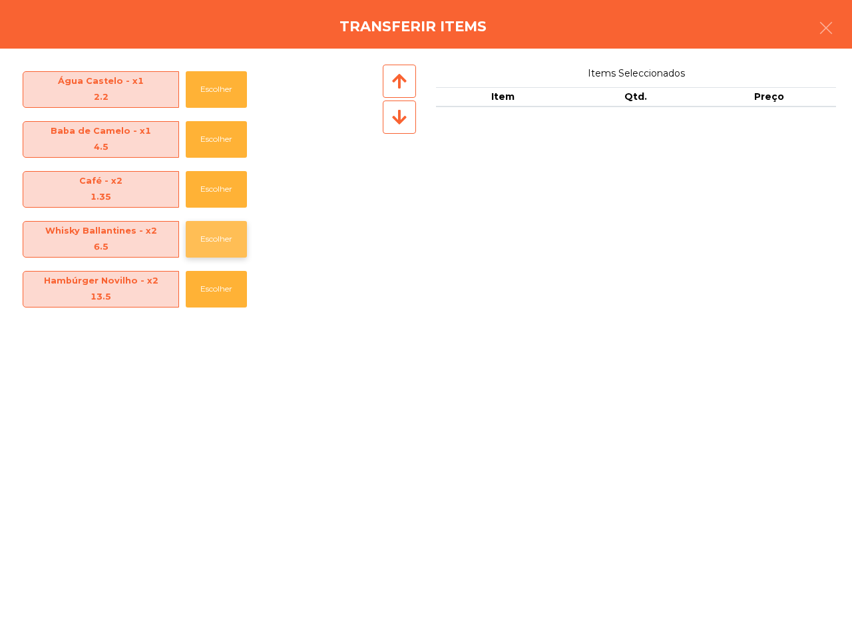
scroll to position [333, 0]
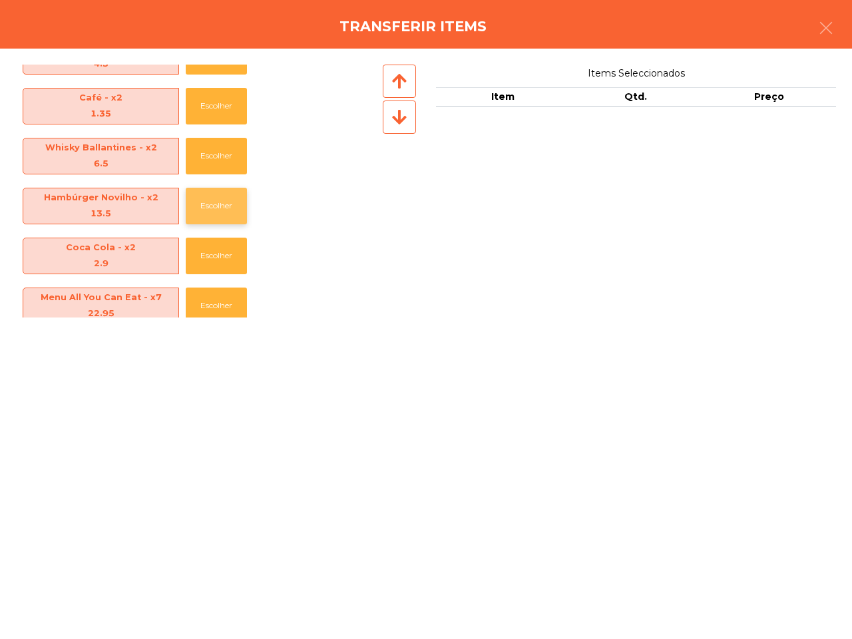
click at [226, 206] on button "Escolher" at bounding box center [216, 206] width 61 height 37
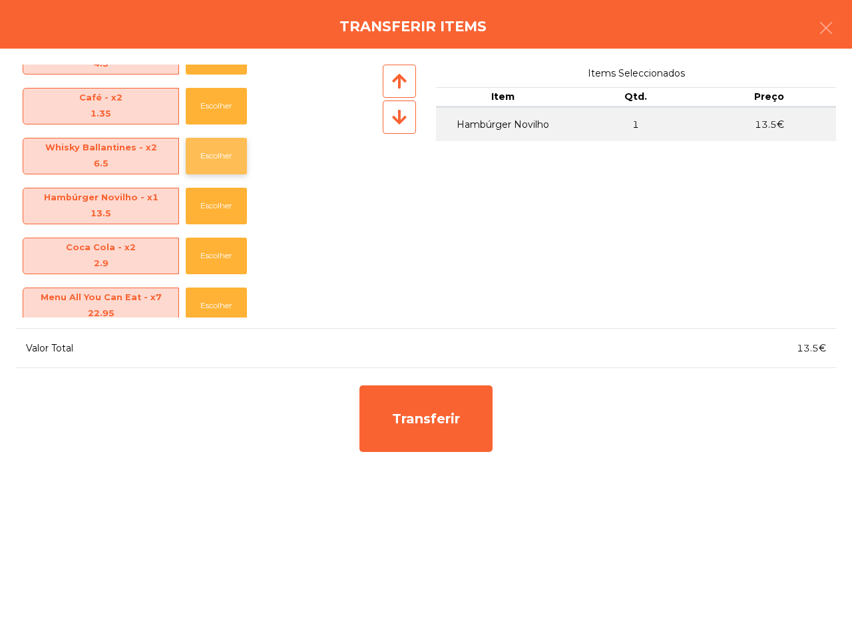
click at [225, 141] on button "Escolher" at bounding box center [216, 156] width 61 height 37
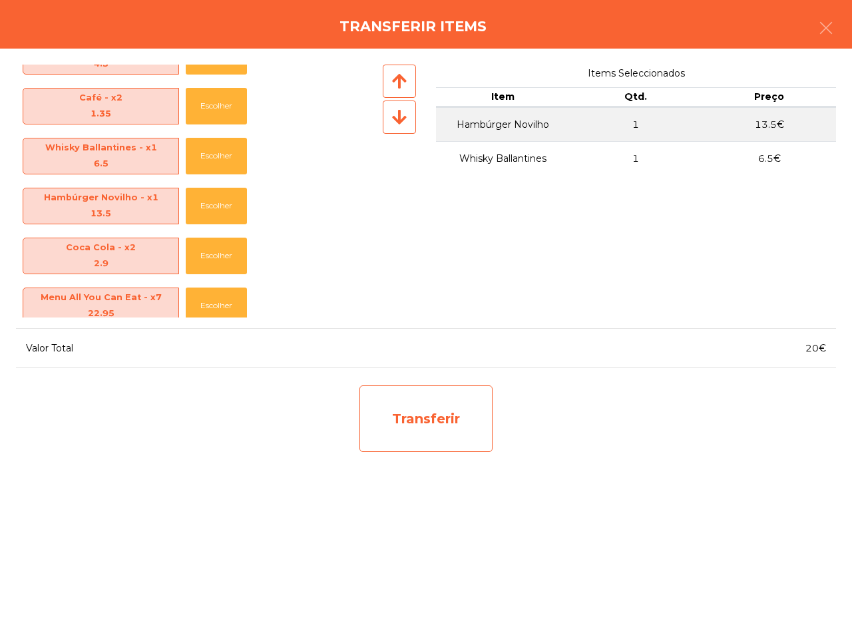
click at [404, 405] on div "Transferir" at bounding box center [425, 418] width 133 height 67
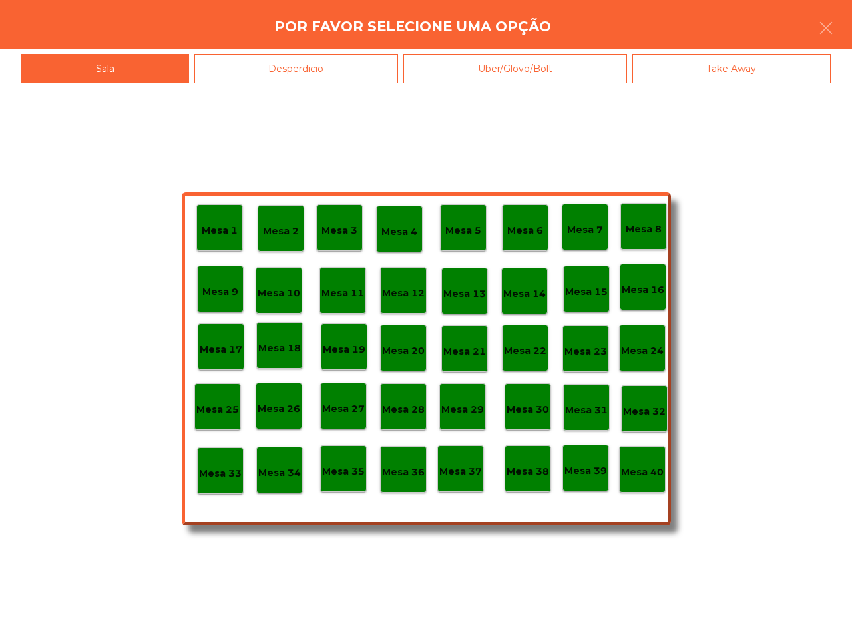
click at [347, 467] on p "Mesa 35" at bounding box center [343, 471] width 43 height 15
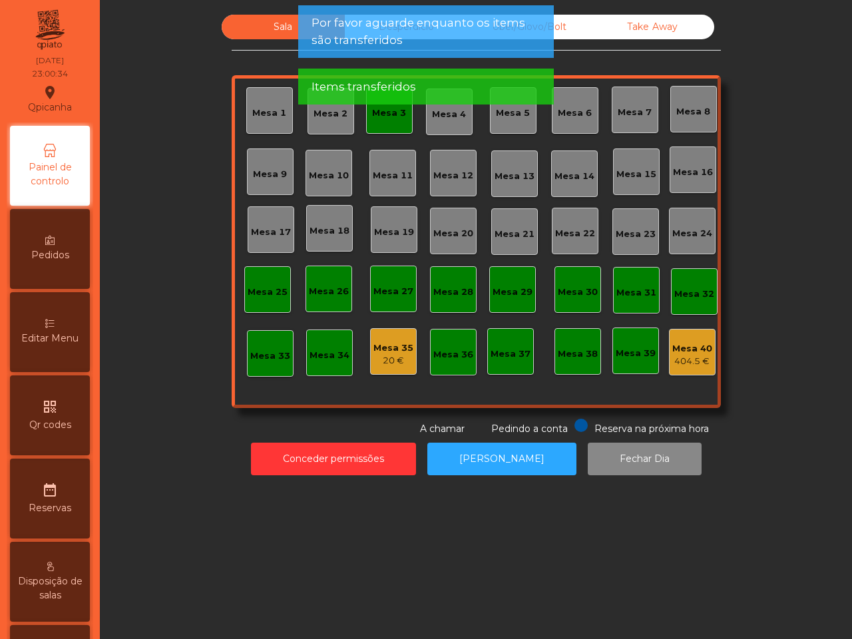
click at [373, 344] on div "Mesa 35" at bounding box center [393, 347] width 40 height 13
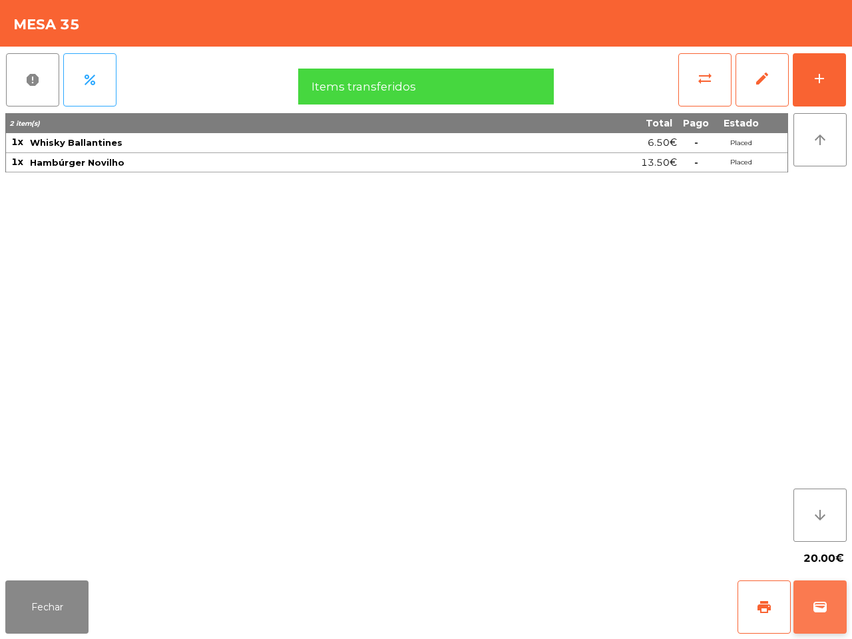
click at [816, 607] on span "wallet" at bounding box center [820, 607] width 16 height 16
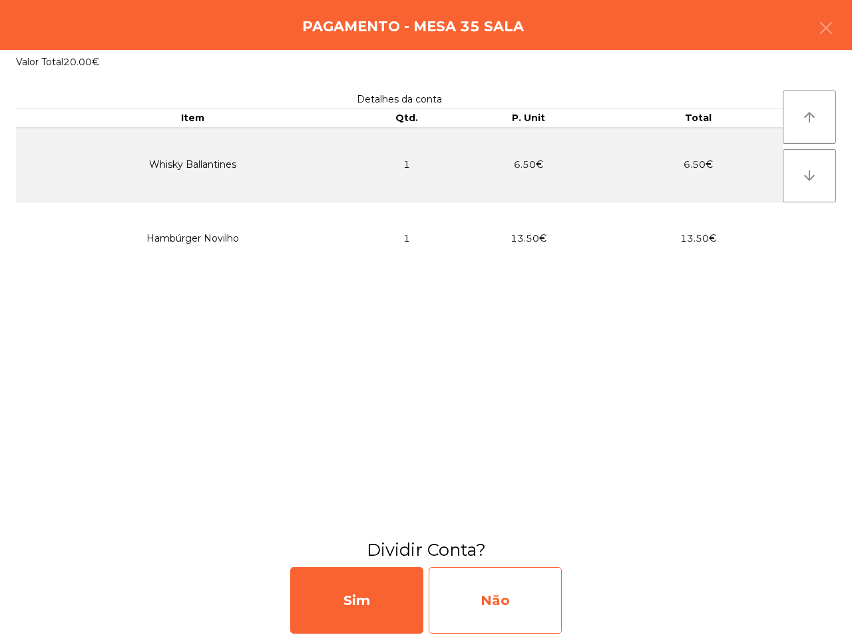
click at [534, 591] on div "Não" at bounding box center [494, 600] width 133 height 67
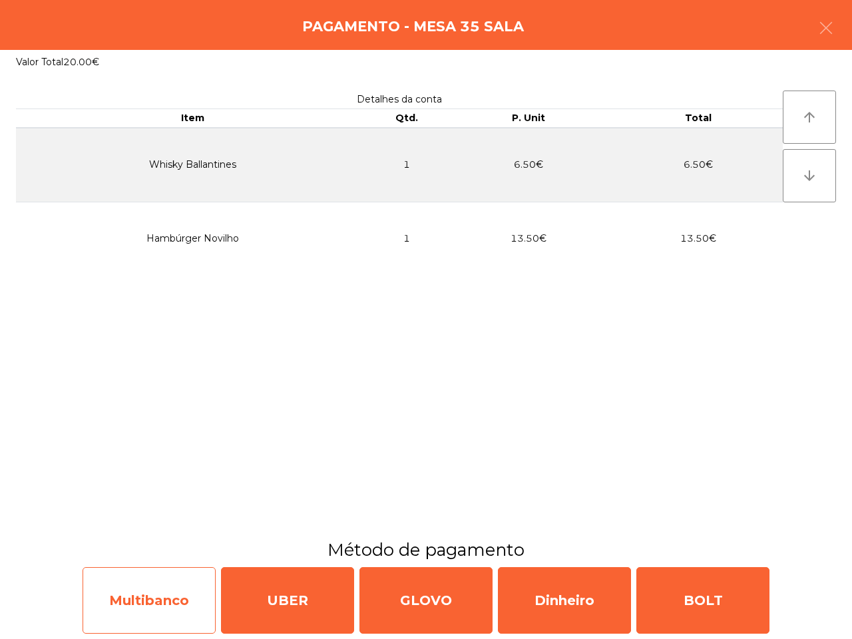
click at [187, 595] on div "Multibanco" at bounding box center [148, 600] width 133 height 67
select select "**"
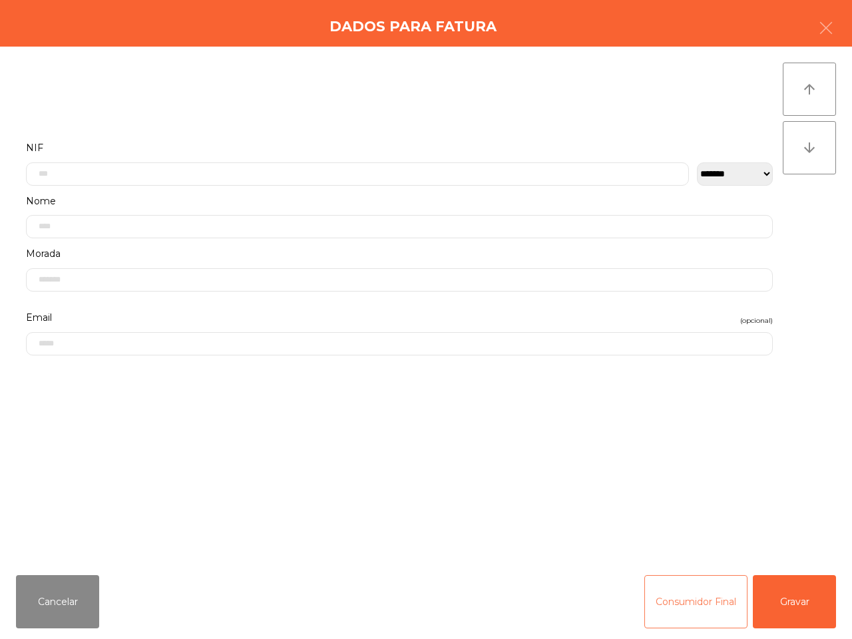
click at [737, 609] on button "Consumidor Final" at bounding box center [695, 601] width 103 height 53
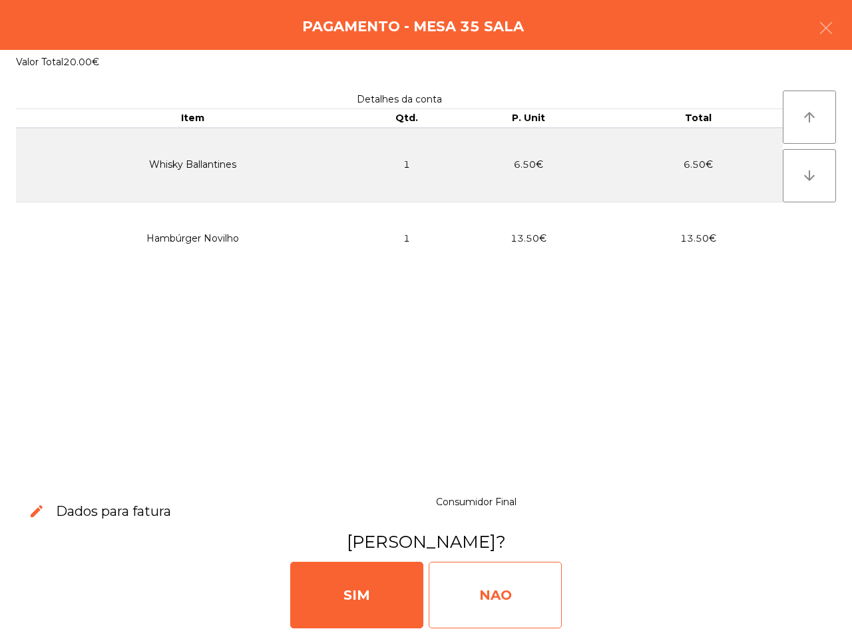
click at [518, 593] on div "NAO" at bounding box center [494, 595] width 133 height 67
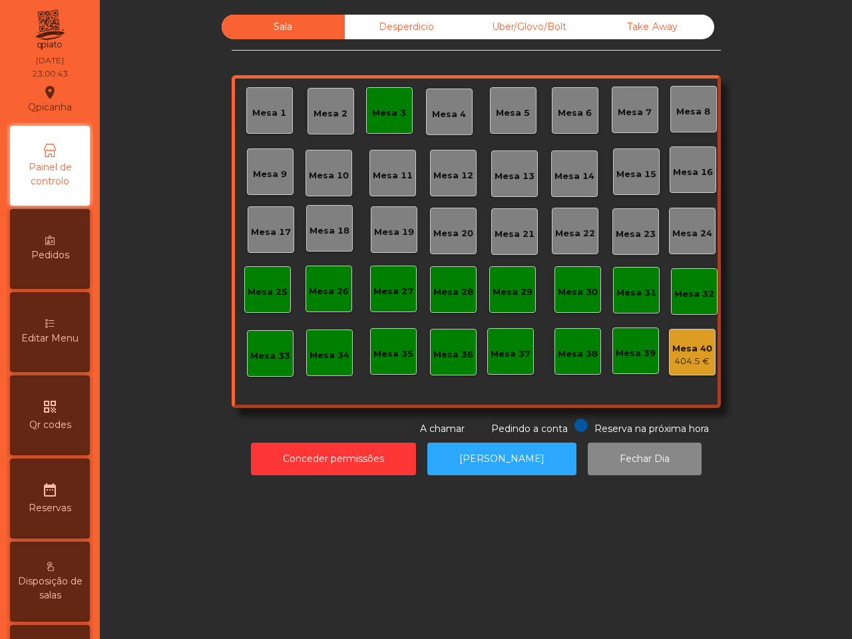
click at [695, 361] on div "404.5 €" at bounding box center [692, 361] width 40 height 13
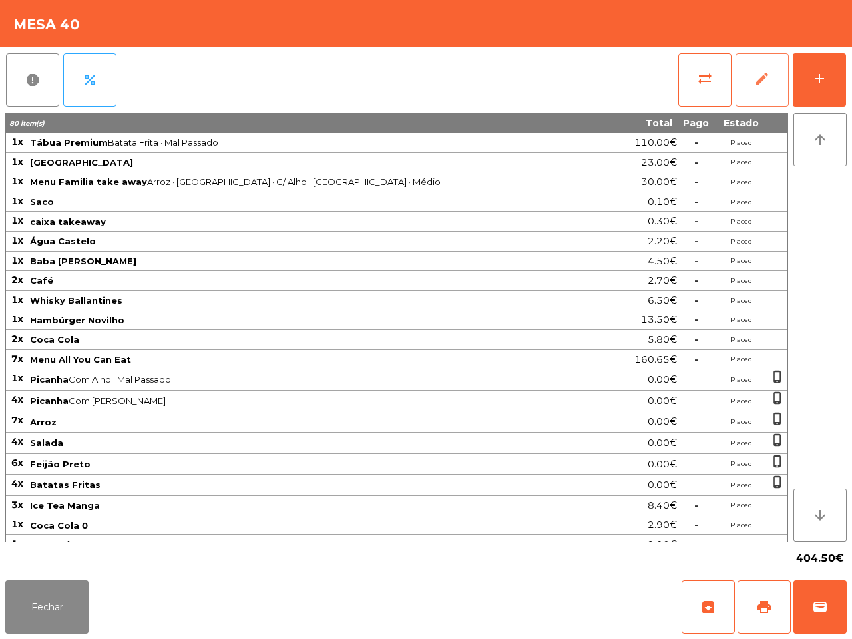
click at [753, 85] on button "edit" at bounding box center [761, 79] width 53 height 53
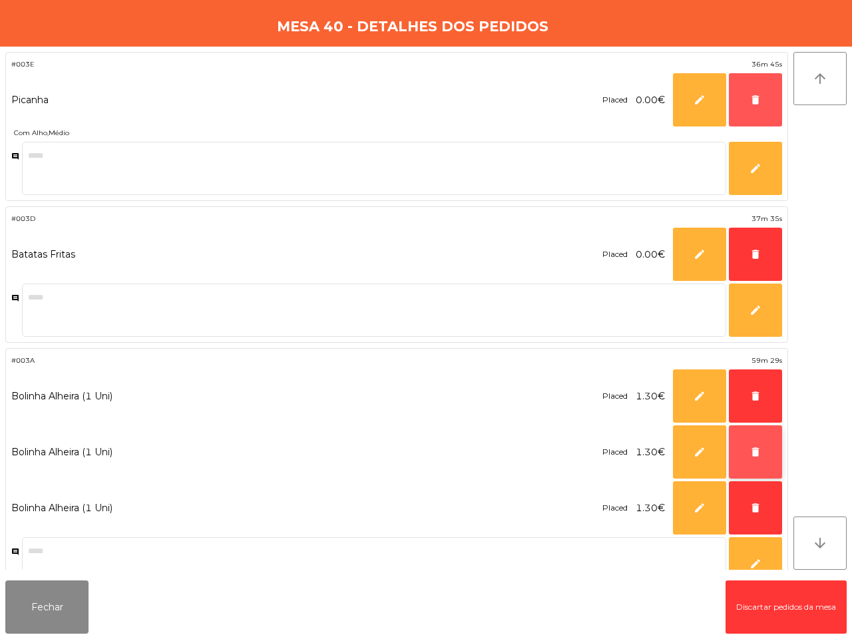
drag, startPoint x: 753, startPoint y: 85, endPoint x: 752, endPoint y: 464, distance: 379.2
click at [750, 78] on button "delete" at bounding box center [755, 99] width 53 height 53
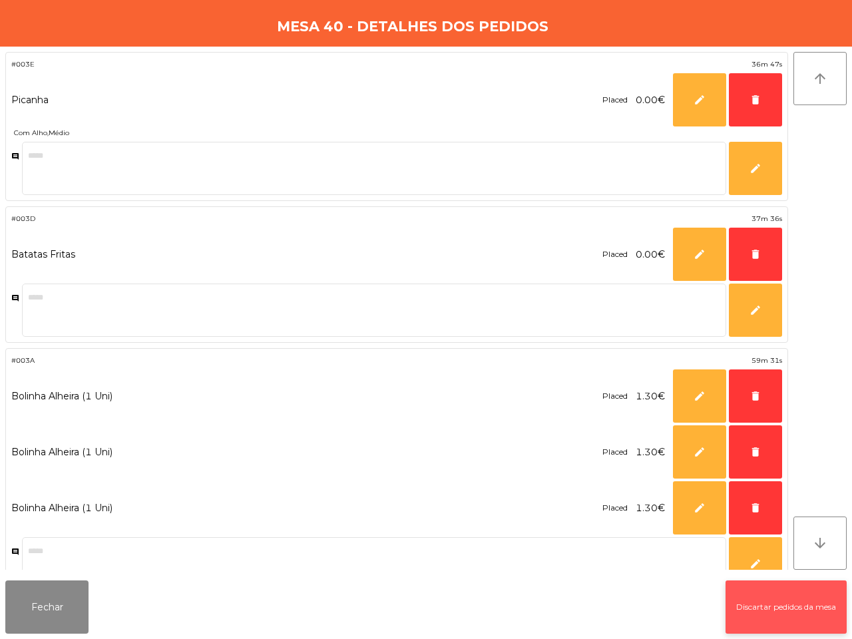
click at [752, 597] on button "Discartar pedidos da mesa" at bounding box center [785, 606] width 121 height 53
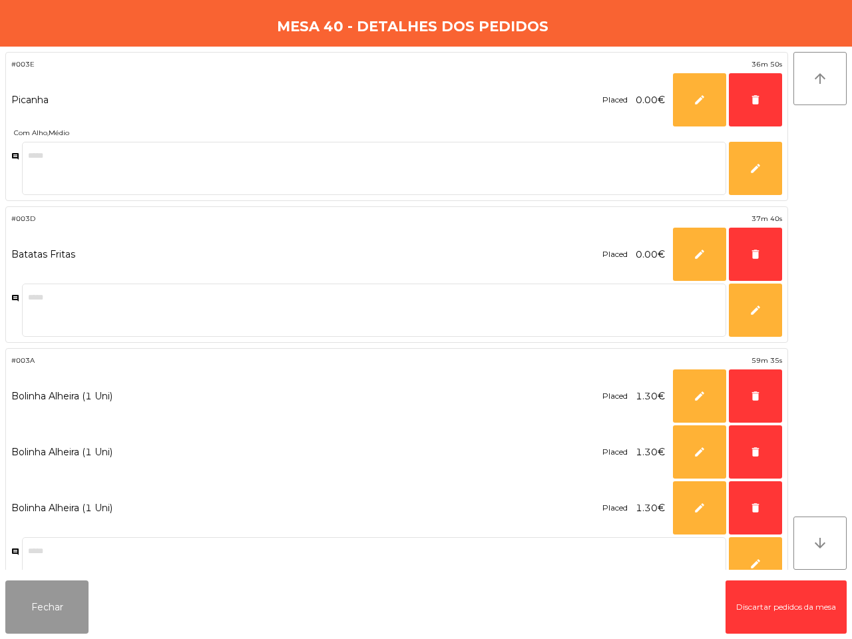
click at [45, 604] on button "Fechar" at bounding box center [46, 606] width 83 height 53
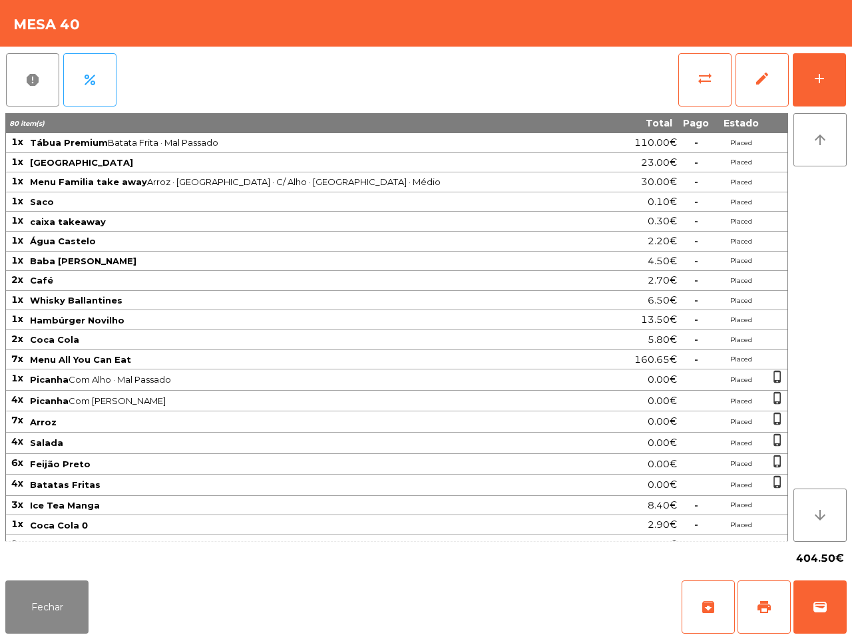
drag, startPoint x: 126, startPoint y: 547, endPoint x: 115, endPoint y: 561, distance: 18.0
click at [122, 560] on div "404.50€" at bounding box center [425, 558] width 841 height 33
click at [48, 607] on button "Fechar" at bounding box center [46, 606] width 83 height 53
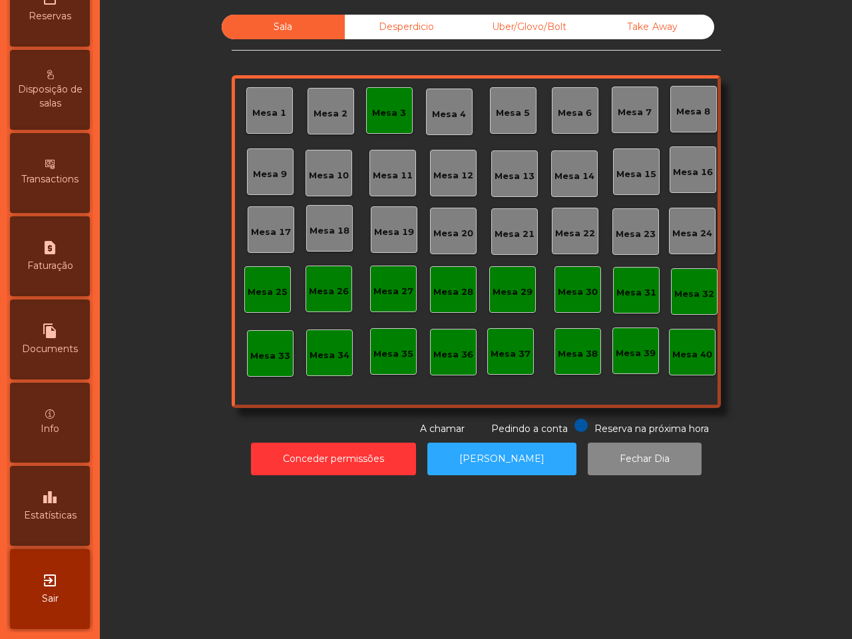
scroll to position [506, 0]
click at [45, 473] on div "leaderboard Estatísticas" at bounding box center [50, 506] width 80 height 80
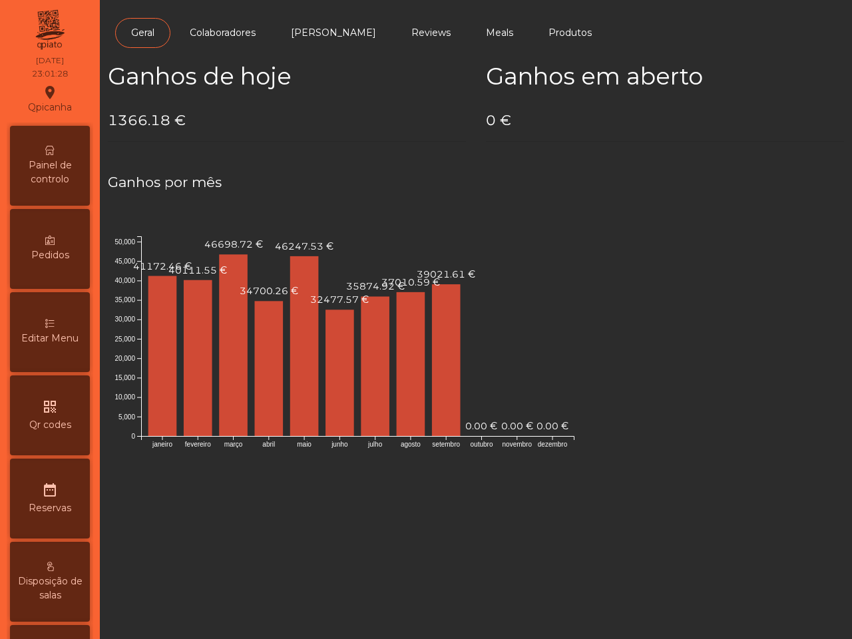
click at [61, 181] on span "Painel de controlo" at bounding box center [49, 172] width 73 height 28
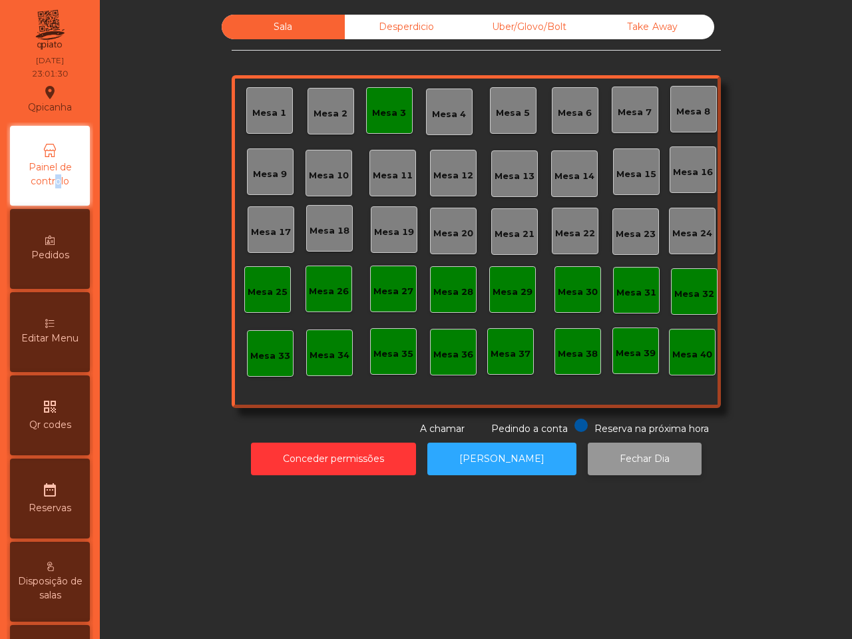
click at [602, 453] on button "Fechar Dia" at bounding box center [644, 458] width 114 height 33
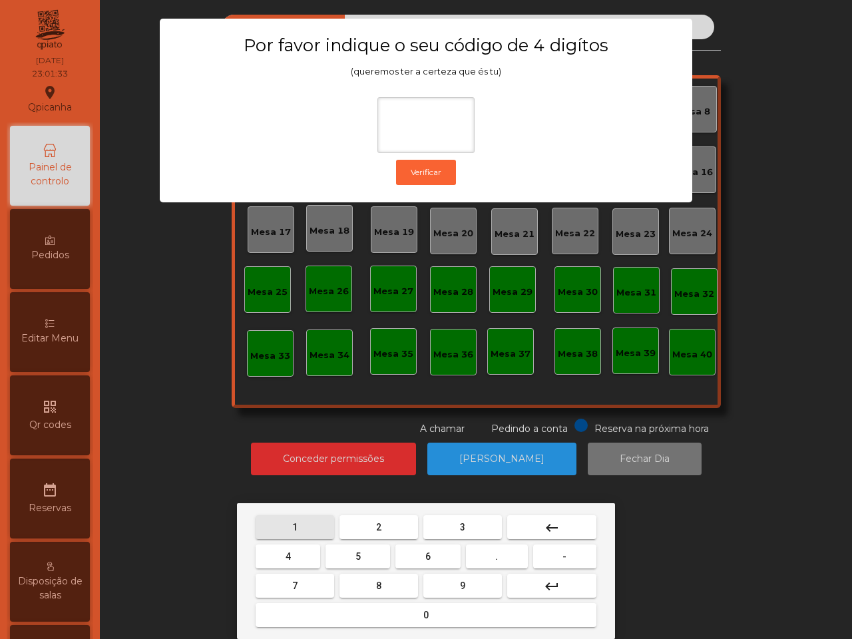
drag, startPoint x: 299, startPoint y: 526, endPoint x: 324, endPoint y: 550, distance: 34.3
click at [300, 526] on button "1" at bounding box center [294, 527] width 79 height 24
click at [451, 582] on button "9" at bounding box center [462, 586] width 79 height 24
click at [293, 547] on button "4" at bounding box center [287, 556] width 65 height 24
click at [387, 614] on button "0" at bounding box center [425, 615] width 341 height 24
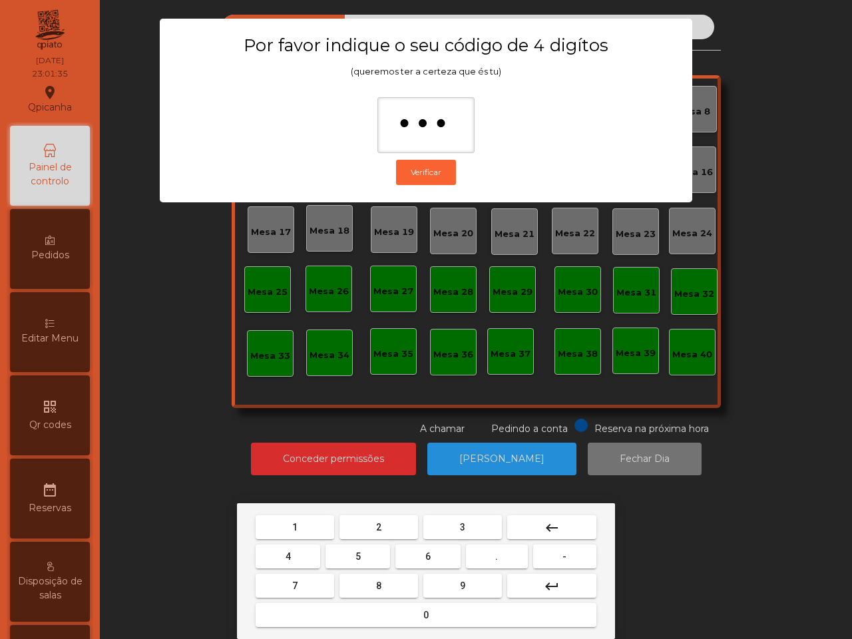
type input "****"
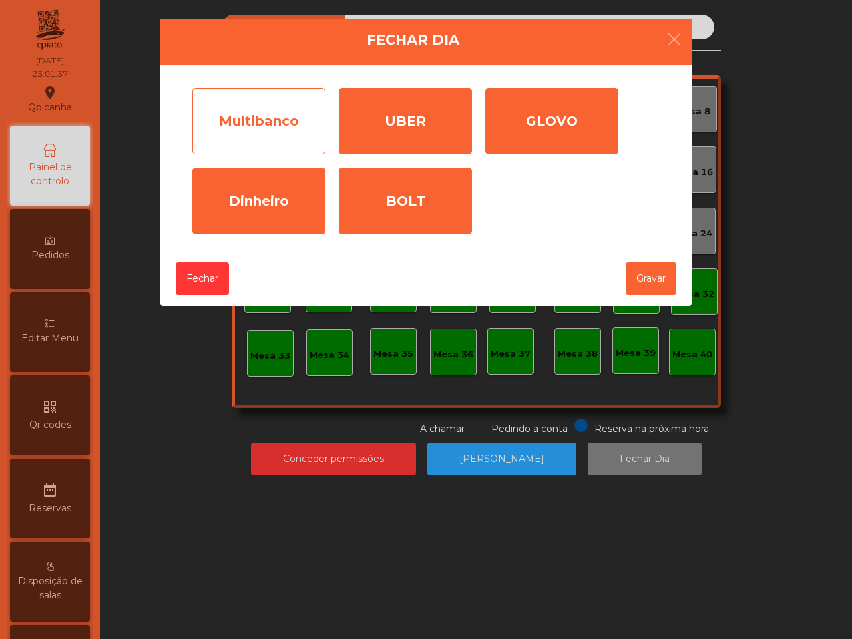
click at [259, 112] on div "Multibanco" at bounding box center [258, 121] width 133 height 67
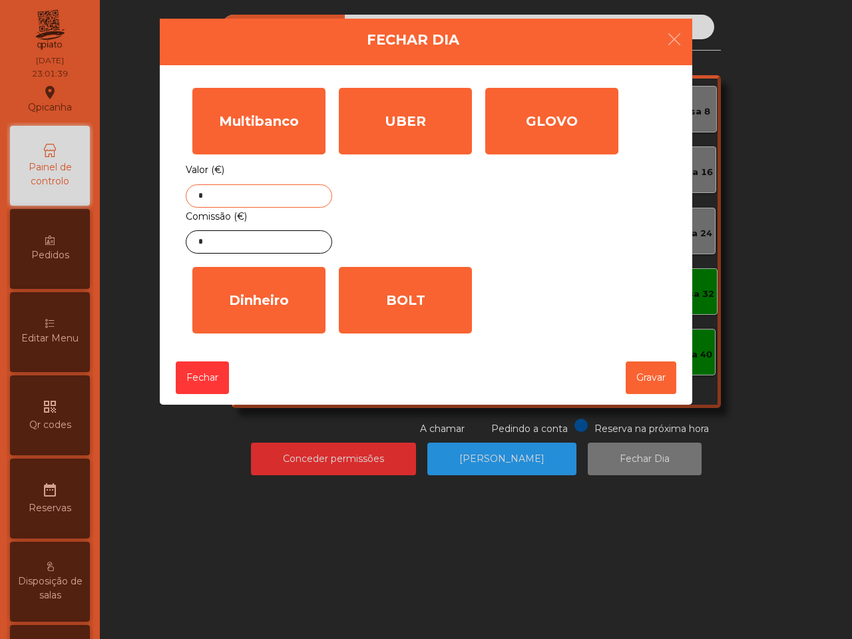
click at [208, 198] on input "*" at bounding box center [259, 195] width 146 height 23
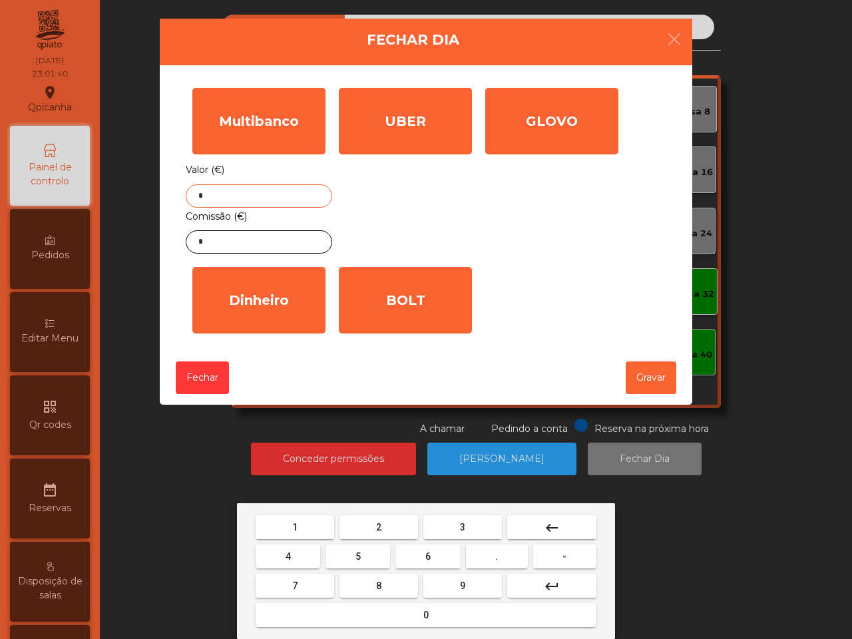
drag, startPoint x: 291, startPoint y: 517, endPoint x: 300, endPoint y: 514, distance: 9.0
click at [293, 517] on button "1" at bounding box center [294, 527] width 79 height 24
click at [451, 527] on button "3" at bounding box center [462, 527] width 79 height 24
drag, startPoint x: 396, startPoint y: 609, endPoint x: 380, endPoint y: 593, distance: 23.1
click at [396, 610] on button "0" at bounding box center [425, 615] width 341 height 24
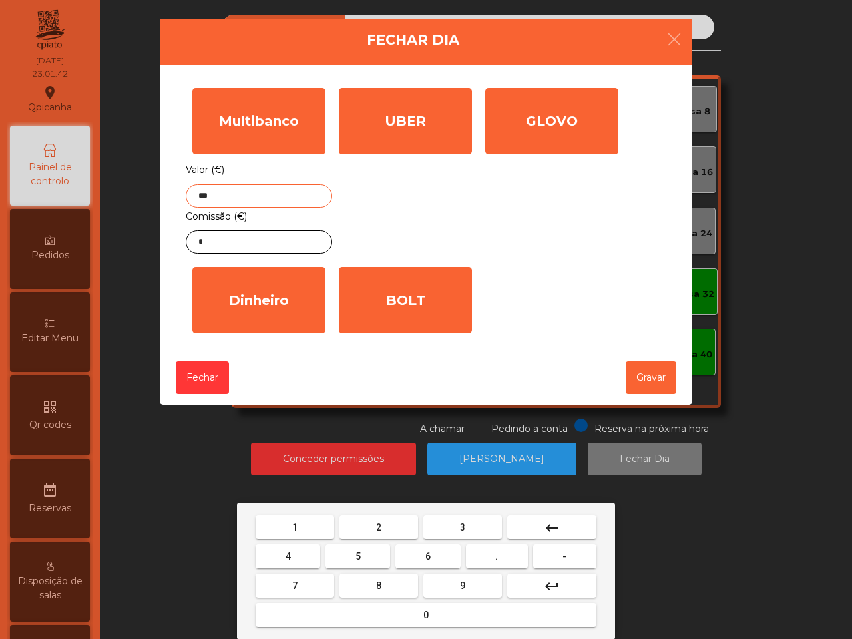
click at [364, 549] on button "5" at bounding box center [357, 556] width 65 height 24
click at [391, 584] on button "8" at bounding box center [378, 586] width 79 height 24
click at [558, 530] on mat-icon "keyboard_backspace" at bounding box center [552, 528] width 16 height 16
drag, startPoint x: 501, startPoint y: 557, endPoint x: 391, endPoint y: 574, distance: 111.8
click at [501, 558] on button "." at bounding box center [497, 556] width 62 height 24
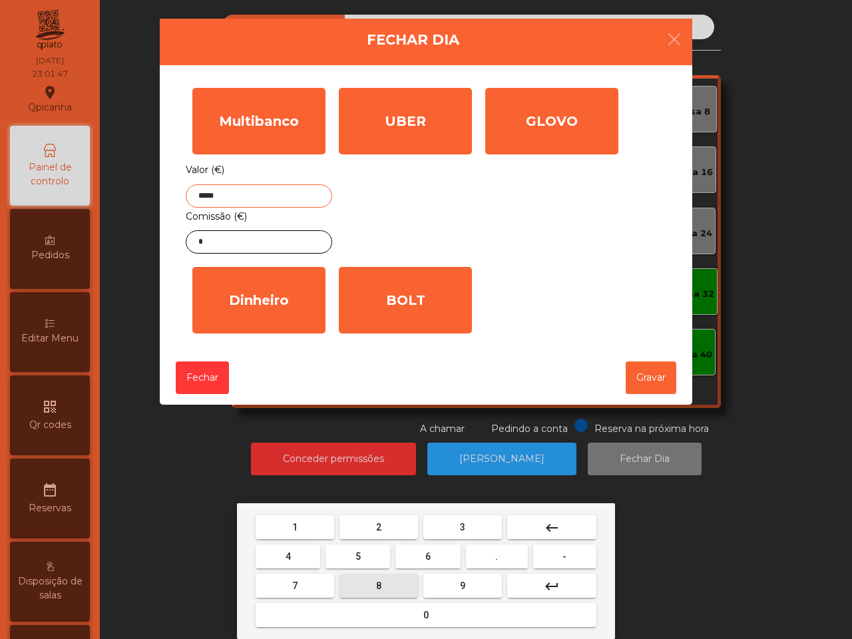
click at [380, 594] on button "8" at bounding box center [378, 586] width 79 height 24
click at [390, 609] on button "0" at bounding box center [425, 615] width 341 height 24
type input "*******"
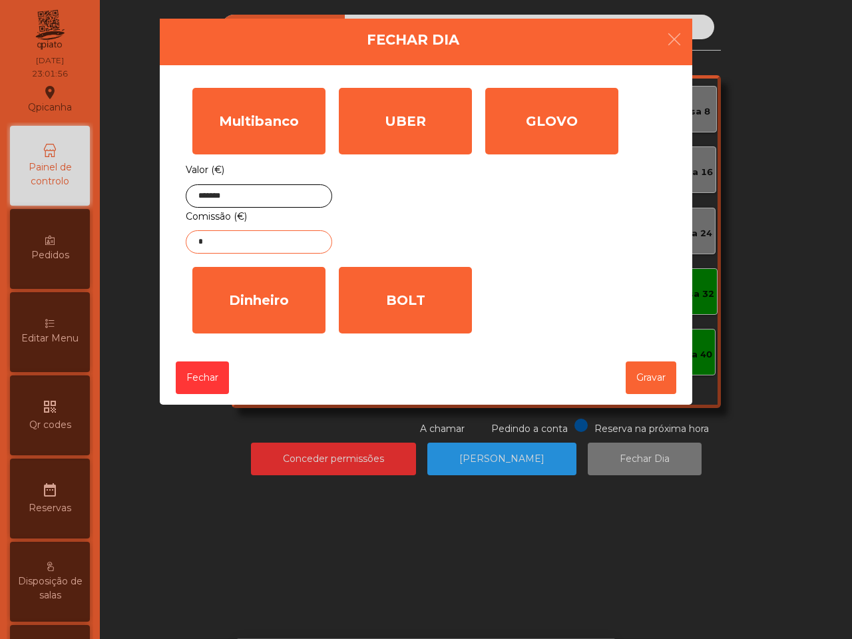
click at [234, 245] on input "*" at bounding box center [259, 241] width 146 height 23
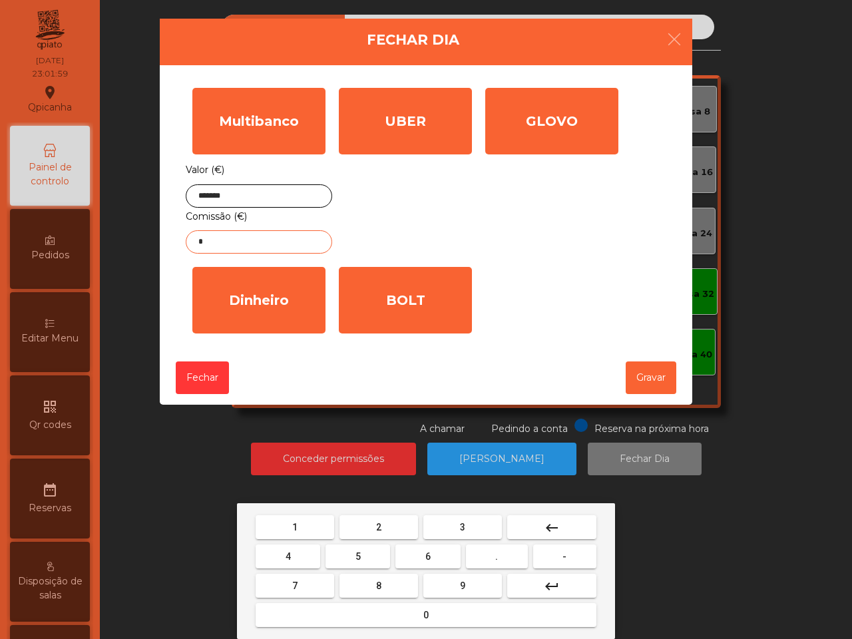
click at [460, 524] on span "3" at bounding box center [462, 527] width 5 height 11
click at [486, 554] on button "." at bounding box center [497, 556] width 62 height 24
drag, startPoint x: 295, startPoint y: 524, endPoint x: 310, endPoint y: 540, distance: 21.6
click at [296, 526] on span "1" at bounding box center [294, 527] width 5 height 11
click at [370, 580] on button "8" at bounding box center [378, 586] width 79 height 24
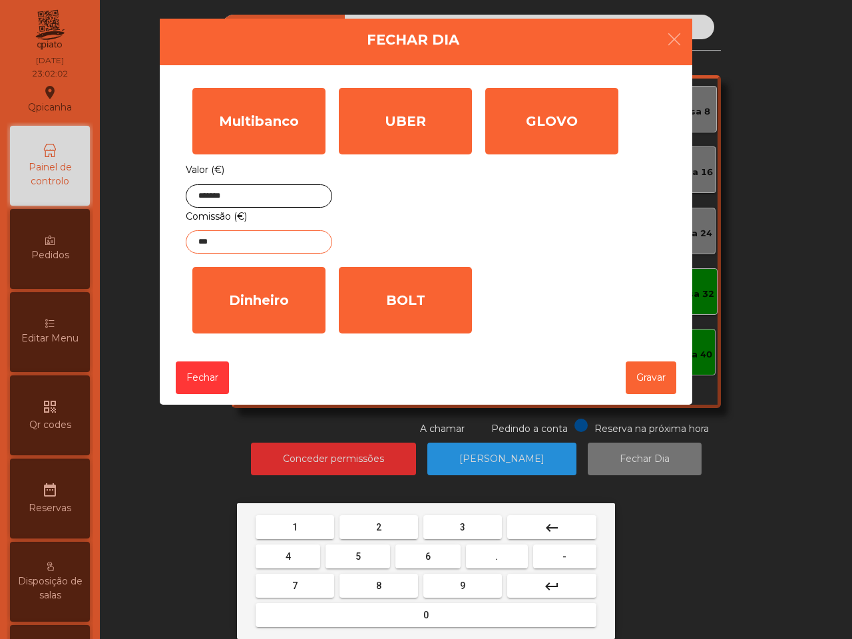
type input "****"
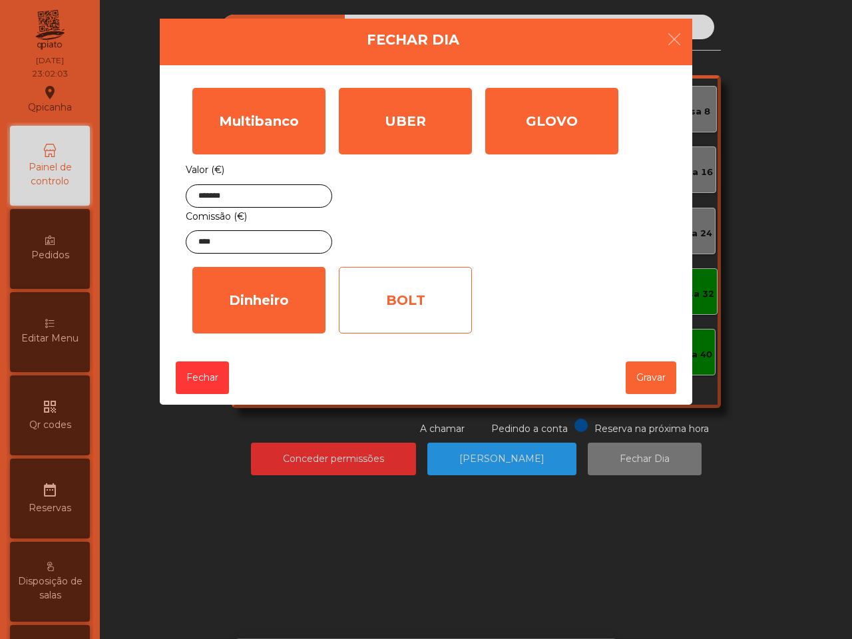
click at [384, 304] on div "BOLT" at bounding box center [405, 300] width 133 height 67
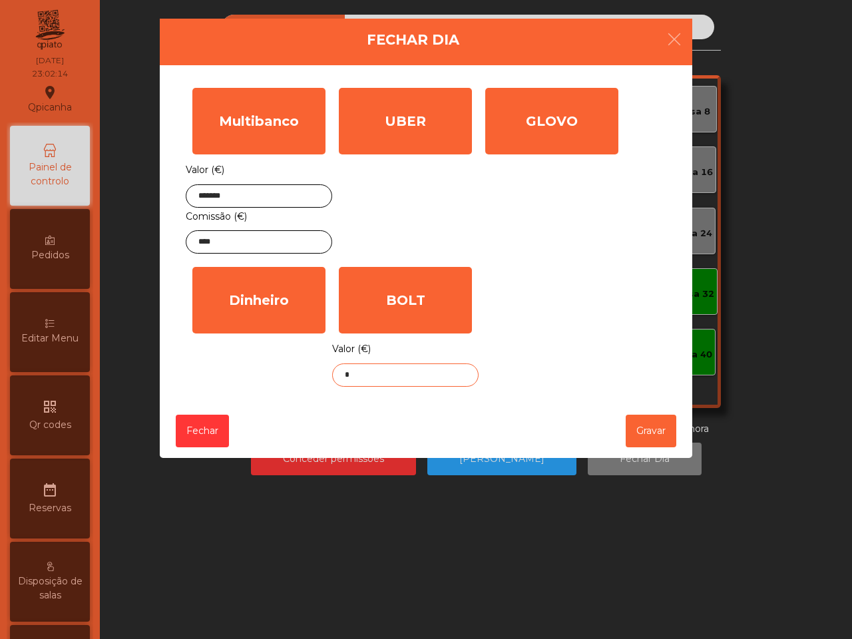
click at [383, 378] on input "*" at bounding box center [405, 374] width 146 height 23
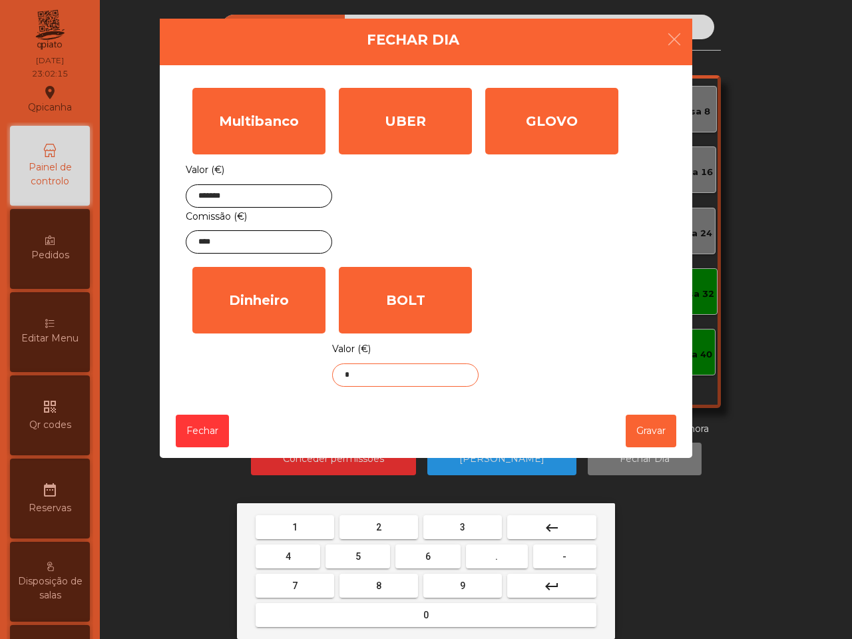
click at [436, 552] on button "6" at bounding box center [427, 556] width 65 height 24
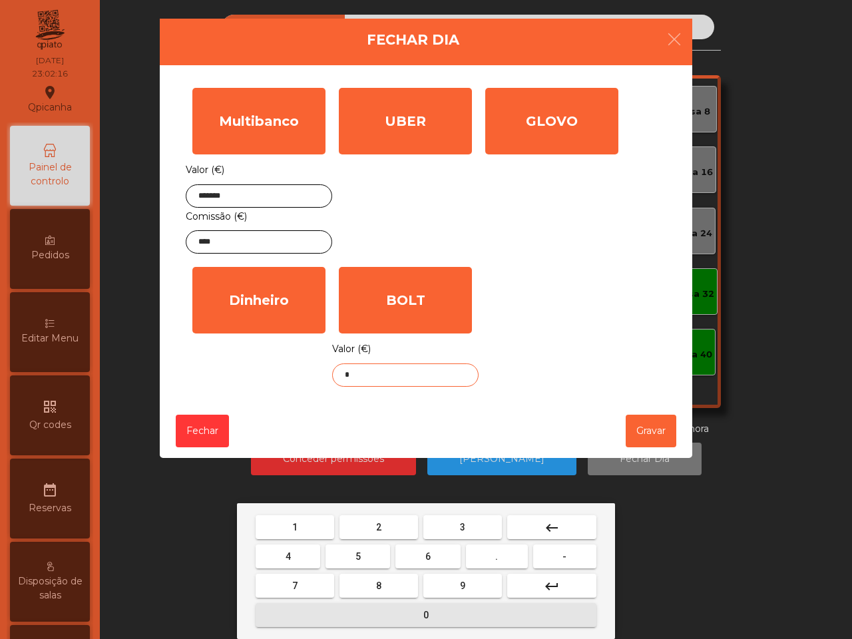
click at [404, 607] on button "0" at bounding box center [425, 615] width 341 height 24
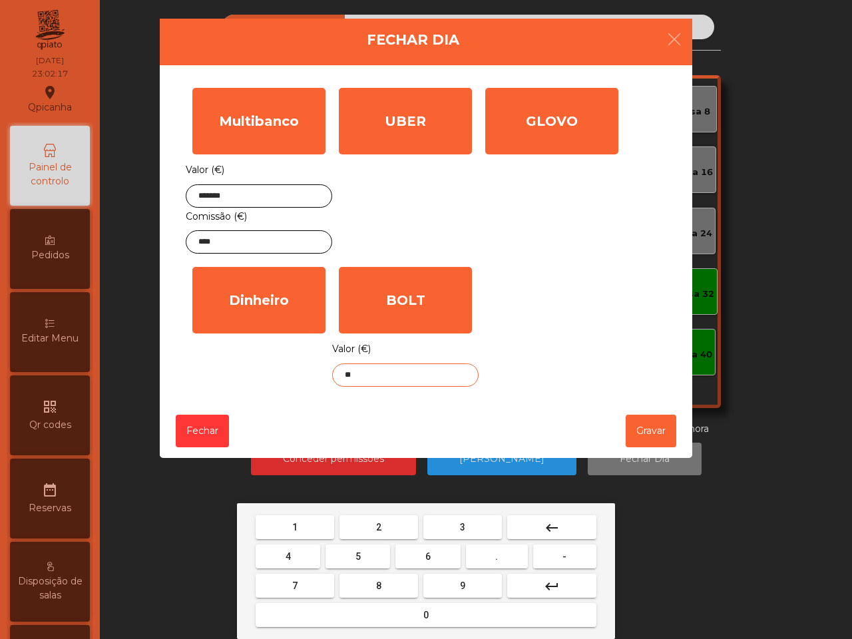
click at [486, 556] on button "." at bounding box center [497, 556] width 62 height 24
click at [304, 519] on button "1" at bounding box center [294, 527] width 79 height 24
drag, startPoint x: 439, startPoint y: 518, endPoint x: 433, endPoint y: 512, distance: 8.0
click at [440, 518] on button "3" at bounding box center [462, 527] width 79 height 24
type input "*****"
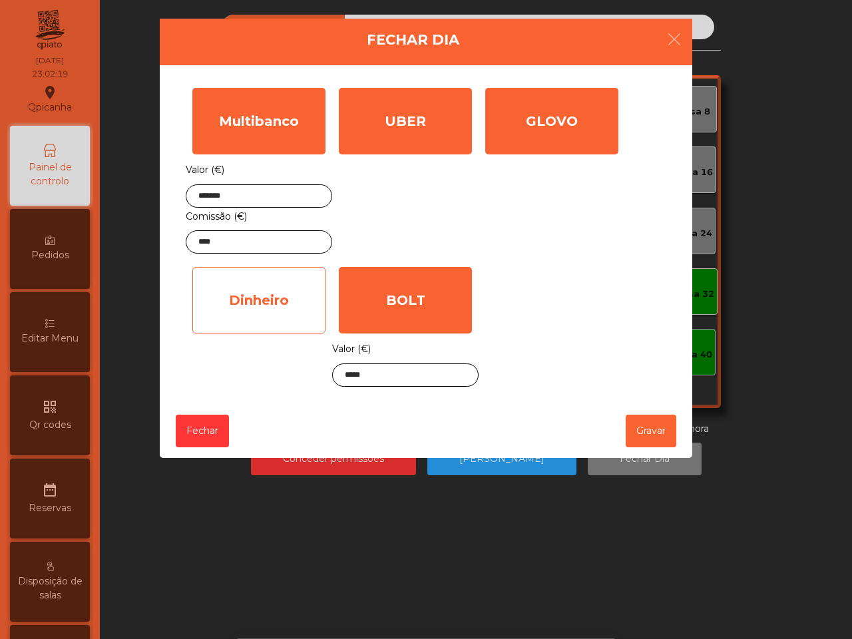
click at [267, 307] on div "Dinheiro" at bounding box center [258, 300] width 133 height 67
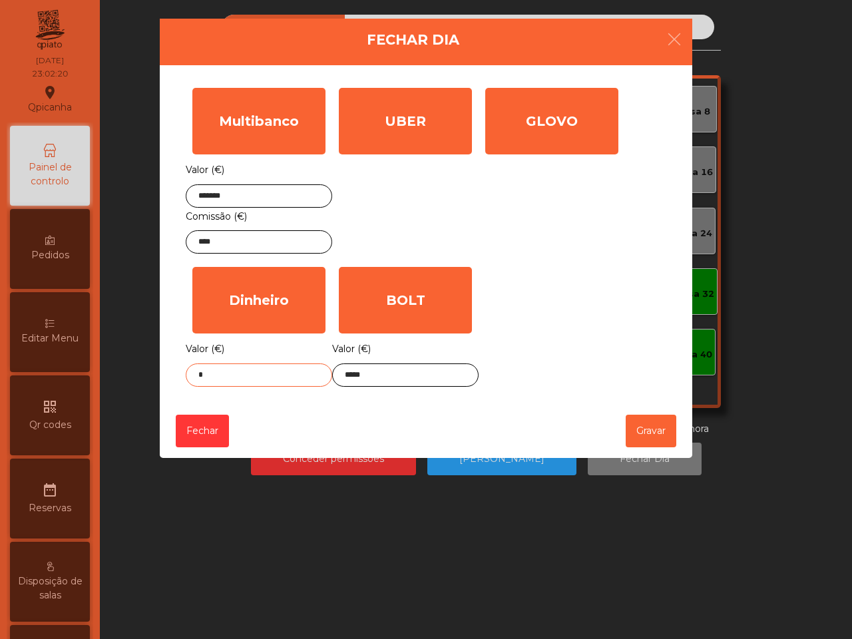
click at [257, 386] on input "*" at bounding box center [259, 374] width 146 height 23
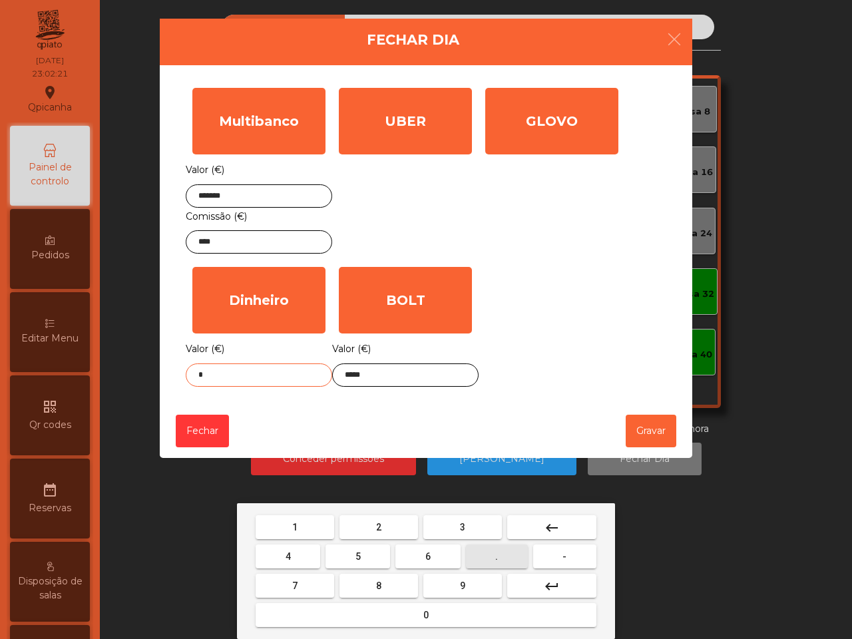
drag, startPoint x: 486, startPoint y: 548, endPoint x: 434, endPoint y: 544, distance: 51.3
click at [486, 554] on button "." at bounding box center [497, 556] width 62 height 24
click at [388, 520] on button "2" at bounding box center [378, 527] width 79 height 24
click at [353, 548] on button "5" at bounding box center [357, 556] width 65 height 24
type input "***"
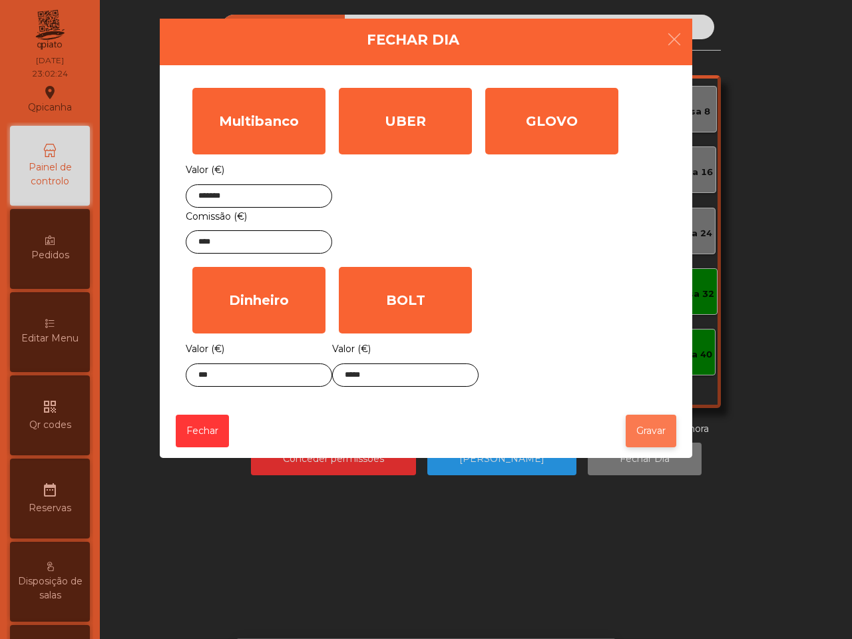
click at [642, 432] on button "Gravar" at bounding box center [650, 430] width 51 height 33
